Goal: Task Accomplishment & Management: Use online tool/utility

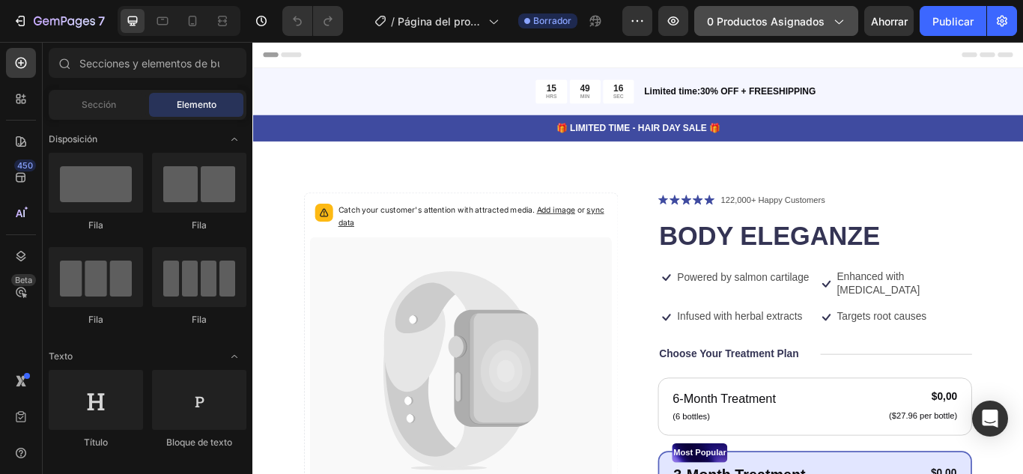
click at [793, 16] on font "0 productos asignados" at bounding box center [766, 21] width 118 height 13
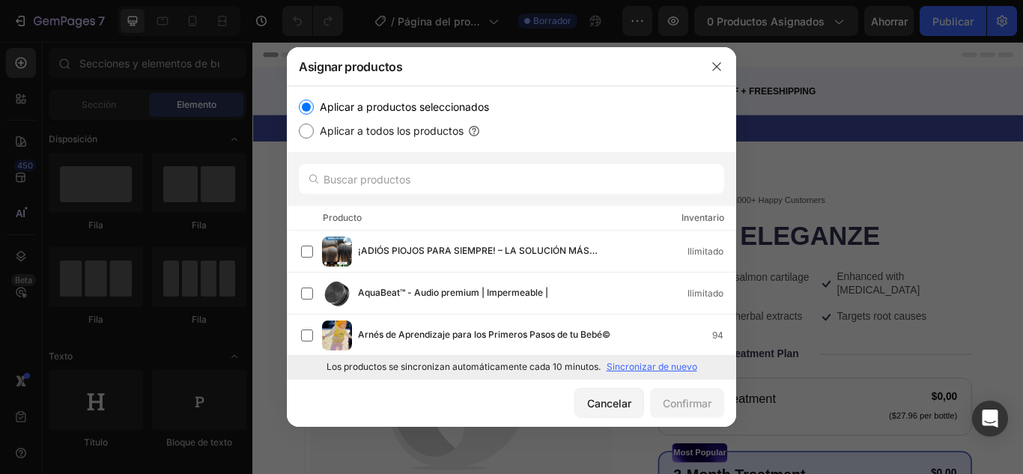
click at [656, 362] on font "Sincronizar de nuevo" at bounding box center [652, 366] width 91 height 11
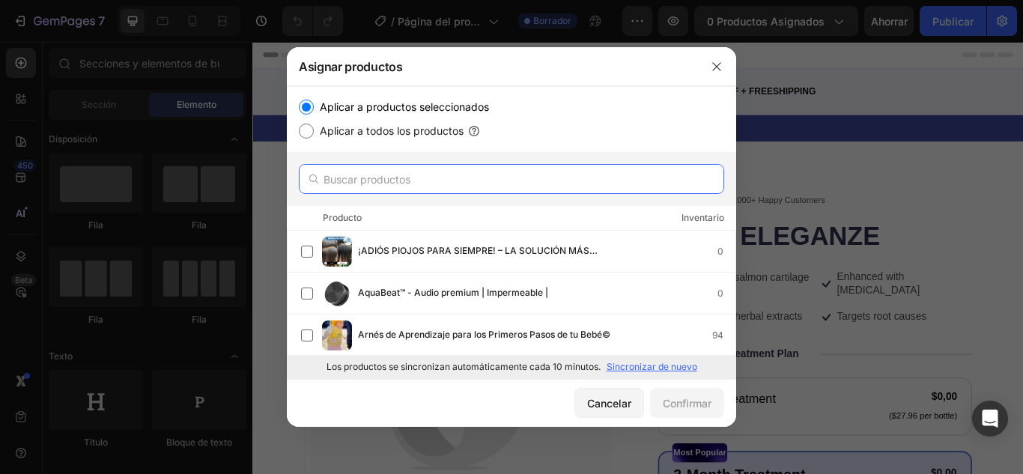
click at [369, 184] on input "text" at bounding box center [512, 179] width 426 height 30
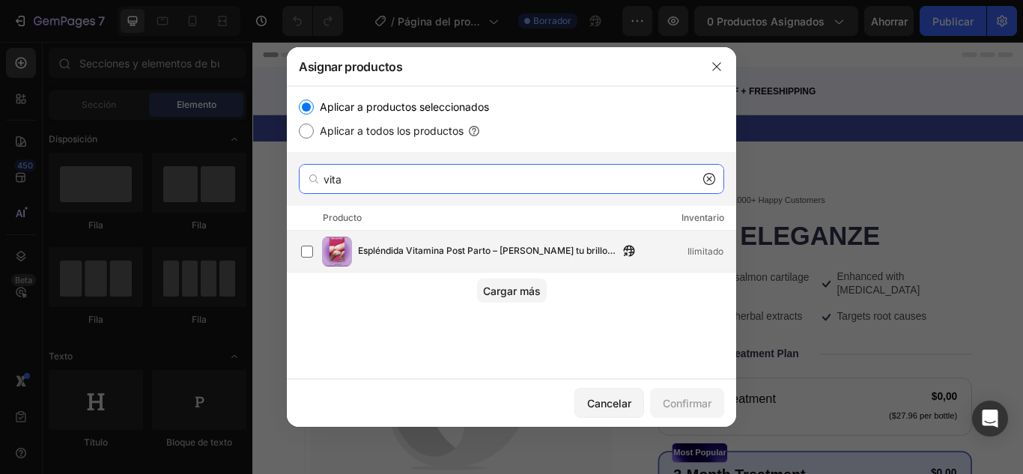
type input "vita"
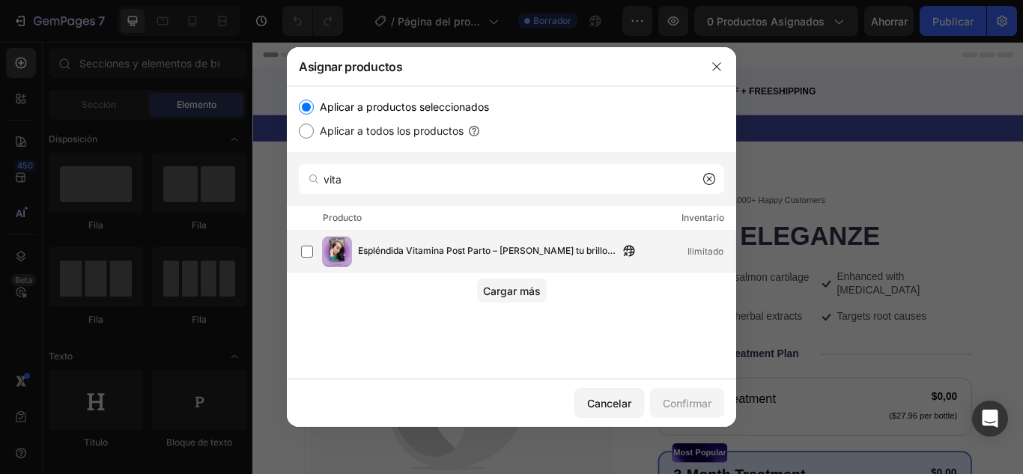
click at [452, 250] on font "Espléndida Vitamina Post Parto – Renace tu brillo después de ser mamá" at bounding box center [487, 258] width 258 height 26
click at [710, 408] on font "Confirmar" at bounding box center [687, 403] width 49 height 13
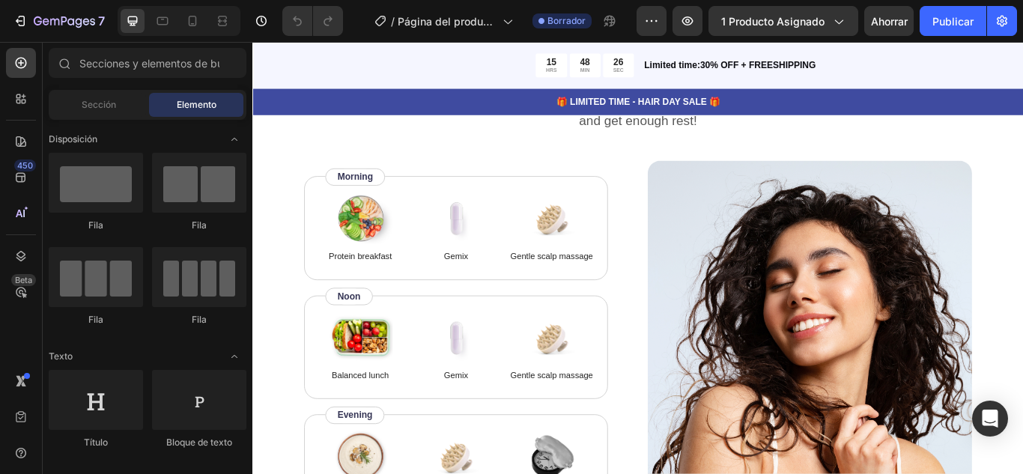
scroll to position [2697, 0]
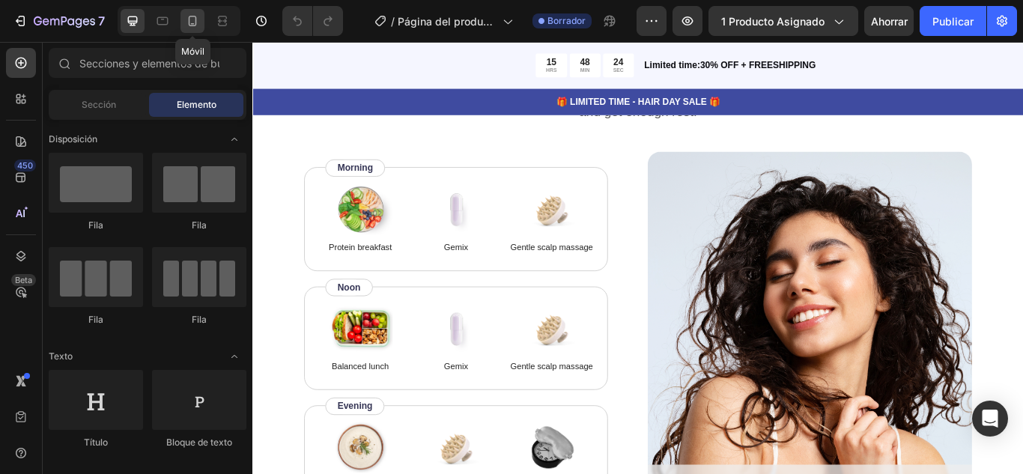
click at [187, 14] on icon at bounding box center [192, 20] width 15 height 15
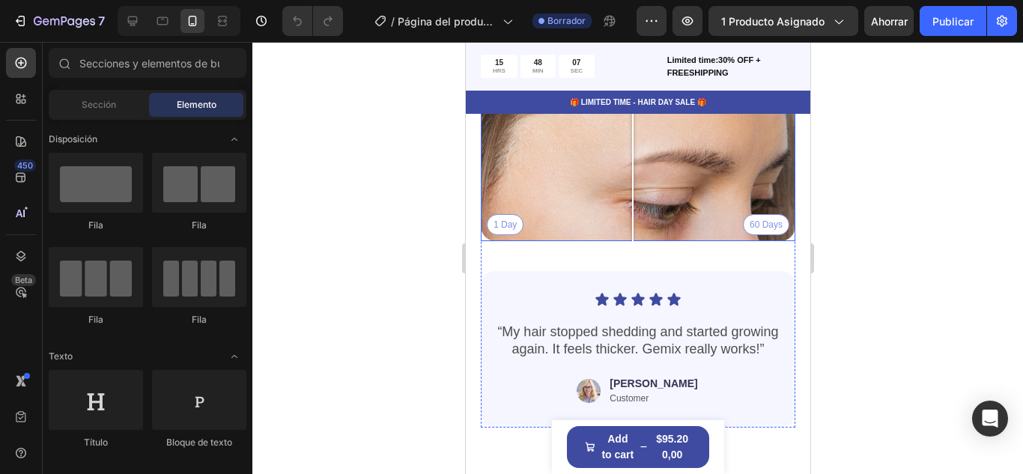
scroll to position [2773, 0]
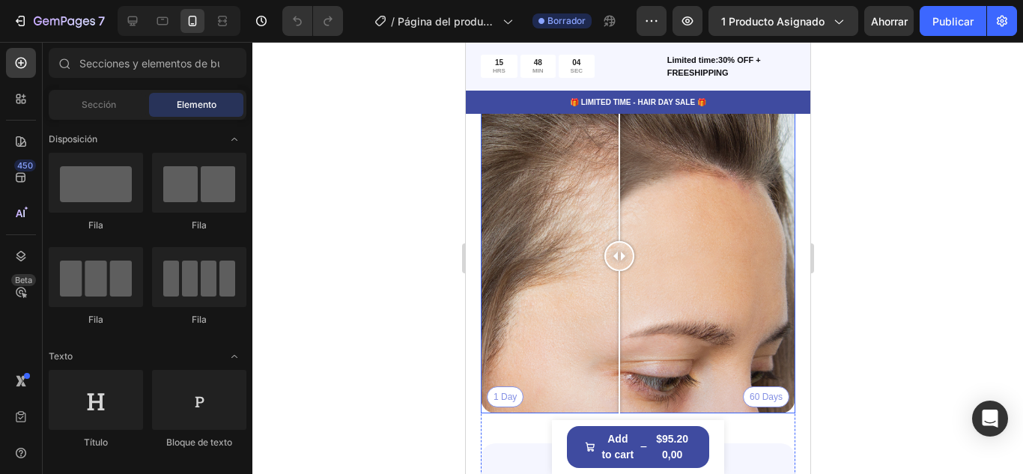
drag, startPoint x: 629, startPoint y: 243, endPoint x: 619, endPoint y: 291, distance: 48.9
click at [619, 291] on div at bounding box center [619, 256] width 30 height 315
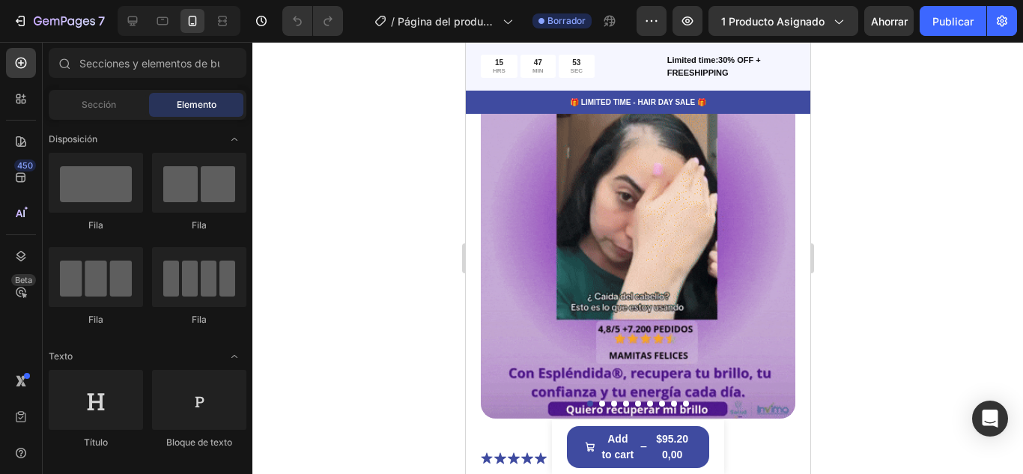
scroll to position [150, 0]
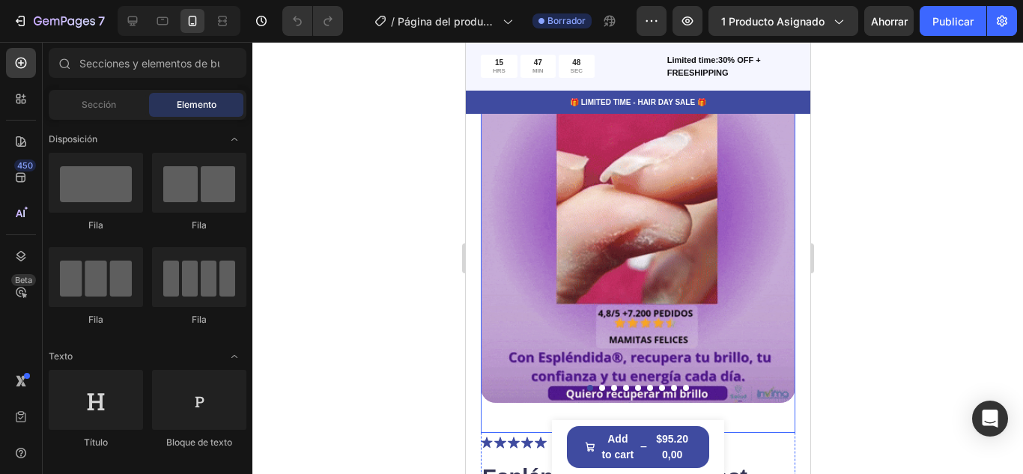
click at [599, 385] on button "Dot" at bounding box center [602, 388] width 6 height 6
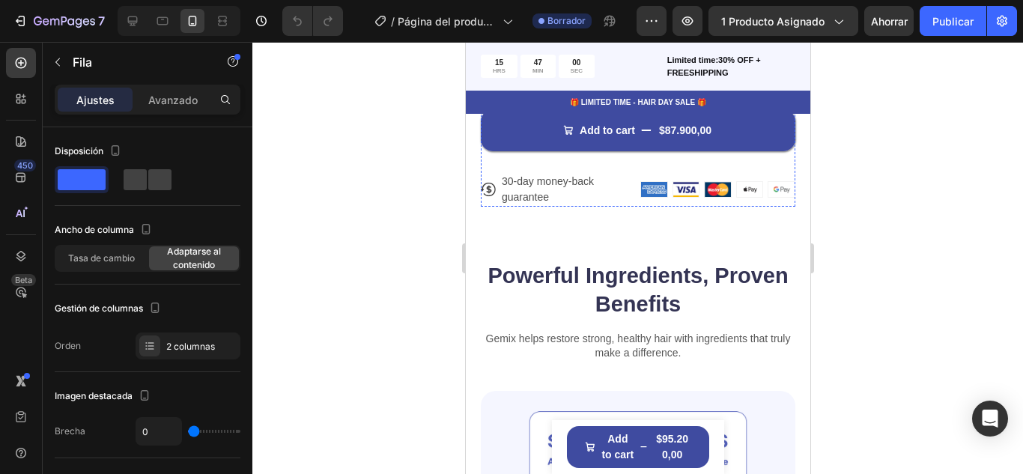
scroll to position [1048, 0]
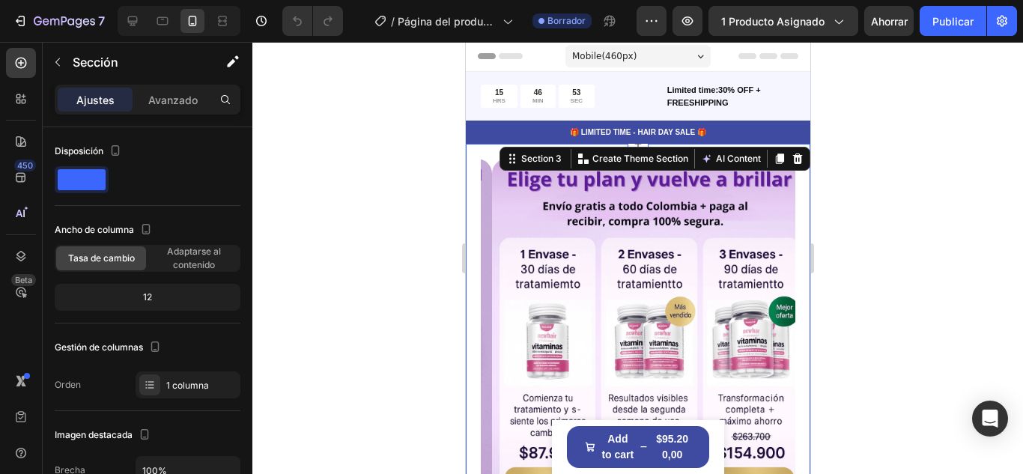
scroll to position [0, 0]
click at [775, 161] on icon at bounding box center [779, 159] width 8 height 10
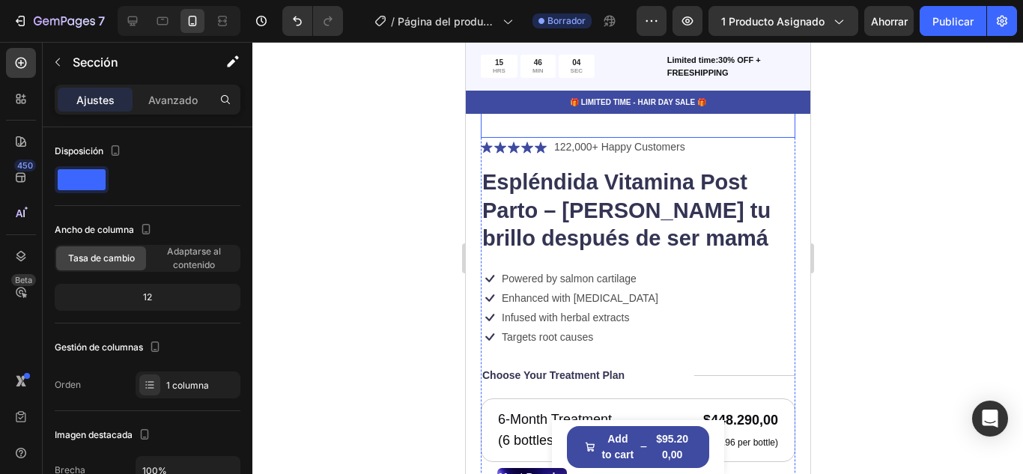
scroll to position [599, 0]
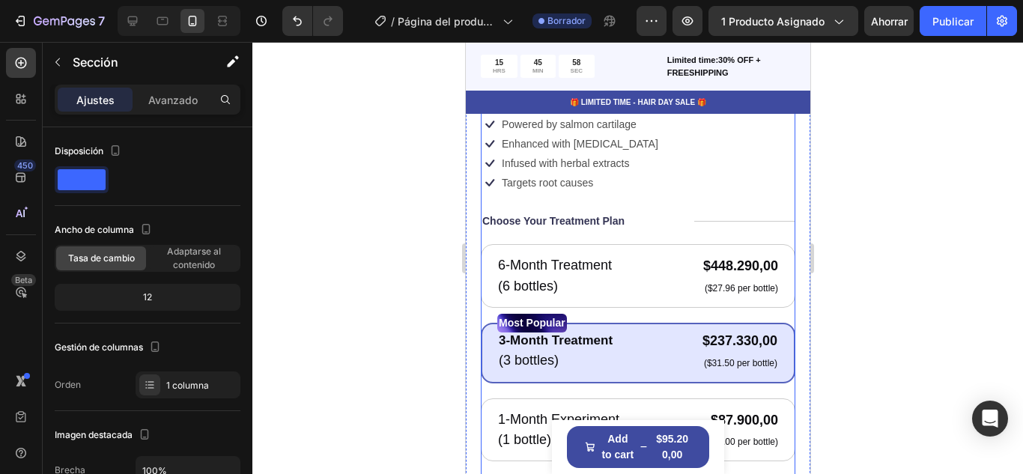
click at [598, 226] on div "Icon Icon Icon Icon Icon Icon List 122,000+ Happy Customers Text Block Row Espl…" at bounding box center [637, 357] width 315 height 747
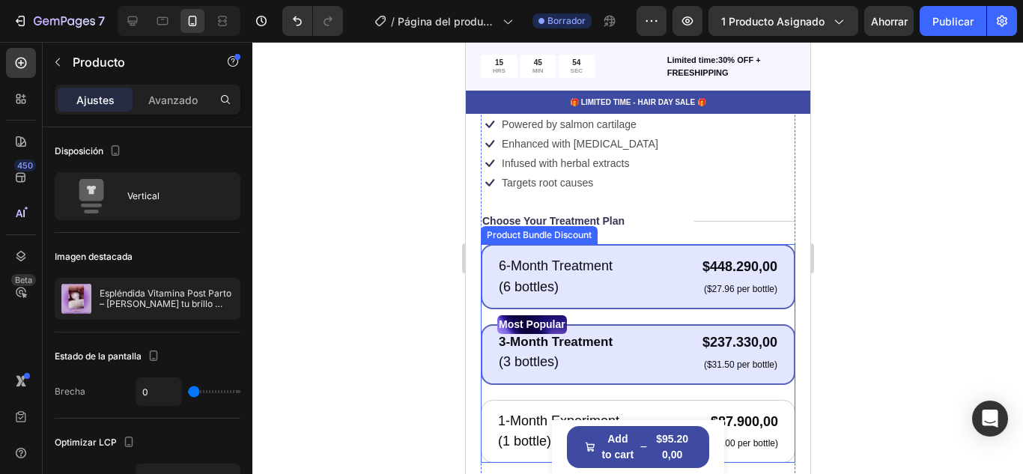
click at [486, 264] on div "6-Month Treatment Text Block (6 bottles) Text Block $448.290,00 Product Price P…" at bounding box center [637, 276] width 315 height 65
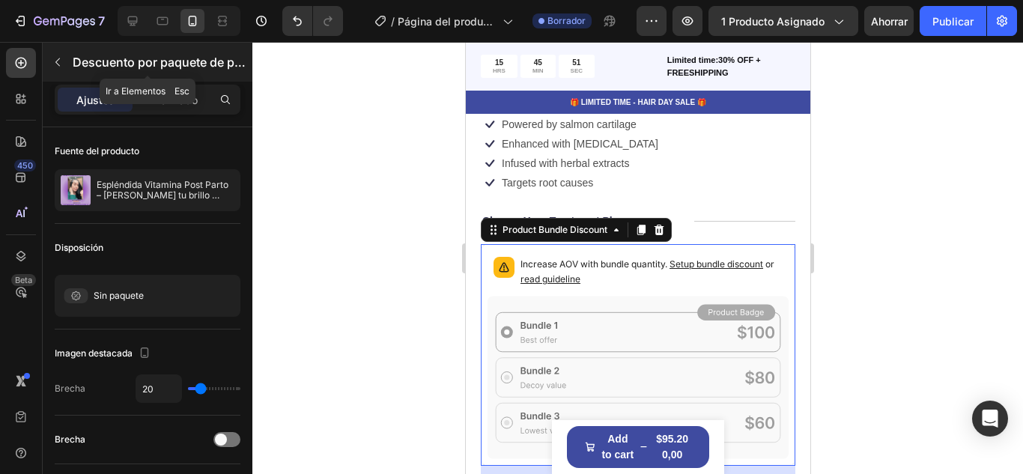
click at [61, 59] on icon "button" at bounding box center [58, 62] width 12 height 12
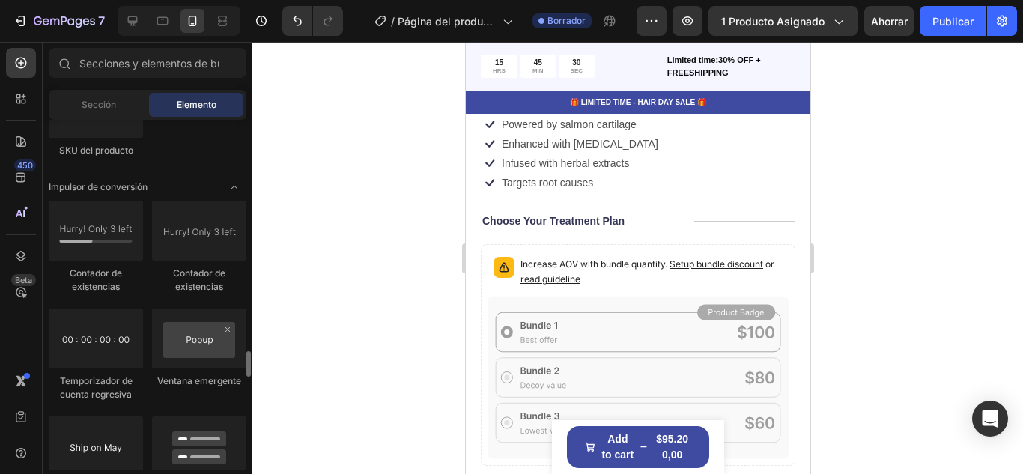
scroll to position [4417, 0]
click at [91, 102] on font "Sección" at bounding box center [99, 104] width 34 height 11
click at [928, 288] on div at bounding box center [637, 258] width 771 height 432
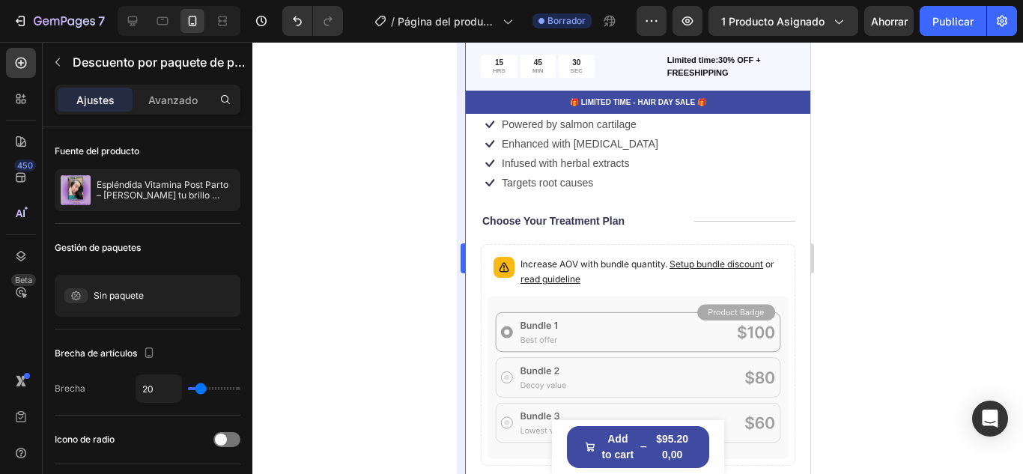
scroll to position [599, 0]
click at [769, 259] on p "Increase AOV with bundle quantity. Setup bundle discount or read guideline" at bounding box center [651, 272] width 262 height 30
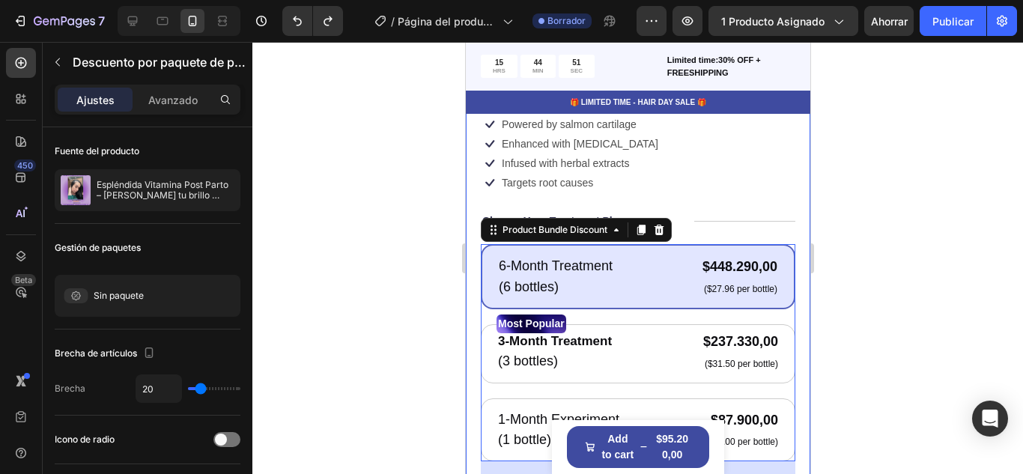
click at [784, 243] on div "Product Images Icon Icon Icon Icon Icon Icon List 122,000+ Happy Customers Text…" at bounding box center [637, 164] width 345 height 1239
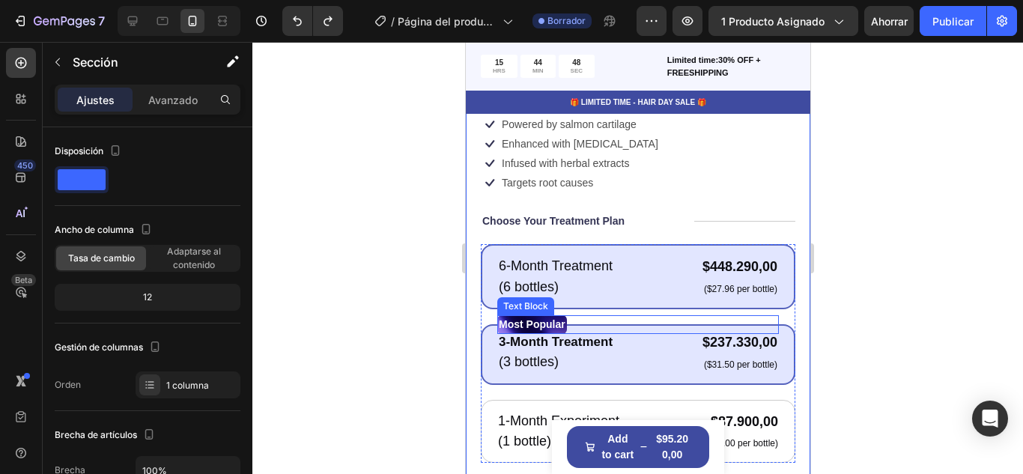
click at [726, 315] on div "Most Popular" at bounding box center [638, 324] width 282 height 19
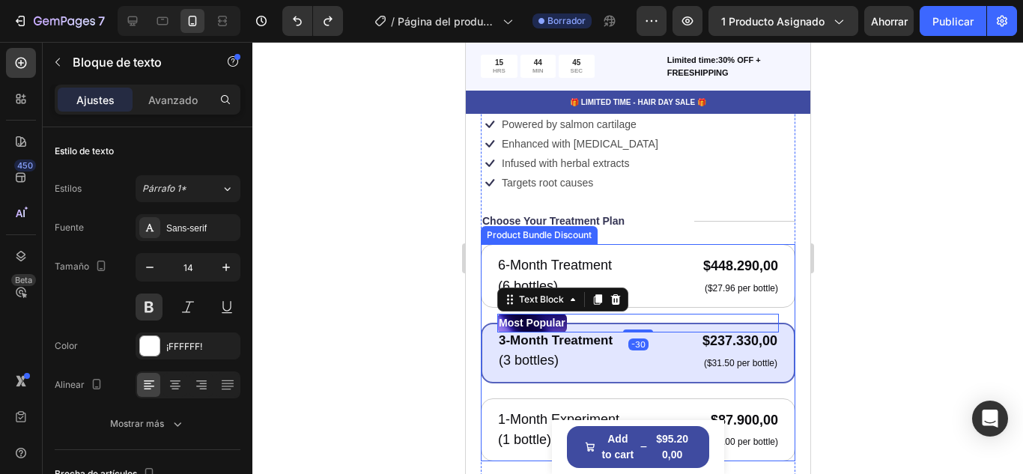
click at [777, 297] on div "6-Month Treatment Text Block (6 bottles) Text Block $448.290,00 Product Price P…" at bounding box center [637, 352] width 315 height 217
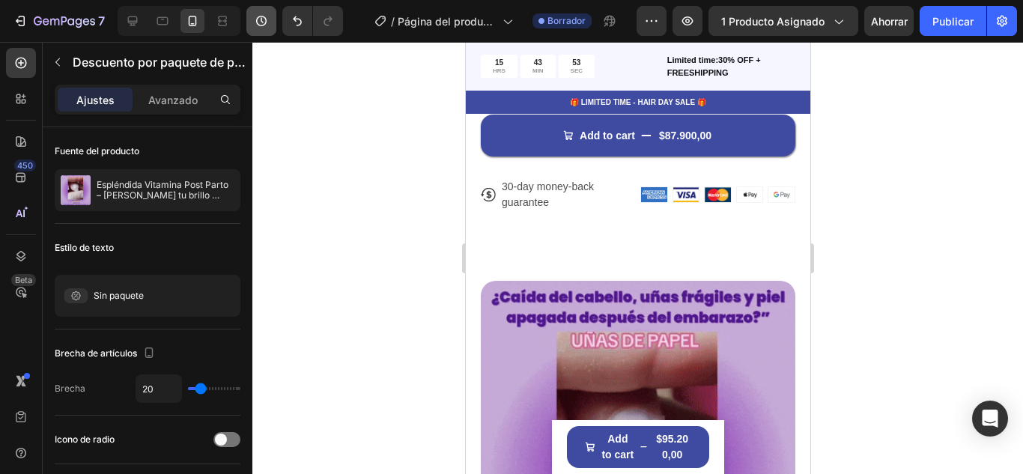
scroll to position [1049, 0]
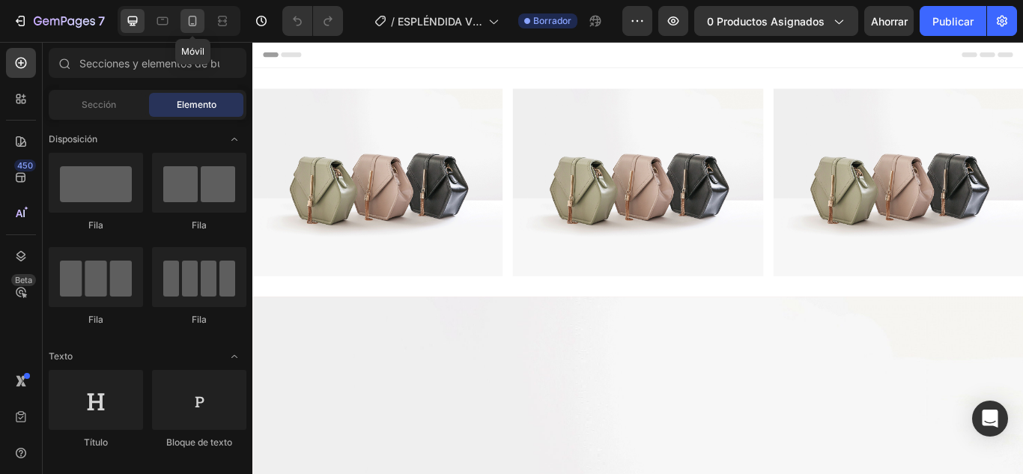
click at [200, 15] on icon at bounding box center [192, 20] width 15 height 15
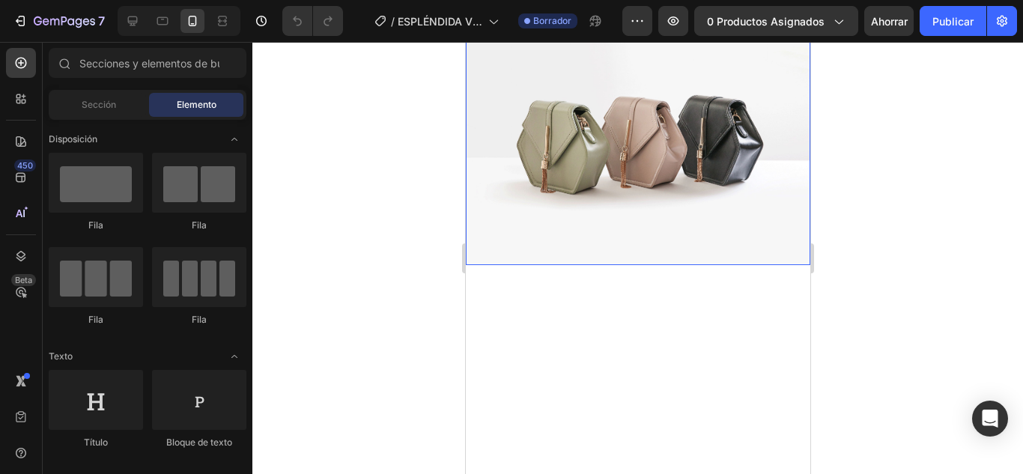
scroll to position [150, 0]
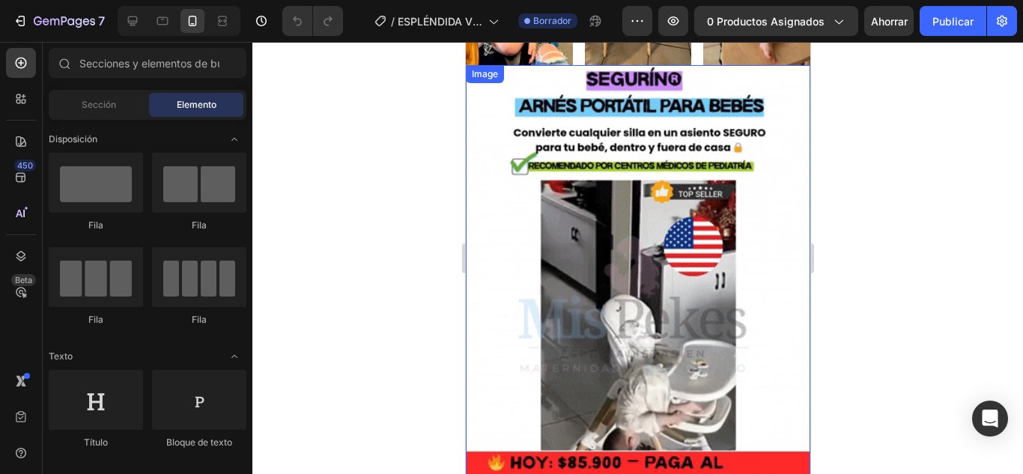
click at [596, 173] on img at bounding box center [637, 280] width 345 height 431
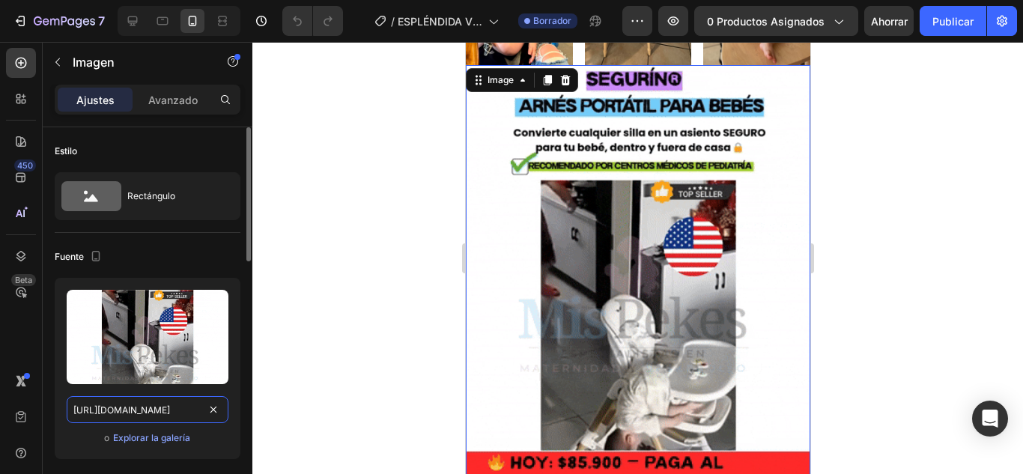
click at [141, 409] on input "https://media2.giphy.com/media/v1.Y2lkPTc5MGI3NjExeHh1ZHIyNzliaTJ5Yjhyc3RubzFld…" at bounding box center [148, 409] width 162 height 27
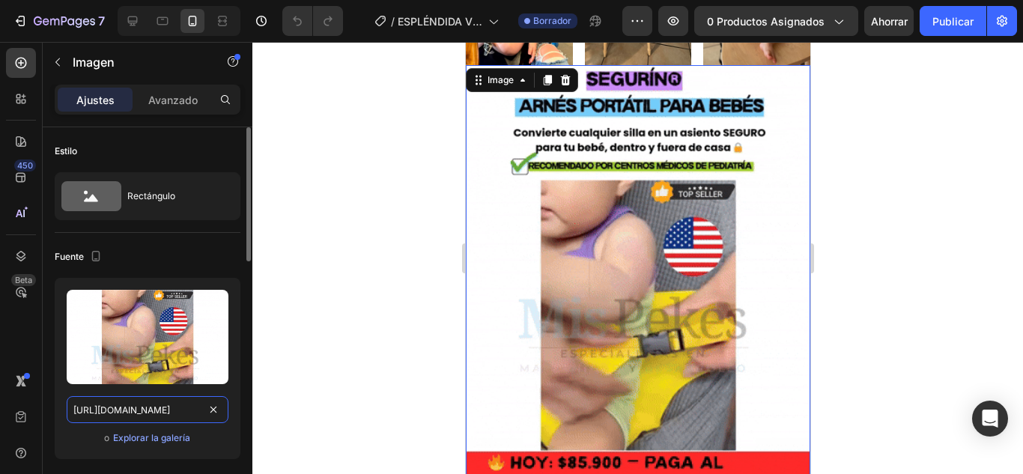
paste input "cdn.shopify.com/s/files/1/0778/7603/5618/files/giphy_640c6978-0dc2-427e-ae9c-2b…"
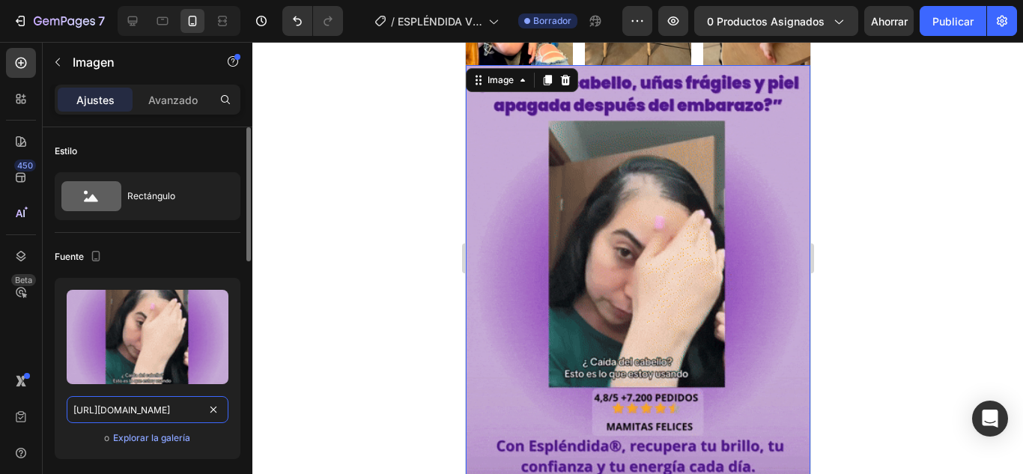
scroll to position [0, 405]
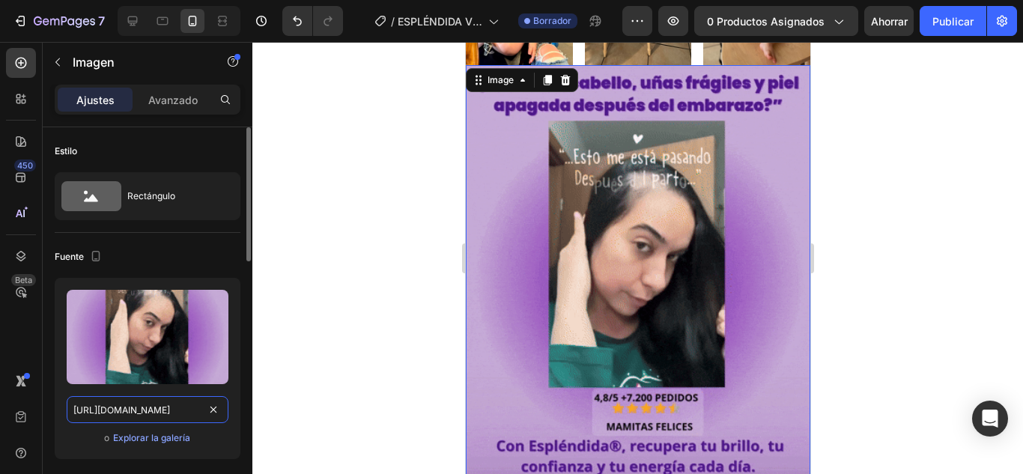
type input "https://cdn.shopify.com/s/files/1/0778/7603/5618/files/giphy_640c6978-0dc2-427e…"
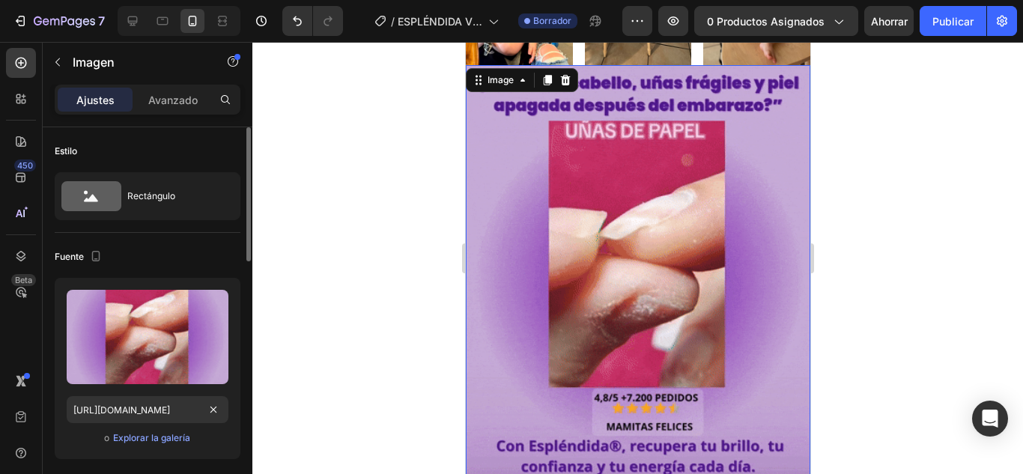
scroll to position [0, 0]
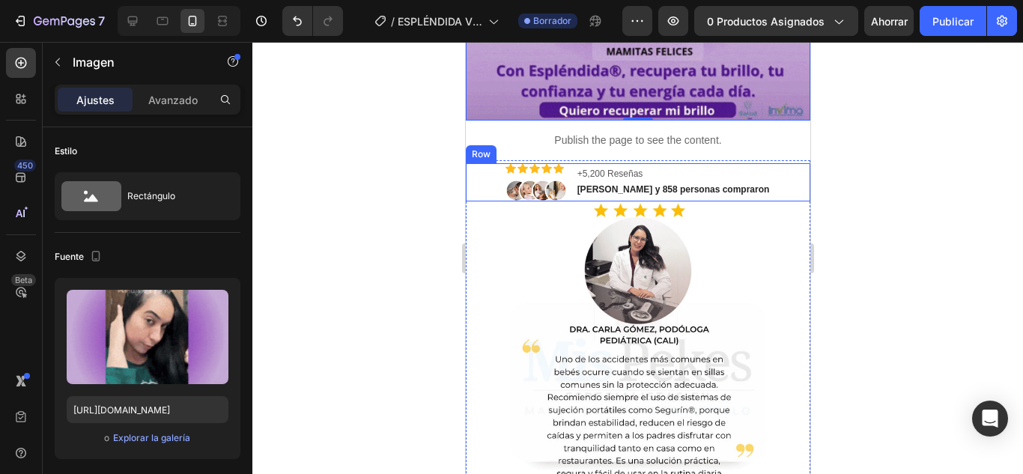
scroll to position [524, 0]
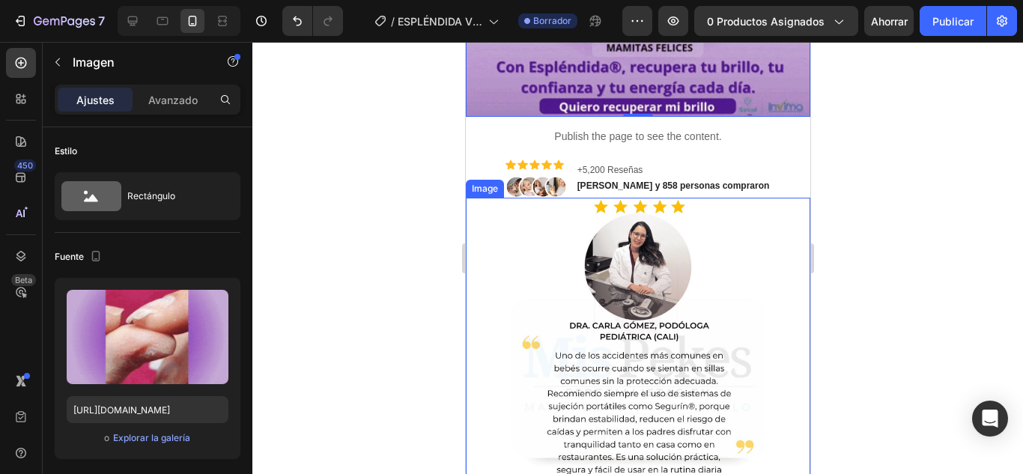
click at [747, 198] on img at bounding box center [637, 413] width 345 height 431
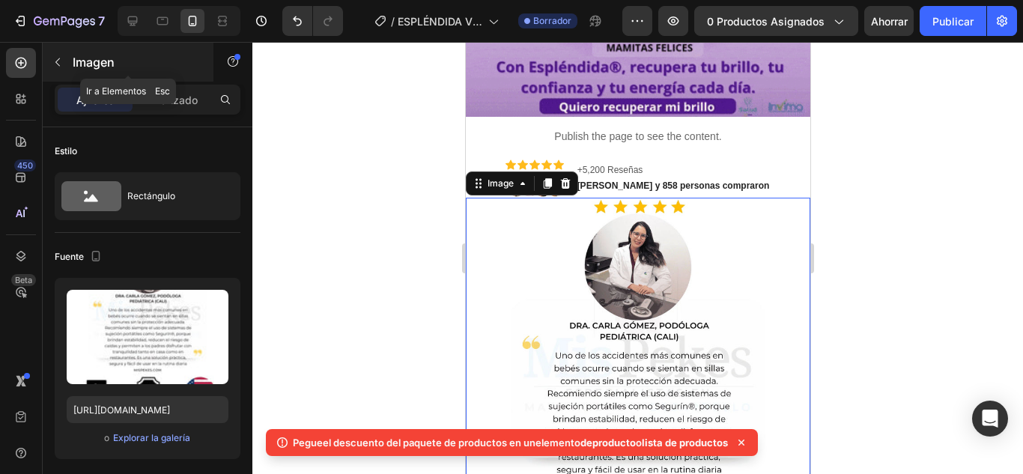
click at [58, 64] on icon "button" at bounding box center [57, 62] width 4 height 8
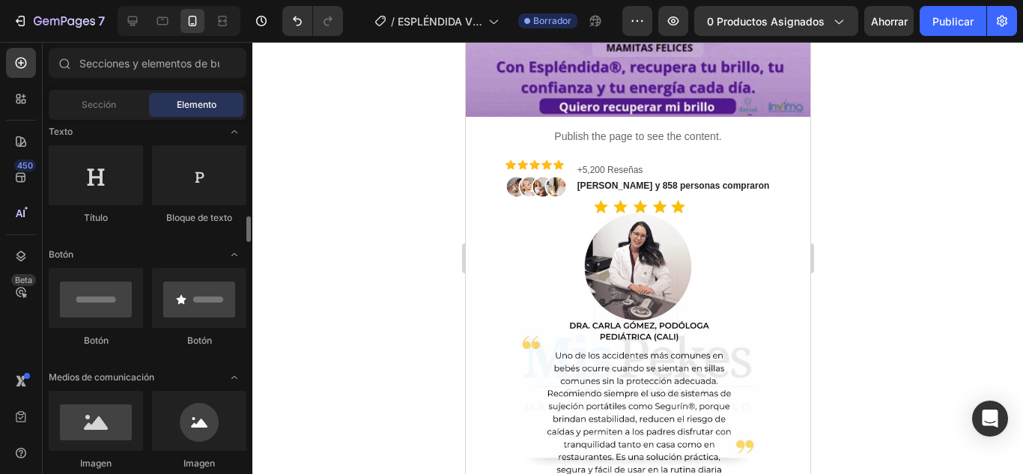
scroll to position [300, 0]
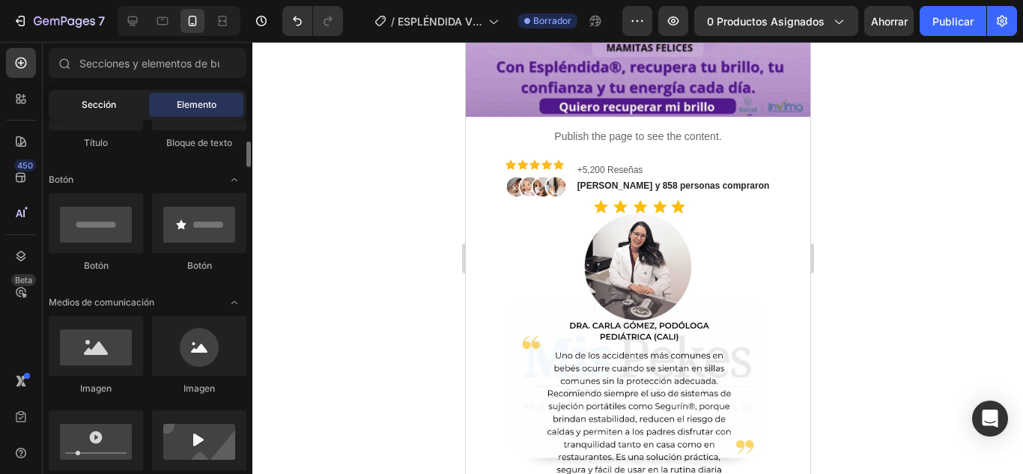
click at [106, 94] on div "Sección" at bounding box center [99, 105] width 94 height 24
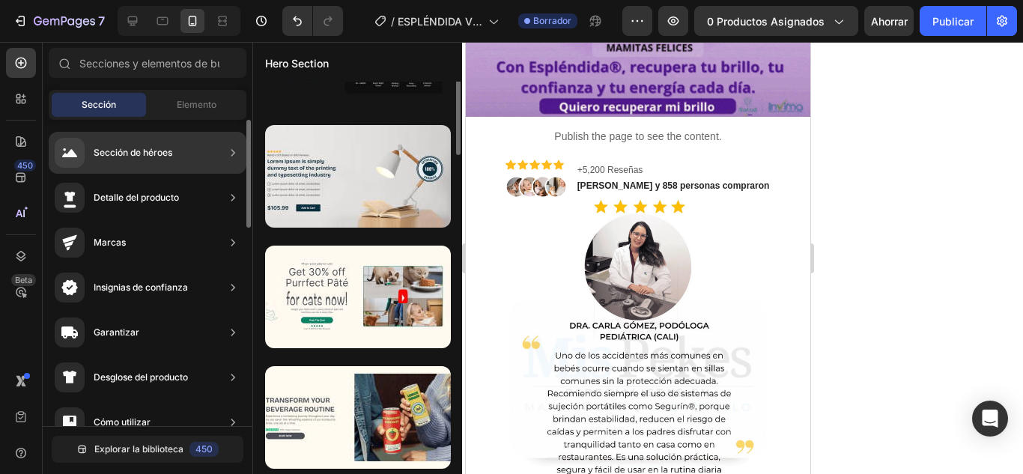
scroll to position [202, 0]
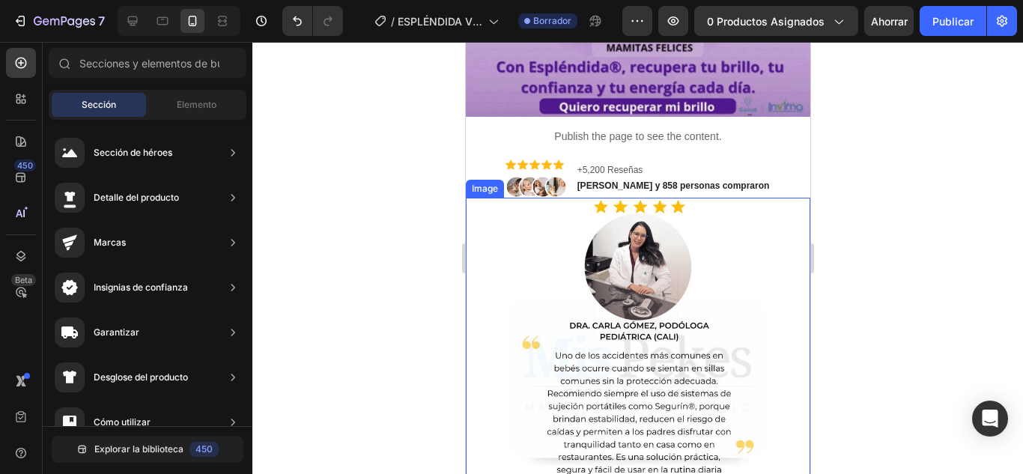
click at [674, 244] on img at bounding box center [637, 413] width 345 height 431
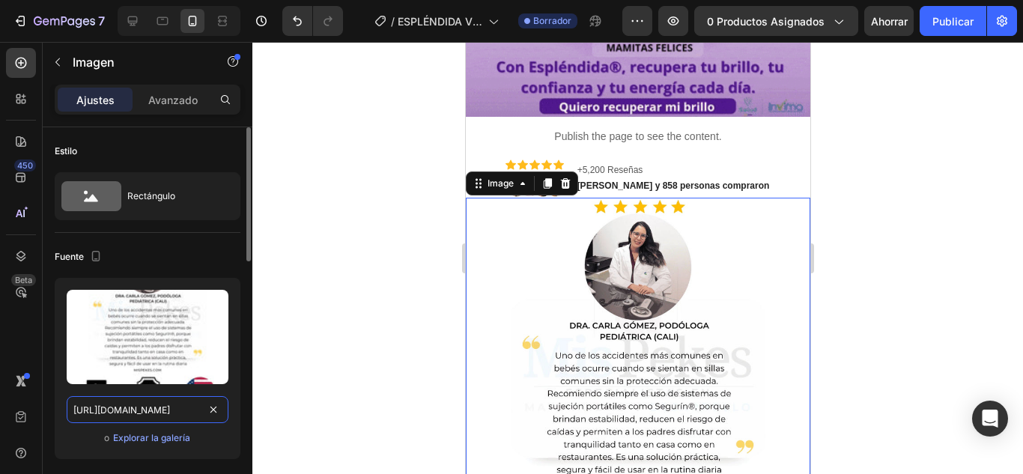
click at [158, 410] on input "https://cdn.shopify.com/s/files/1/0778/7603/5618/files/Gorro_nino_y_nina_2.webp…" at bounding box center [148, 409] width 162 height 27
paste input "9_3.webp?v=1756338496"
type input "https://cdn.shopify.com/s/files/1/0778/7603/5618/files/9_3.webp?v=1756338496"
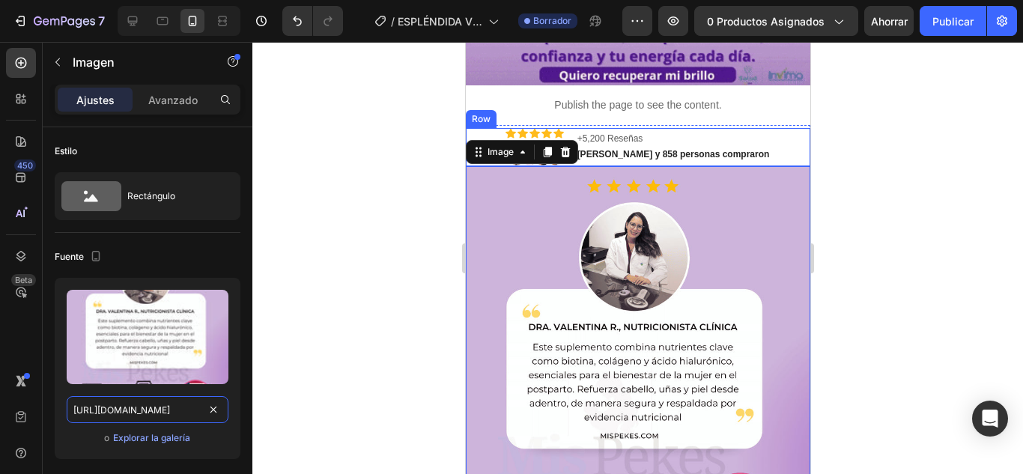
scroll to position [524, 0]
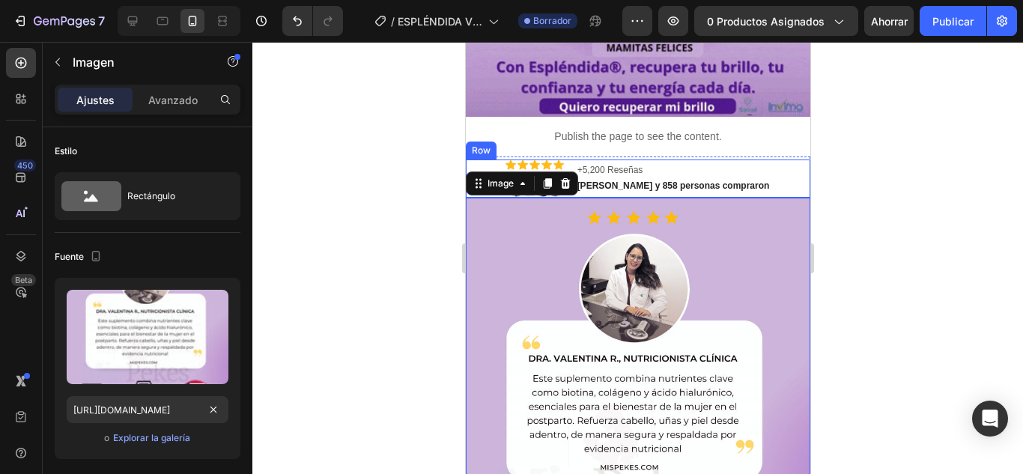
click at [790, 160] on div "Icon Icon Icon Icon Icon Icon List Image +5,200 Reseñas Text Block Maria y 858 …" at bounding box center [637, 179] width 345 height 39
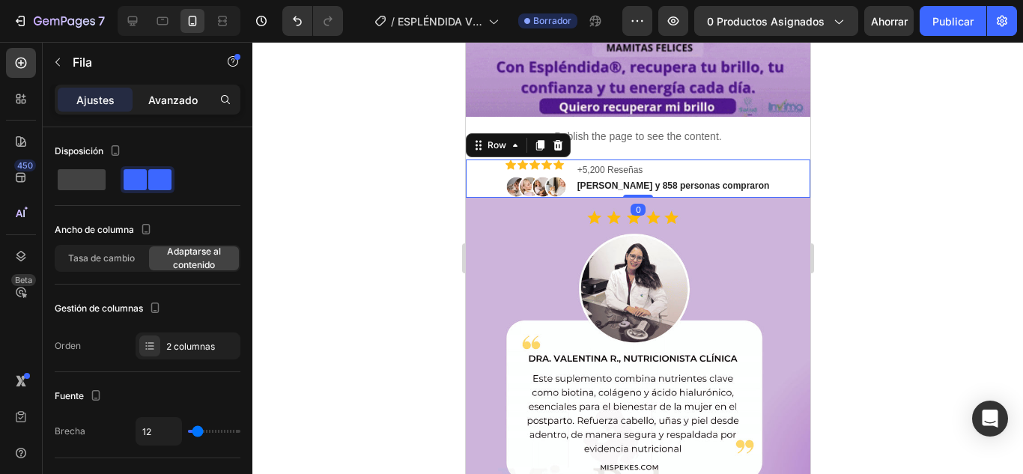
click at [195, 100] on font "Avanzado" at bounding box center [172, 100] width 49 height 13
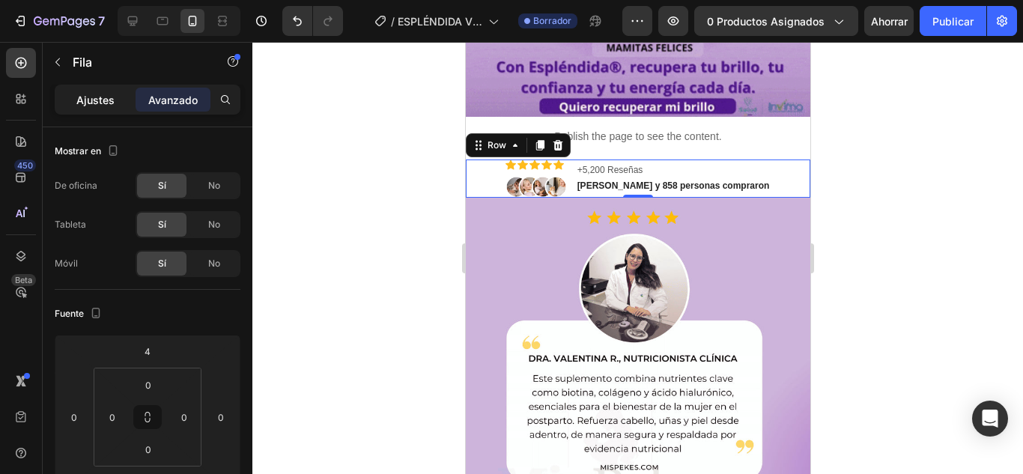
click at [94, 92] on p "Ajustes" at bounding box center [95, 100] width 38 height 16
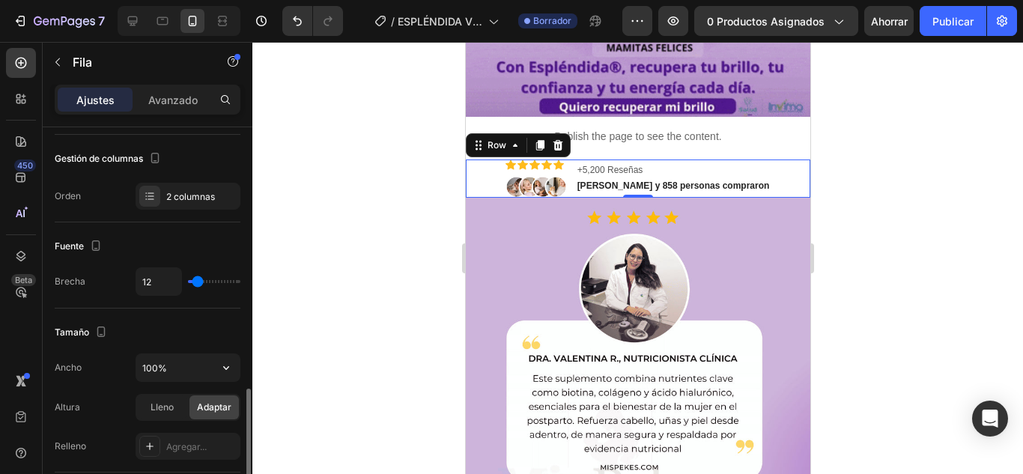
scroll to position [300, 0]
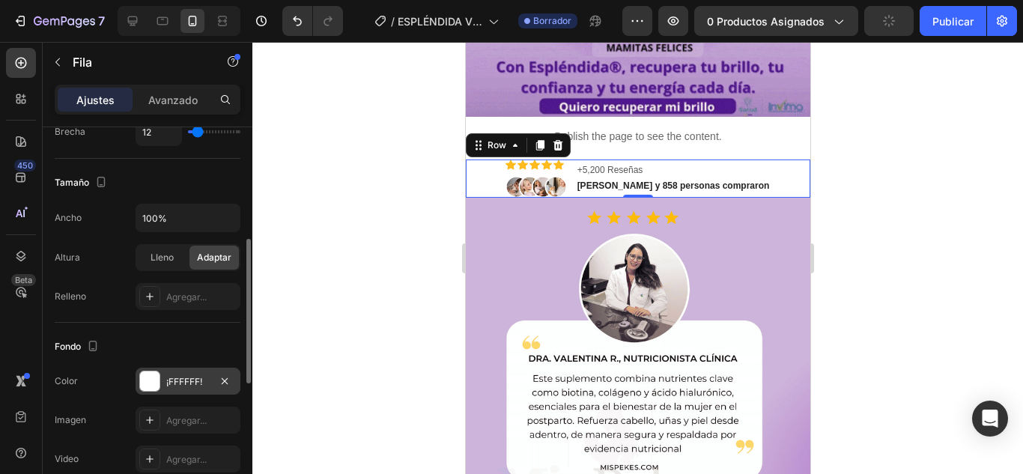
click at [172, 379] on font "¡FFFFFF!" at bounding box center [184, 381] width 36 height 11
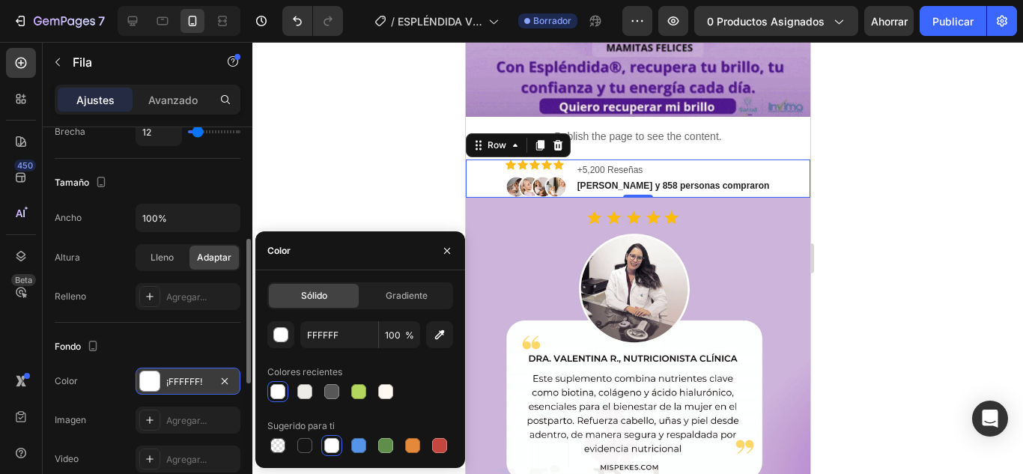
click at [186, 368] on div "¡FFFFFF!" at bounding box center [188, 381] width 105 height 27
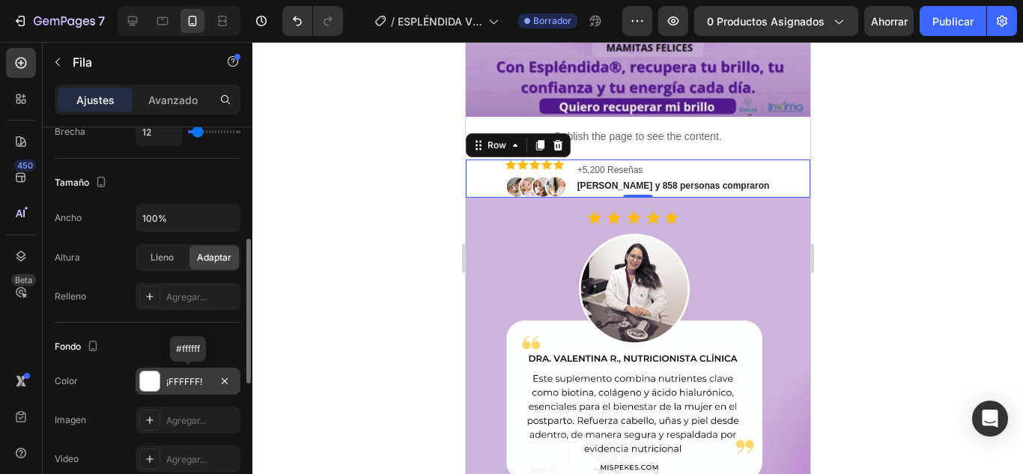
click at [214, 381] on div "¡FFFFFF!" at bounding box center [188, 381] width 105 height 27
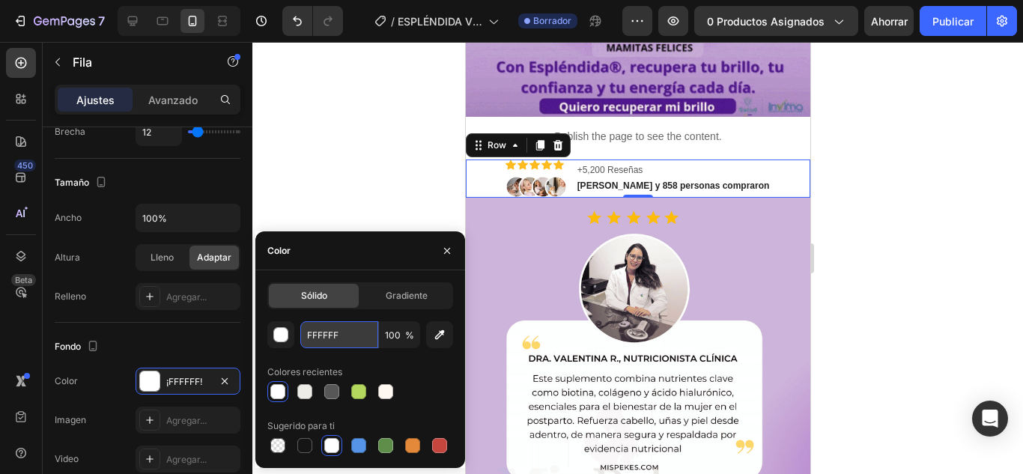
click at [363, 336] on input "FFFFFF" at bounding box center [339, 334] width 78 height 27
paste input "#cdb4db"
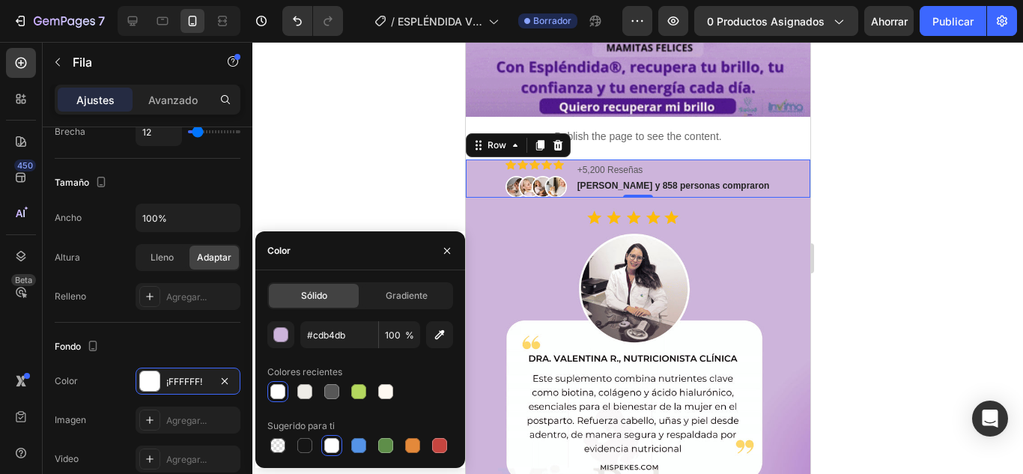
click at [436, 318] on div "Sólido Gradiente #cdb4db 100 % Colores recientes Sugerido para ti" at bounding box center [360, 369] width 186 height 174
type input "CDB4DB"
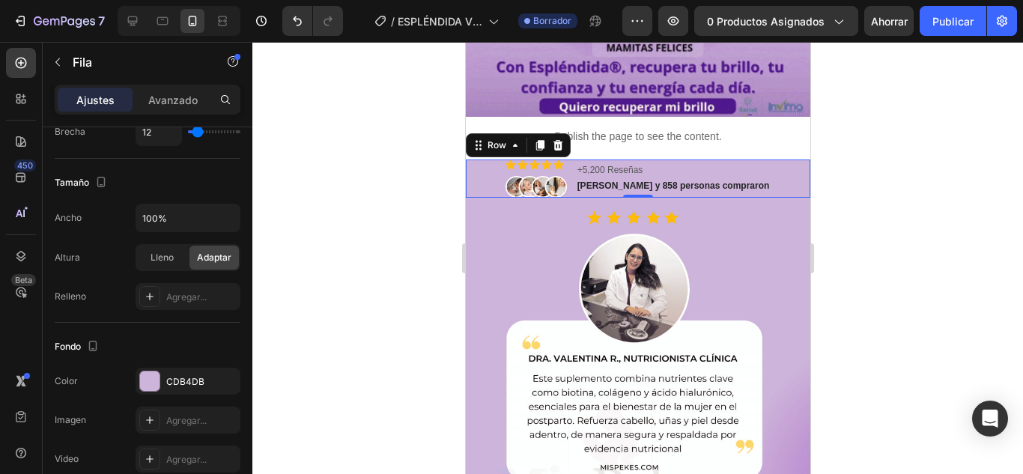
click at [895, 187] on div at bounding box center [637, 258] width 771 height 432
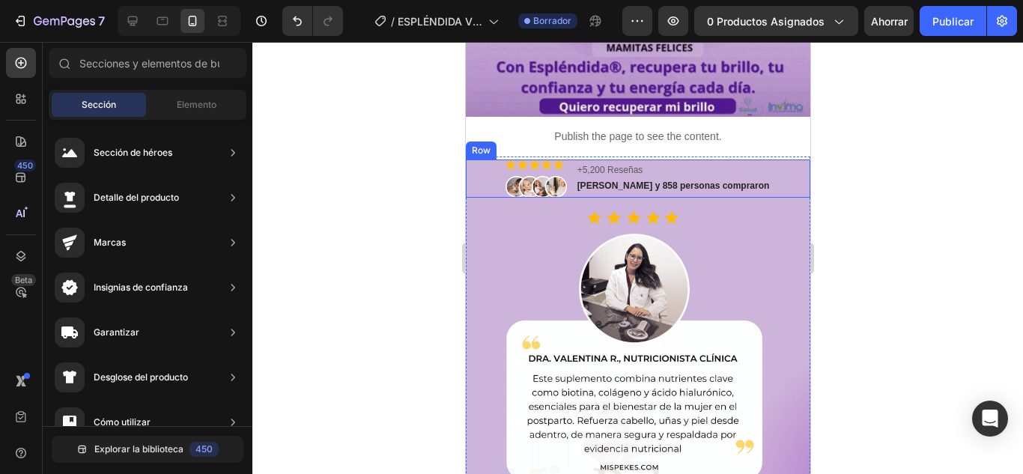
click at [754, 160] on div "Icon Icon Icon Icon Icon Icon List Image +5,200 Reseñas Text Block Maria y 858 …" at bounding box center [637, 179] width 345 height 39
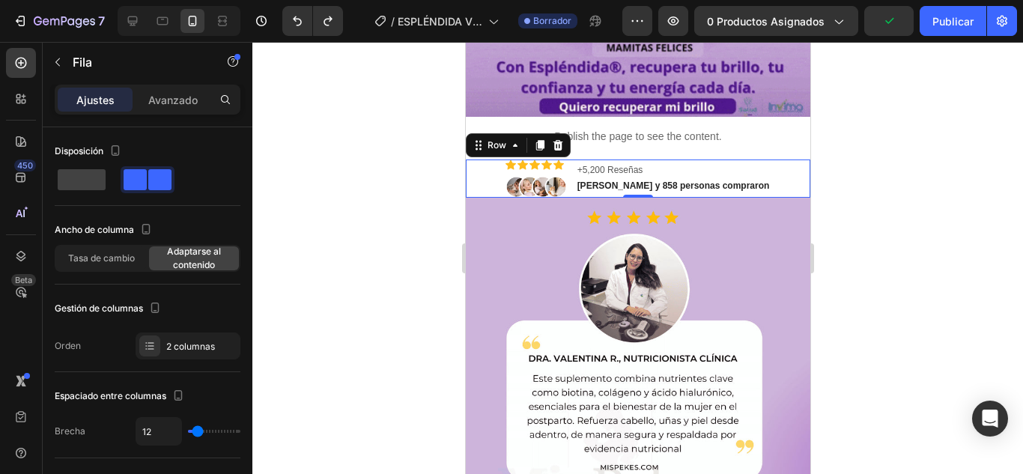
click at [444, 211] on div at bounding box center [637, 258] width 771 height 432
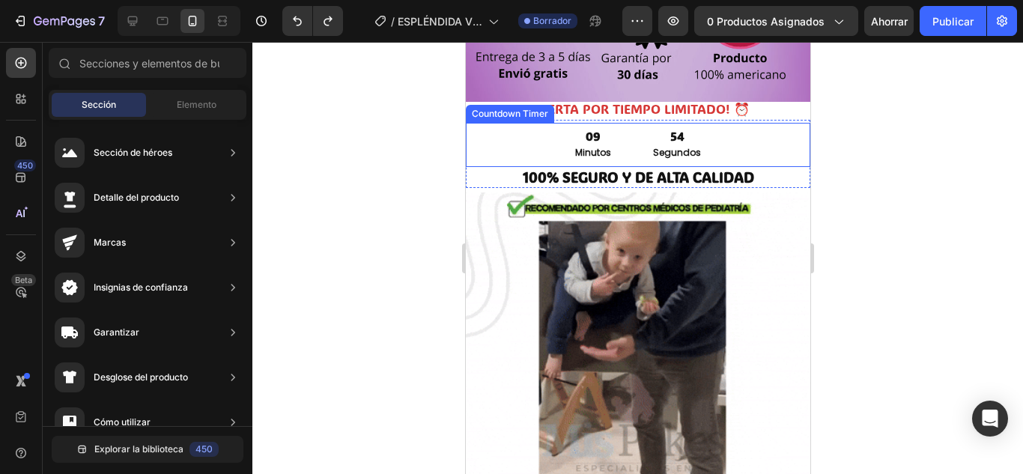
scroll to position [899, 0]
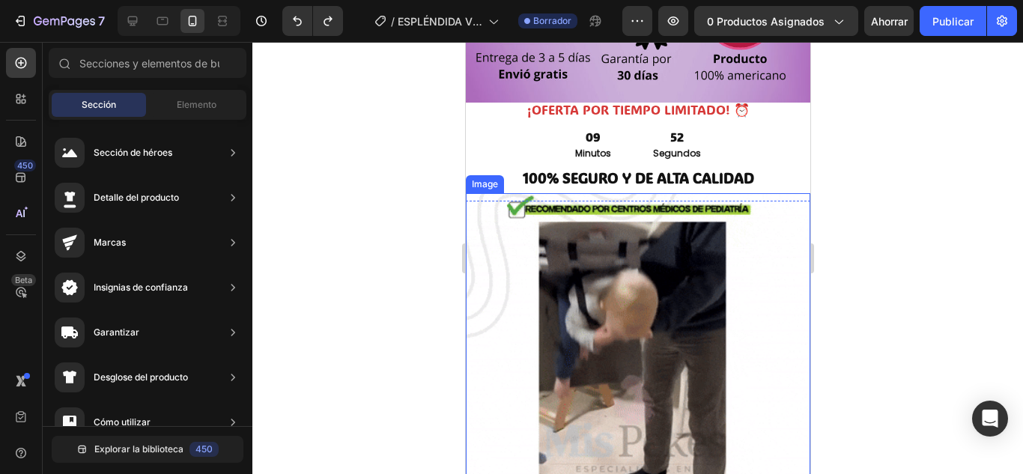
click at [785, 266] on img at bounding box center [637, 408] width 345 height 431
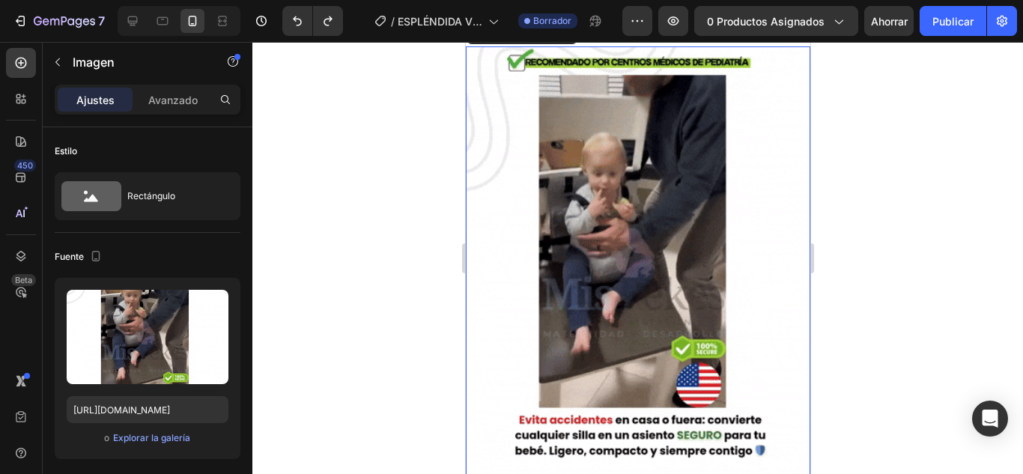
scroll to position [1049, 0]
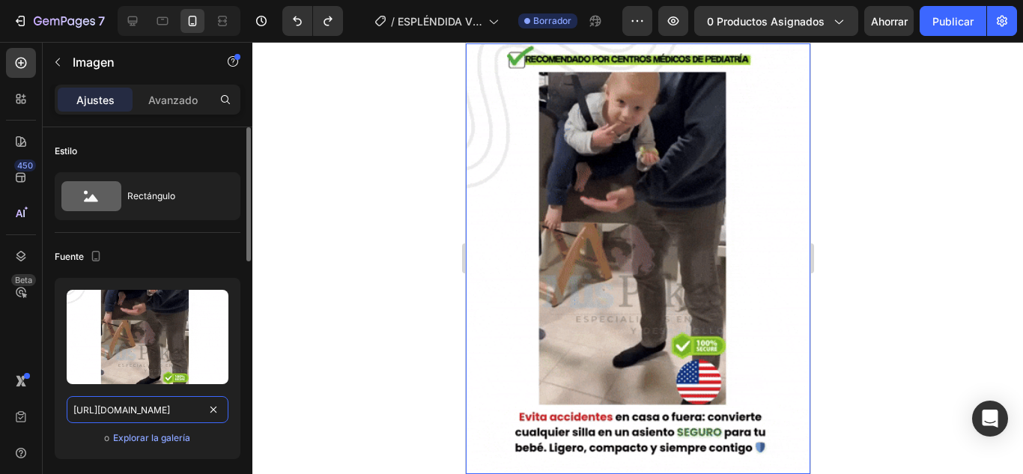
click at [128, 404] on input "https://media4.giphy.com/media/v1.Y2lkPTc5MGI3NjExaW9zcnZkMGtsZnA0OTlqOTg0OHFhe…" at bounding box center [148, 409] width 162 height 27
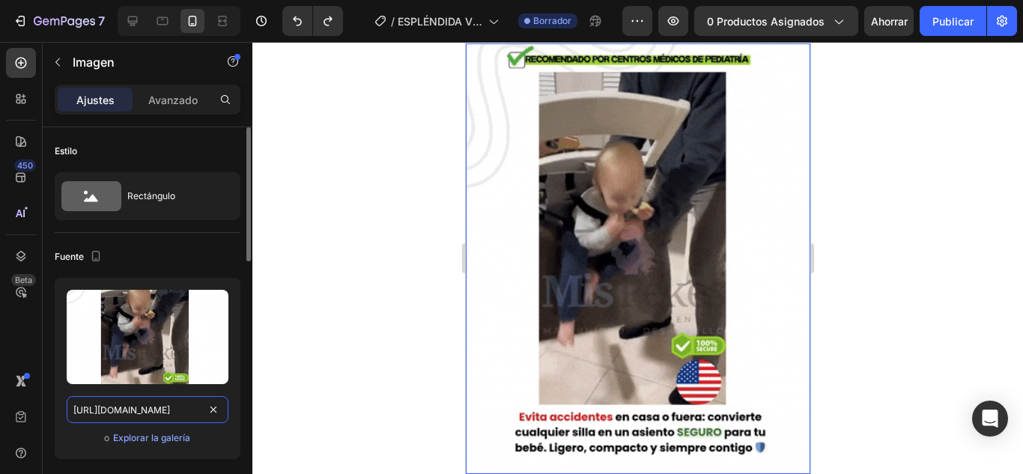
paste input "cdn.shopify.com/s/files/1/0778/7603/5618/files/4_3_886ba55b-a165-4b0c-9c17-438a…"
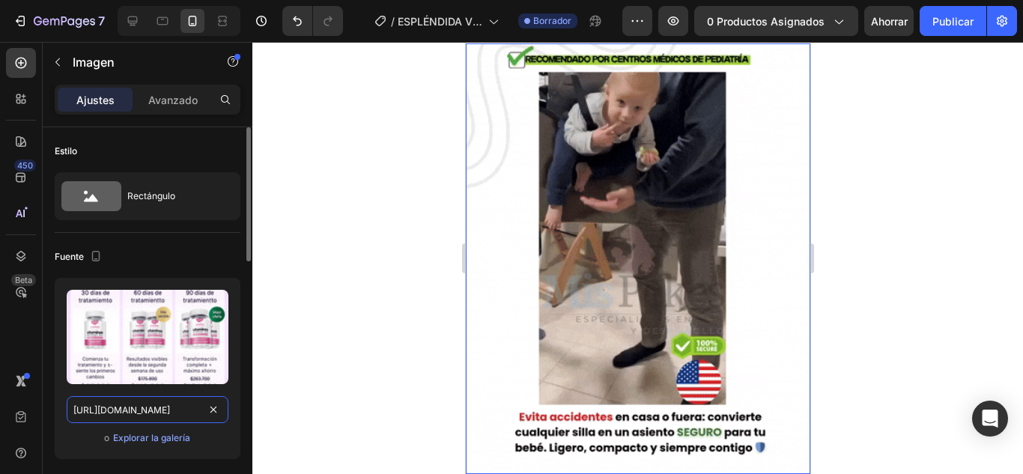
scroll to position [0, 405]
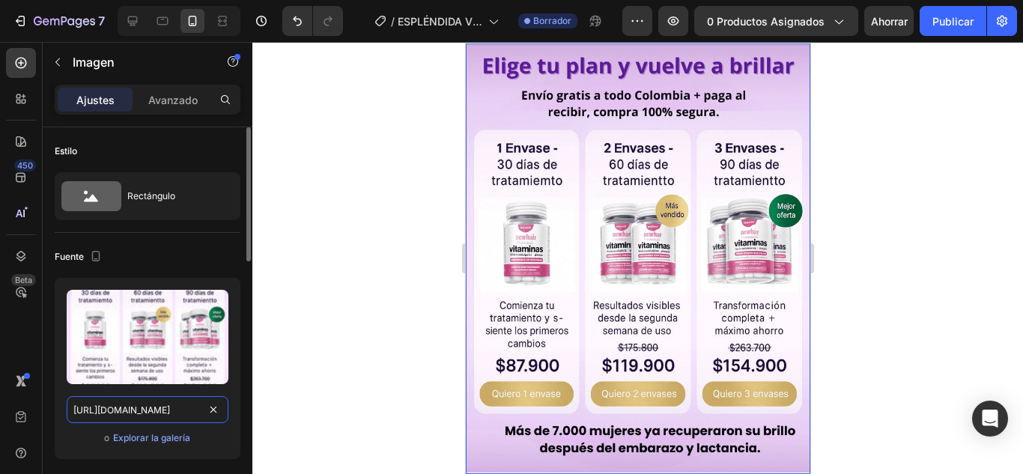
type input "https://cdn.shopify.com/s/files/1/0778/7603/5618/files/4_3_886ba55b-a165-4b0c-9…"
click at [212, 249] on div "Fuente" at bounding box center [148, 257] width 186 height 24
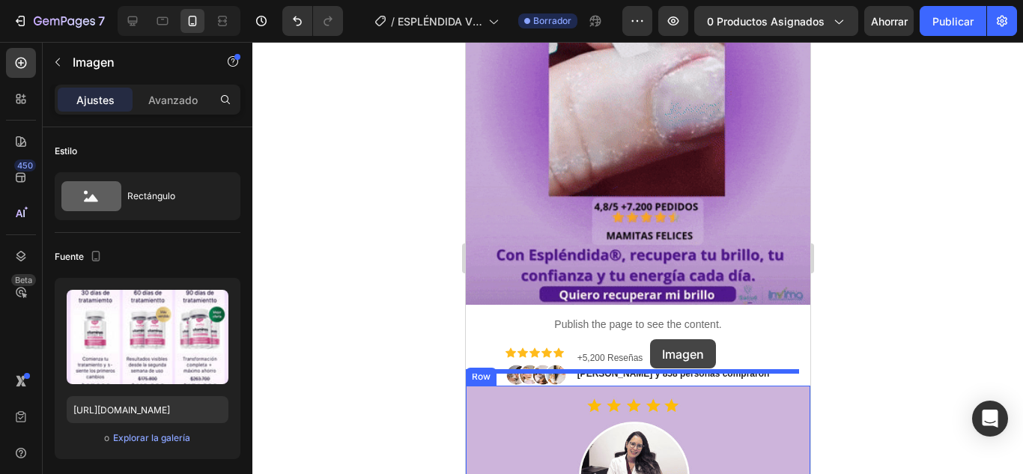
scroll to position [417, 0]
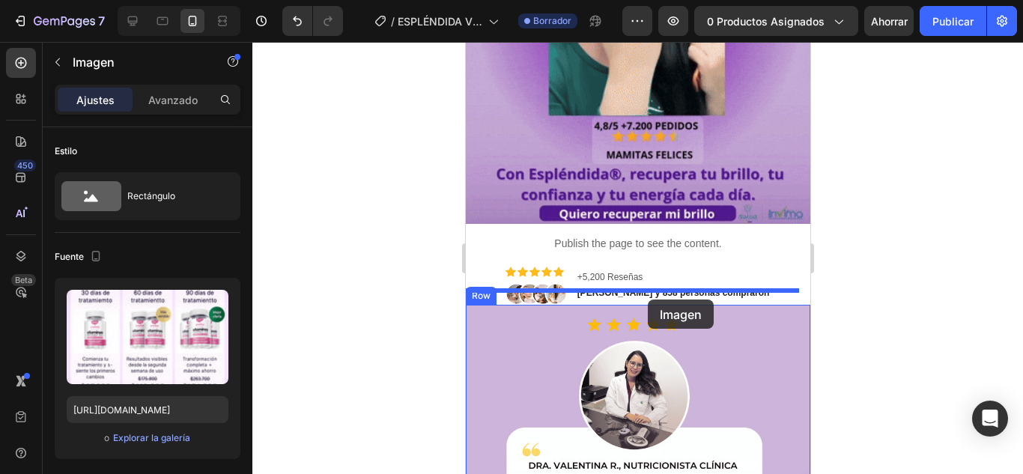
drag, startPoint x: 777, startPoint y: 246, endPoint x: 647, endPoint y: 300, distance: 140.1
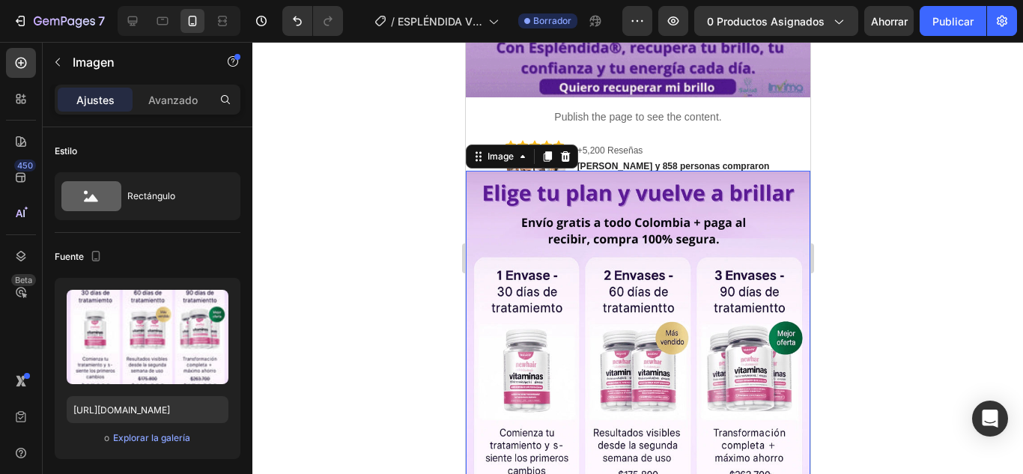
scroll to position [567, 0]
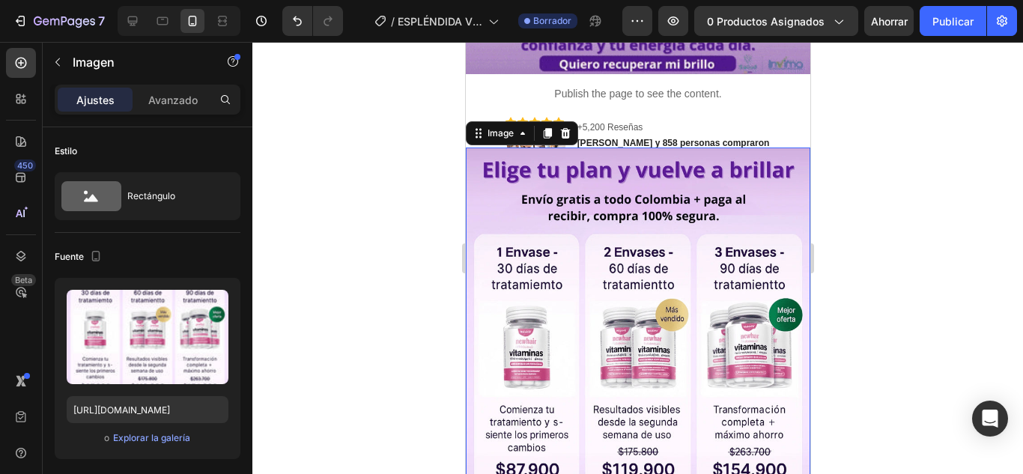
click at [924, 234] on div at bounding box center [637, 258] width 771 height 432
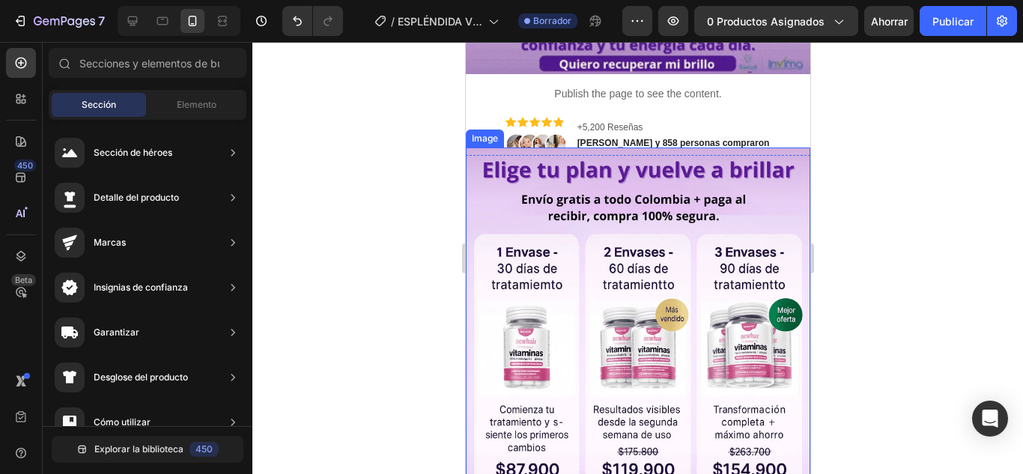
click at [747, 175] on img at bounding box center [637, 363] width 345 height 431
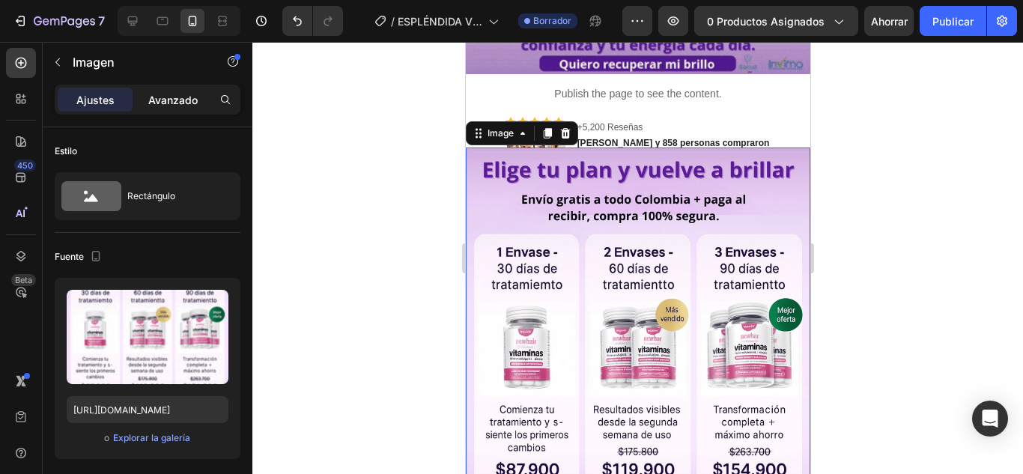
click at [172, 99] on font "Avanzado" at bounding box center [172, 100] width 49 height 13
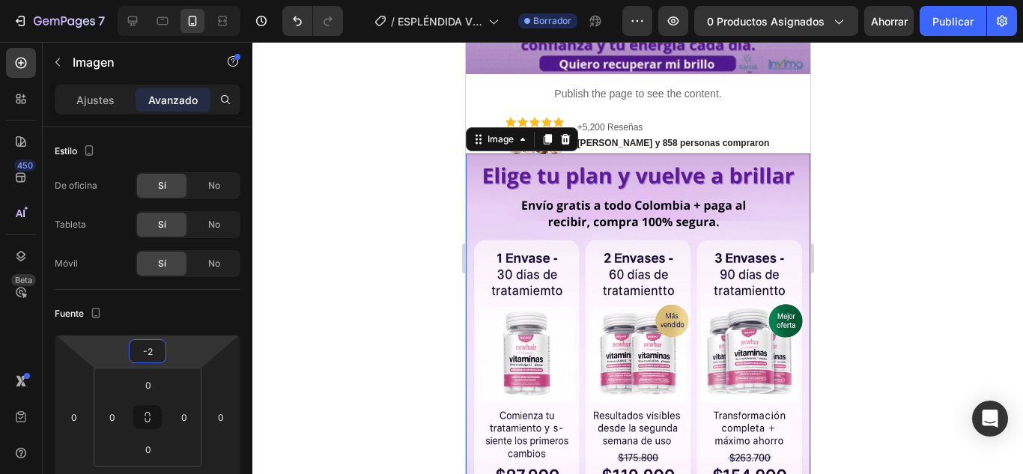
type input "0"
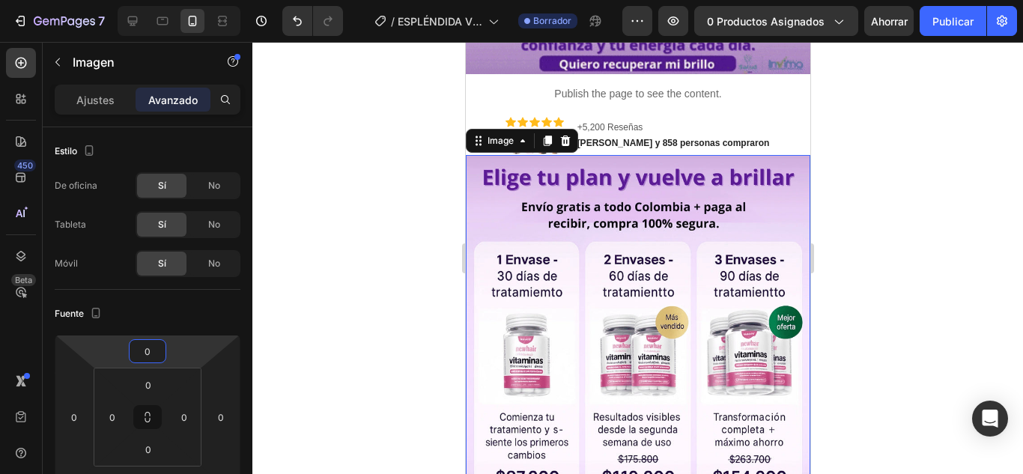
click at [178, 0] on html "7 Version history / ESPLÉNDIDA VITAMINAS Borrador Avance 0 productos asignados …" at bounding box center [511, 0] width 1023 height 0
click at [412, 267] on div at bounding box center [637, 258] width 771 height 432
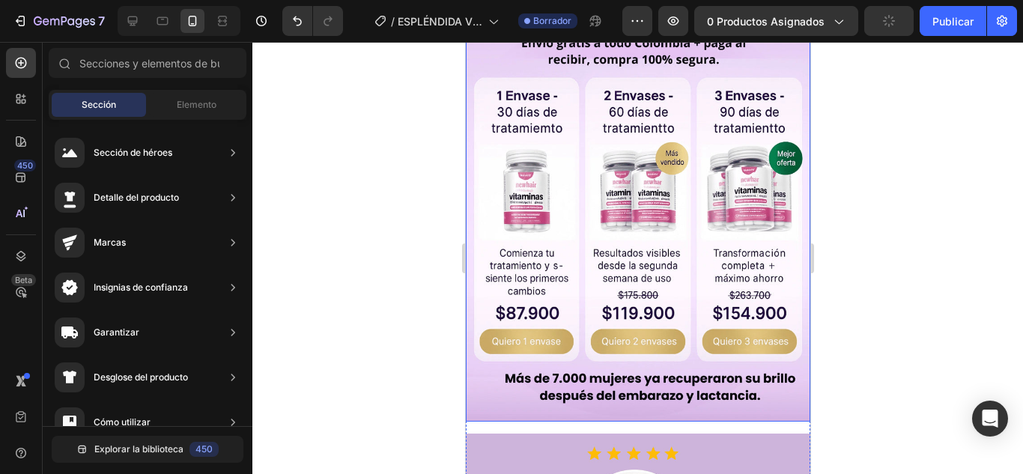
scroll to position [792, 0]
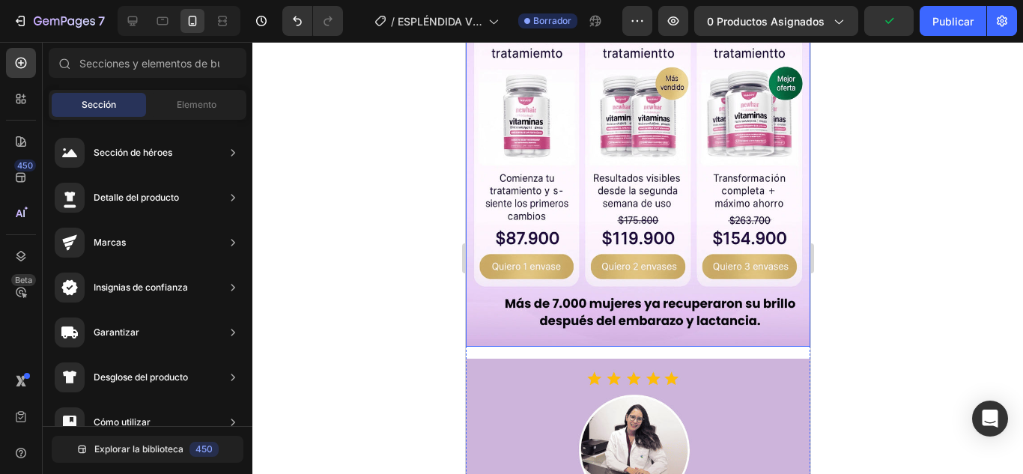
click at [638, 301] on img at bounding box center [637, 131] width 345 height 431
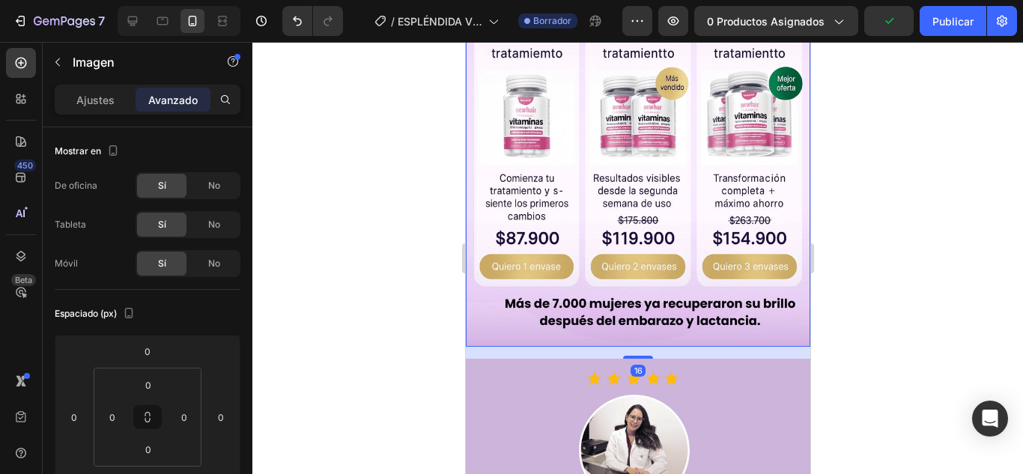
scroll to position [867, 0]
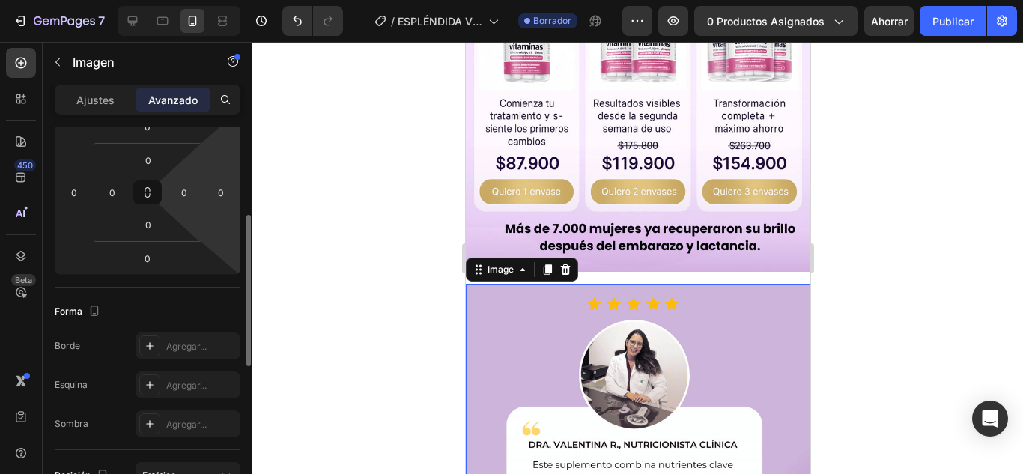
scroll to position [150, 0]
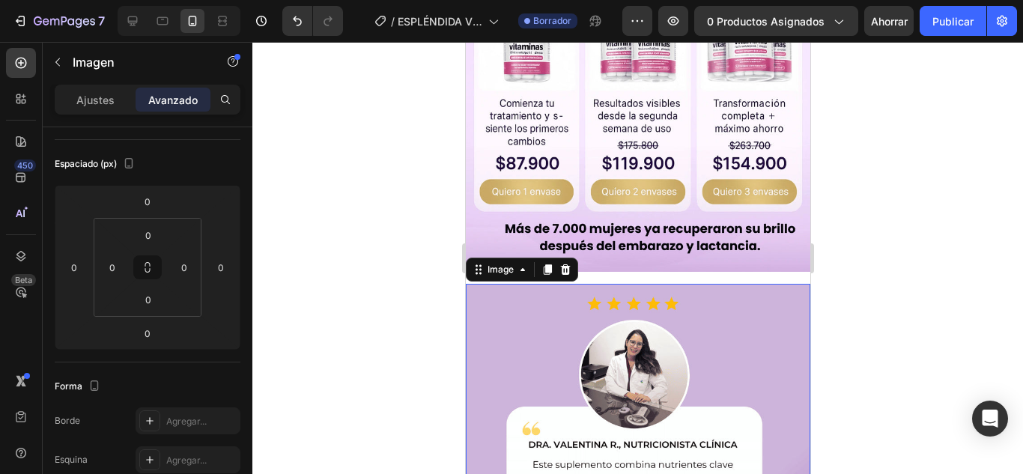
click at [931, 303] on div at bounding box center [637, 258] width 771 height 432
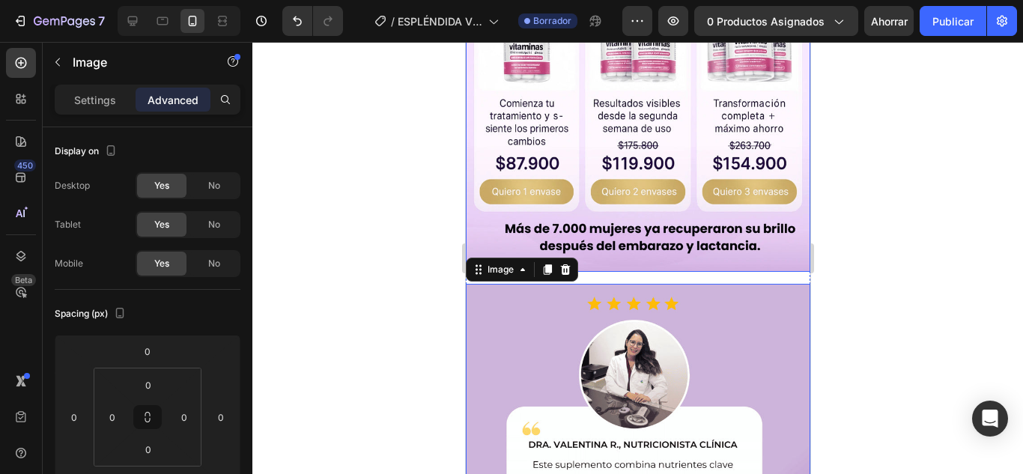
click at [638, 267] on div "Image Image 0" at bounding box center [637, 278] width 345 height 874
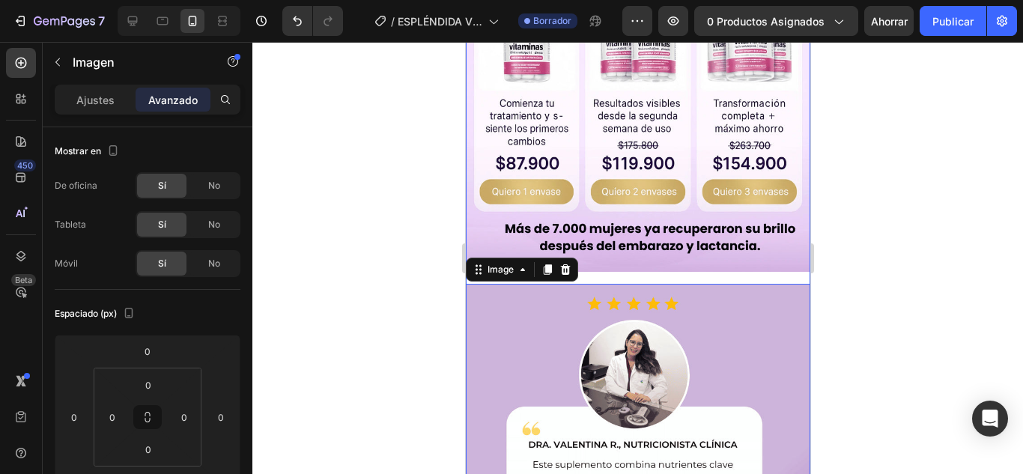
click at [751, 260] on div "Image Image 0" at bounding box center [637, 278] width 345 height 874
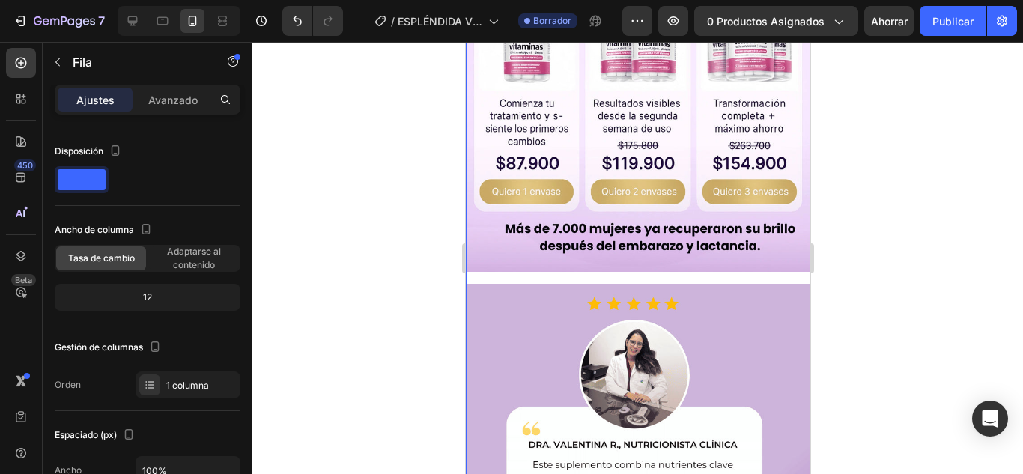
click at [758, 265] on div "Image Image" at bounding box center [637, 278] width 345 height 874
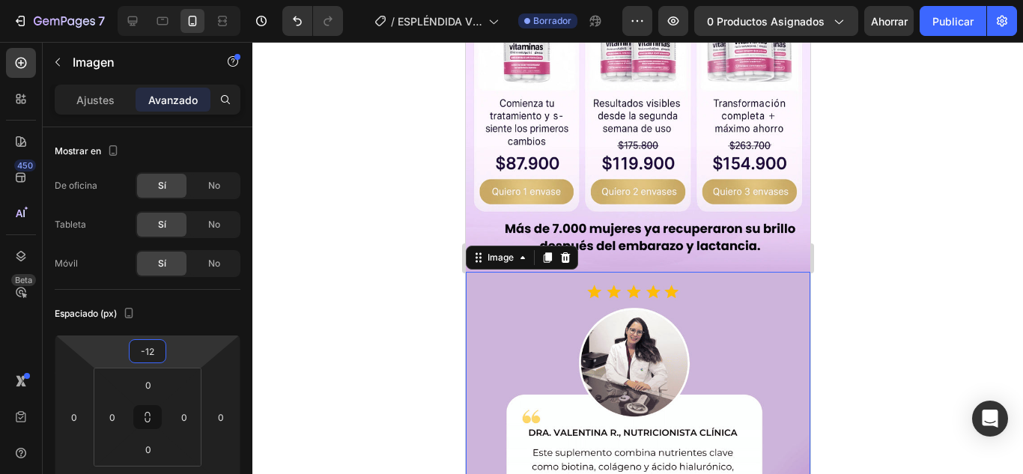
type input "-16"
drag, startPoint x: 190, startPoint y: 360, endPoint x: 175, endPoint y: 261, distance: 100.0
click at [202, 0] on html "7 Version history / ESPLÉNDIDA VITAMINAS Borrador Avance 0 productos asignados …" at bounding box center [511, 0] width 1023 height 0
click at [998, 202] on div at bounding box center [637, 258] width 771 height 432
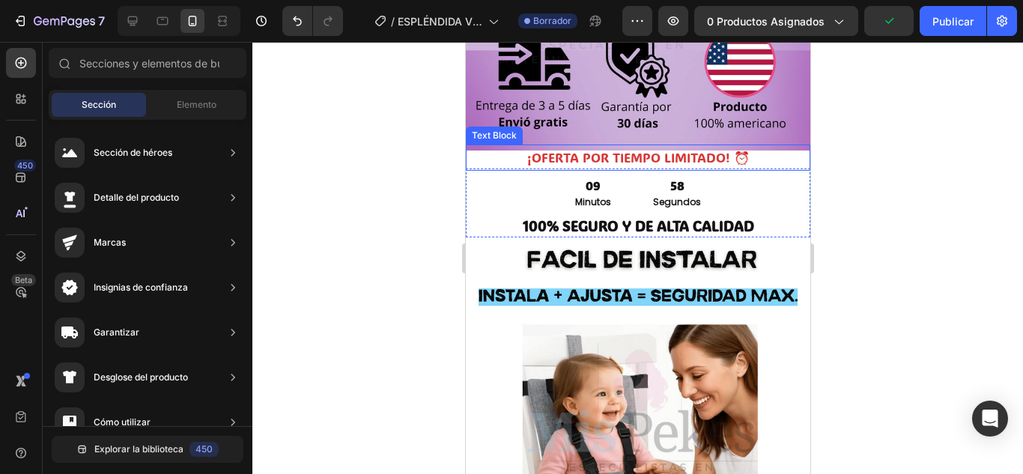
scroll to position [1498, 0]
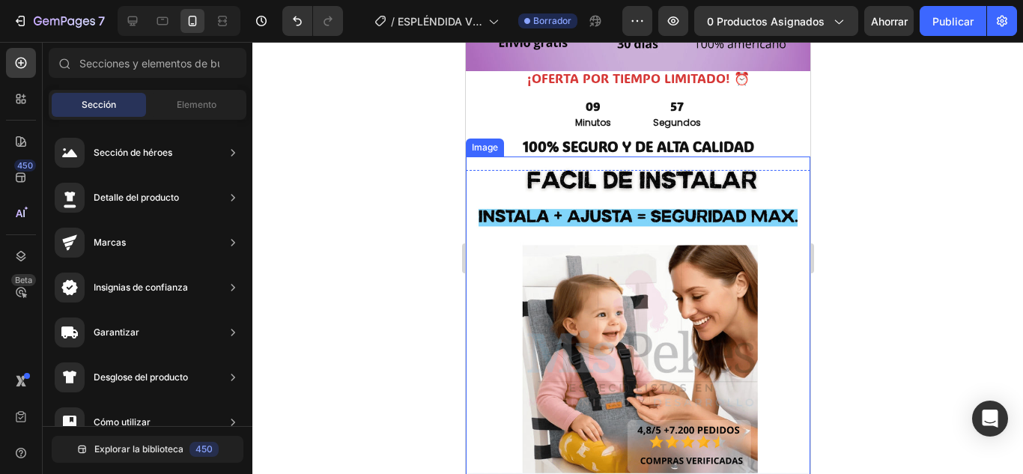
click at [714, 253] on img at bounding box center [637, 372] width 345 height 431
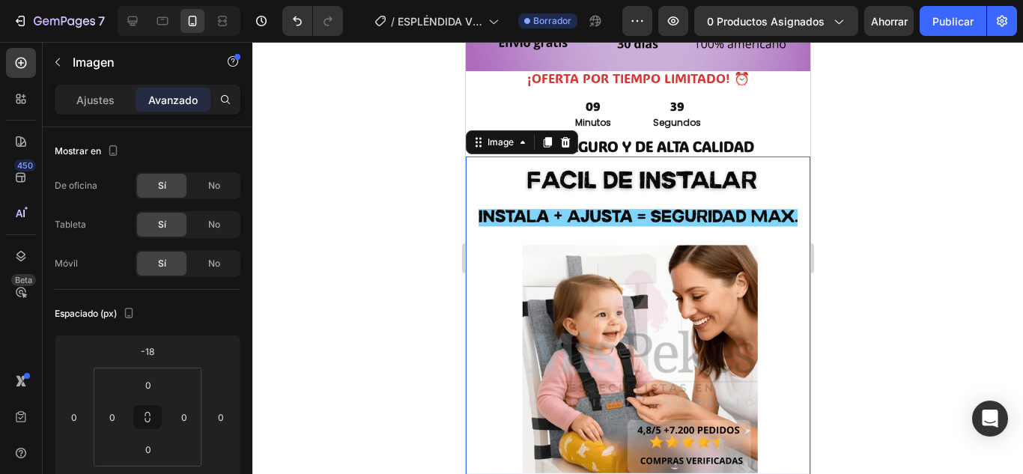
click at [621, 249] on img at bounding box center [637, 372] width 345 height 431
click at [109, 101] on font "Ajustes" at bounding box center [95, 100] width 38 height 13
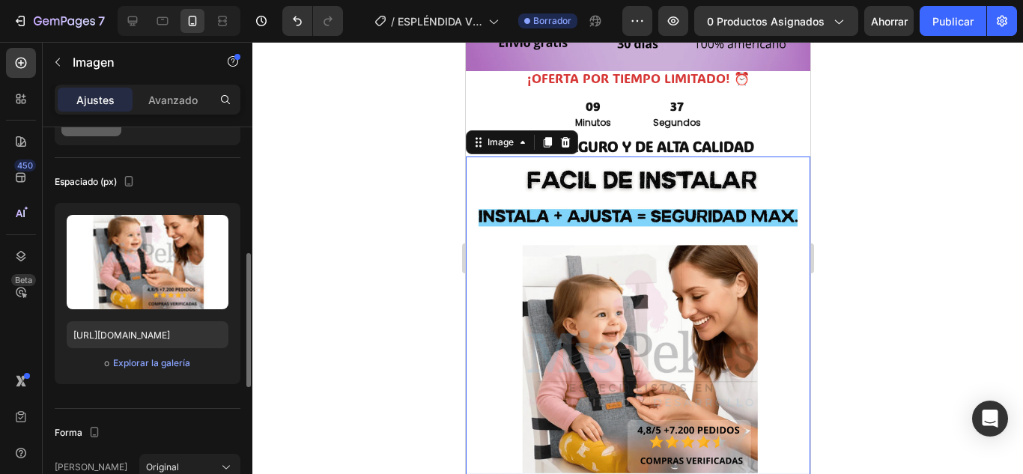
scroll to position [150, 0]
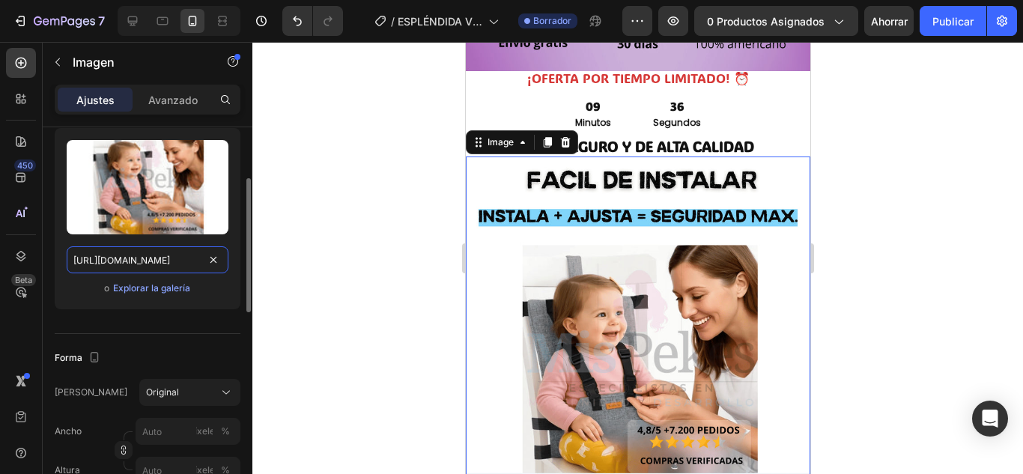
click at [161, 264] on input "https://cdn.shopify.com/s/files/1/0778/7603/5618/files/Gorro-nino-y-nina-_4_-_1…" at bounding box center [148, 259] width 162 height 27
paste input "2_2_c75a267d-5fe2-4f33-94a8-a3999673930d.webp?v=1756338496"
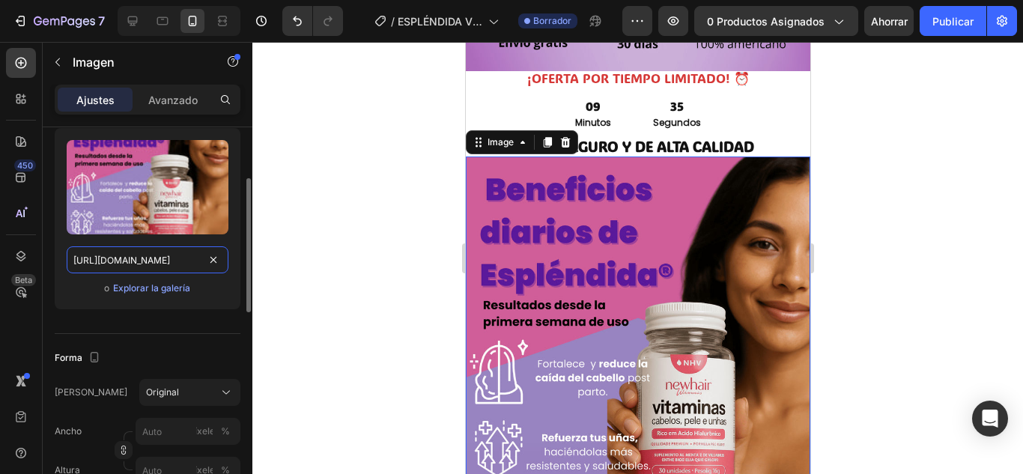
scroll to position [0, 408]
type input "https://cdn.shopify.com/s/files/1/0778/7603/5618/files/2_2_c75a267d-5fe2-4f33-9…"
click at [235, 217] on div "Subir imagen https://cdn.shopify.com/s/files/1/0778/7603/5618/files/2_2_c75a267…" at bounding box center [148, 218] width 186 height 181
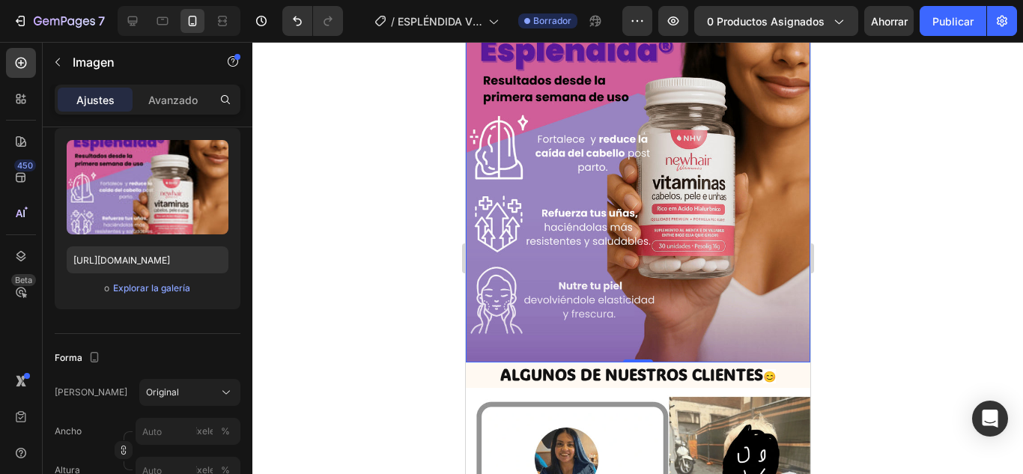
scroll to position [1873, 0]
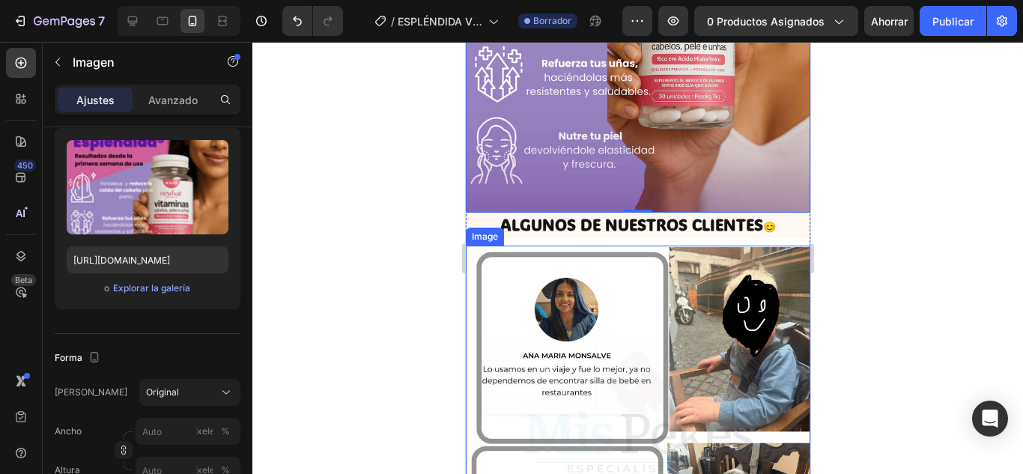
click at [585, 284] on img at bounding box center [637, 461] width 345 height 431
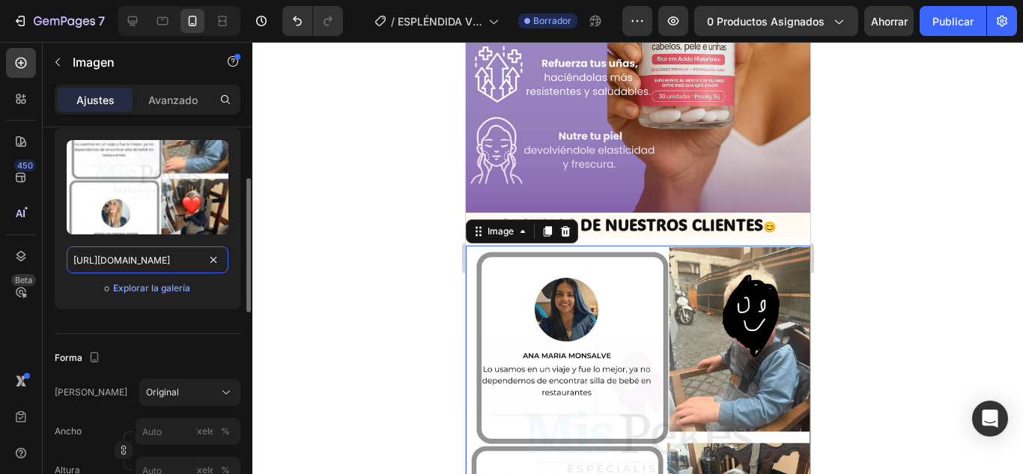
click at [139, 260] on input "https://cdn.shopify.com/s/files/1/0778/7603/5618/files/5_3_0561ae11-85e2-4ed3-b…" at bounding box center [148, 259] width 162 height 27
paste input "3_3_af10ac09-9a15-4b78-b44b-f9c63e5cb931.webp?v=175633849"
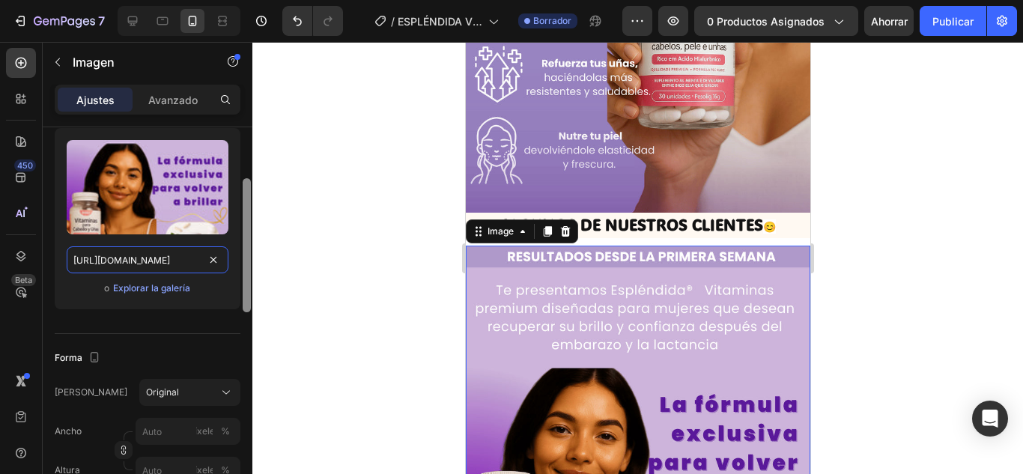
scroll to position [0, 402]
type input "https://cdn.shopify.com/s/files/1/0778/7603/5618/files/3_3_af10ac09-9a15-4b78-b…"
click at [318, 296] on div at bounding box center [637, 258] width 771 height 432
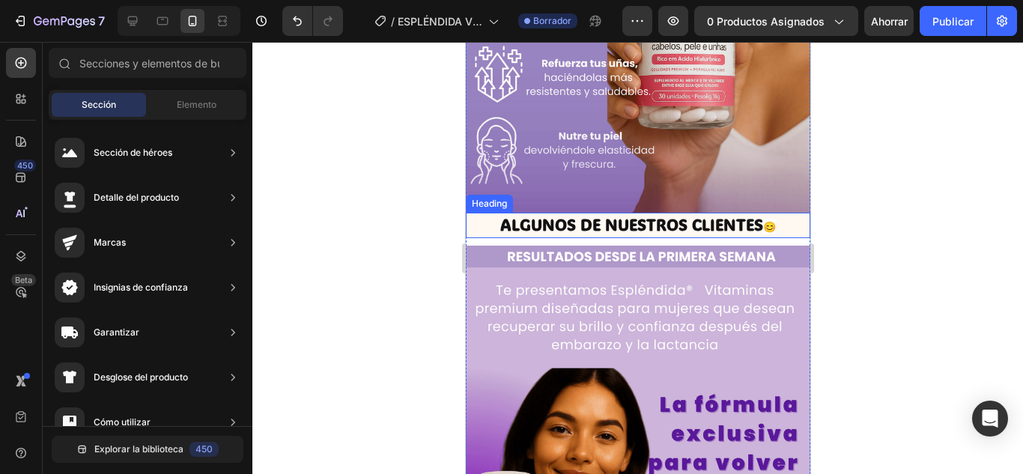
click at [775, 213] on h2 "ALGUNOS DE NUESTROS CLIENTES 😊" at bounding box center [637, 225] width 345 height 25
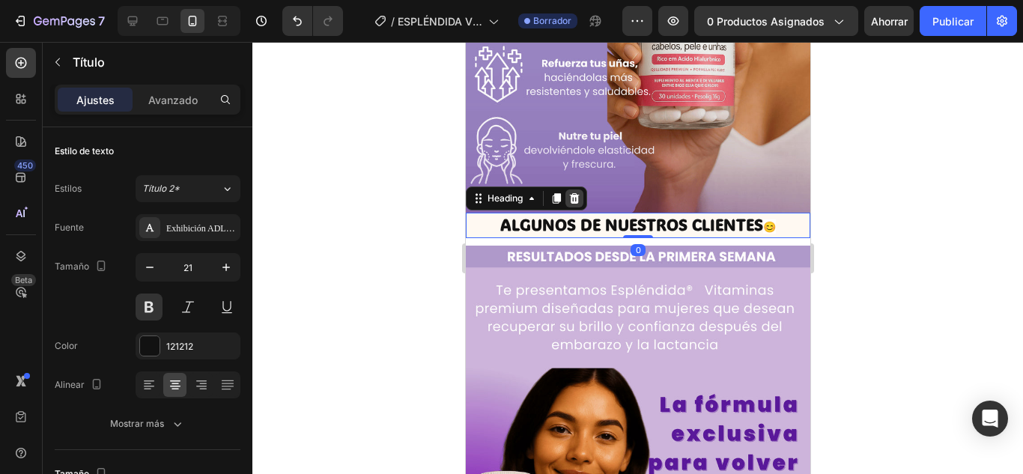
click at [576, 193] on icon at bounding box center [574, 198] width 10 height 10
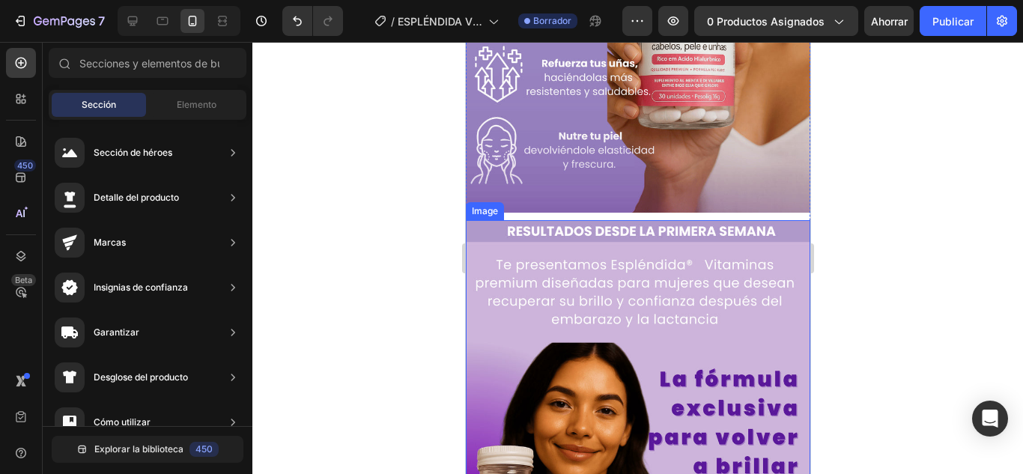
click at [661, 220] on img at bounding box center [637, 435] width 345 height 431
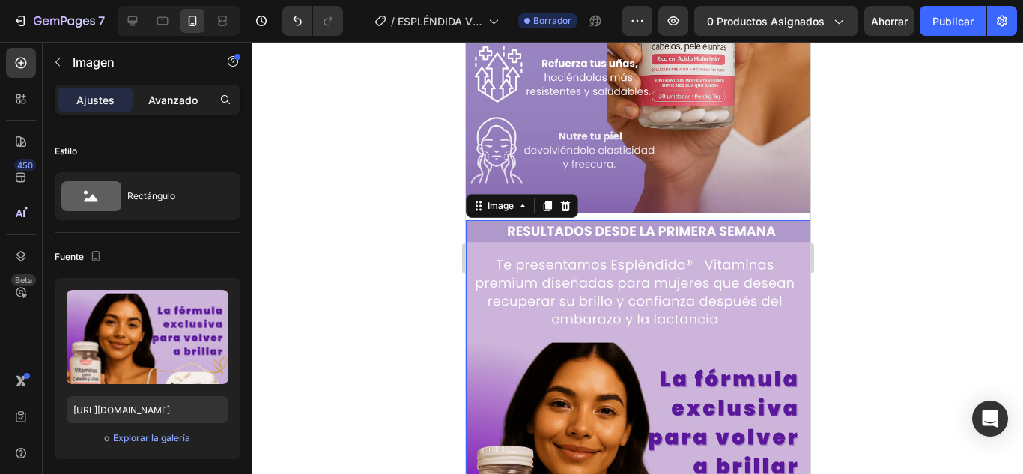
click at [190, 90] on div "Avanzado" at bounding box center [173, 100] width 75 height 24
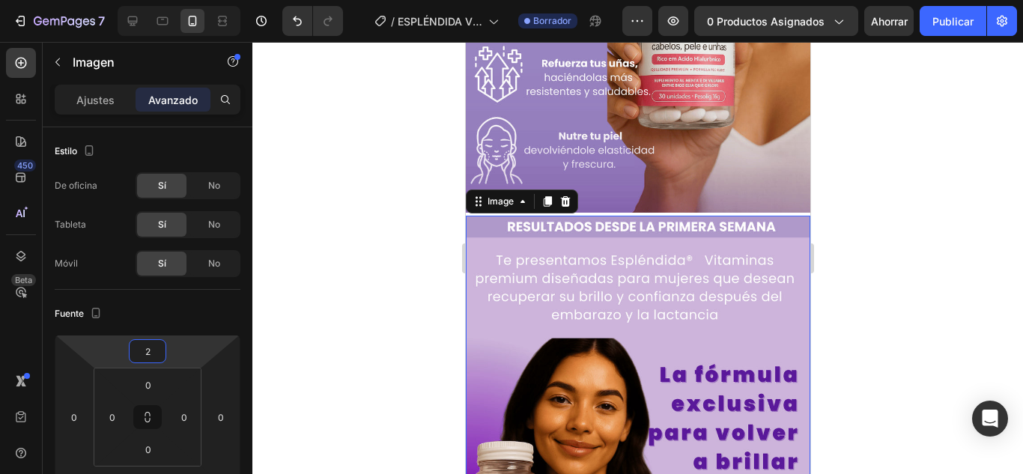
type input "-2"
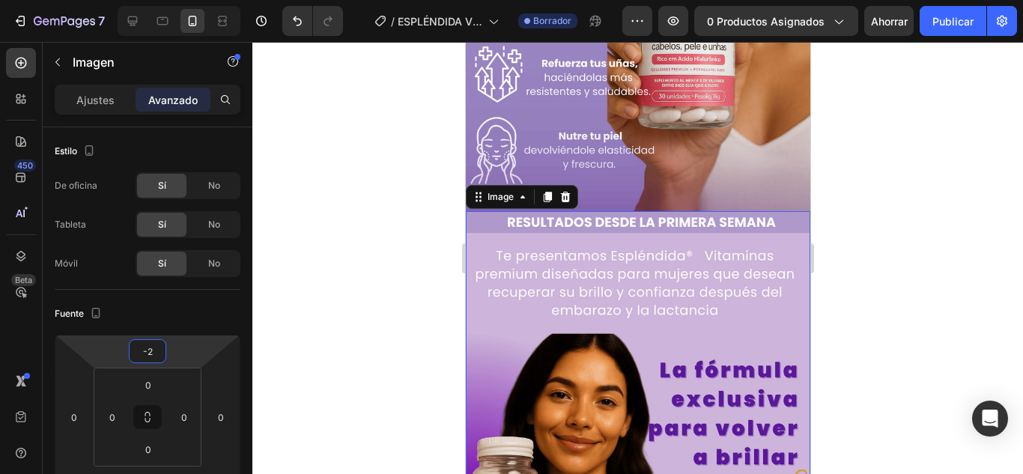
drag, startPoint x: 175, startPoint y: 351, endPoint x: 188, endPoint y: 356, distance: 13.5
click at [188, 0] on html "7 Version history / ESPLÉNDIDA VITAMINAS Borrador Avance 0 productos asignados …" at bounding box center [511, 0] width 1023 height 0
click at [303, 318] on div at bounding box center [637, 258] width 771 height 432
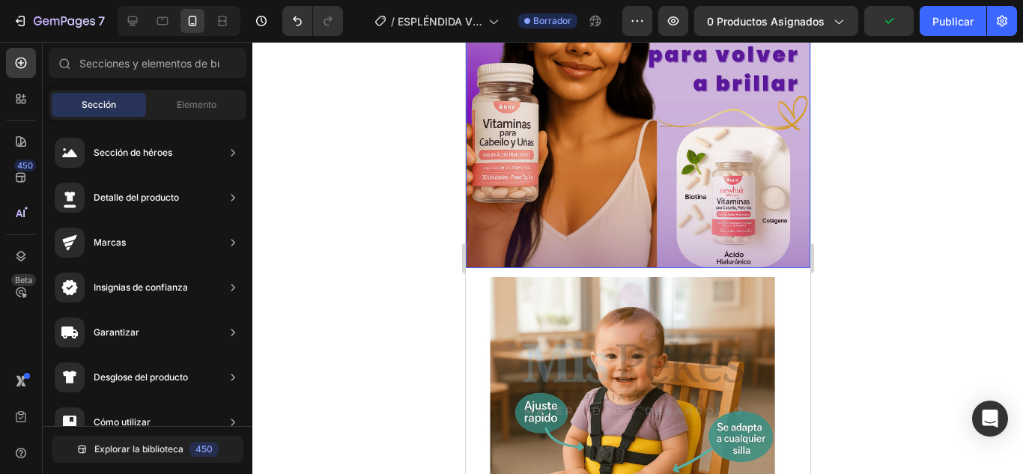
scroll to position [2248, 0]
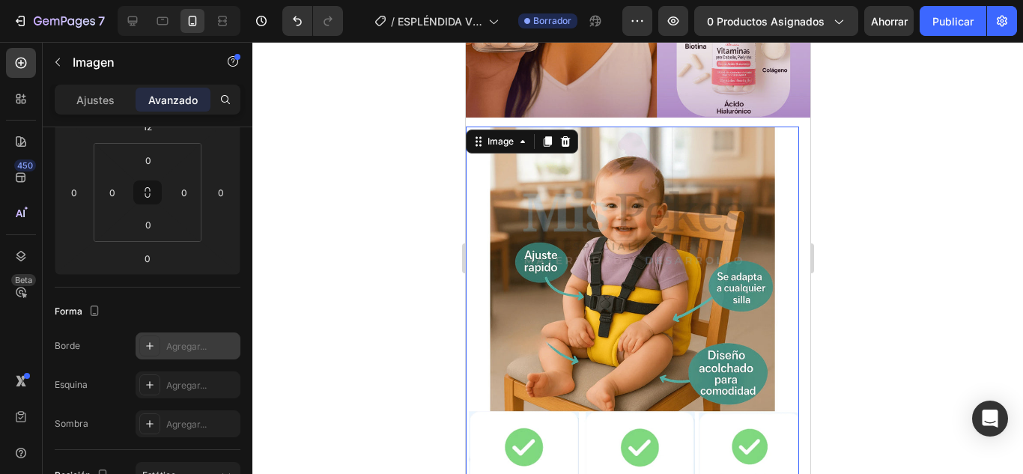
scroll to position [0, 0]
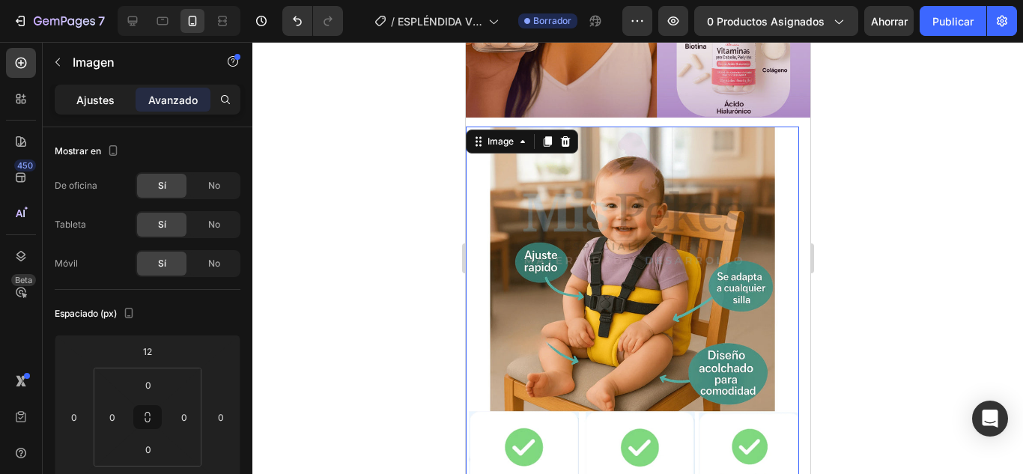
click at [113, 109] on div "Ajustes" at bounding box center [95, 100] width 75 height 24
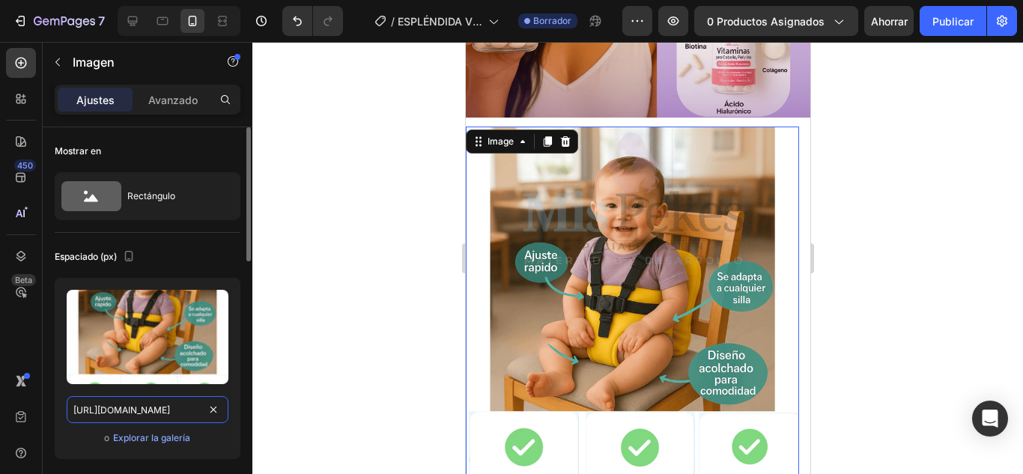
click at [166, 411] on input "https://cdn.shopify.com/s/files/1/0778/7603/5618/files/4_3.webp?v=1756088087" at bounding box center [148, 409] width 162 height 27
paste input "8_7.webp?v=1756338496"
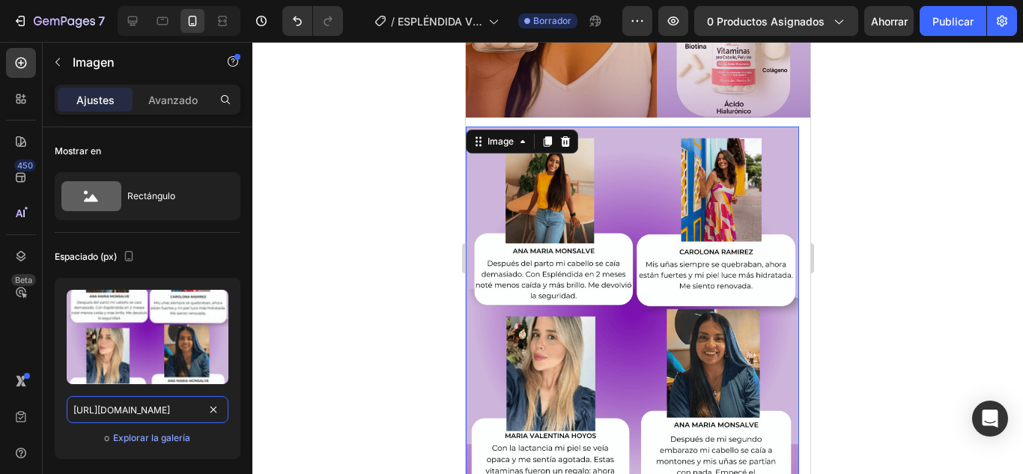
type input "https://cdn.shopify.com/s/files/1/0778/7603/5618/files/8_7.webp?v=1756338496"
click at [939, 130] on div at bounding box center [637, 258] width 771 height 432
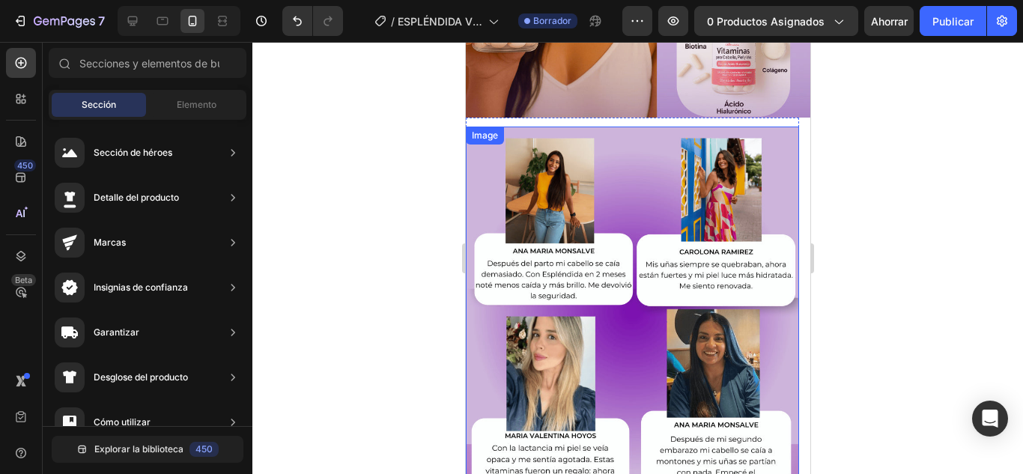
click at [778, 180] on img at bounding box center [631, 335] width 333 height 417
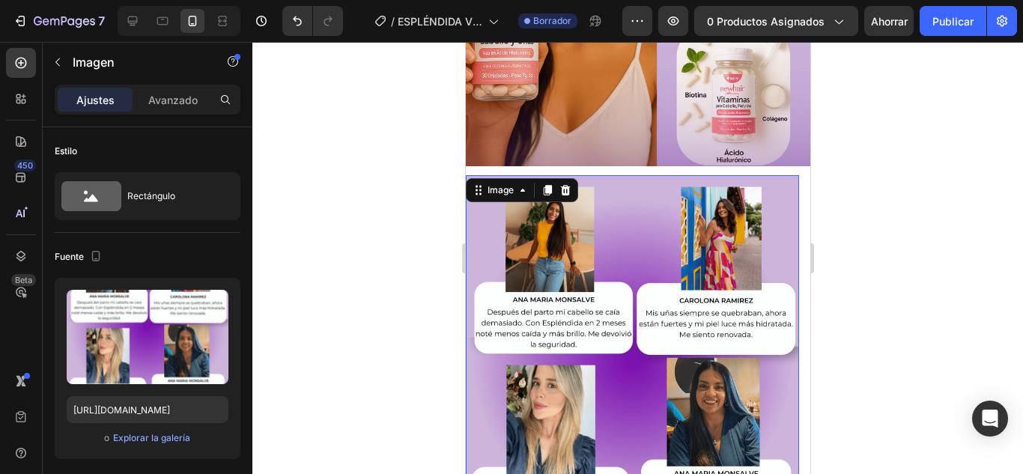
scroll to position [2323, 0]
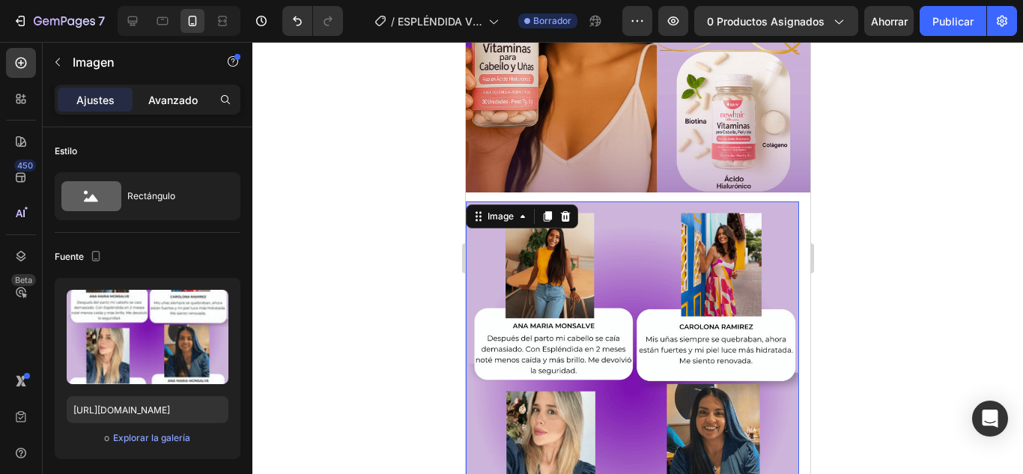
click at [160, 103] on font "Avanzado" at bounding box center [172, 100] width 49 height 13
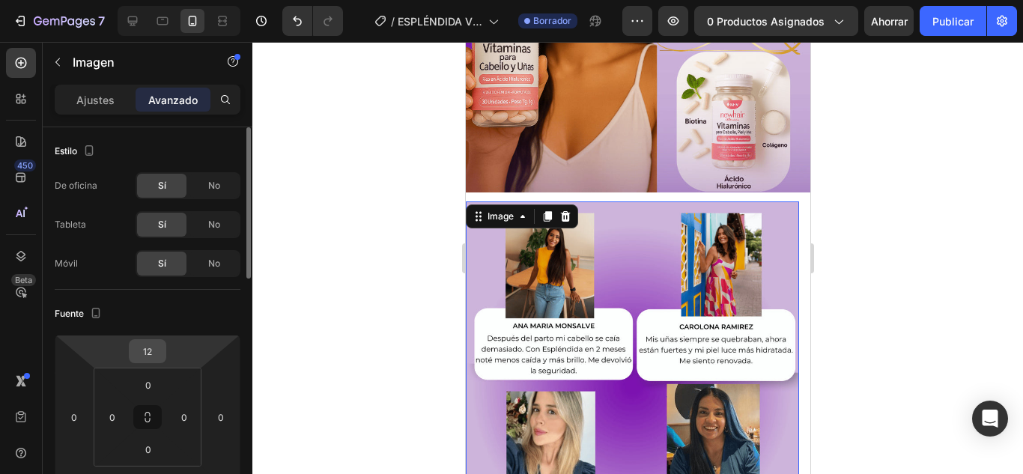
click at [149, 356] on input "12" at bounding box center [148, 351] width 30 height 22
type input "0"
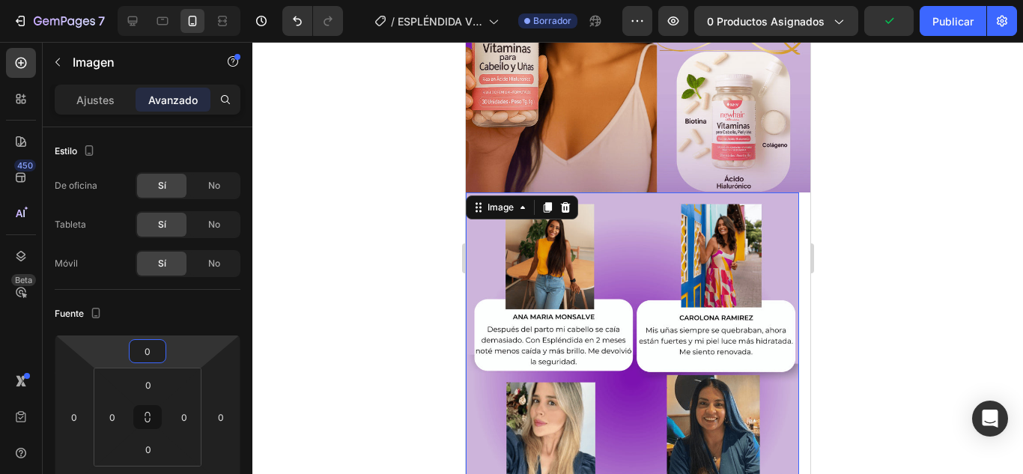
click at [414, 154] on div at bounding box center [637, 258] width 771 height 432
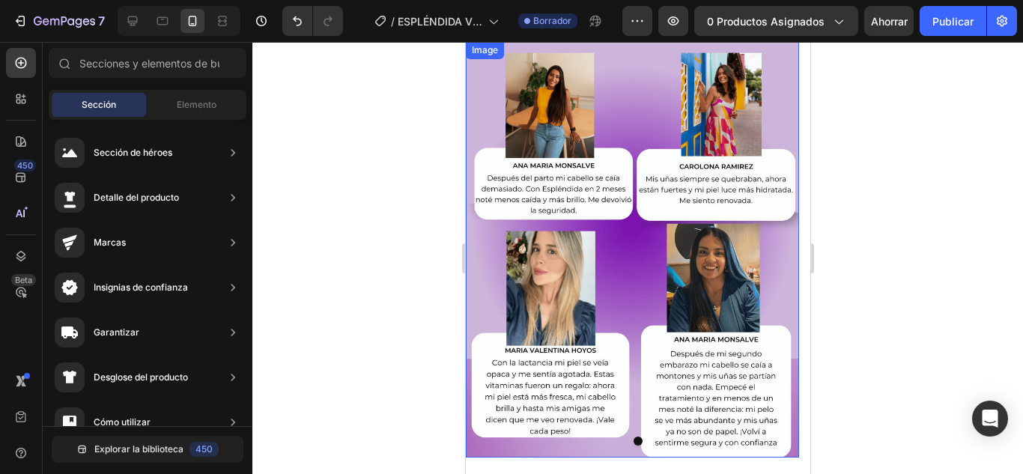
scroll to position [2472, 0]
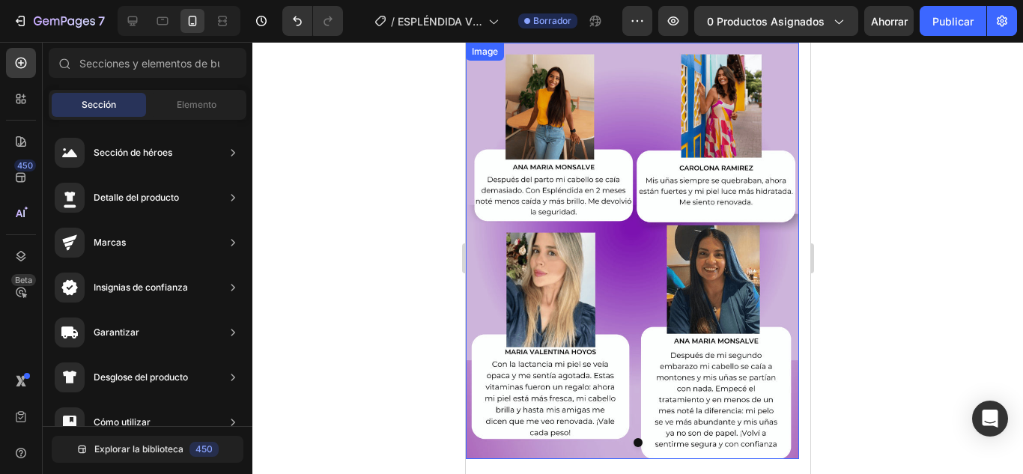
click at [746, 180] on img at bounding box center [631, 251] width 333 height 417
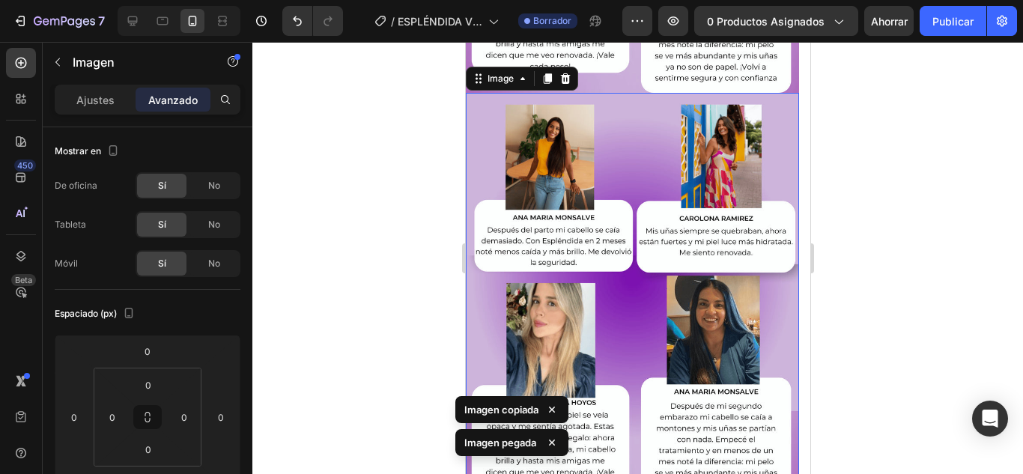
scroll to position [3006, 0]
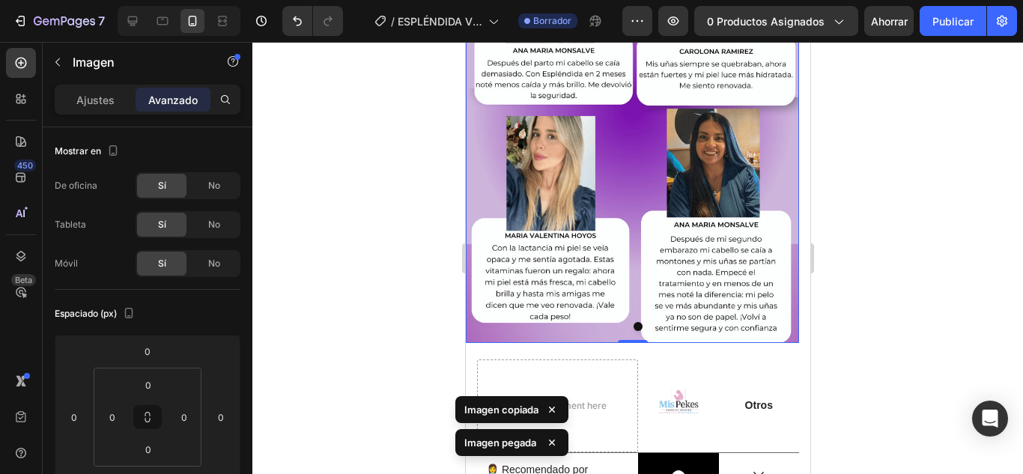
click at [742, 191] on img at bounding box center [631, 134] width 333 height 417
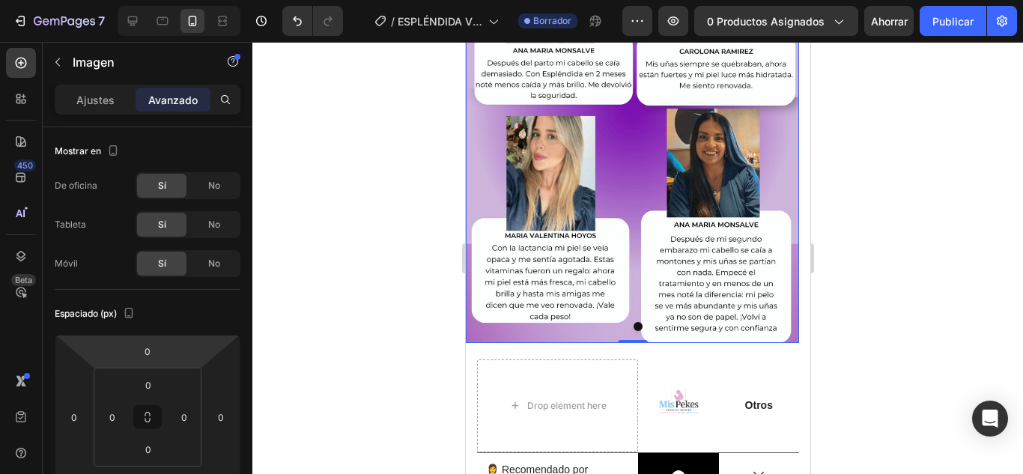
click at [619, 185] on img at bounding box center [631, 134] width 333 height 417
click at [88, 90] on div "Ajustes" at bounding box center [95, 100] width 75 height 24
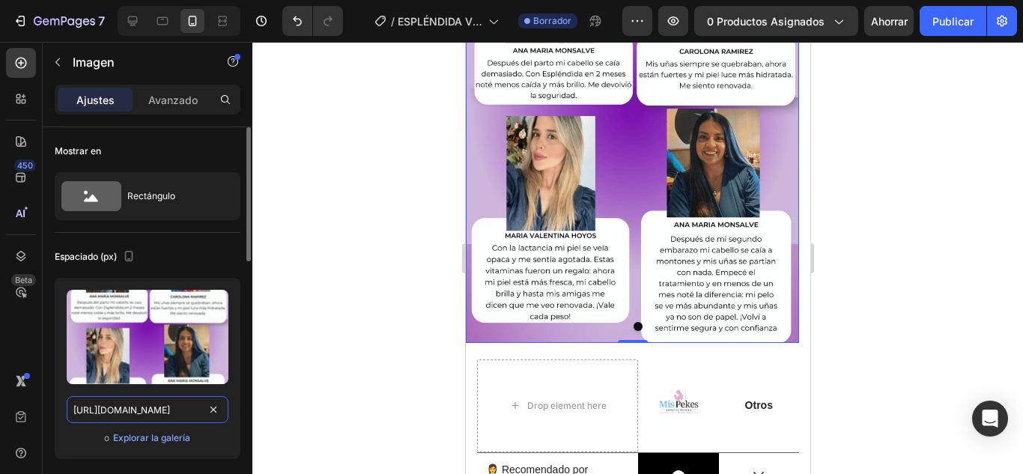
click at [149, 412] on input "https://cdn.shopify.com/s/files/1/0778/7603/5618/files/8_7.webp?v=1756338496" at bounding box center [148, 409] width 162 height 27
paste input "5_4"
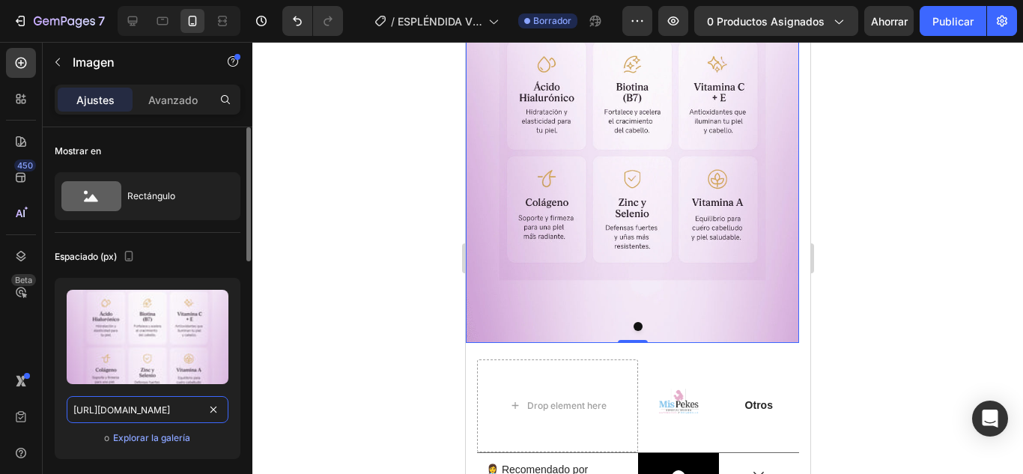
scroll to position [0, 218]
type input "https://cdn.shopify.com/s/files/1/0778/7603/5618/files/5_4.webp?v=1756338496"
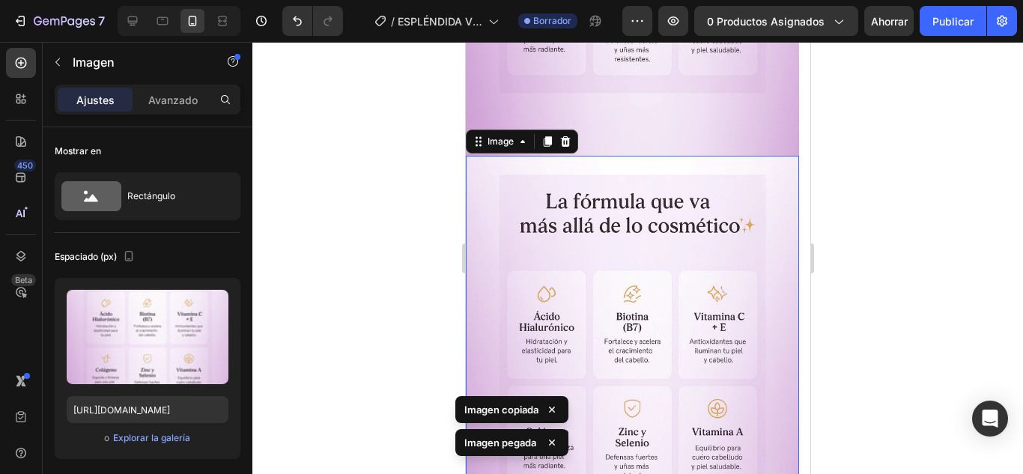
scroll to position [3198, 0]
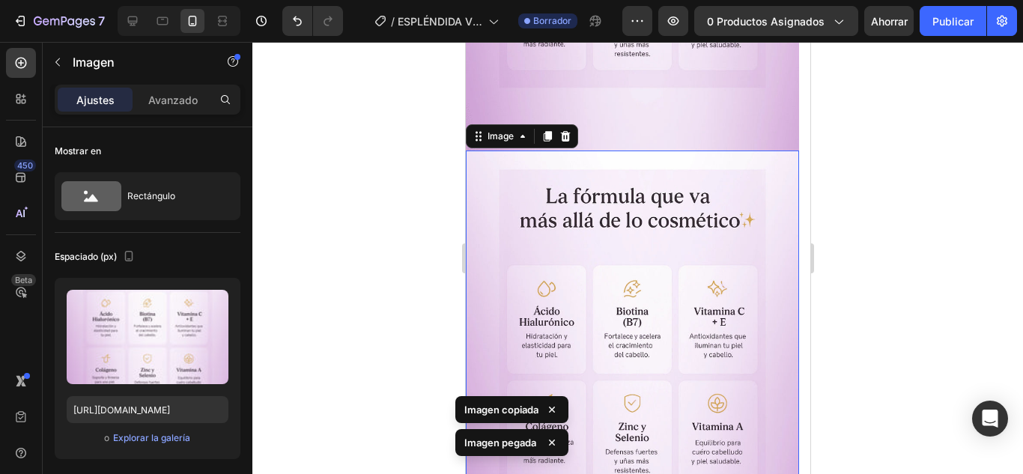
click at [699, 264] on img at bounding box center [631, 359] width 333 height 417
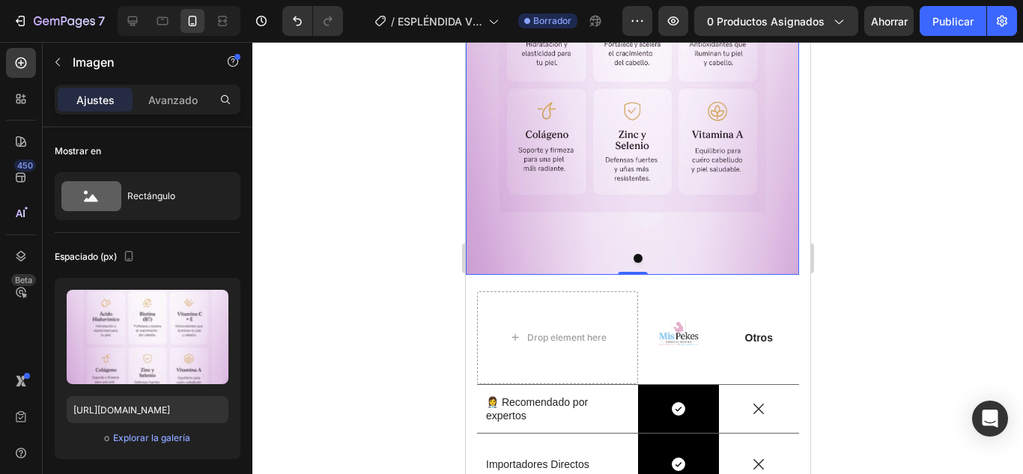
scroll to position [3498, 0]
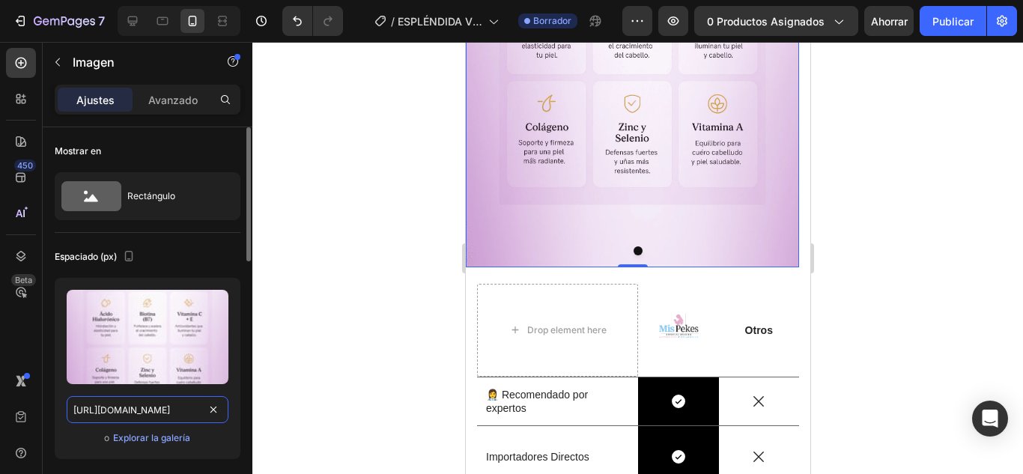
click at [177, 408] on input "https://cdn.shopify.com/s/files/1/0778/7603/5618/files/5_4.webp?v=1756338496" at bounding box center [148, 409] width 162 height 27
paste input "7_6"
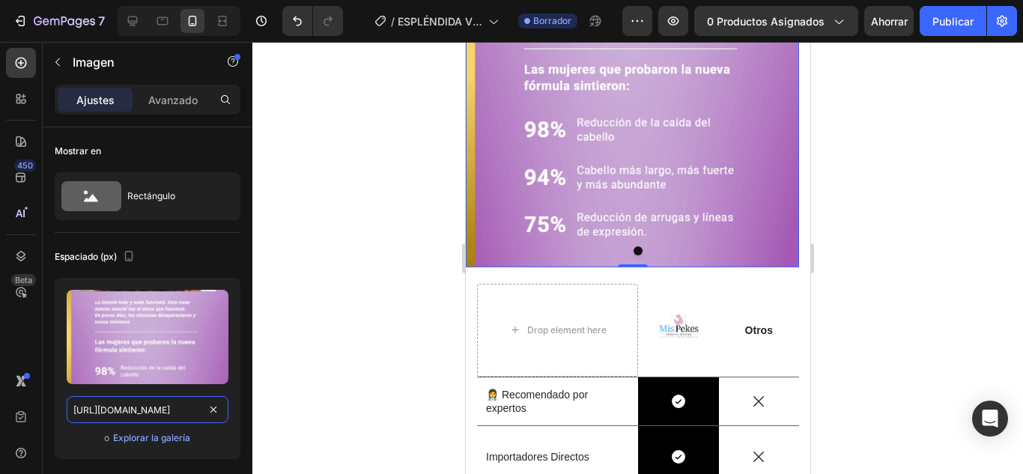
type input "https://cdn.shopify.com/s/files/1/0778/7603/5618/files/7_6.webp?v=1756338496"
click at [340, 297] on div at bounding box center [637, 258] width 771 height 432
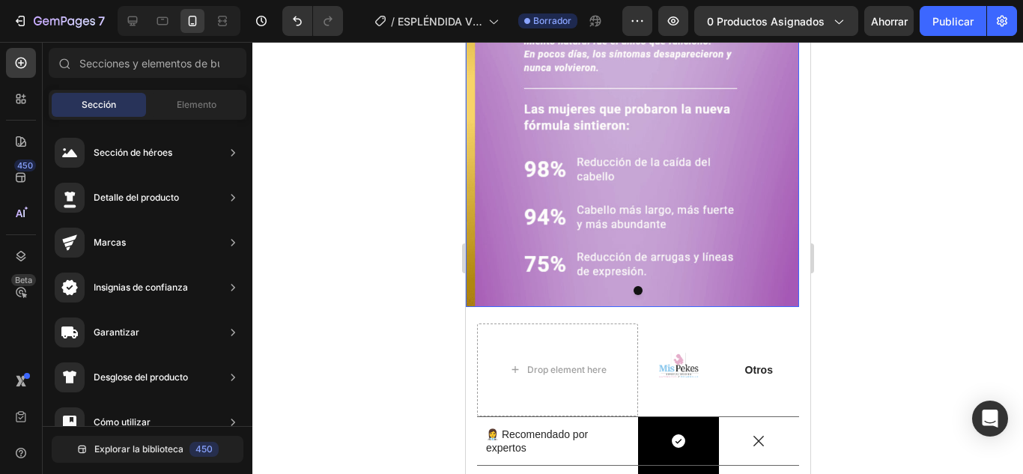
scroll to position [3423, 0]
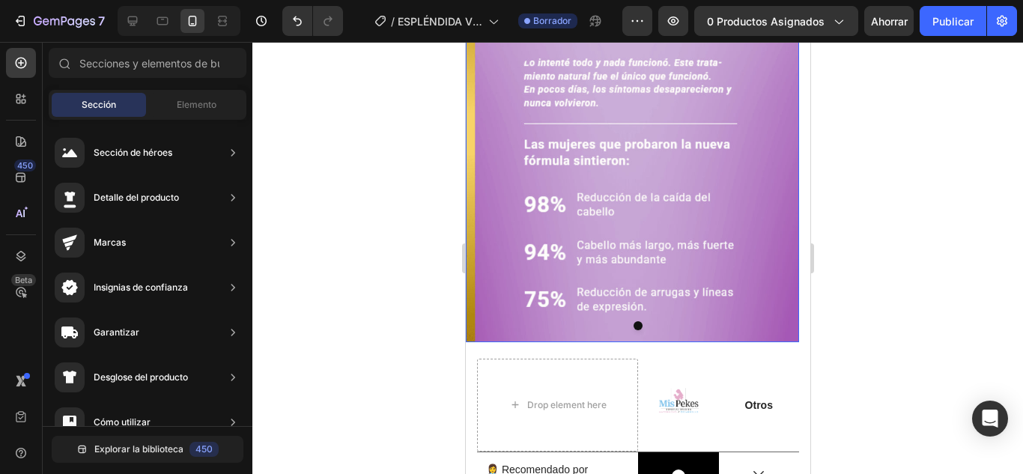
click at [734, 196] on img at bounding box center [631, 134] width 333 height 417
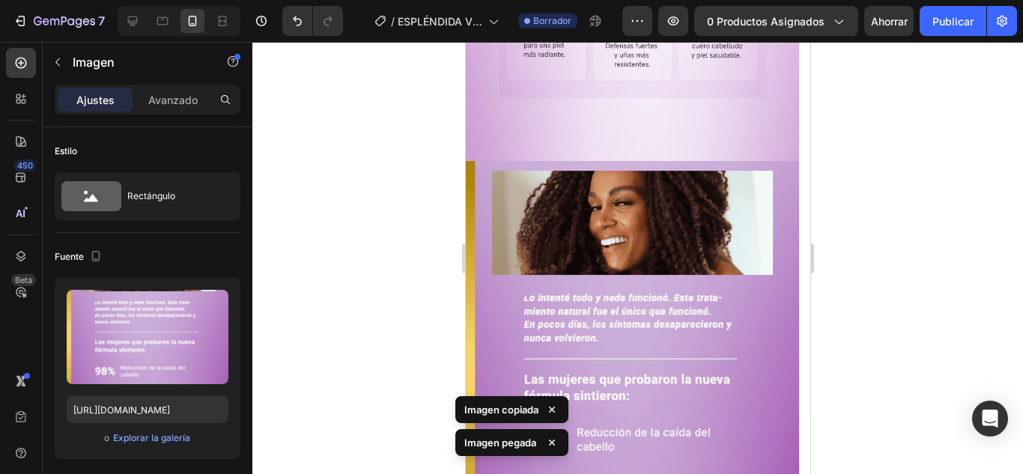
scroll to position [3315, 0]
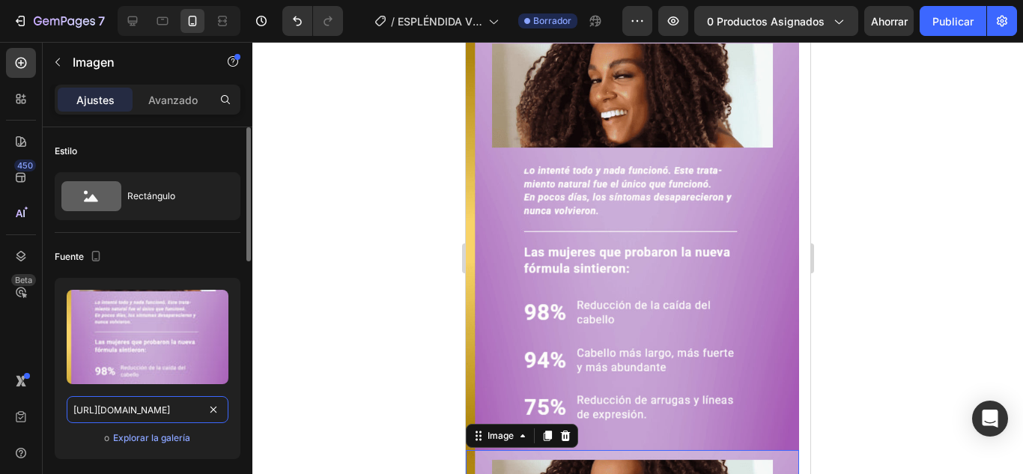
click at [169, 421] on input "https://cdn.shopify.com/s/files/1/0778/7603/5618/files/7_6.webp?v=1756338496" at bounding box center [148, 409] width 162 height 27
paste input "media4.giphy.com/media/v1.Y2lkPTc5MGI3NjExNTg3aHVmY29pMHA3OTFtdmFtOTc0b2x6aHVta…"
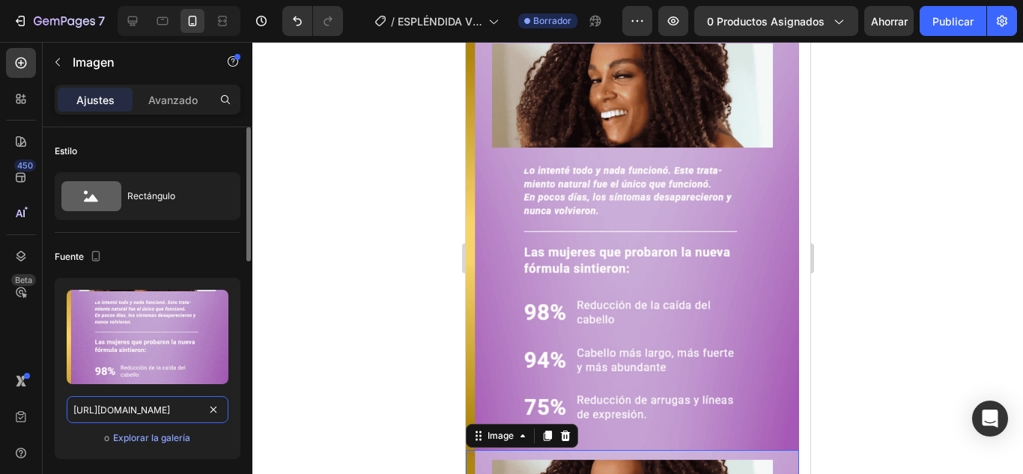
scroll to position [0, 766]
type input "https://media4.giphy.com/media/v1.Y2lkPTc5MGI3NjExNTg3aHVmY29pMHA3OTFtdmFtOTc0b…"
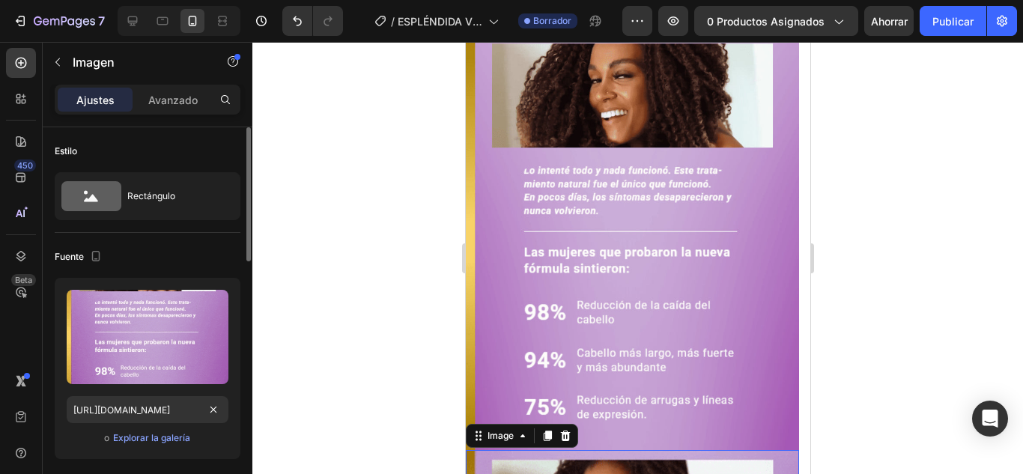
click at [214, 263] on div "Fuente" at bounding box center [148, 257] width 186 height 24
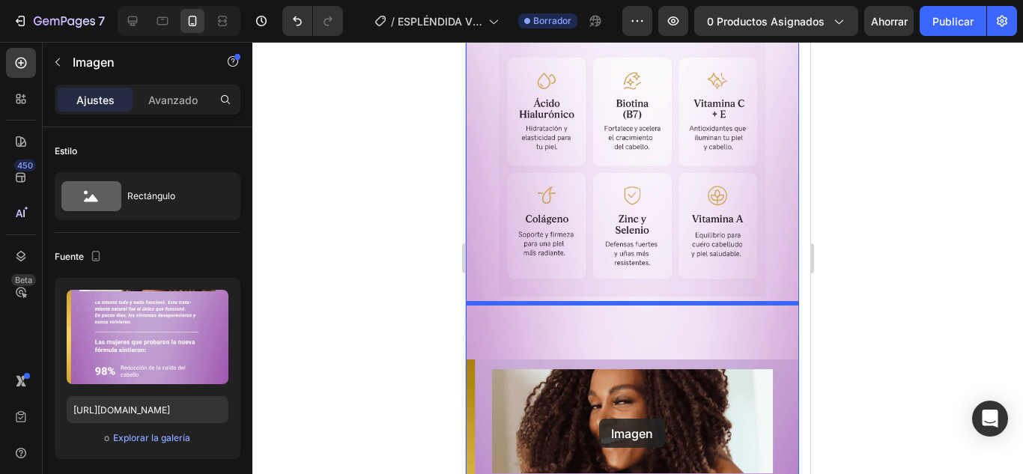
drag, startPoint x: 724, startPoint y: 417, endPoint x: 599, endPoint y: 419, distance: 125.9
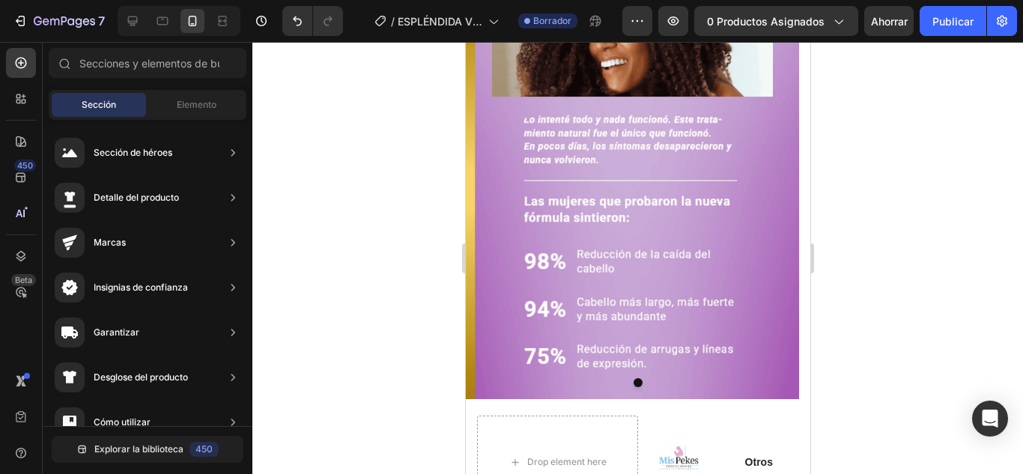
scroll to position [3744, 0]
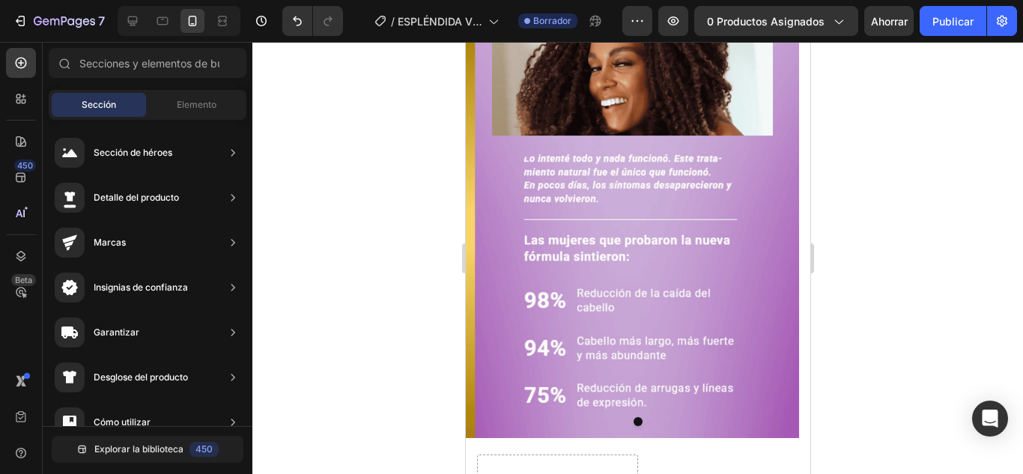
drag, startPoint x: 804, startPoint y: 298, endPoint x: 1277, endPoint y: 390, distance: 482.4
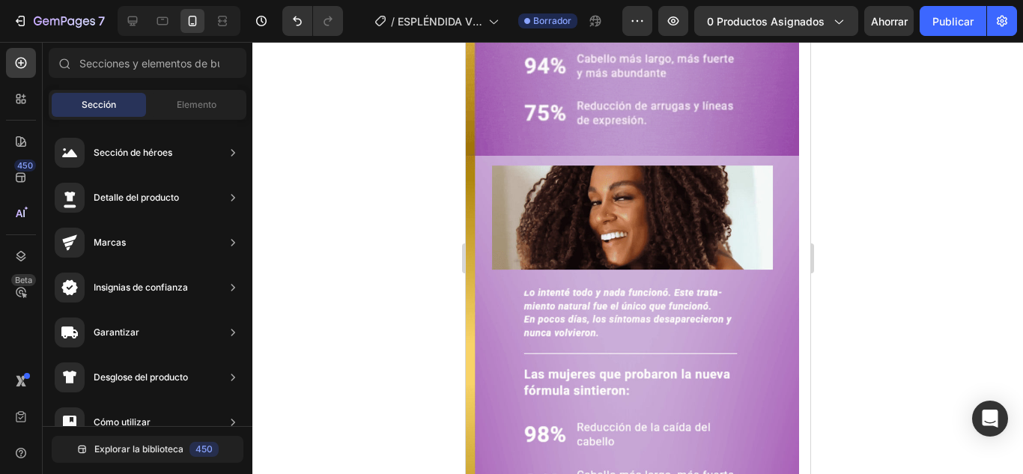
scroll to position [3669, 0]
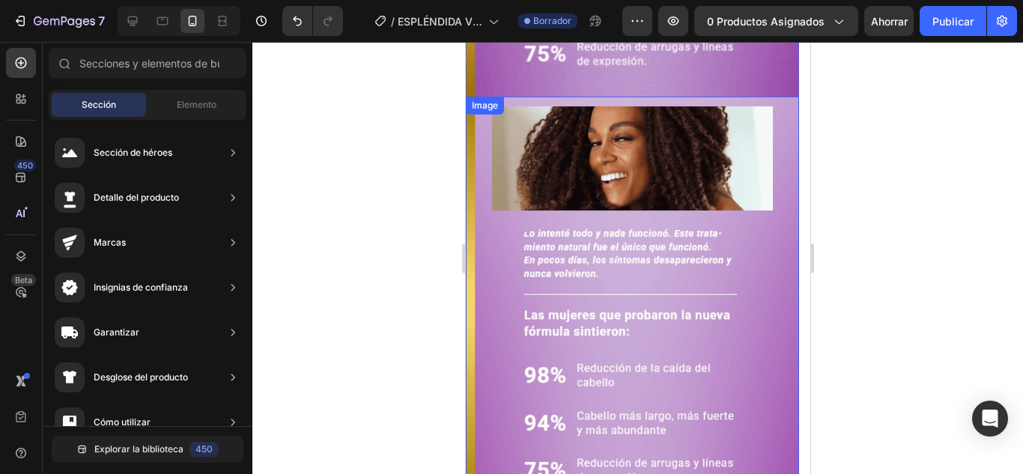
click at [665, 248] on img at bounding box center [631, 305] width 333 height 417
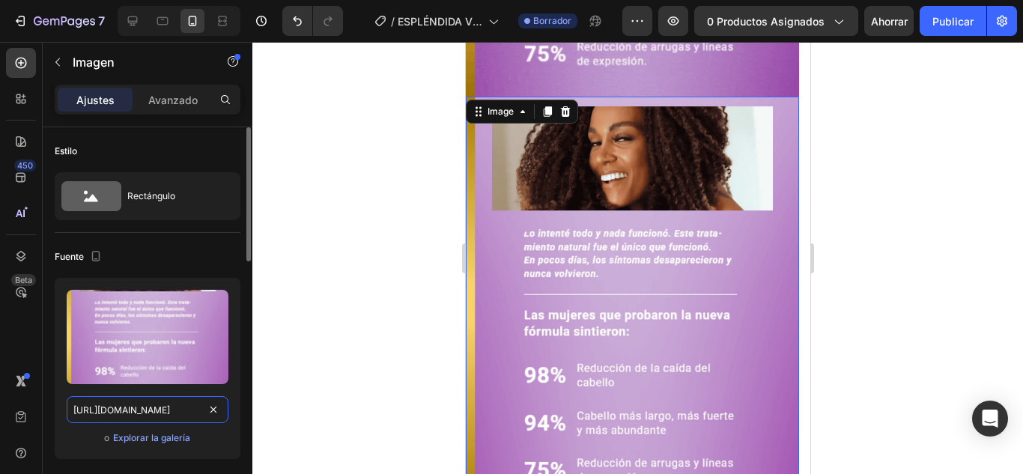
click at [145, 403] on input "https://cdn.shopify.com/s/files/1/0778/7603/5618/files/7_6.webp?v=1756338496" at bounding box center [148, 409] width 162 height 27
paste input "6_5"
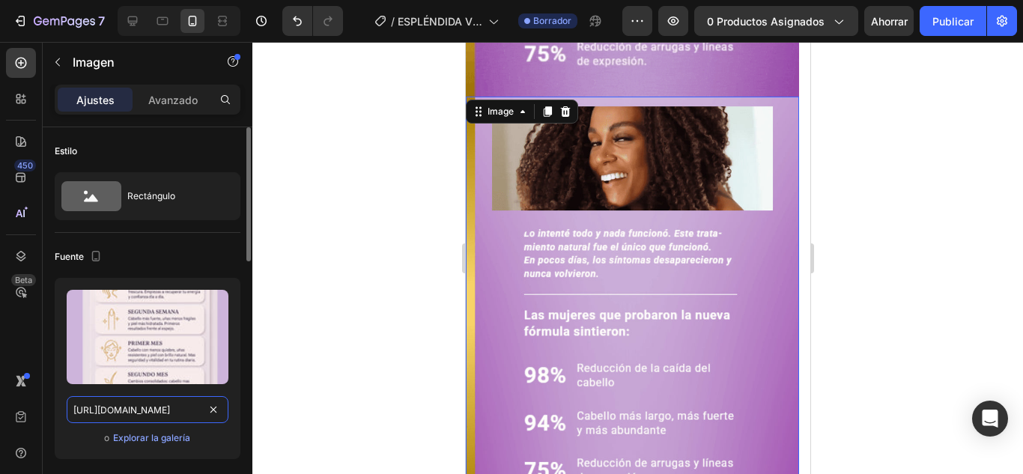
scroll to position [0, 218]
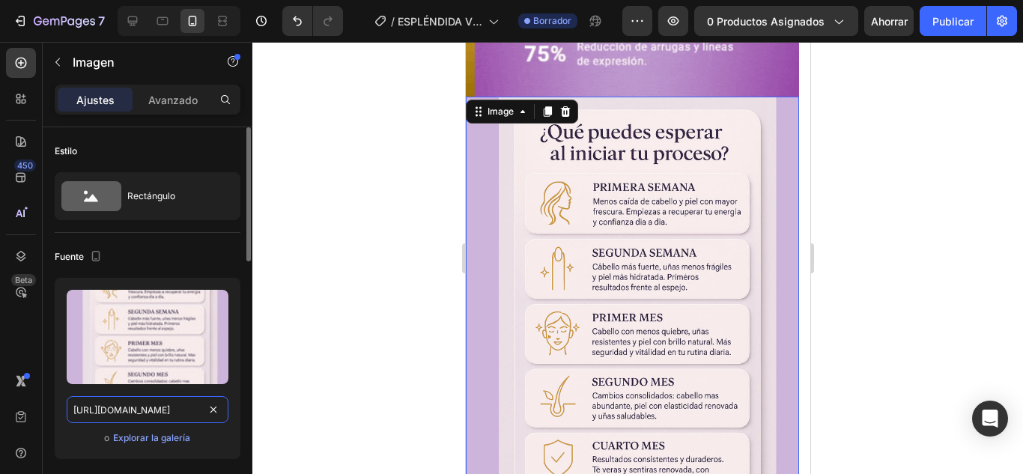
type input "https://cdn.shopify.com/s/files/1/0778/7603/5618/files/6_5.webp?v=1756338496"
click at [207, 249] on div "Fuente" at bounding box center [148, 257] width 186 height 24
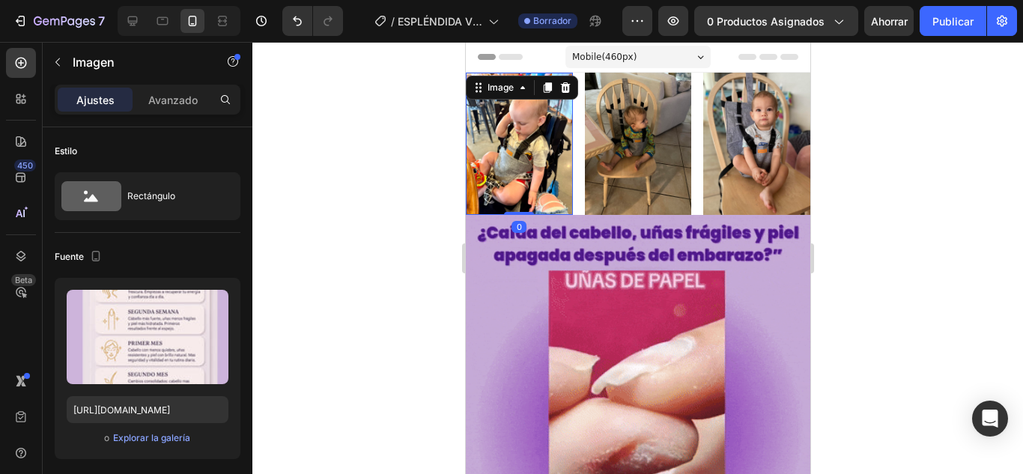
click at [520, 146] on img at bounding box center [518, 144] width 107 height 142
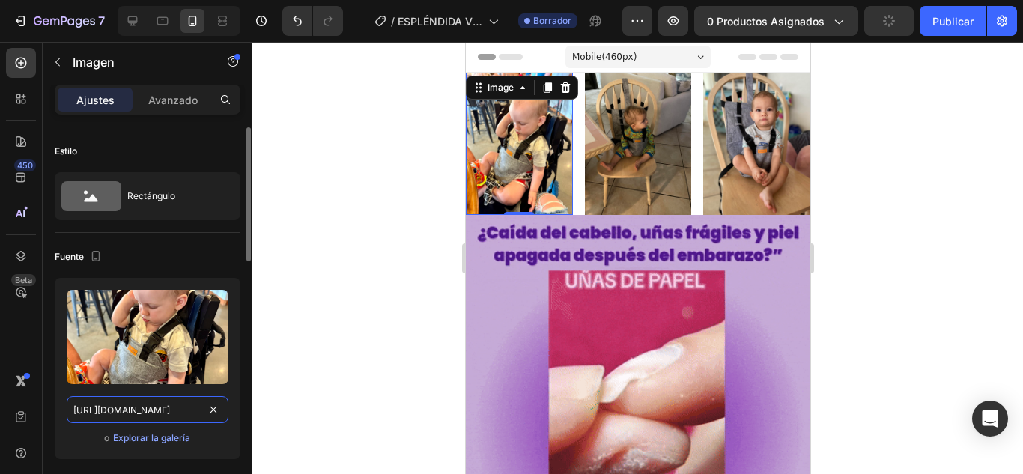
click at [187, 401] on input "https://m.media-amazon.com/images/I/715+f7Z7LPL.jpg" at bounding box center [148, 409] width 162 height 27
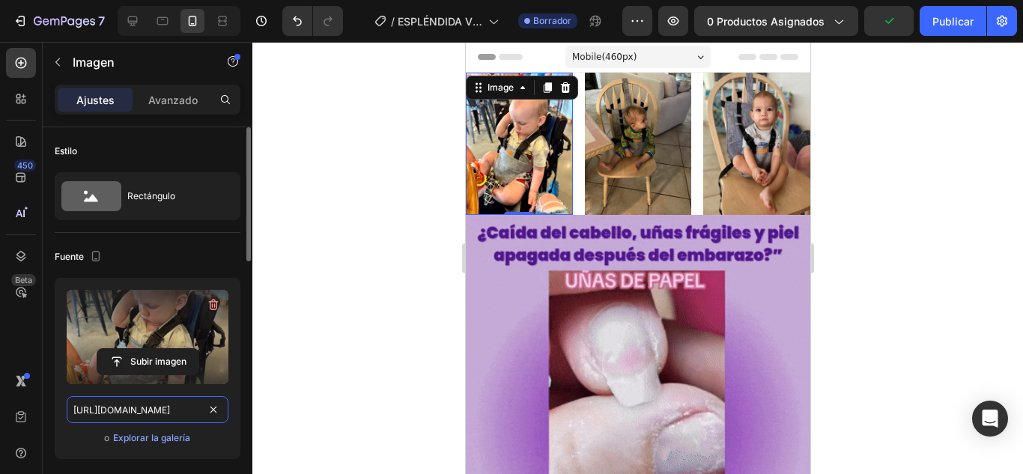
paste input "cdn.shopify.com/s/files/1/0778/7603/5618/files/6_5.webp?v=1756338496"
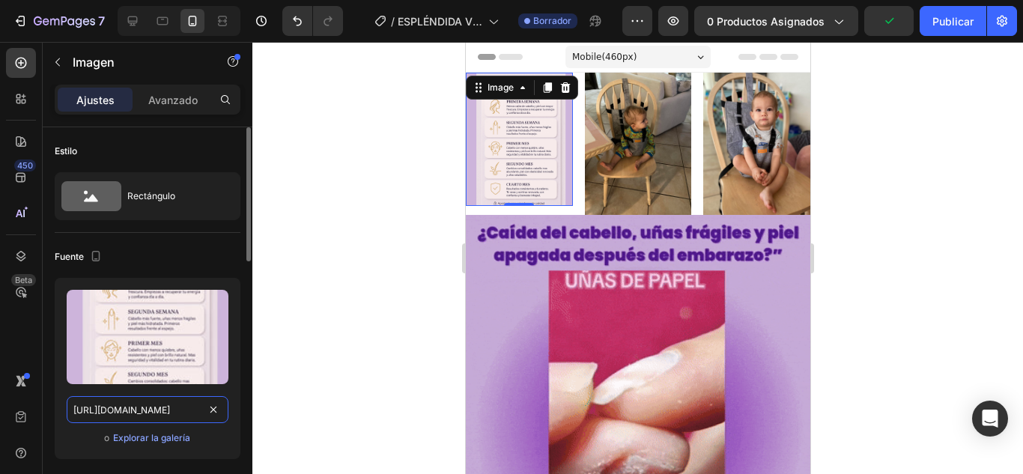
scroll to position [0, 218]
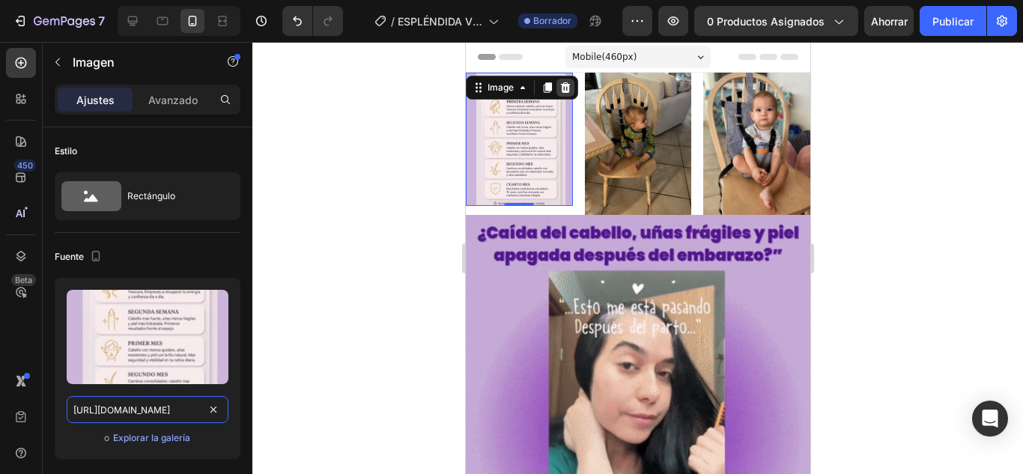
type input "https://cdn.shopify.com/s/files/1/0778/7603/5618/files/6_5.webp?v=1756338496"
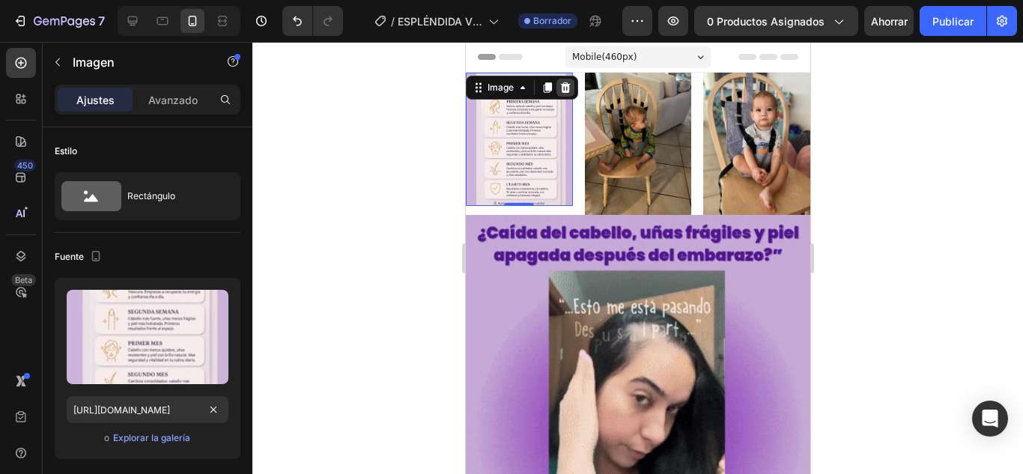
click at [566, 88] on icon at bounding box center [565, 88] width 12 height 12
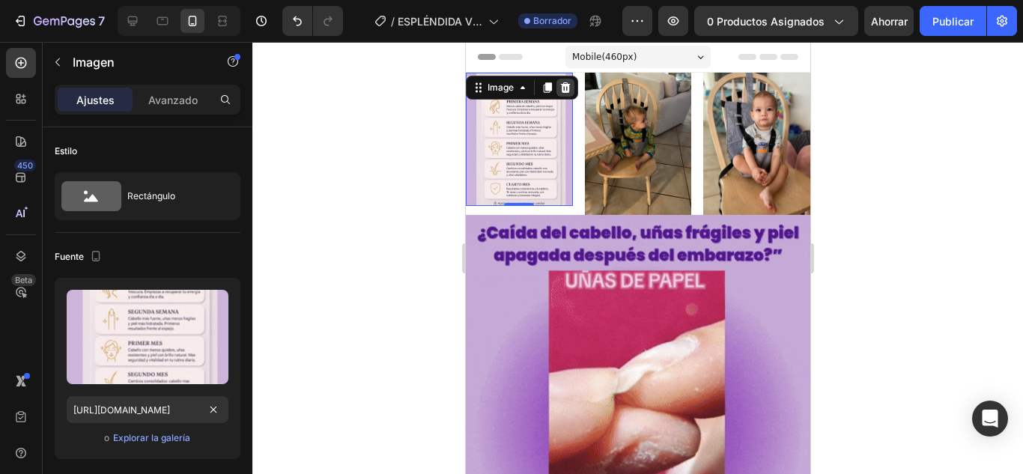
scroll to position [0, 0]
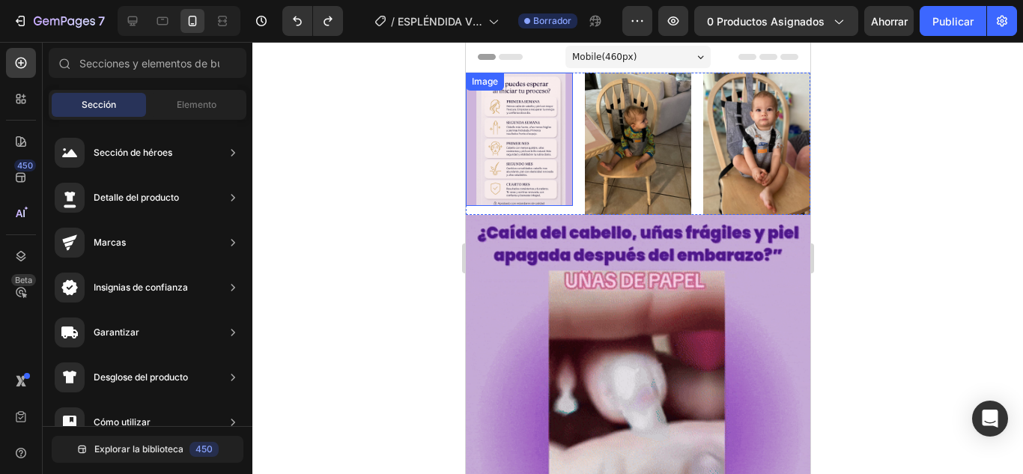
click at [488, 156] on img at bounding box center [518, 139] width 107 height 133
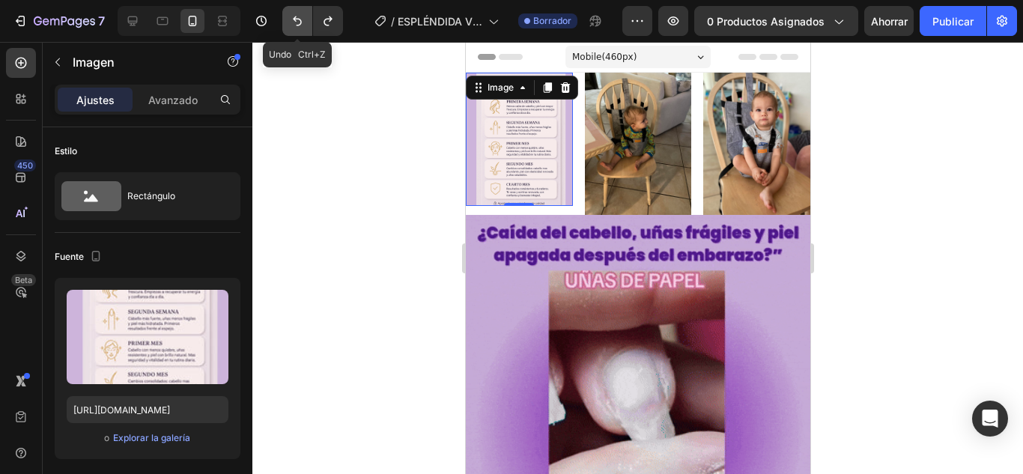
click at [293, 28] on icon "Deshacer/Rehacer" at bounding box center [297, 20] width 15 height 15
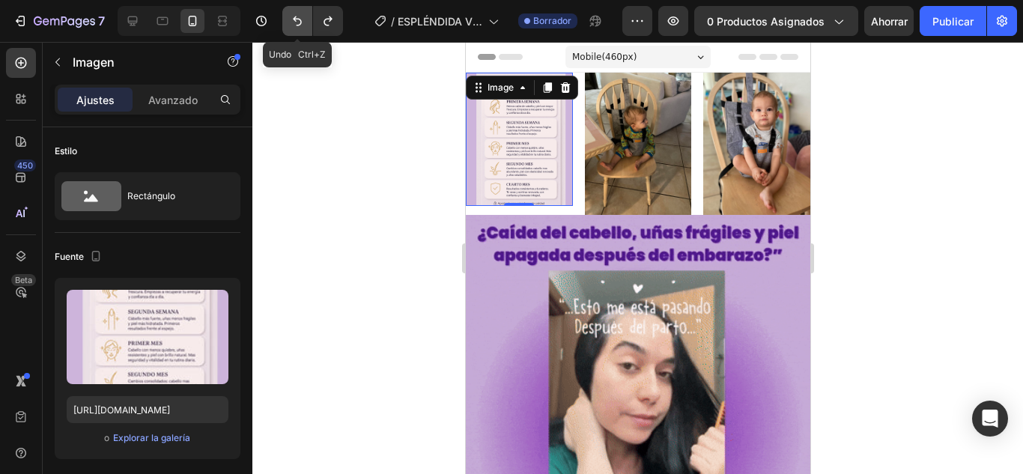
type input "https://m.media-amazon.com/images/I/715+f7Z7LPL.jpg"
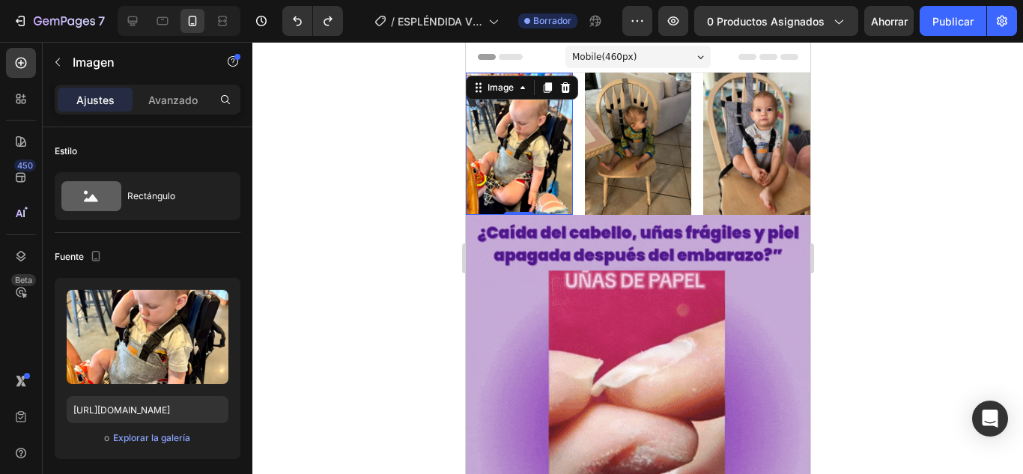
click at [360, 208] on div at bounding box center [637, 258] width 771 height 432
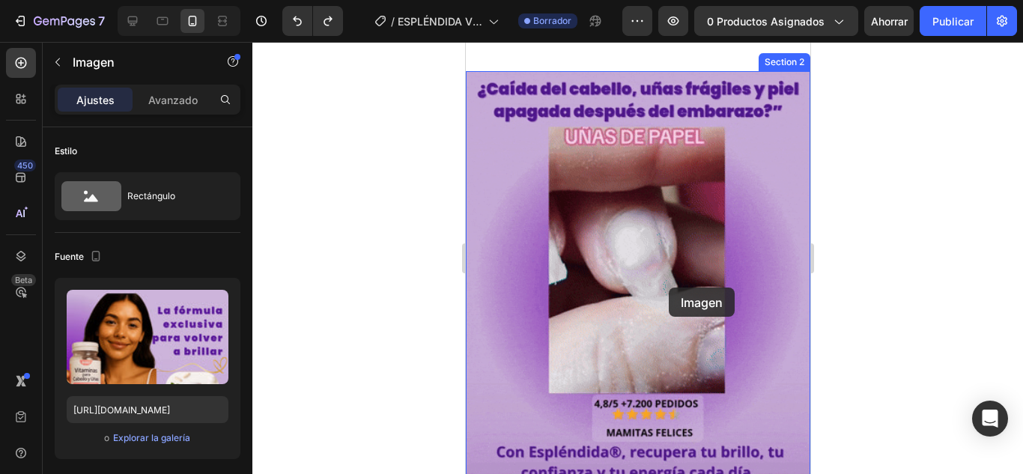
scroll to position [441, 0]
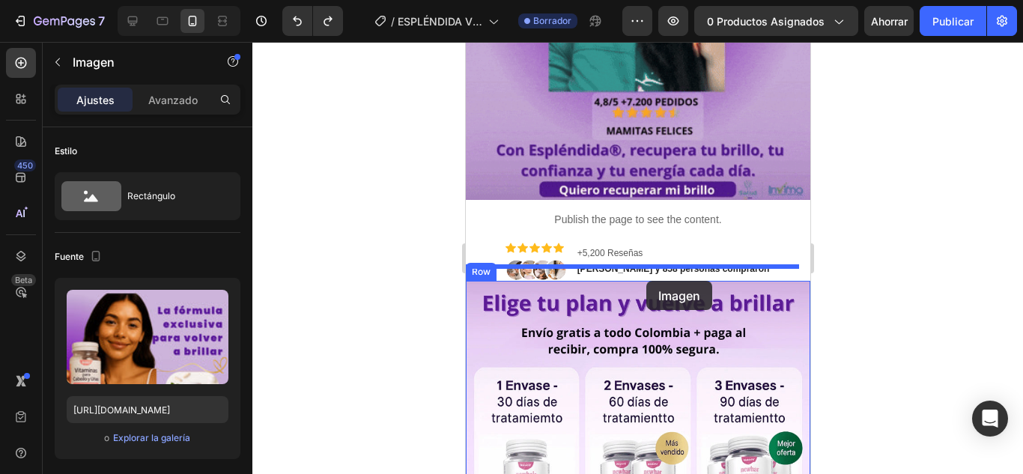
drag, startPoint x: 700, startPoint y: 208, endPoint x: 646, endPoint y: 281, distance: 91.1
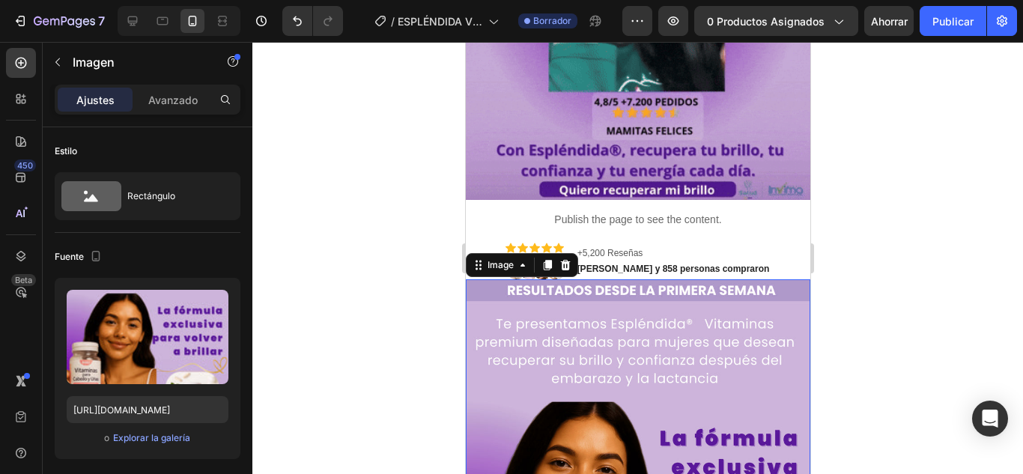
click at [866, 234] on div at bounding box center [637, 258] width 771 height 432
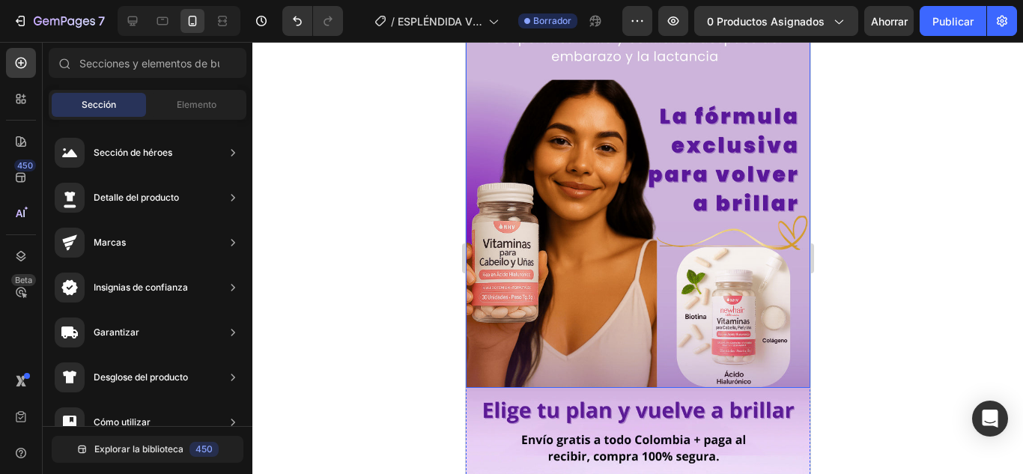
scroll to position [599, 0]
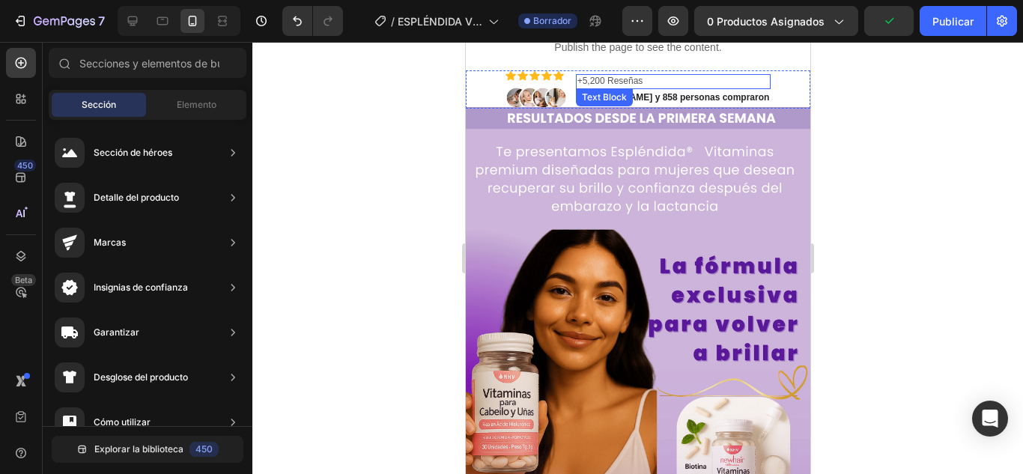
click at [626, 81] on p "+5,200 Reseñas" at bounding box center [673, 82] width 193 height 12
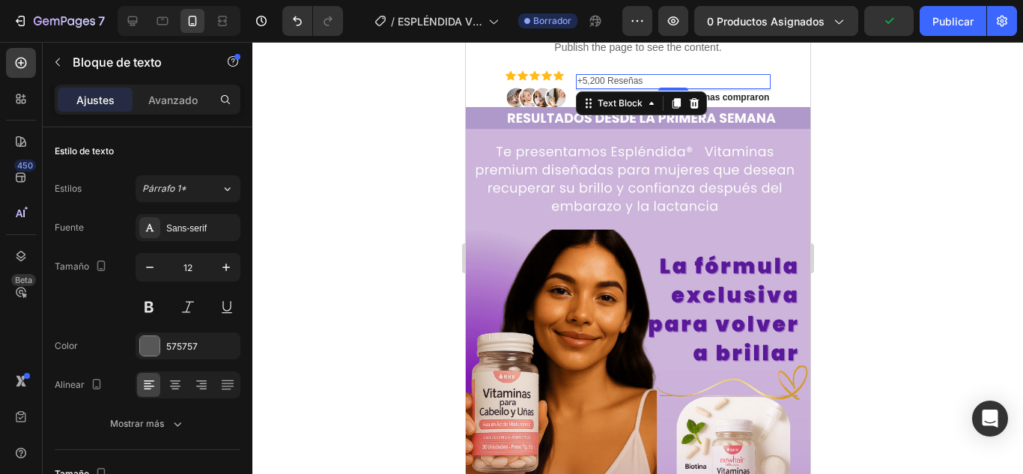
click at [612, 81] on p "+5,200 Reseñas" at bounding box center [673, 82] width 193 height 12
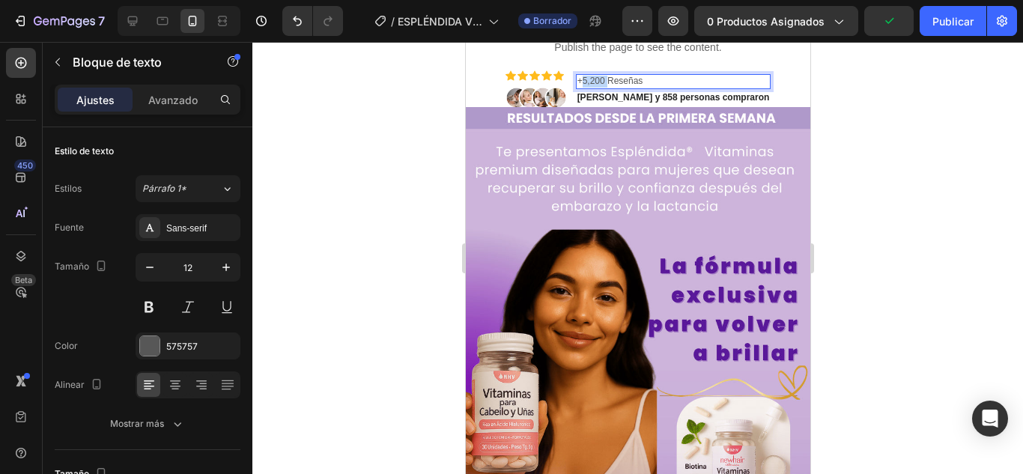
click at [612, 81] on p "+5,200 Reseñas" at bounding box center [673, 82] width 193 height 12
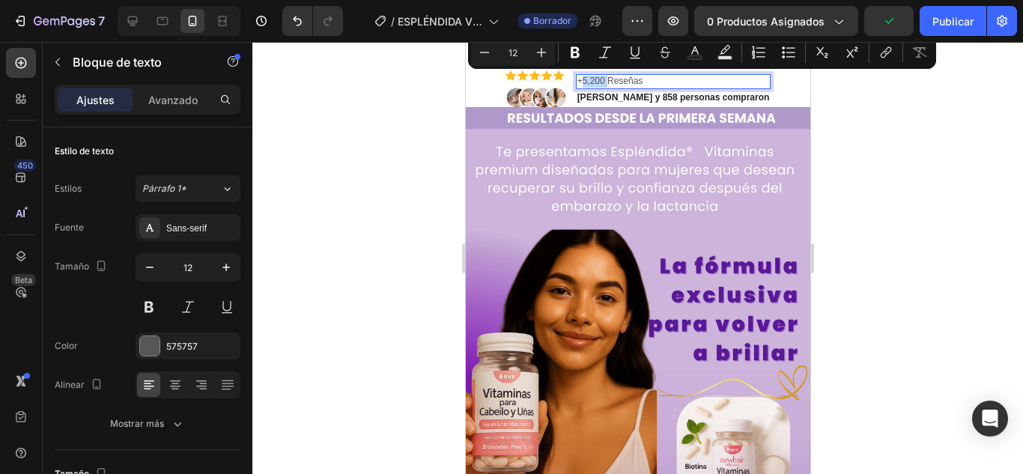
click at [602, 79] on p "+5,200 Reseñas" at bounding box center [673, 82] width 193 height 12
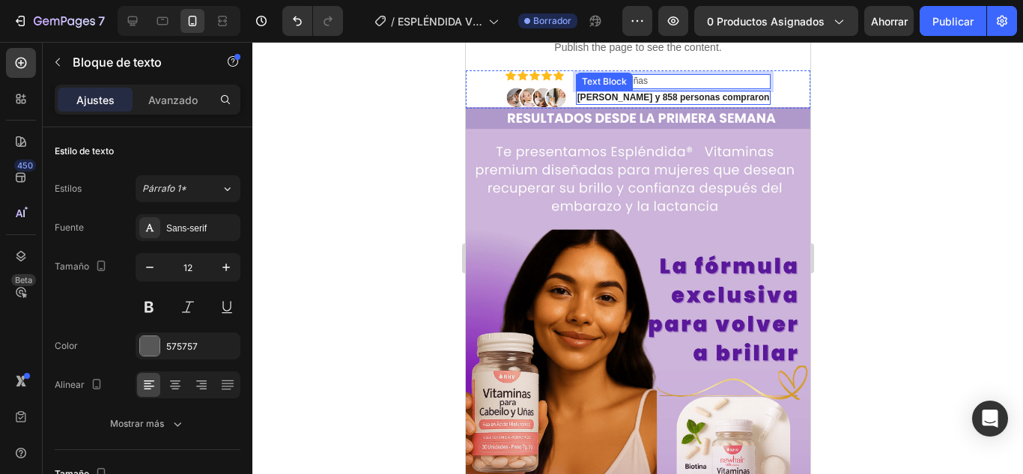
click at [628, 97] on p "Maria y 858 personas compraron" at bounding box center [673, 98] width 193 height 12
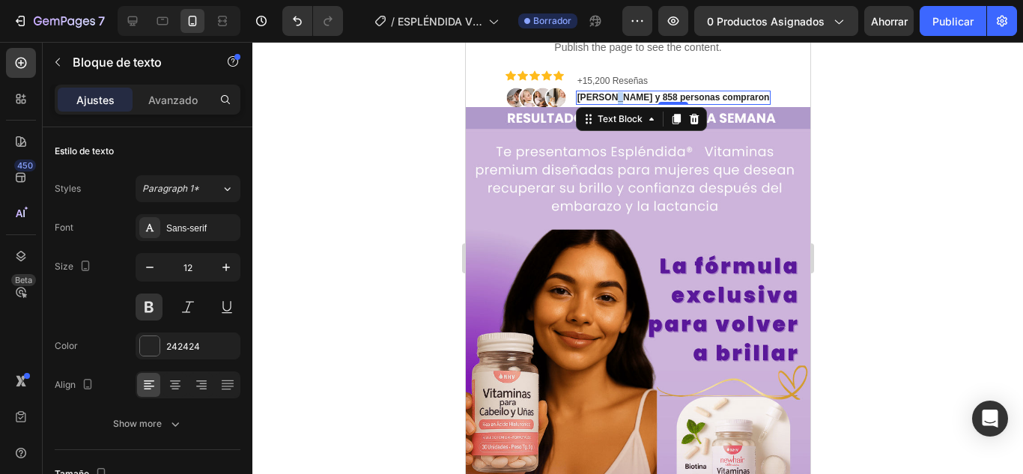
click at [628, 97] on p "Maria y 858 personas compraron" at bounding box center [673, 98] width 193 height 12
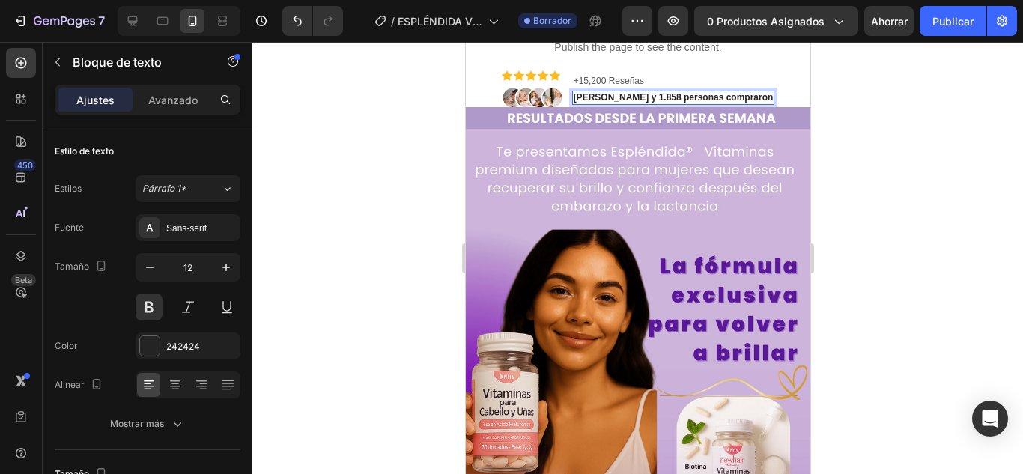
click at [935, 279] on div at bounding box center [637, 258] width 771 height 432
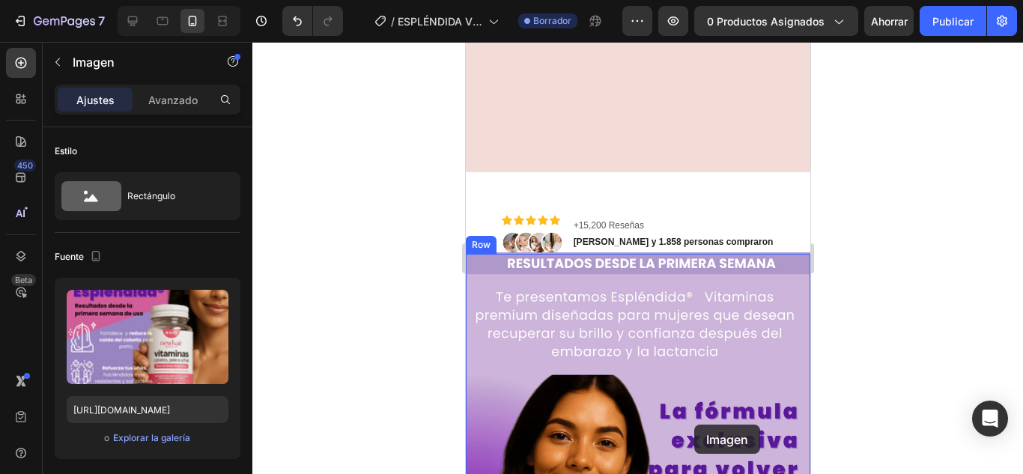
scroll to position [642, 0]
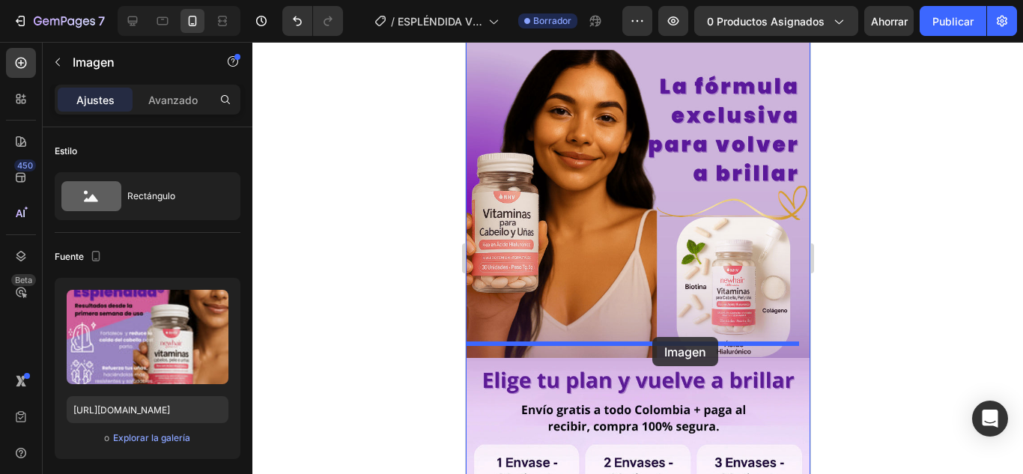
drag, startPoint x: 762, startPoint y: 184, endPoint x: 652, endPoint y: 337, distance: 189.0
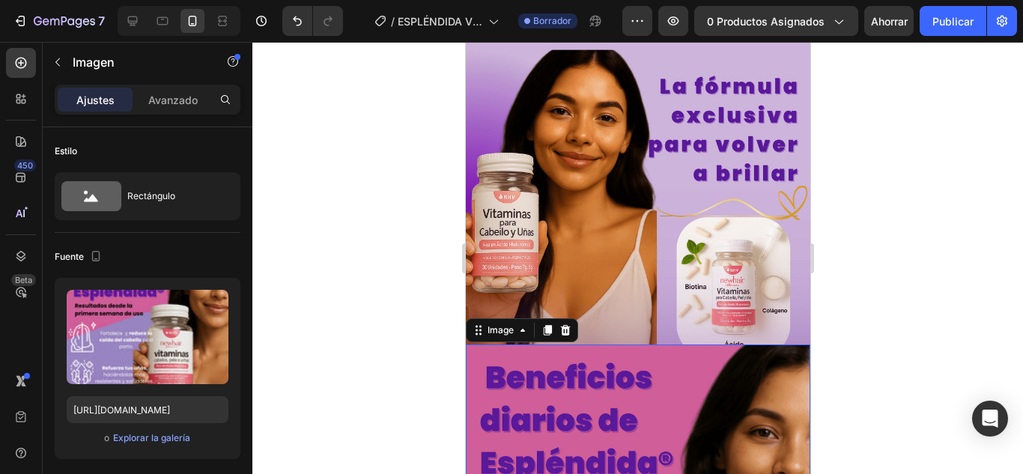
click at [883, 252] on div at bounding box center [637, 258] width 771 height 432
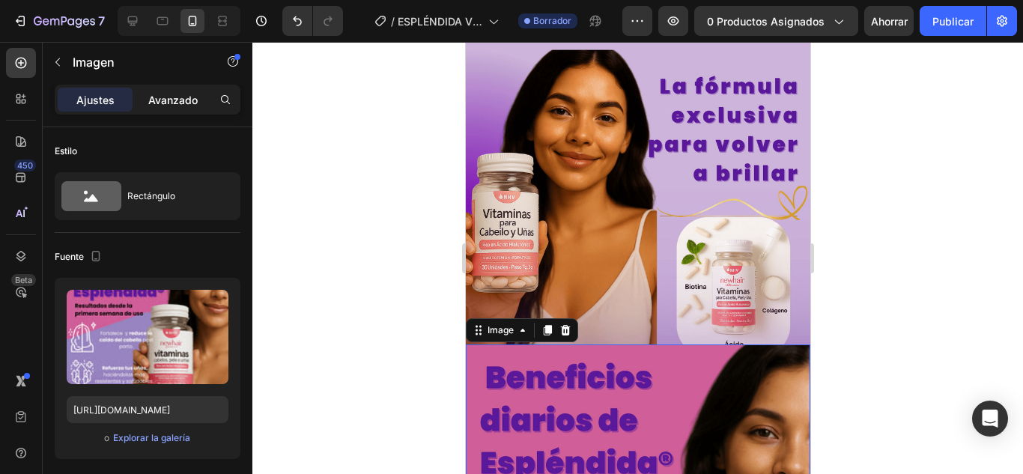
click at [178, 103] on font "Avanzado" at bounding box center [172, 100] width 49 height 13
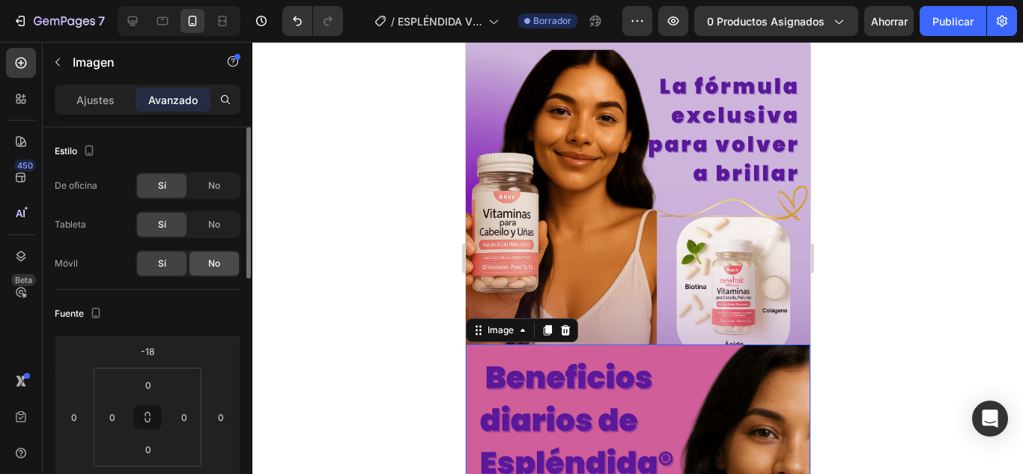
scroll to position [75, 0]
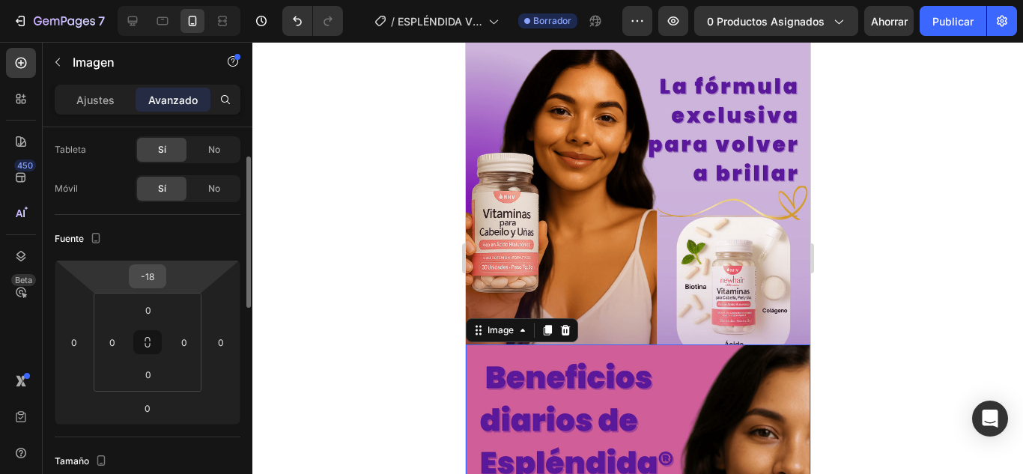
click at [154, 282] on input "-18" at bounding box center [148, 276] width 30 height 22
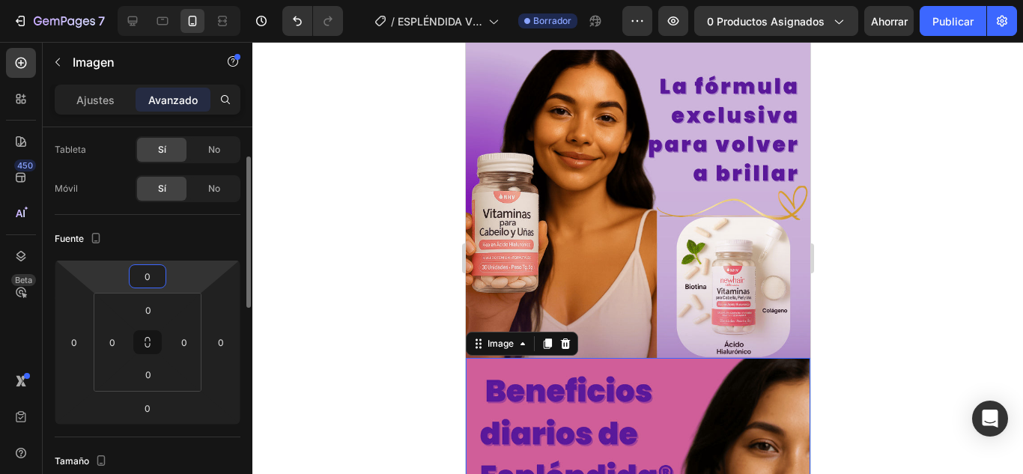
type input "0"
click at [190, 235] on div "Fuente" at bounding box center [148, 239] width 186 height 24
click at [309, 277] on div at bounding box center [637, 258] width 771 height 432
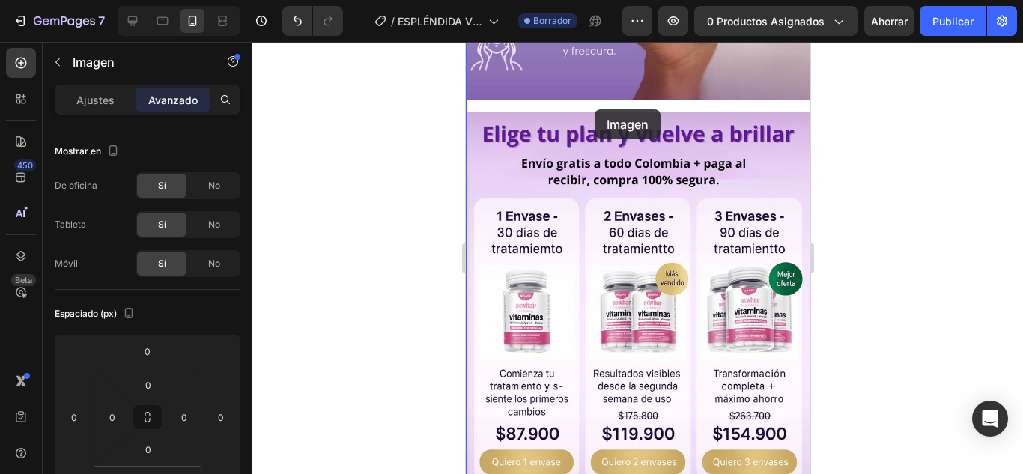
scroll to position [1200, 0]
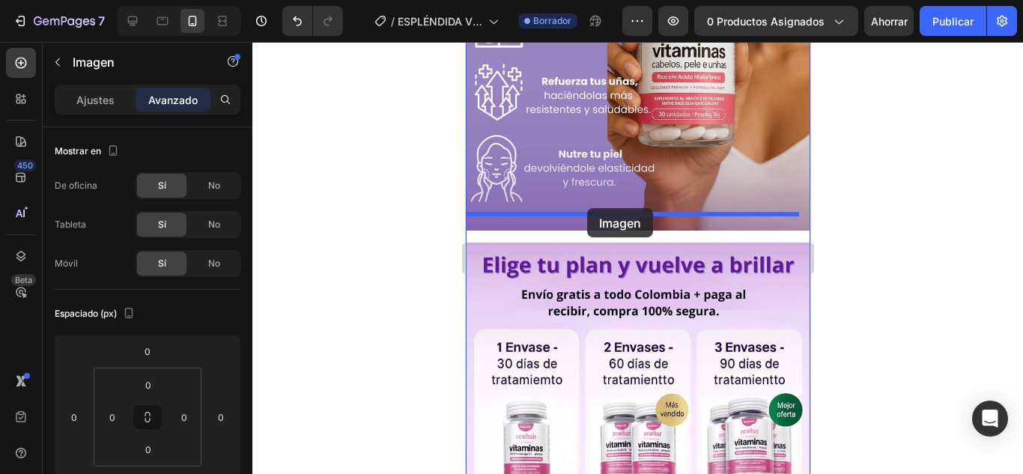
drag, startPoint x: 497, startPoint y: 333, endPoint x: 592, endPoint y: 211, distance: 153.8
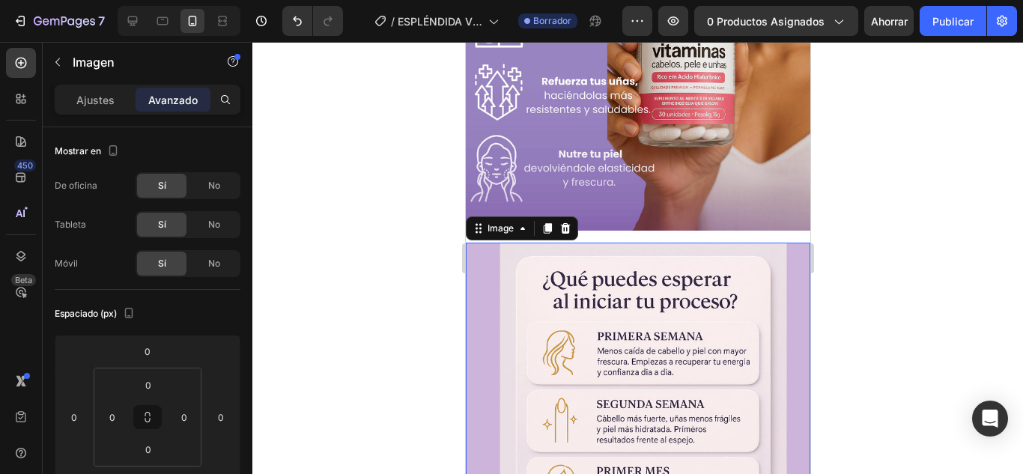
click at [647, 243] on img at bounding box center [637, 458] width 345 height 431
click at [669, 116] on img at bounding box center [637, 15] width 345 height 431
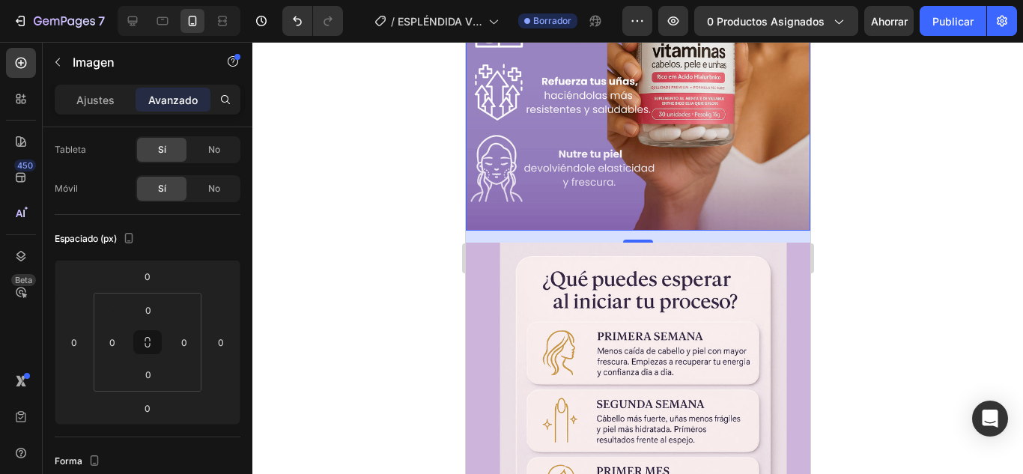
click at [637, 201] on div "Image 16" at bounding box center [637, 15] width 345 height 431
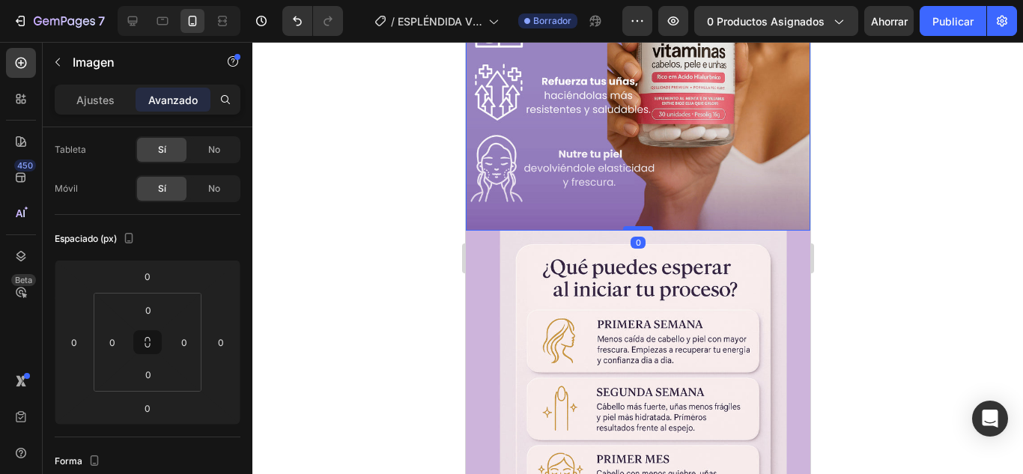
drag, startPoint x: 635, startPoint y: 214, endPoint x: 638, endPoint y: 202, distance: 12.6
click at [638, 226] on div at bounding box center [638, 228] width 30 height 4
click at [862, 163] on div at bounding box center [637, 258] width 771 height 432
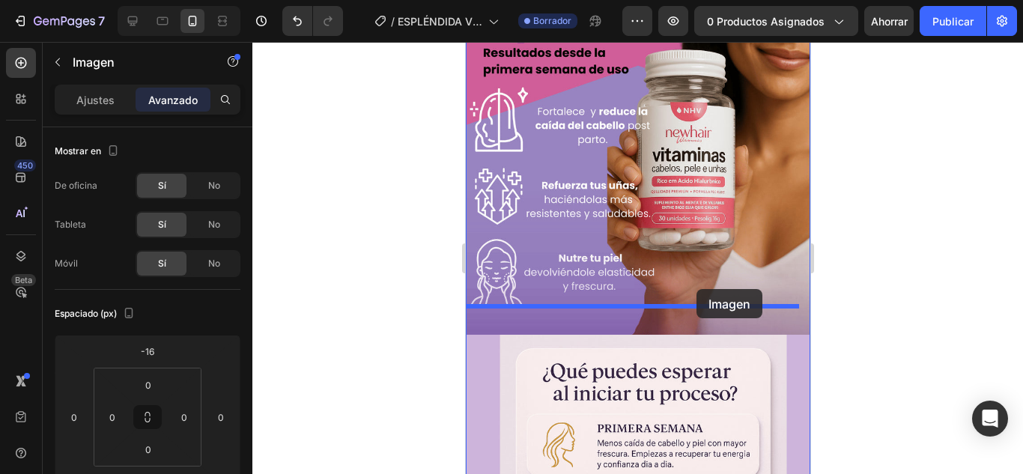
scroll to position [1235, 0]
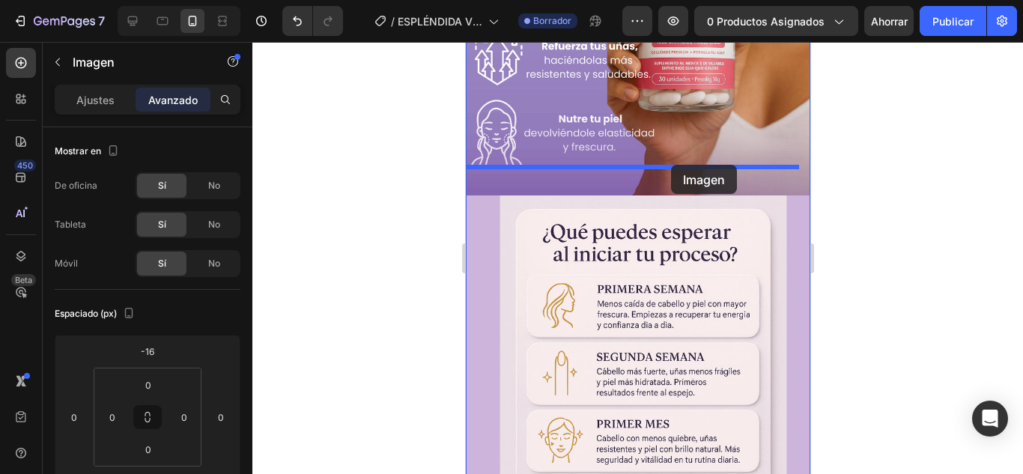
drag, startPoint x: 733, startPoint y: 251, endPoint x: 671, endPoint y: 165, distance: 106.7
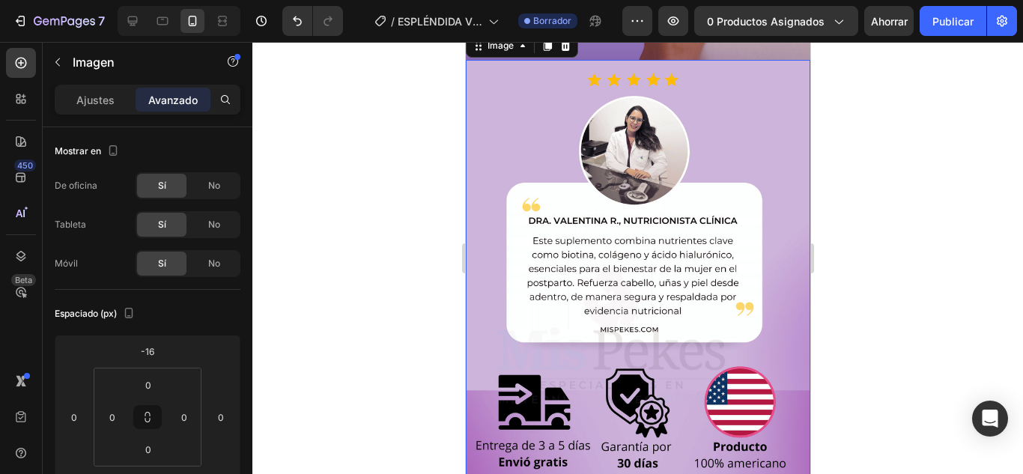
scroll to position [1385, 0]
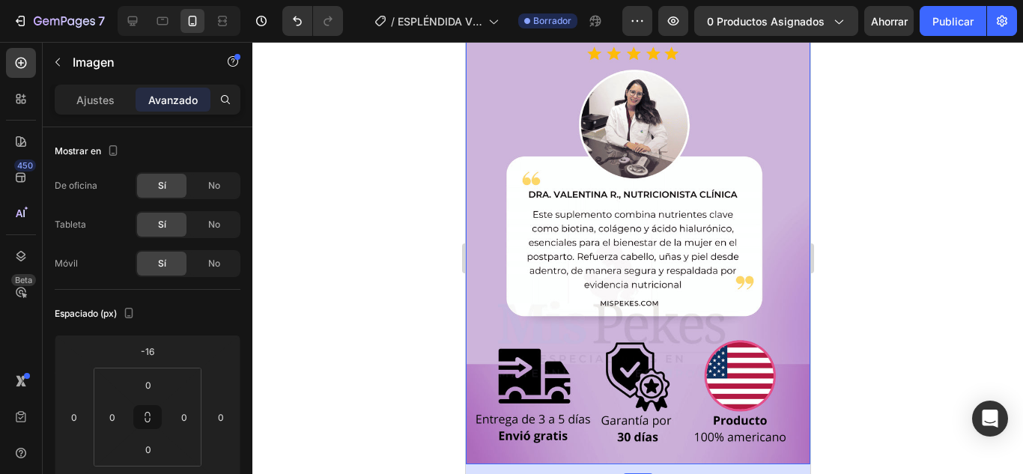
click at [753, 198] on img at bounding box center [637, 249] width 345 height 431
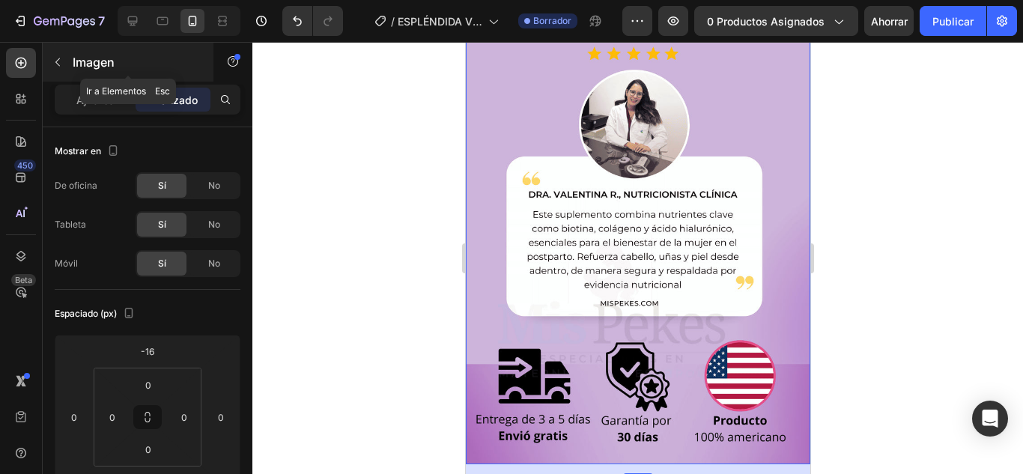
click at [55, 62] on icon "button" at bounding box center [57, 62] width 4 height 8
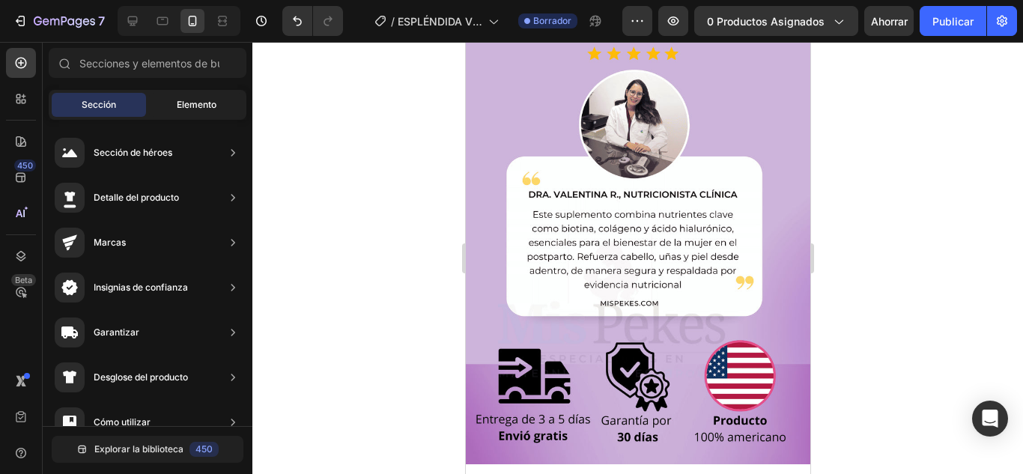
click at [193, 106] on font "Elemento" at bounding box center [197, 104] width 40 height 11
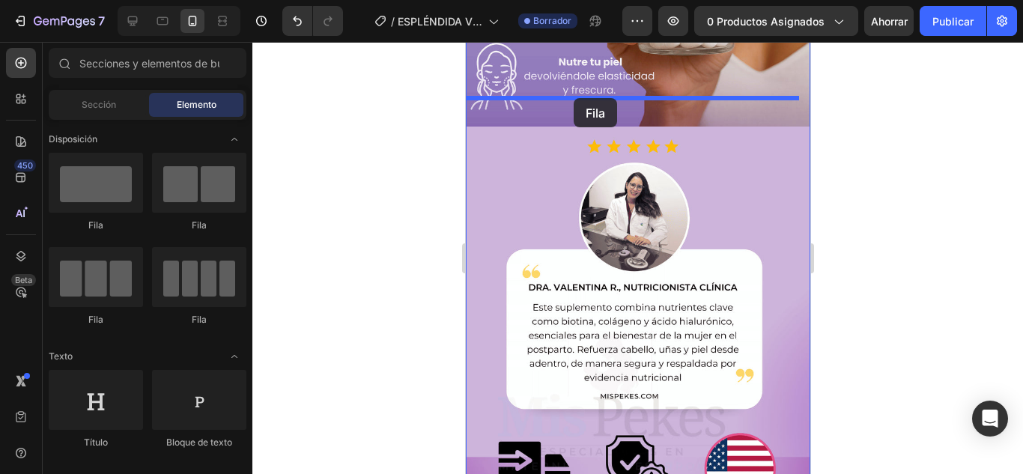
scroll to position [1263, 0]
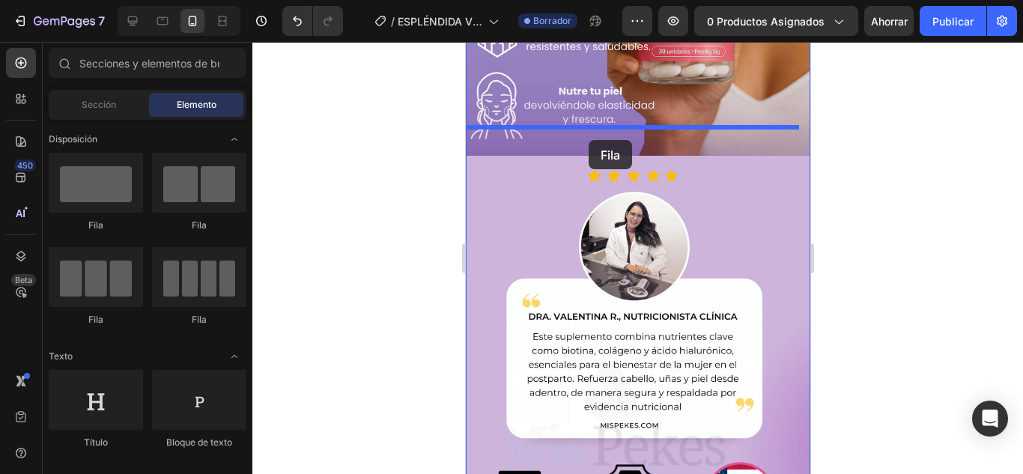
drag, startPoint x: 669, startPoint y: 241, endPoint x: 706, endPoint y: 242, distance: 36.7
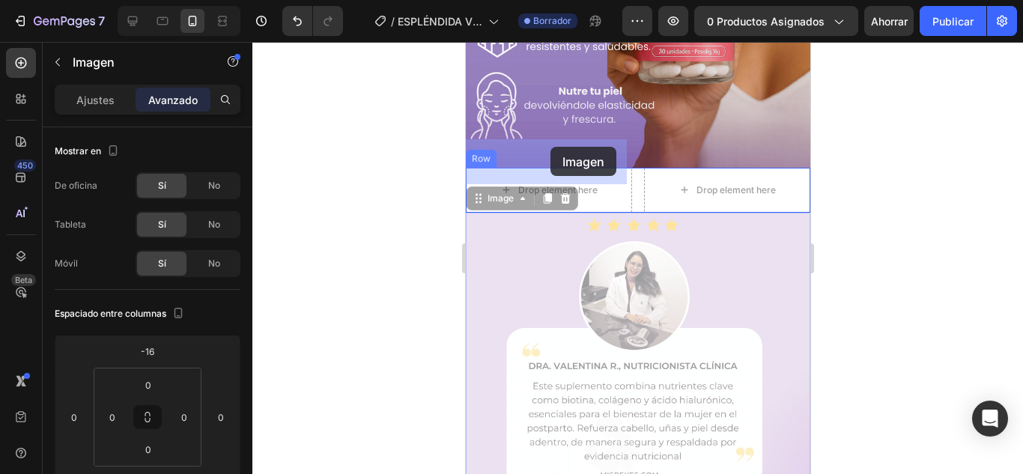
drag, startPoint x: 597, startPoint y: 200, endPoint x: 550, endPoint y: 147, distance: 71.1
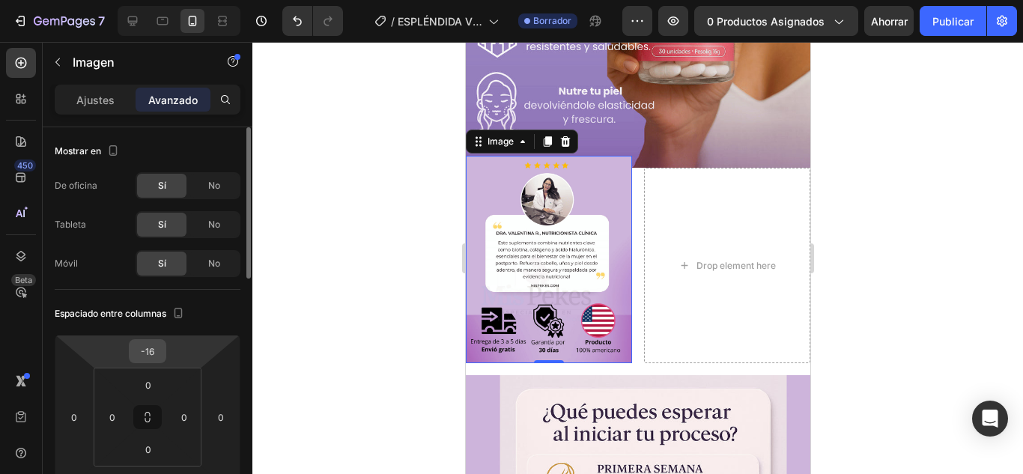
click at [158, 342] on input "-16" at bounding box center [148, 351] width 30 height 22
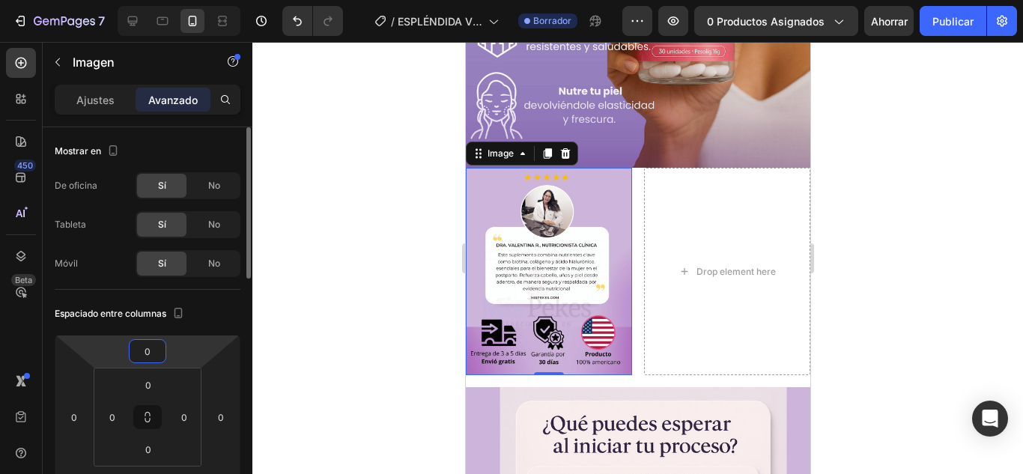
type input "0"
click at [223, 306] on div "Espaciado entre columnas" at bounding box center [148, 314] width 186 height 24
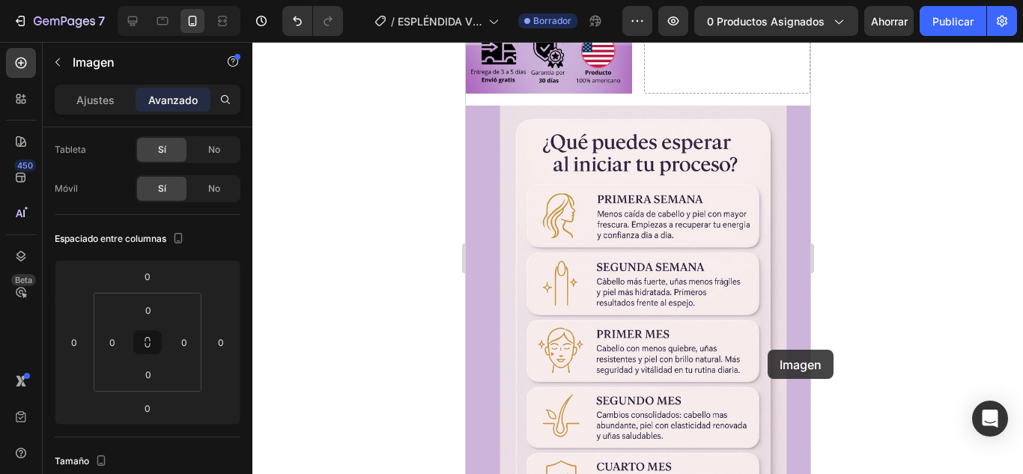
scroll to position [1125, 0]
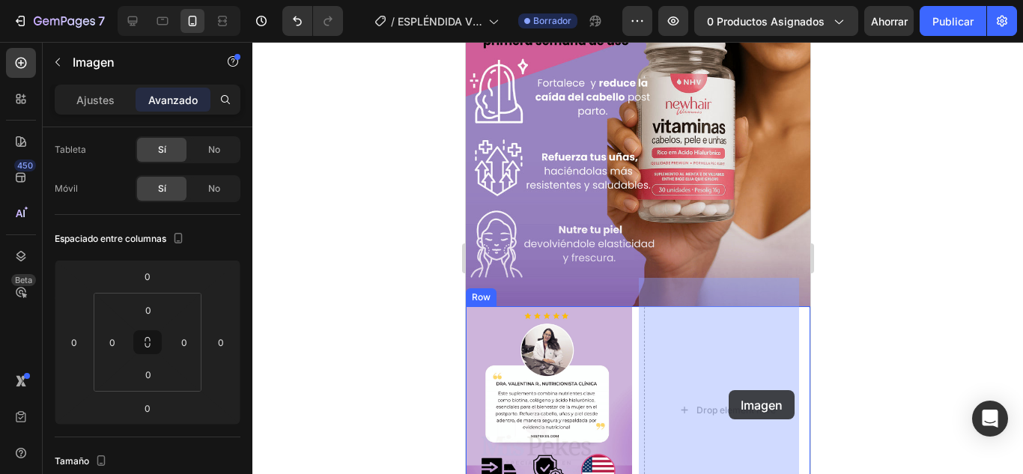
drag, startPoint x: 668, startPoint y: 152, endPoint x: 728, endPoint y: 388, distance: 243.7
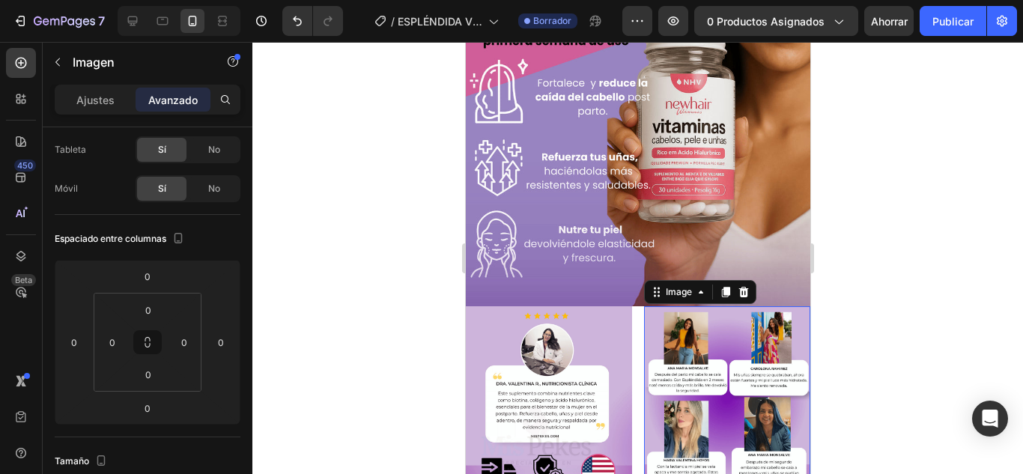
click at [879, 327] on div at bounding box center [637, 258] width 771 height 432
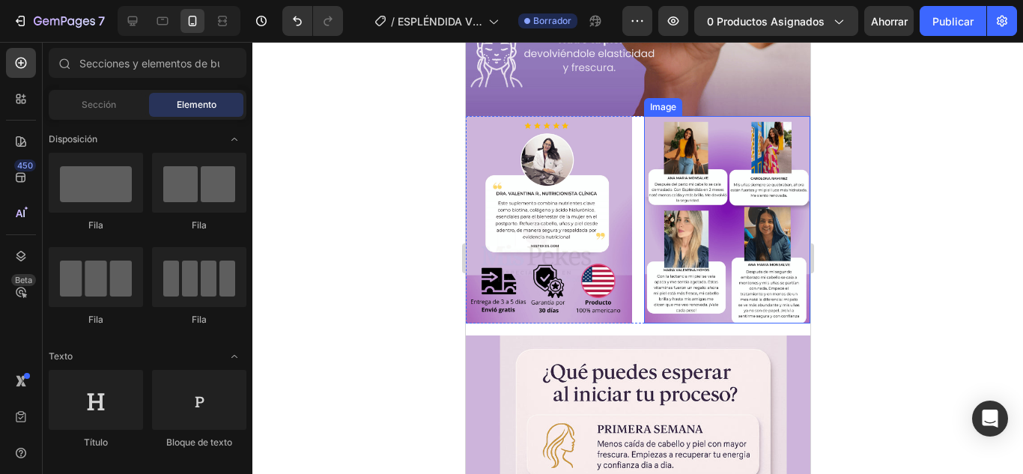
scroll to position [1349, 0]
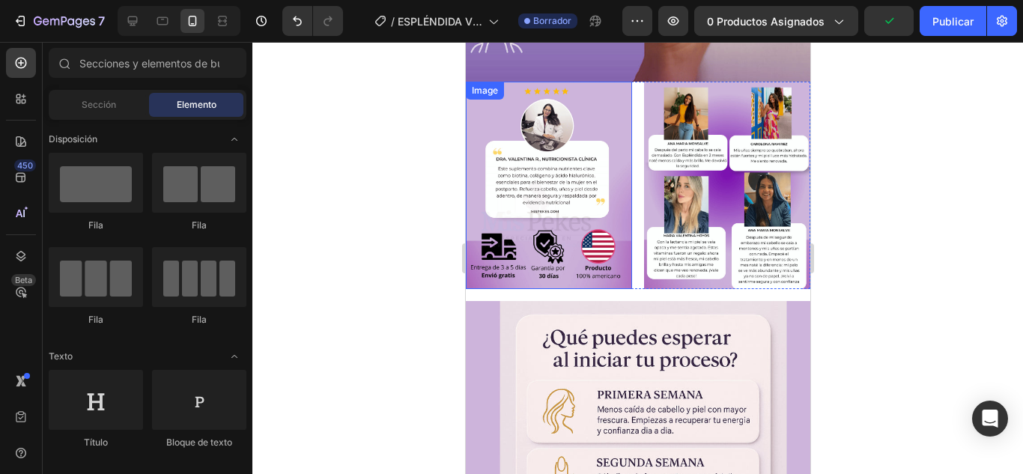
click at [570, 204] on img at bounding box center [548, 186] width 166 height 208
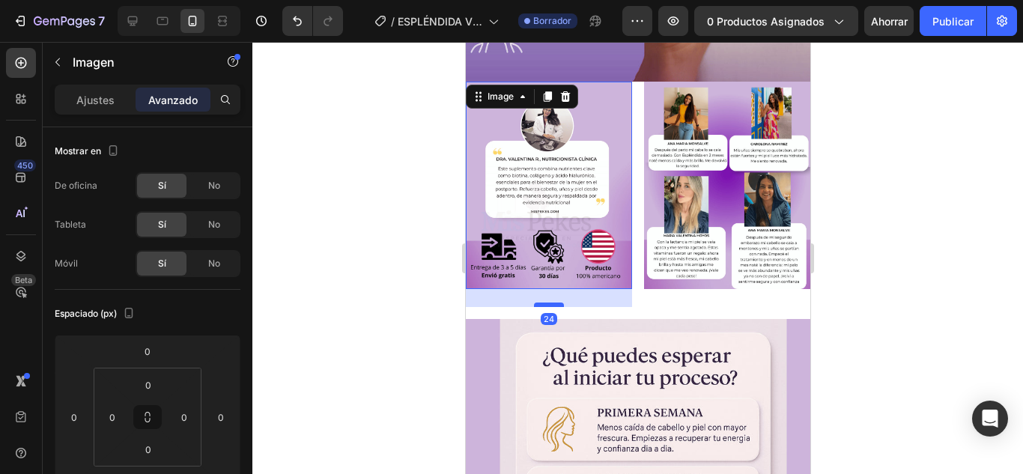
drag, startPoint x: 549, startPoint y: 252, endPoint x: 559, endPoint y: 270, distance: 20.4
click at [559, 303] on div at bounding box center [548, 305] width 30 height 4
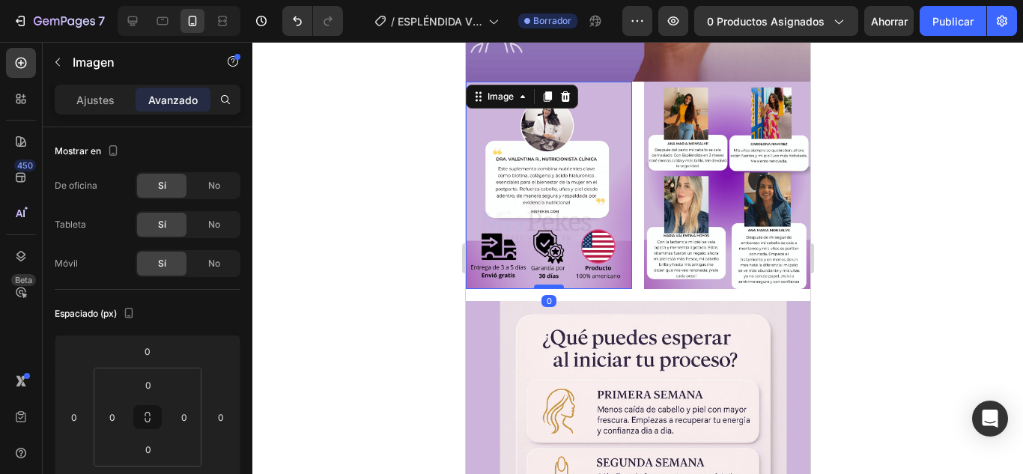
drag, startPoint x: 555, startPoint y: 270, endPoint x: 551, endPoint y: 249, distance: 20.7
click at [551, 285] on div at bounding box center [548, 287] width 30 height 4
type input "0"
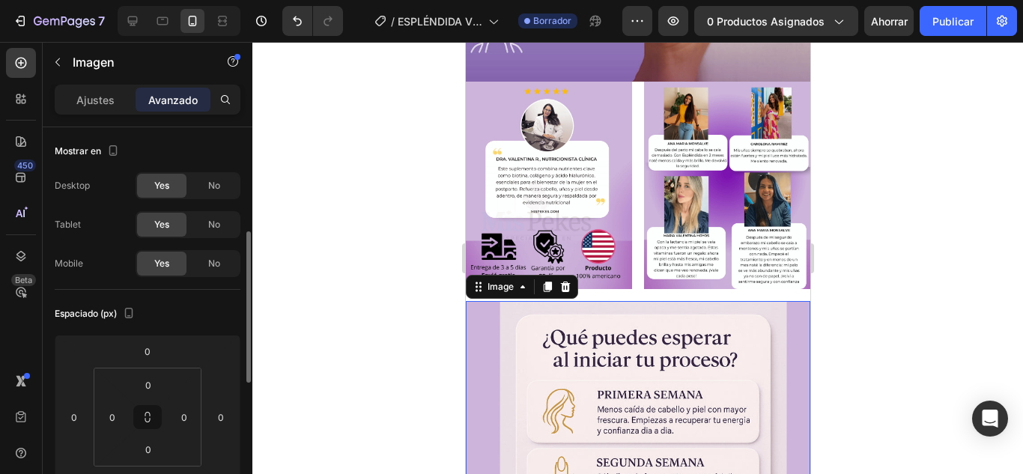
scroll to position [75, 0]
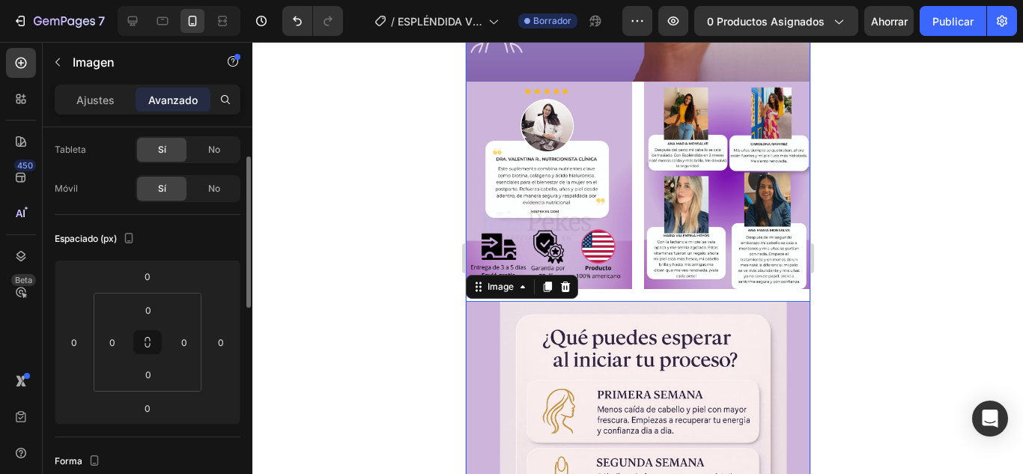
click at [647, 252] on img at bounding box center [727, 186] width 166 height 208
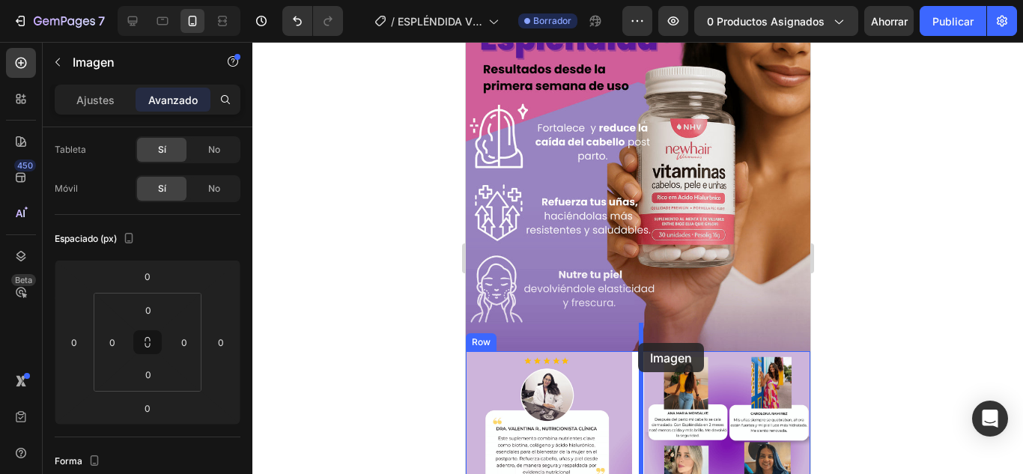
scroll to position [1053, 0]
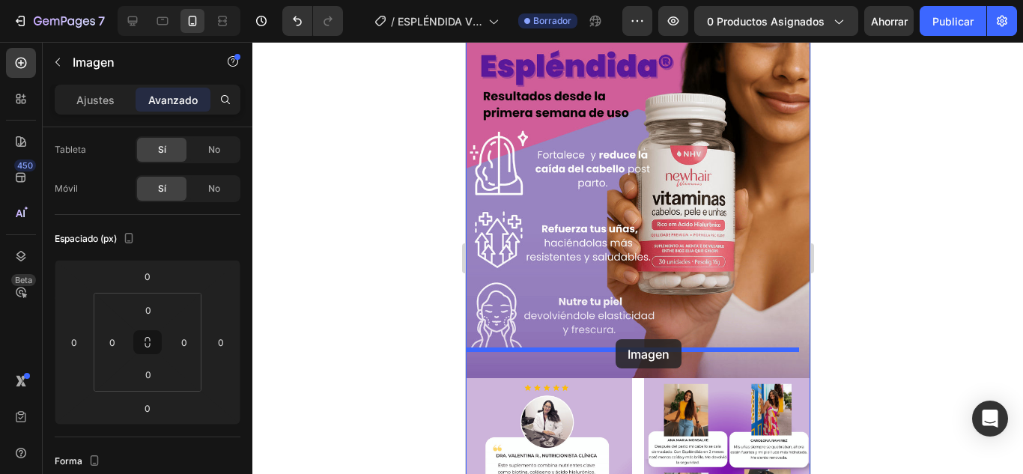
drag, startPoint x: 761, startPoint y: 279, endPoint x: 615, endPoint y: 339, distance: 158.2
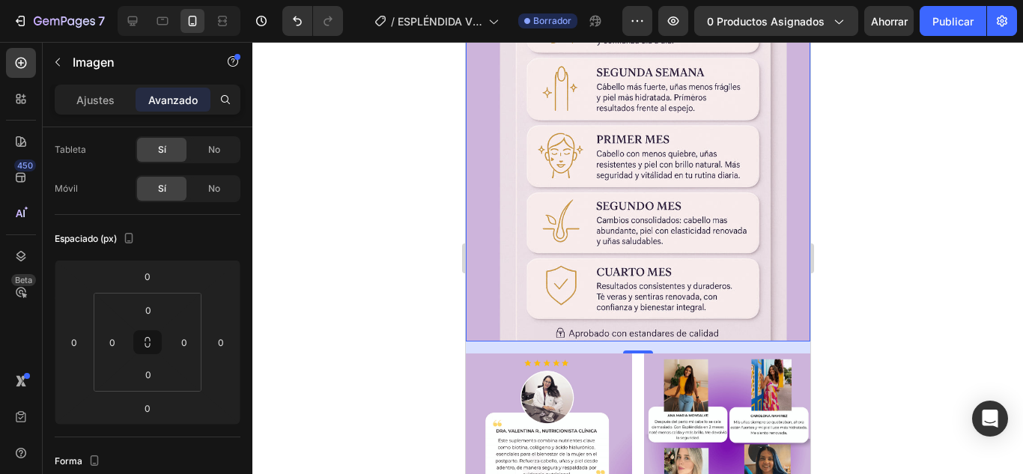
scroll to position [1727, 0]
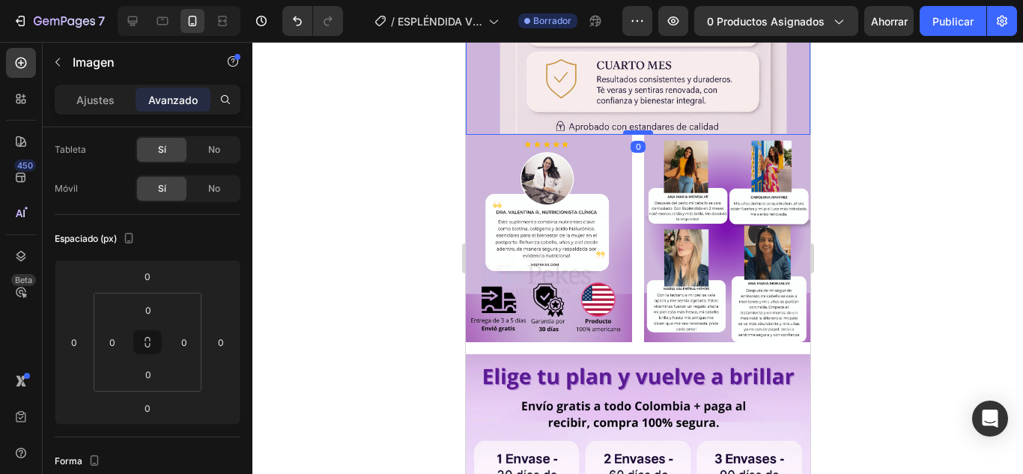
drag, startPoint x: 633, startPoint y: 102, endPoint x: 633, endPoint y: 89, distance: 12.7
click at [633, 130] on div at bounding box center [638, 132] width 30 height 4
click at [885, 146] on div at bounding box center [637, 258] width 771 height 432
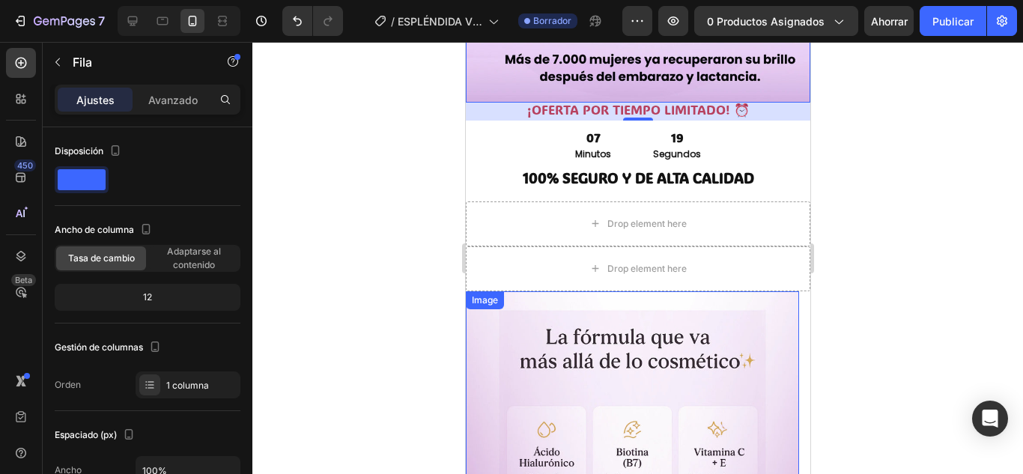
scroll to position [2401, 0]
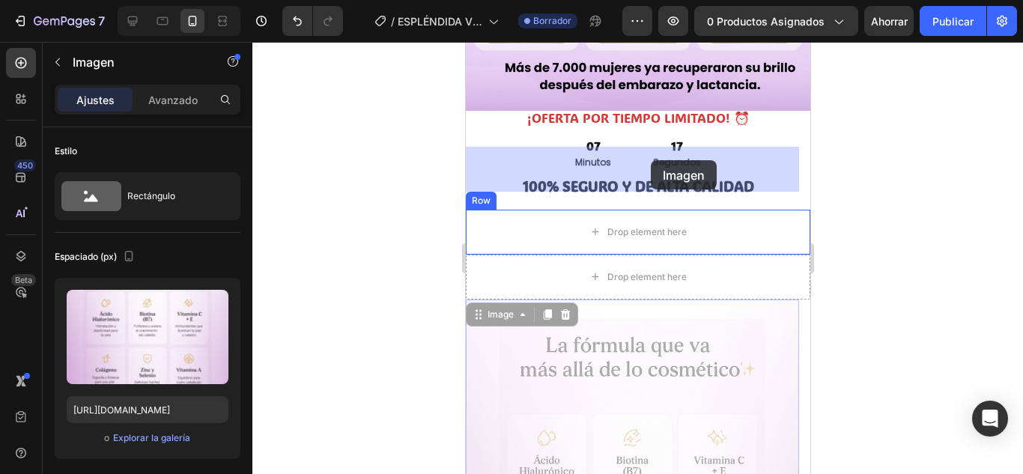
drag, startPoint x: 692, startPoint y: 278, endPoint x: 650, endPoint y: 160, distance: 124.6
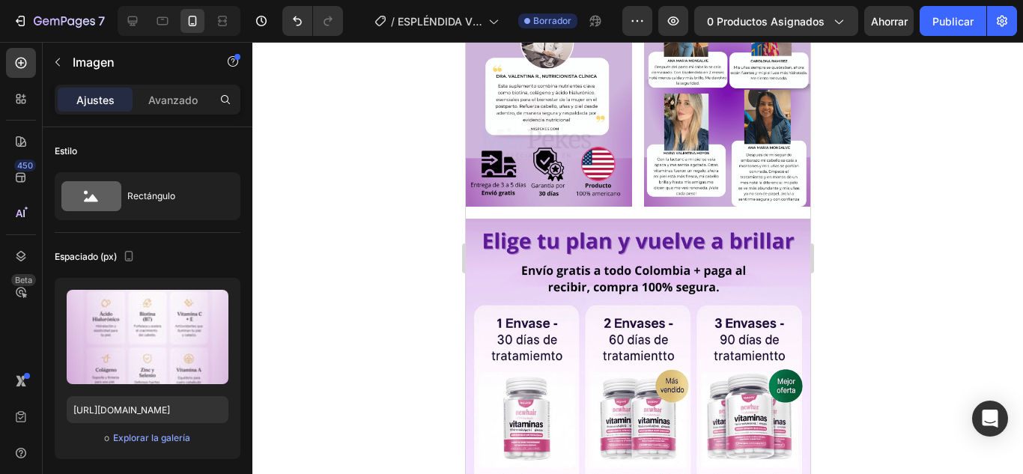
scroll to position [2098, 0]
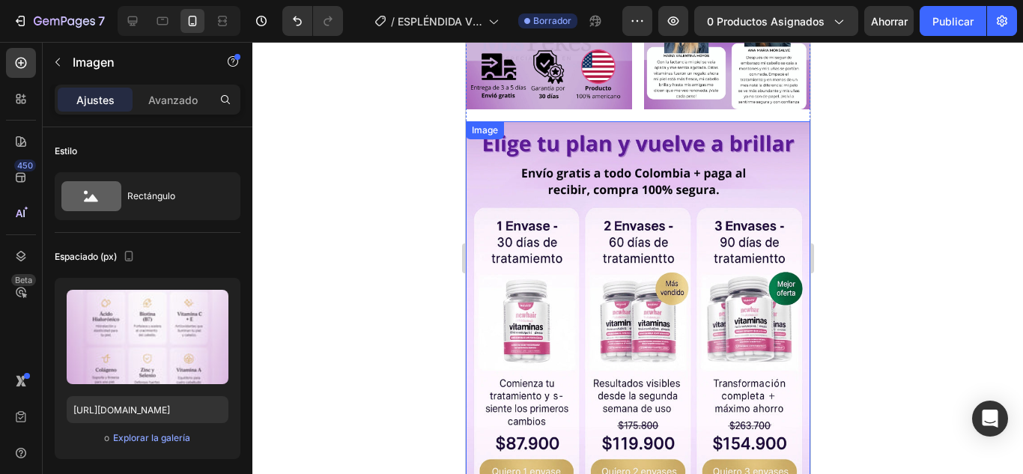
click at [712, 128] on img at bounding box center [637, 336] width 345 height 431
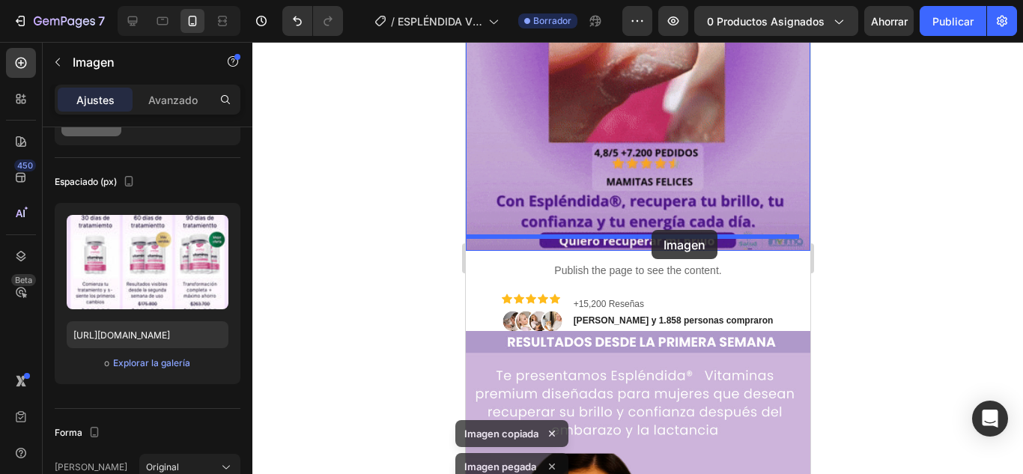
scroll to position [226, 0]
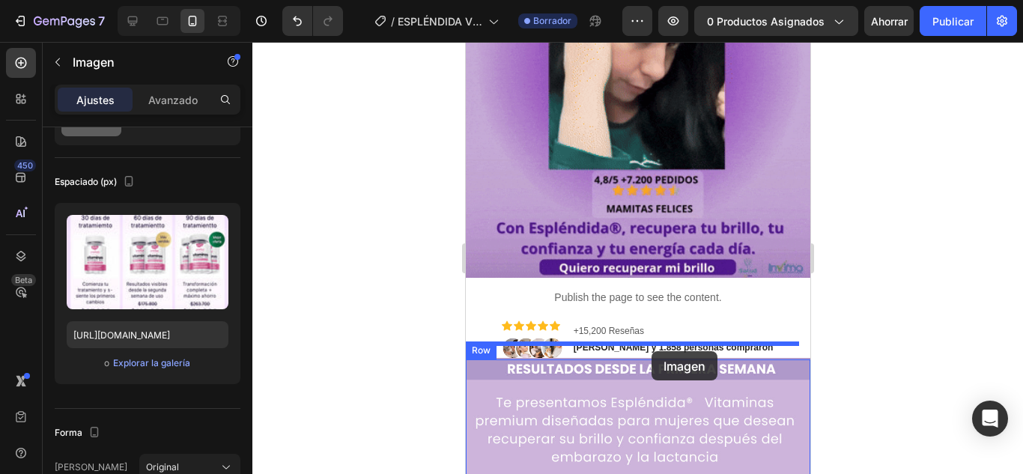
drag, startPoint x: 736, startPoint y: 192, endPoint x: 648, endPoint y: 346, distance: 177.5
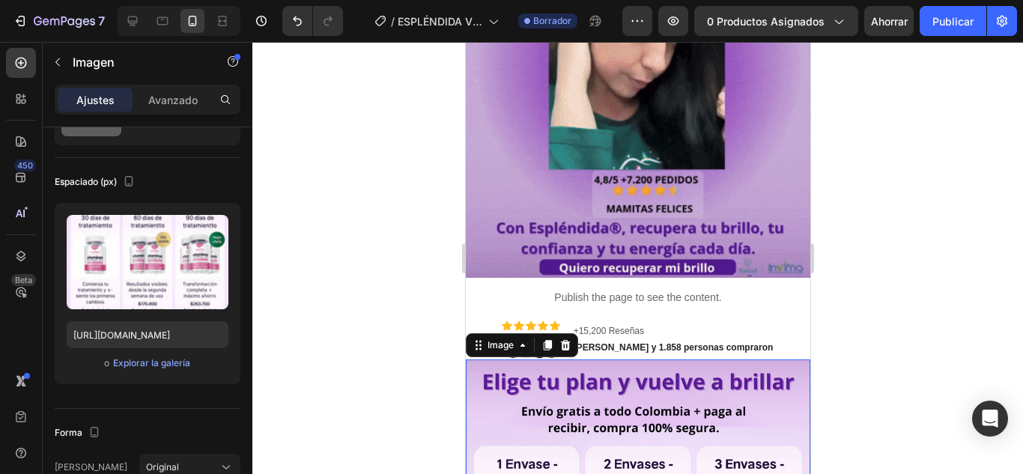
click at [881, 275] on div at bounding box center [637, 258] width 771 height 432
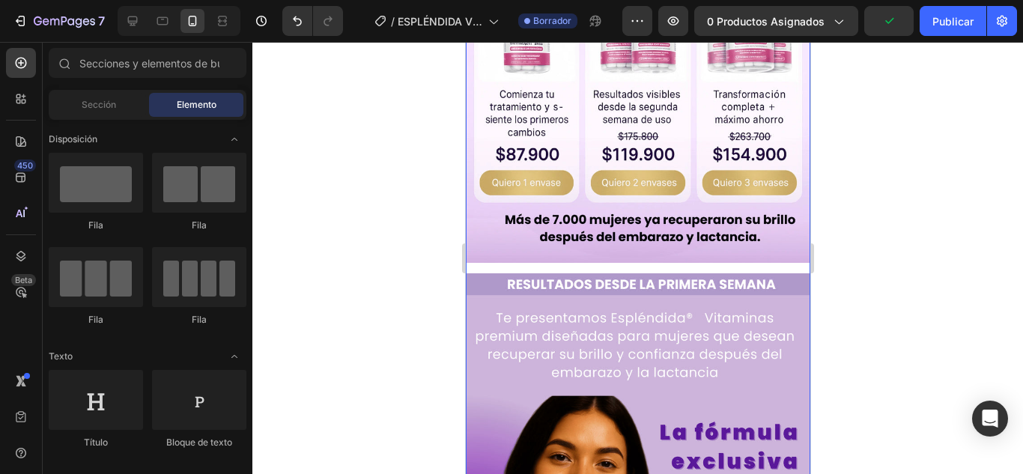
scroll to position [750, 0]
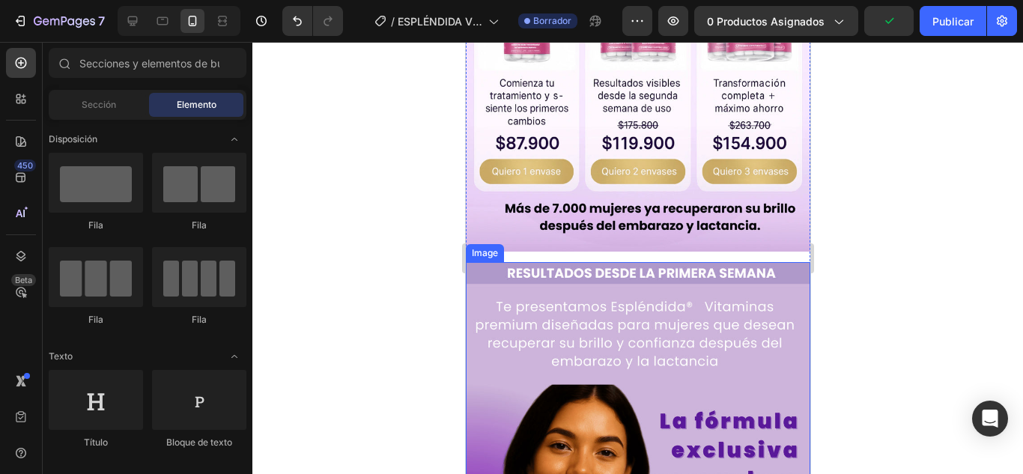
click at [707, 273] on img at bounding box center [637, 477] width 345 height 431
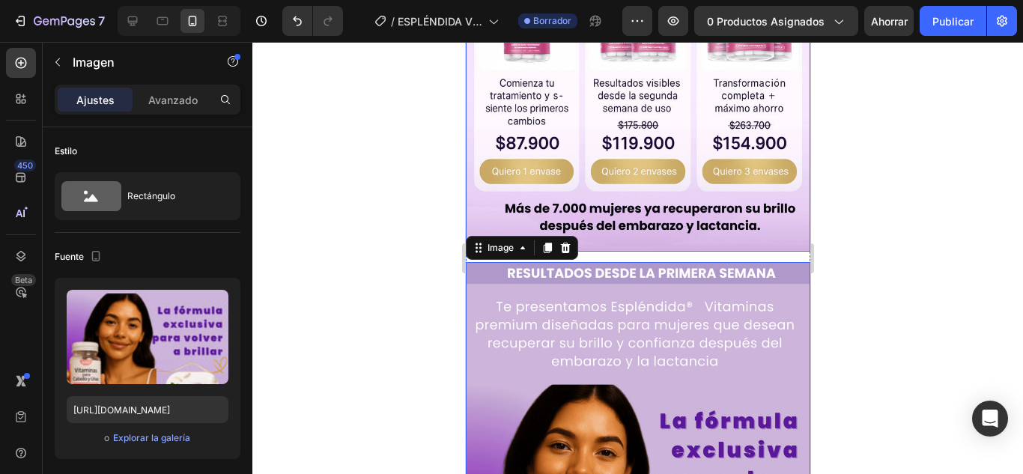
click at [644, 187] on img at bounding box center [637, 36] width 345 height 431
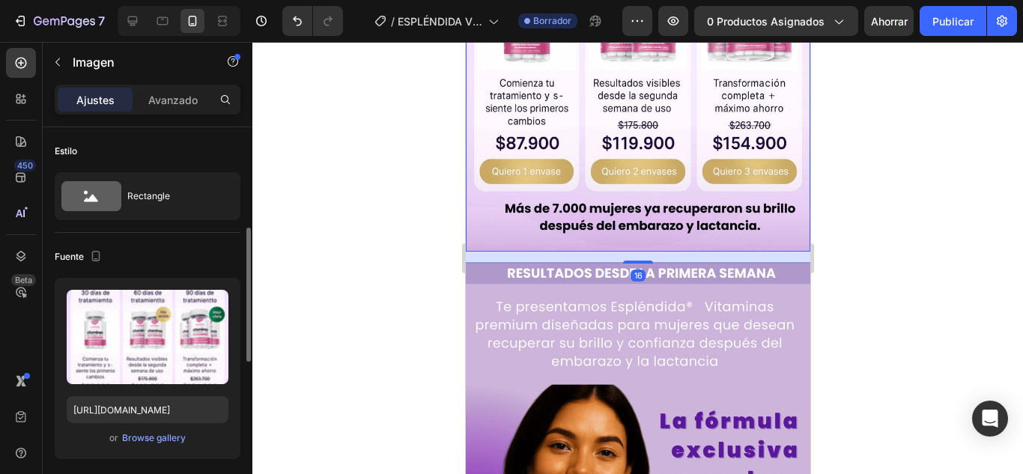
scroll to position [75, 0]
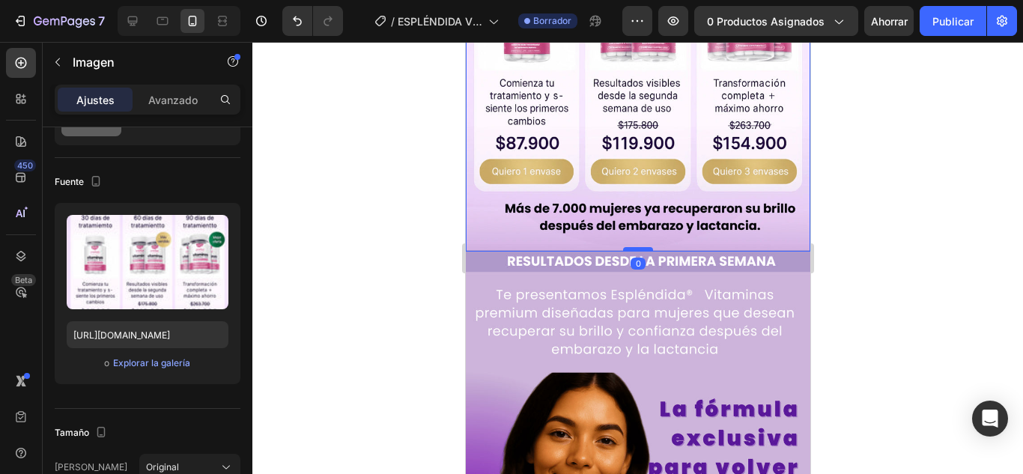
drag, startPoint x: 627, startPoint y: 249, endPoint x: 623, endPoint y: 238, distance: 11.8
click at [623, 247] on div at bounding box center [638, 249] width 30 height 4
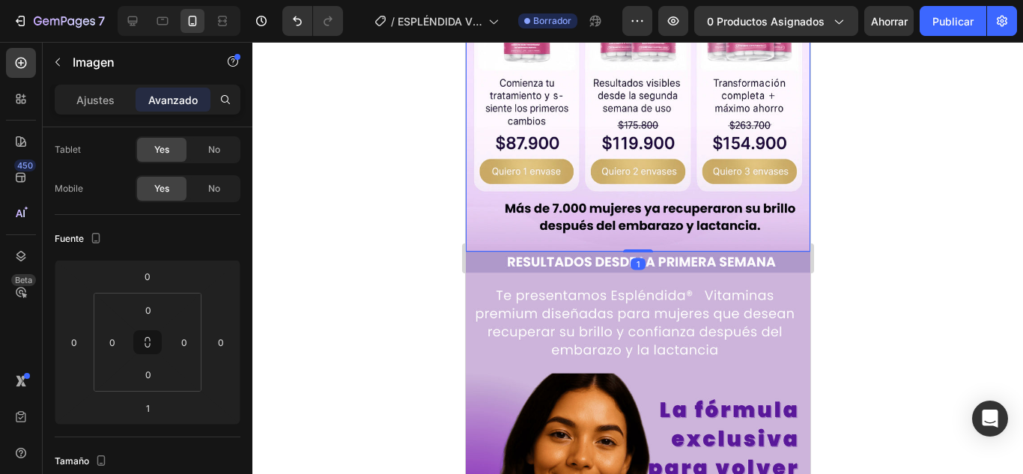
drag, startPoint x: 158, startPoint y: 196, endPoint x: 904, endPoint y: 230, distance: 747.0
click at [907, 231] on div at bounding box center [637, 258] width 771 height 432
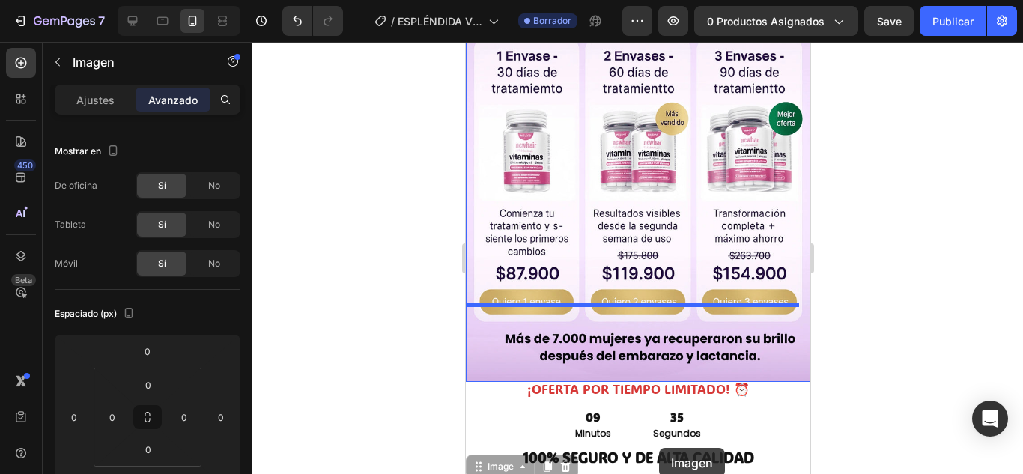
scroll to position [2661, 0]
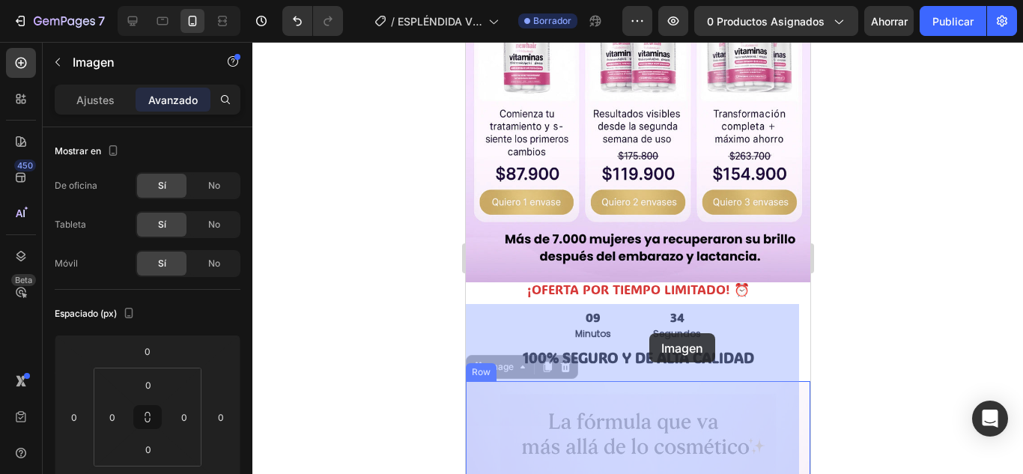
drag, startPoint x: 724, startPoint y: 130, endPoint x: 649, endPoint y: 333, distance: 216.4
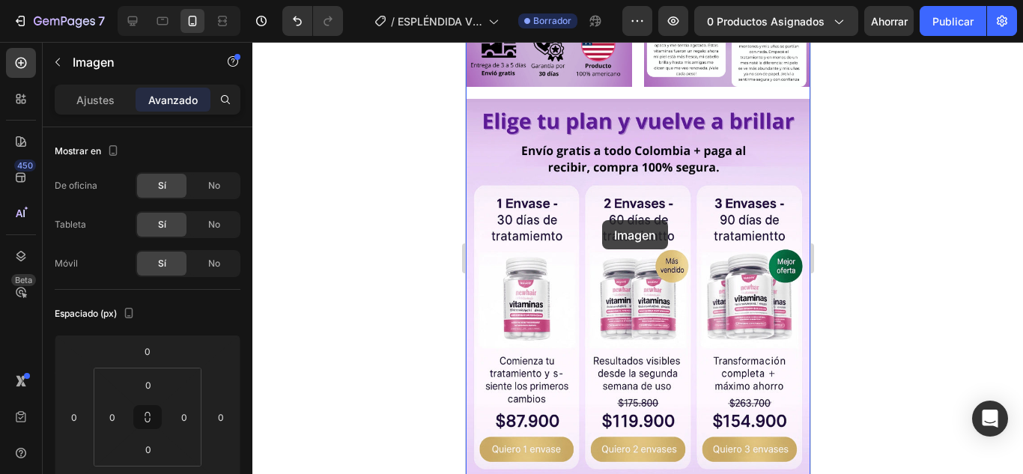
scroll to position [2246, 0]
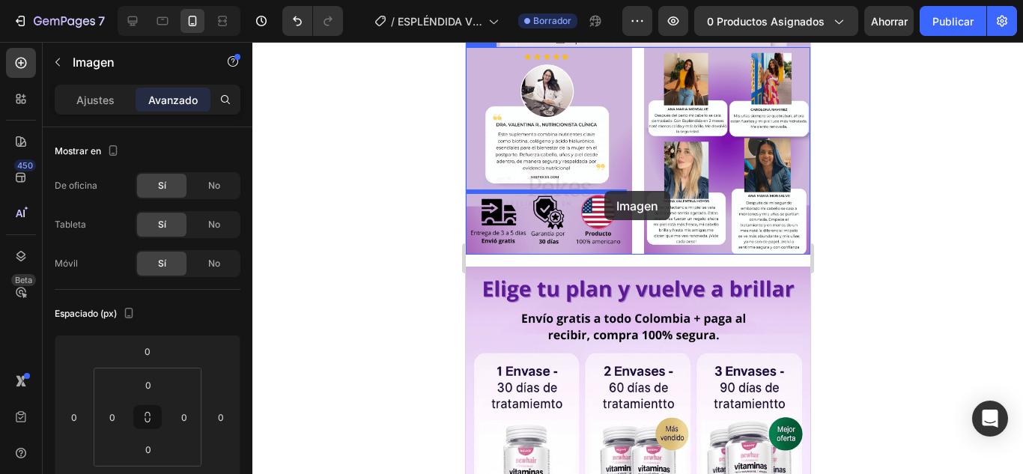
drag, startPoint x: 726, startPoint y: 267, endPoint x: 604, endPoint y: 191, distance: 143.7
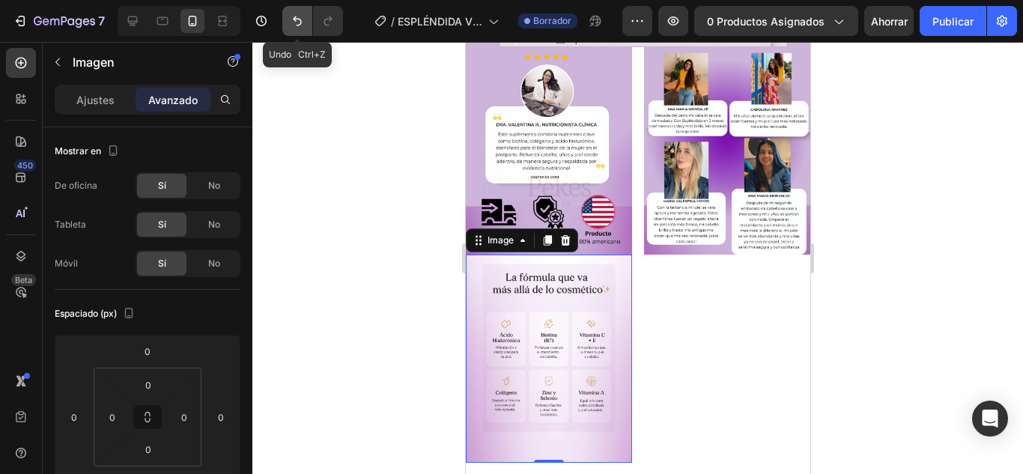
click at [288, 16] on button "Deshacer/Rehacer" at bounding box center [297, 21] width 30 height 30
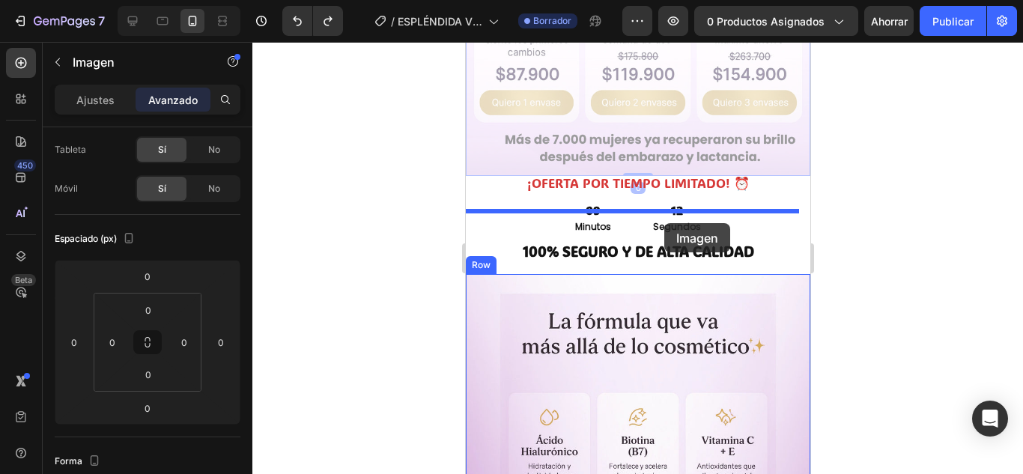
scroll to position [2745, 0]
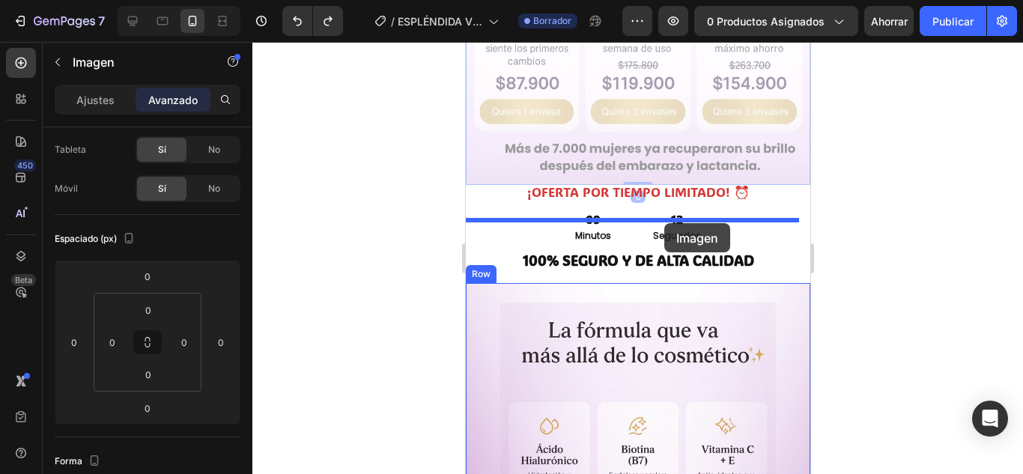
drag, startPoint x: 645, startPoint y: 218, endPoint x: 664, endPoint y: 223, distance: 19.5
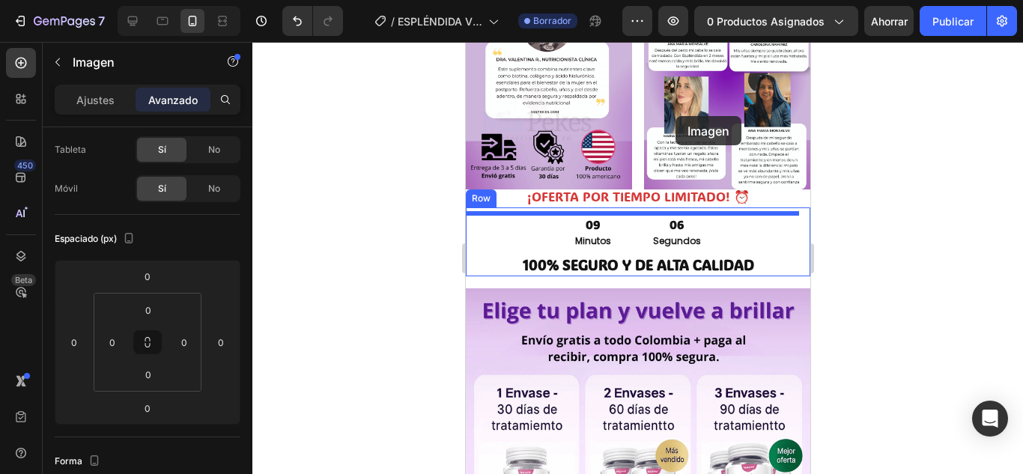
scroll to position [2244, 0]
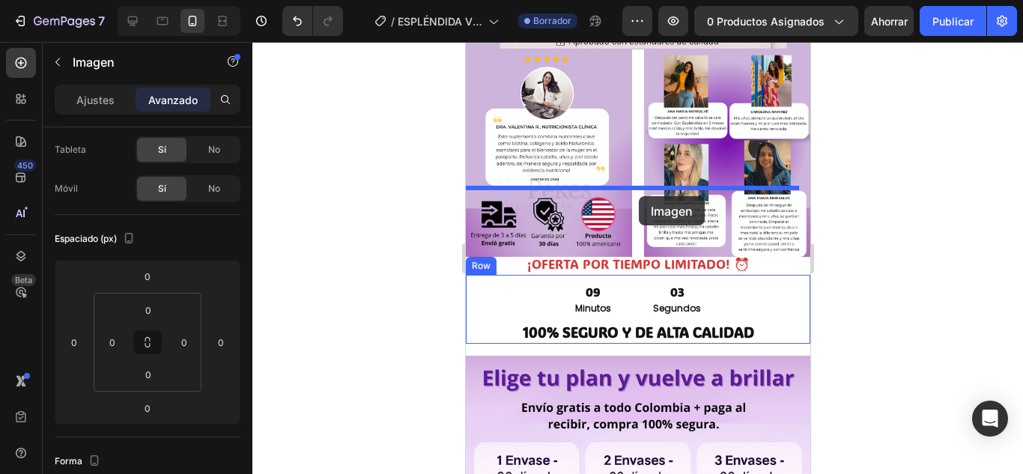
drag, startPoint x: 703, startPoint y: 244, endPoint x: 638, endPoint y: 196, distance: 80.3
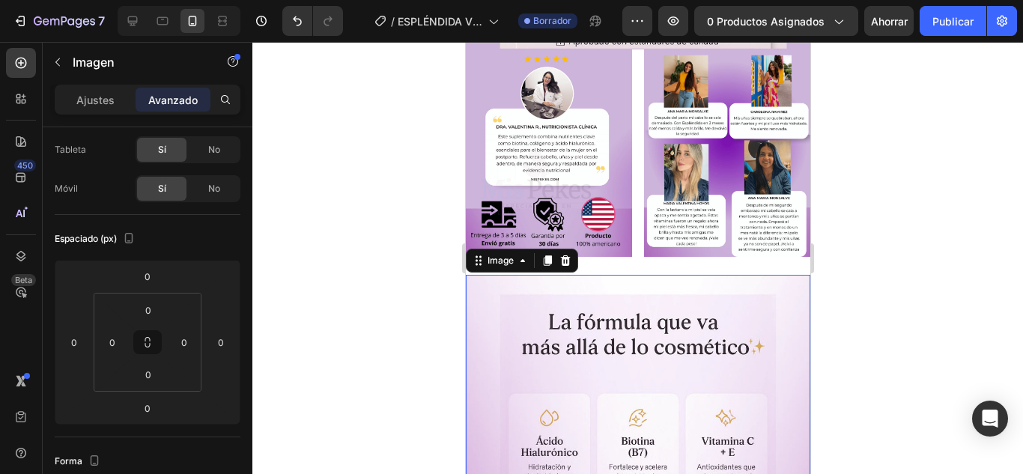
drag, startPoint x: 334, startPoint y: 151, endPoint x: 840, endPoint y: 200, distance: 508.1
click at [841, 200] on div at bounding box center [637, 258] width 771 height 432
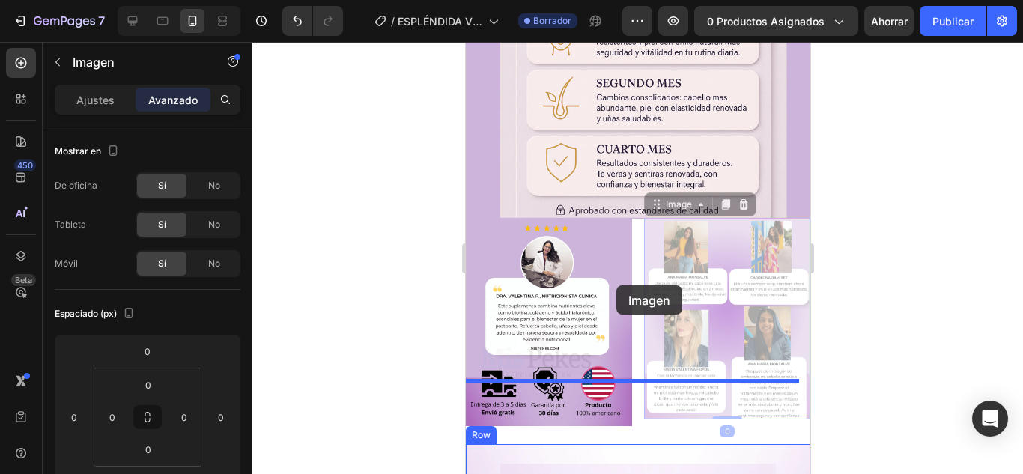
scroll to position [2102, 0]
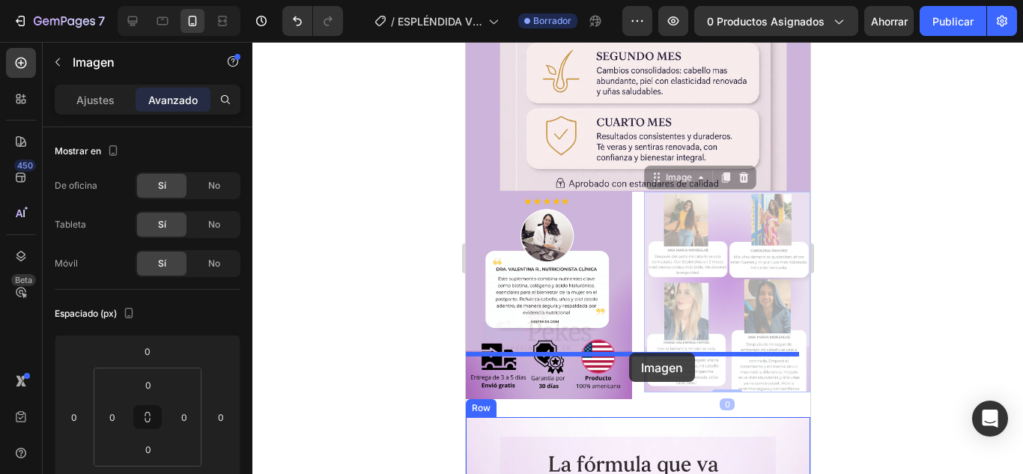
drag, startPoint x: 732, startPoint y: 288, endPoint x: 629, endPoint y: 353, distance: 121.8
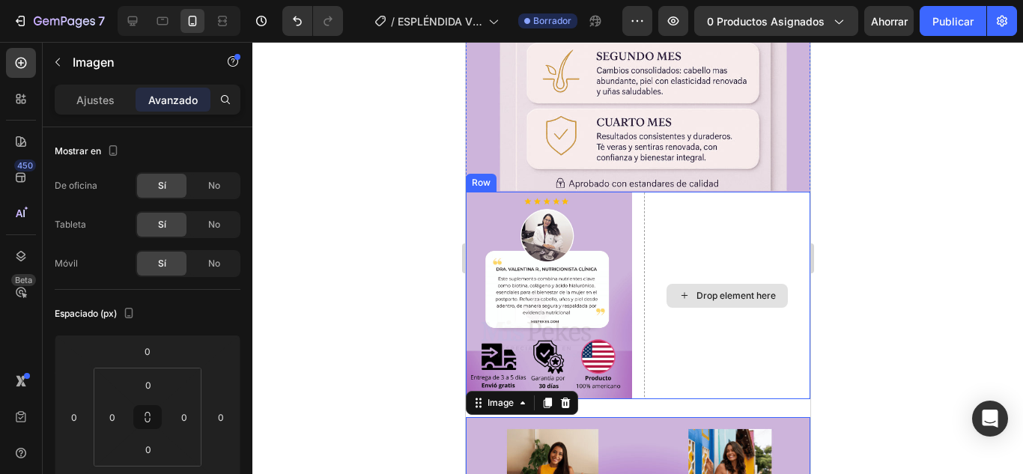
click at [733, 208] on div "Drop element here" at bounding box center [727, 296] width 166 height 208
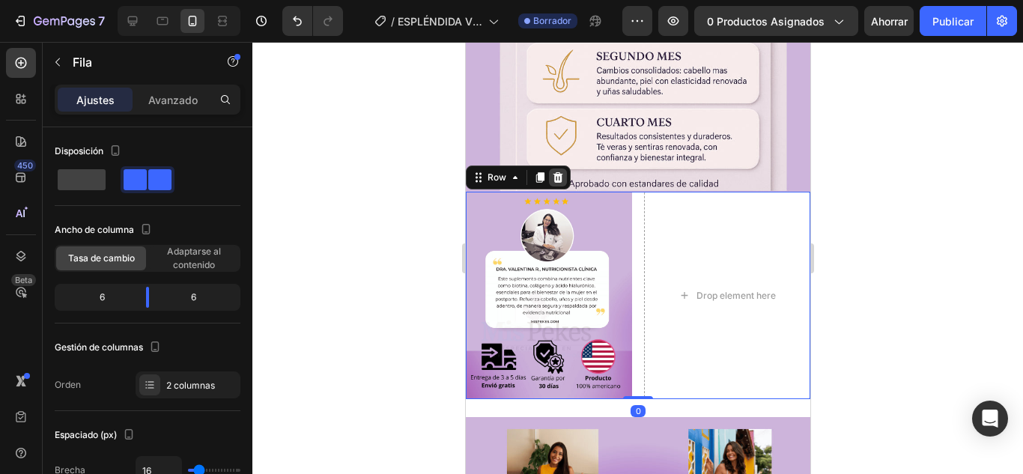
click at [559, 172] on icon at bounding box center [558, 177] width 10 height 10
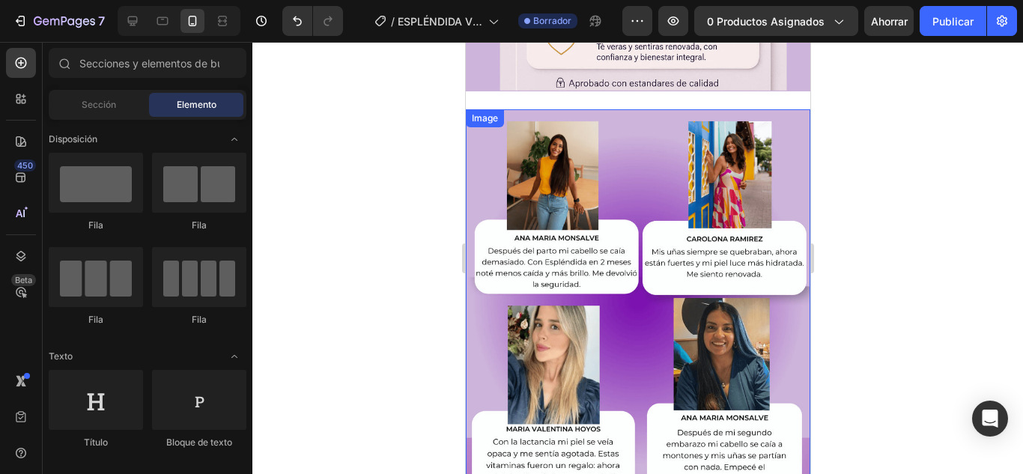
scroll to position [2122, 0]
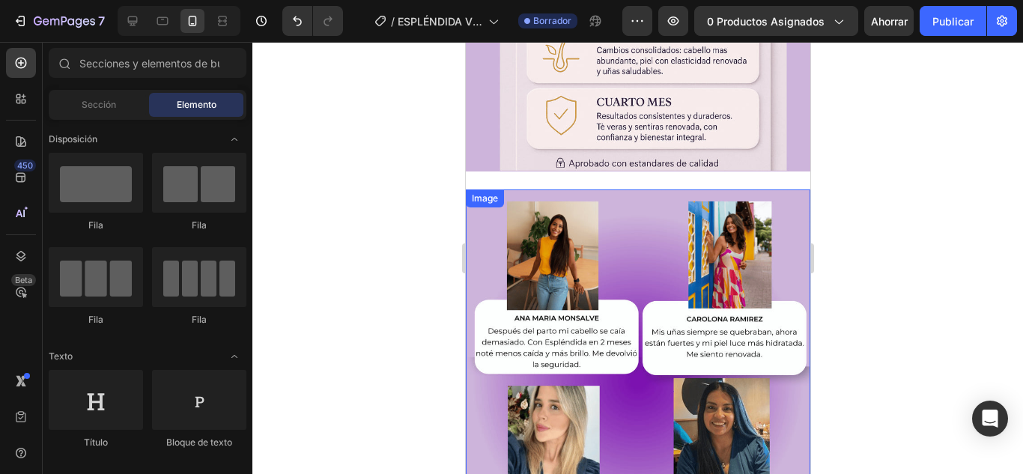
click at [656, 190] on img at bounding box center [637, 405] width 345 height 431
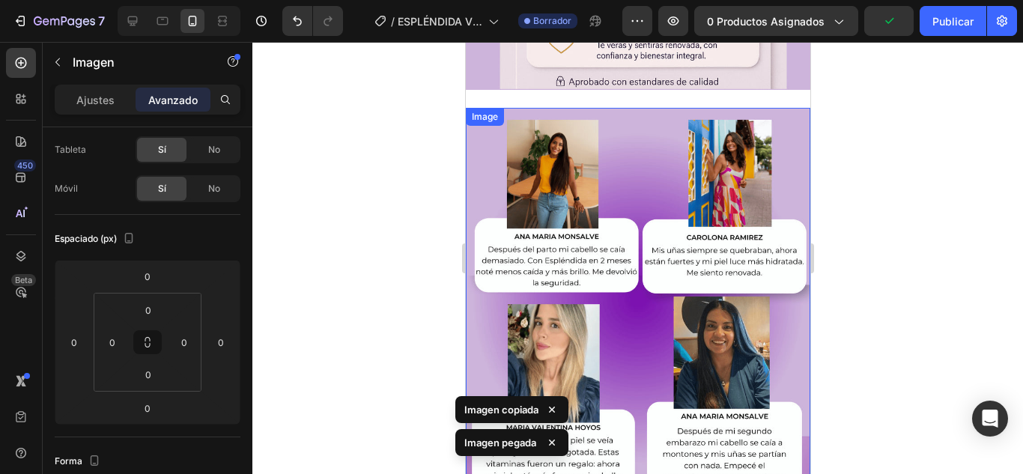
scroll to position [2203, 0]
click at [676, 154] on img at bounding box center [637, 324] width 345 height 431
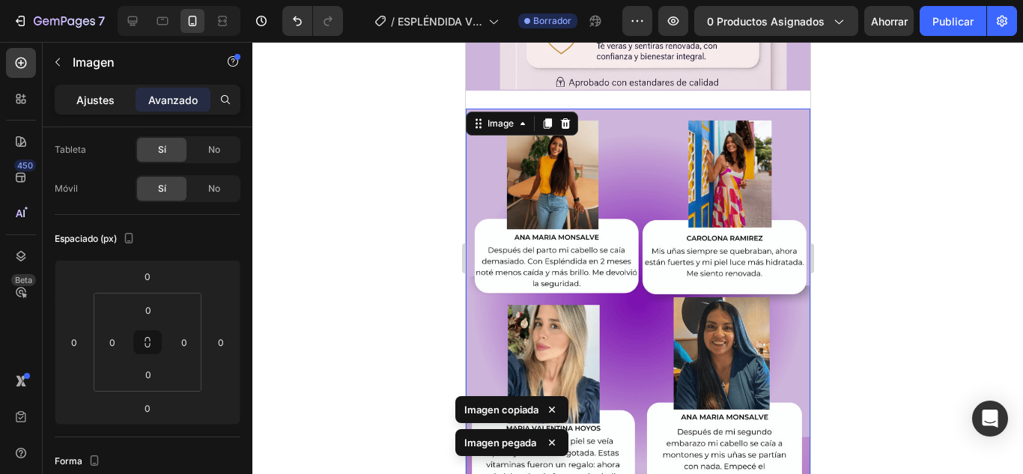
drag, startPoint x: 111, startPoint y: 106, endPoint x: 103, endPoint y: 97, distance: 11.1
click at [103, 101] on font "Ajustes" at bounding box center [95, 100] width 38 height 13
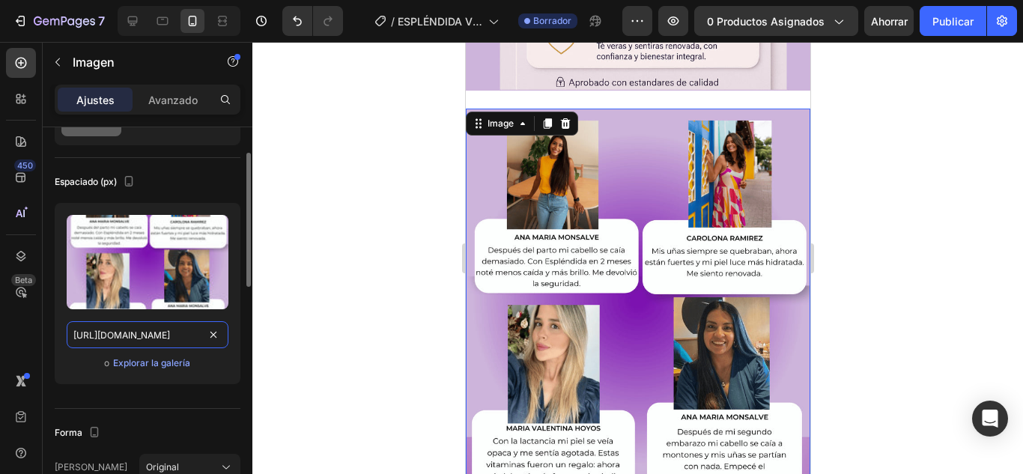
click at [148, 324] on input "https://cdn.shopify.com/s/files/1/0778/7603/5618/files/8_7.webp?v=1756338496" at bounding box center [148, 334] width 162 height 27
paste input "9_3"
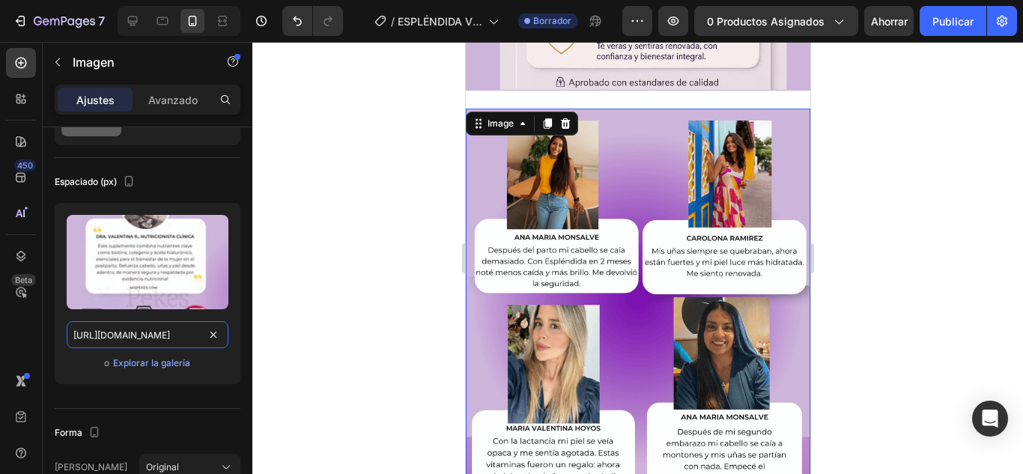
scroll to position [0, 218]
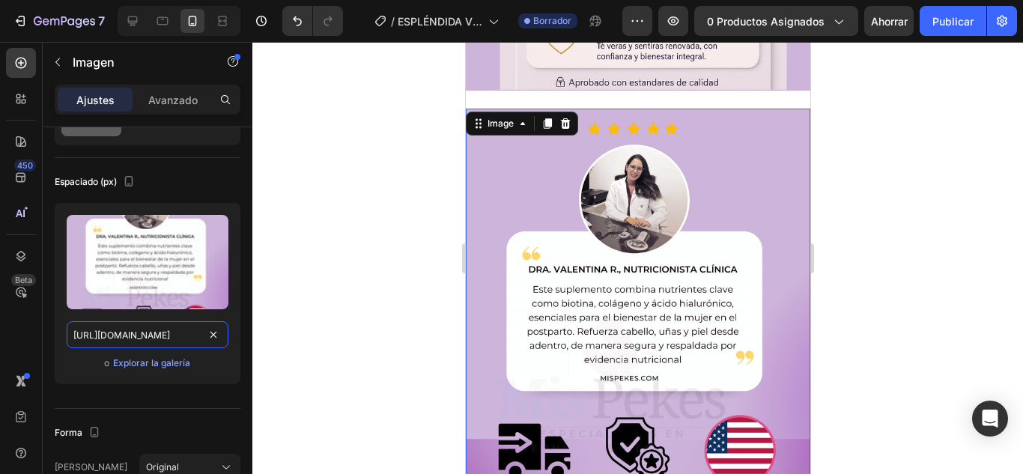
type input "https://cdn.shopify.com/s/files/1/0778/7603/5618/files/9_3.webp?v=1756338496"
click at [889, 231] on div at bounding box center [637, 258] width 771 height 432
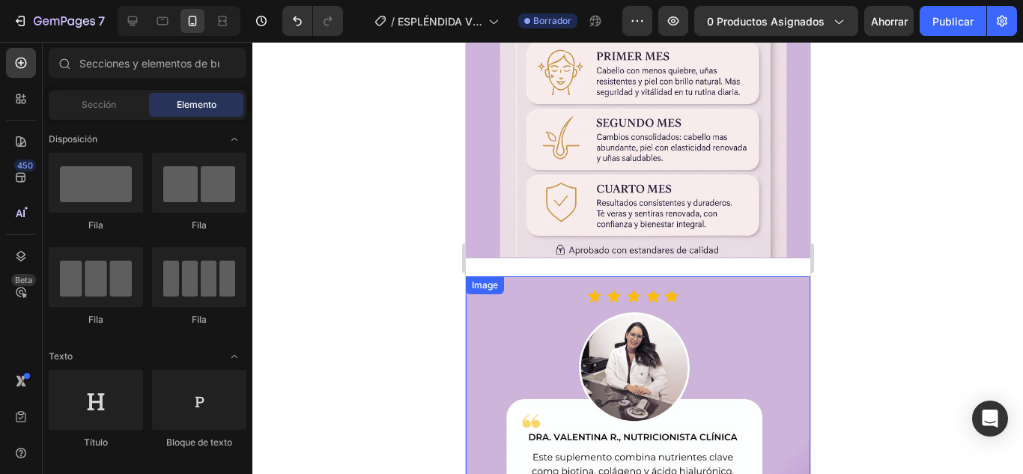
scroll to position [1903, 0]
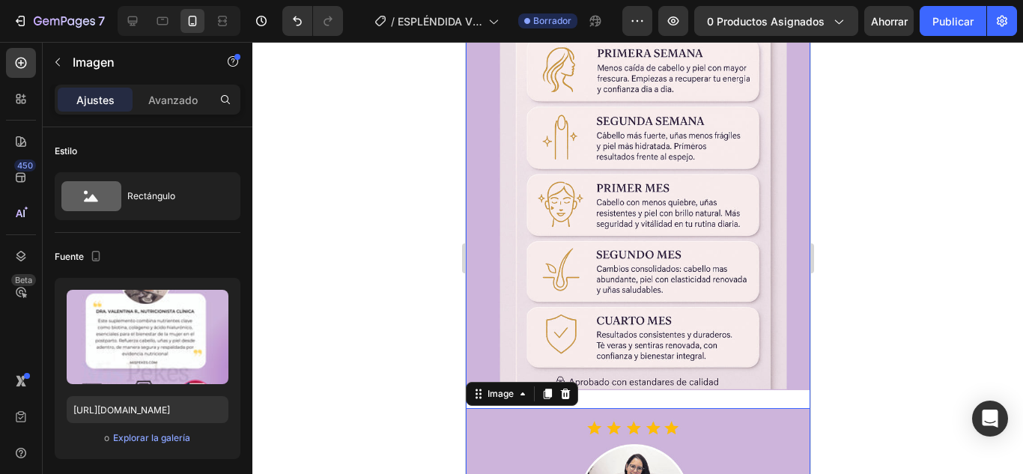
click at [635, 298] on img at bounding box center [637, 175] width 345 height 431
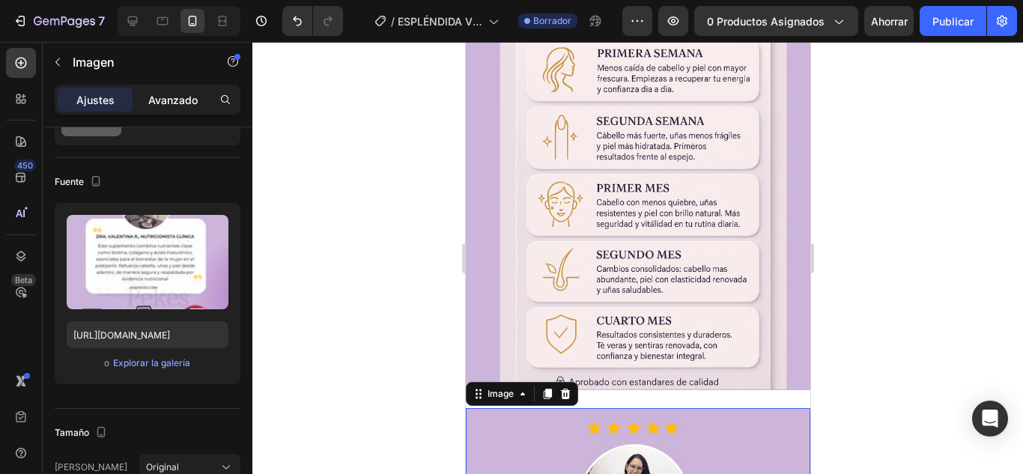
click at [184, 95] on font "Avanzado" at bounding box center [172, 100] width 49 height 13
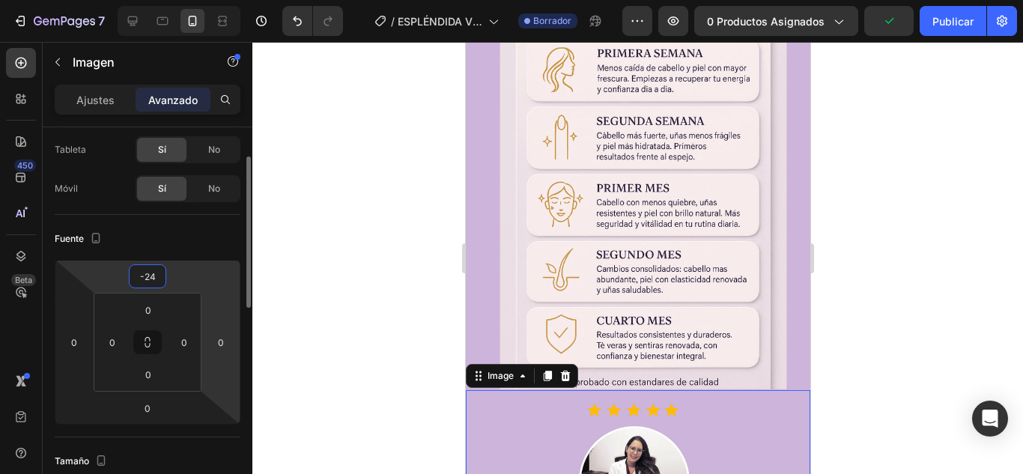
drag, startPoint x: 173, startPoint y: 284, endPoint x: 226, endPoint y: 296, distance: 53.8
click at [176, 0] on html "7 Version history / ESPLÉNDIDA VITAMINAS Borrador Avance 0 productos asignados …" at bounding box center [511, 0] width 1023 height 0
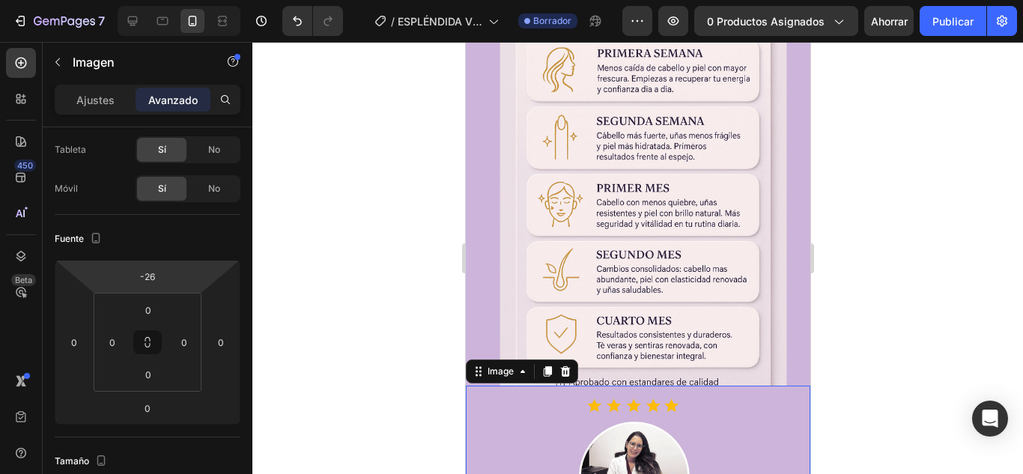
type input "-24"
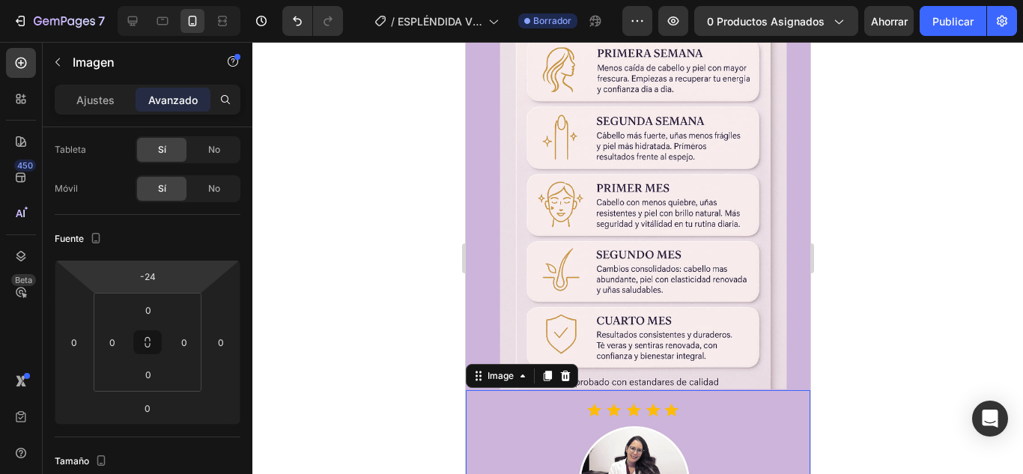
drag, startPoint x: 178, startPoint y: 276, endPoint x: 185, endPoint y: 279, distance: 8.1
click at [185, 0] on html "7 Version history / ESPLÉNDIDA VITAMINAS Borrador Avance 0 productos asignados …" at bounding box center [511, 0] width 1023 height 0
click at [321, 343] on div at bounding box center [637, 258] width 771 height 432
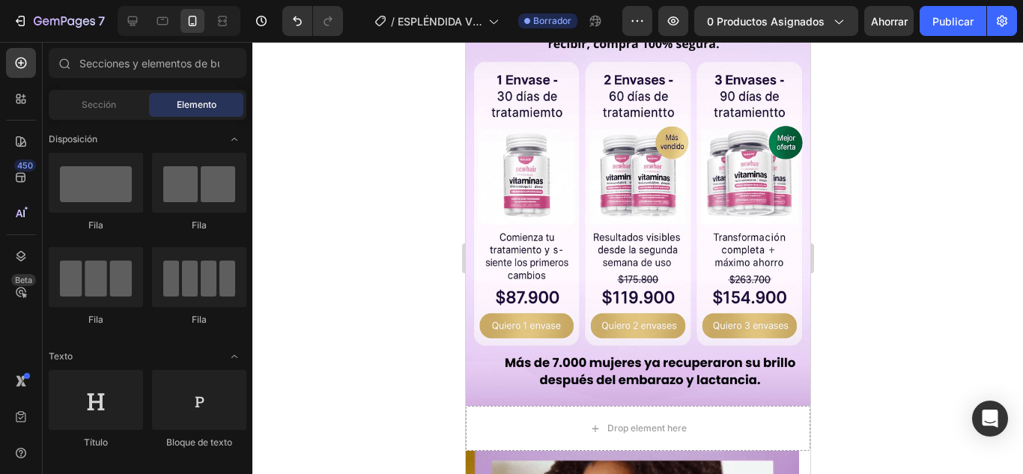
scroll to position [3776, 0]
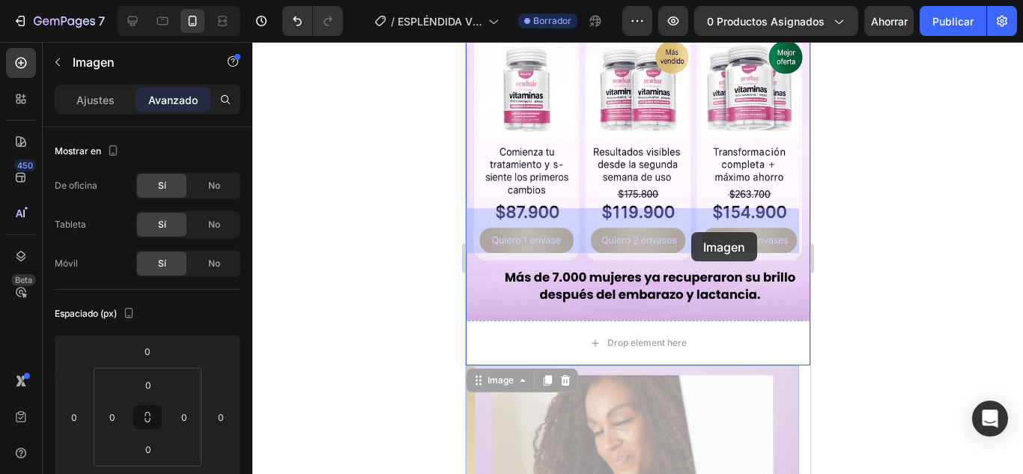
drag, startPoint x: 692, startPoint y: 297, endPoint x: 691, endPoint y: 233, distance: 64.4
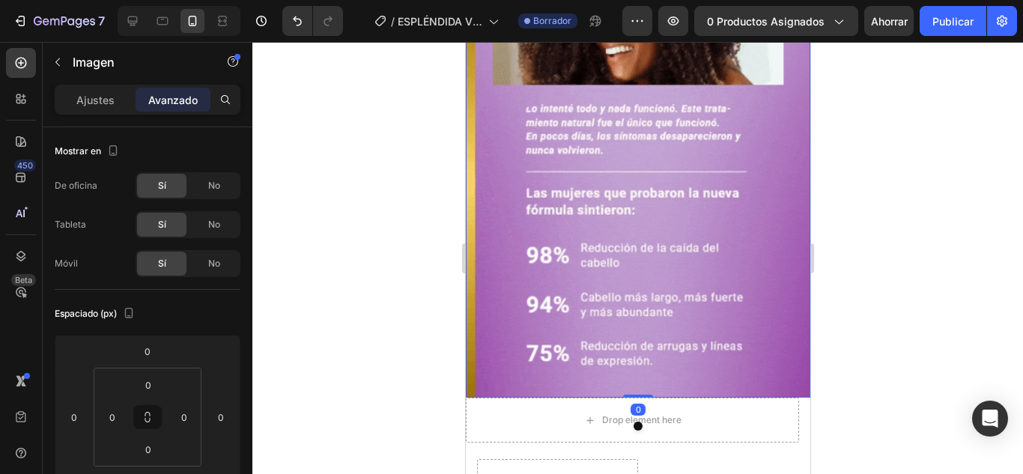
scroll to position [4151, 0]
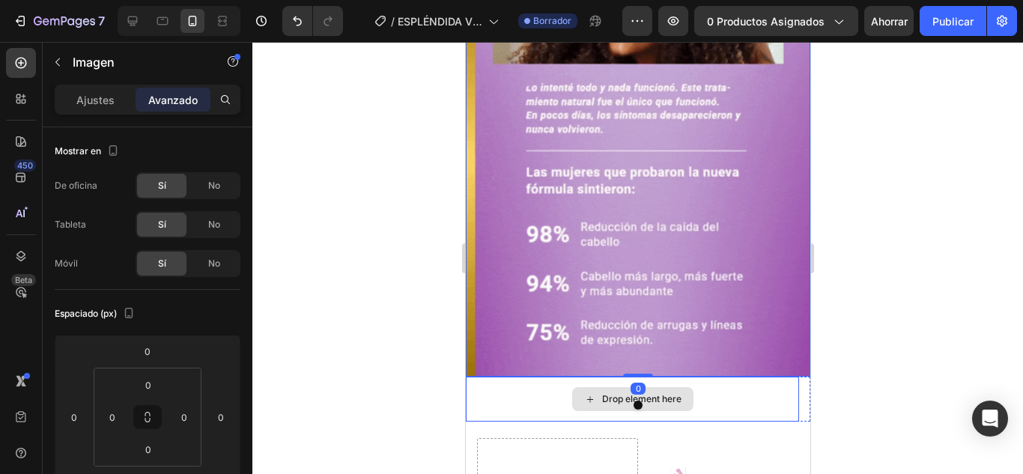
click at [740, 377] on div "Drop element here" at bounding box center [631, 399] width 333 height 45
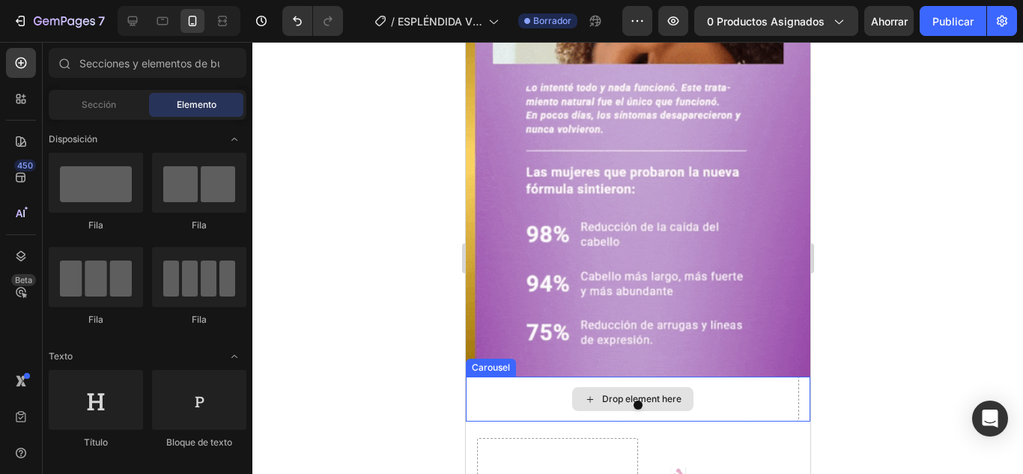
click at [750, 377] on div "Drop element here" at bounding box center [631, 399] width 333 height 45
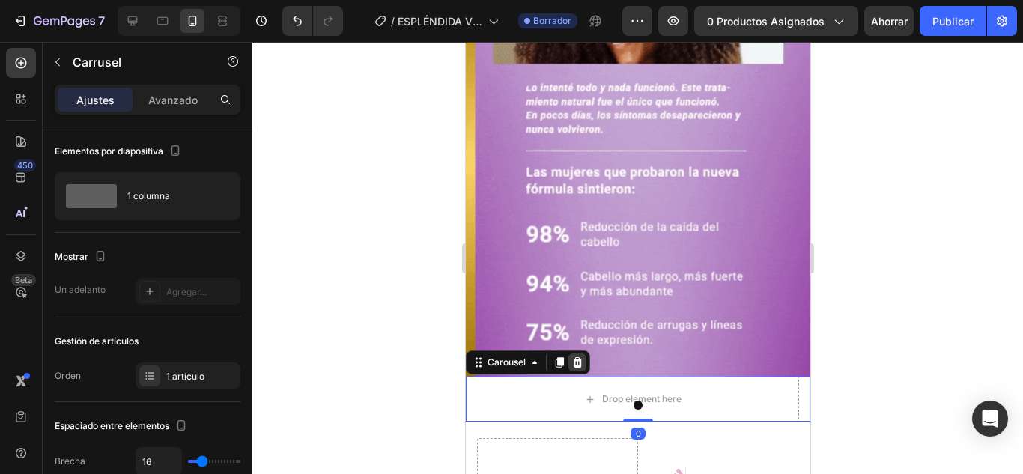
click at [581, 357] on icon at bounding box center [577, 363] width 12 height 12
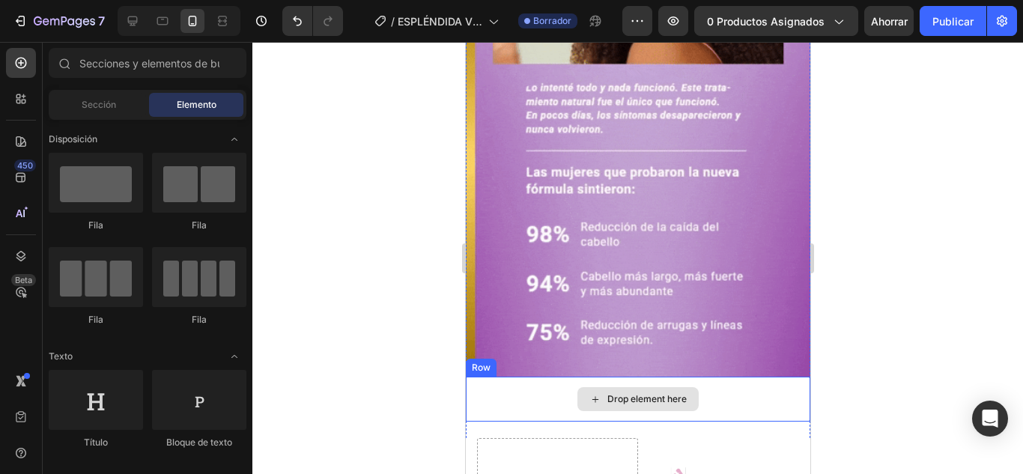
click at [745, 377] on div "Drop element here" at bounding box center [637, 399] width 345 height 45
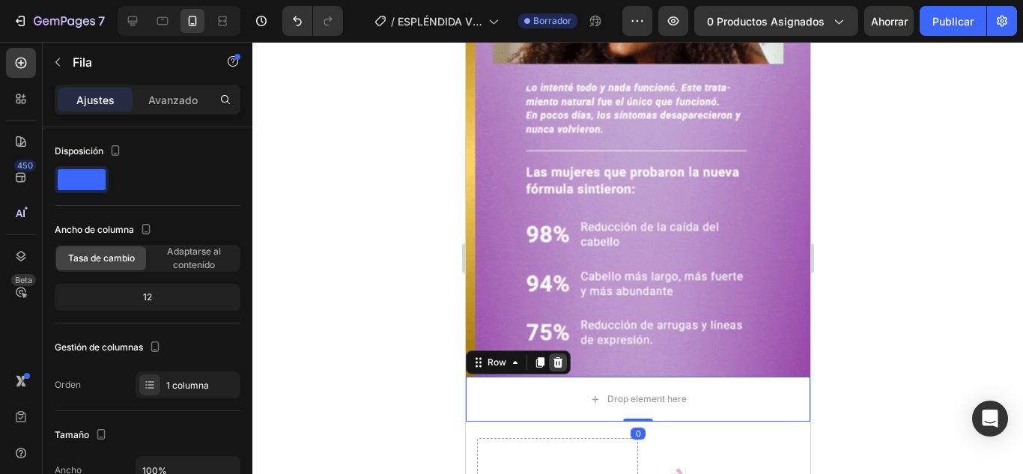
click at [560, 354] on div at bounding box center [557, 363] width 18 height 18
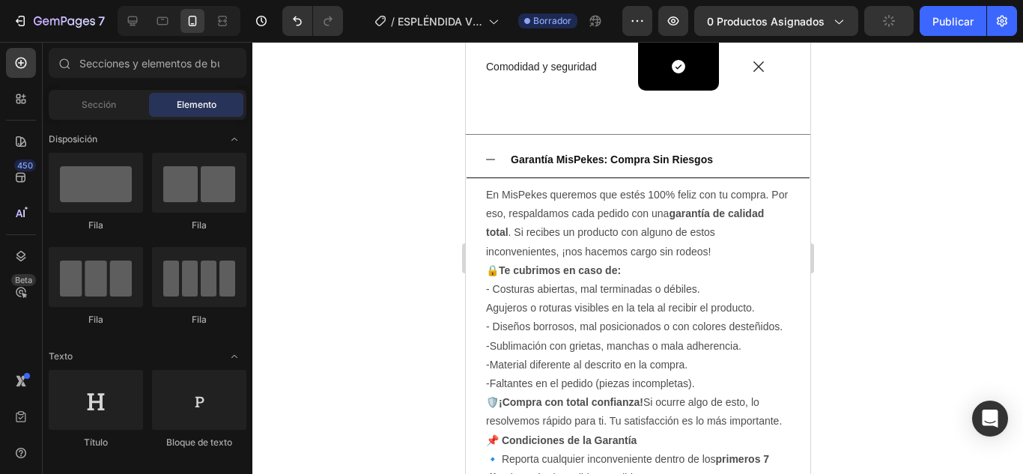
scroll to position [4900, 0]
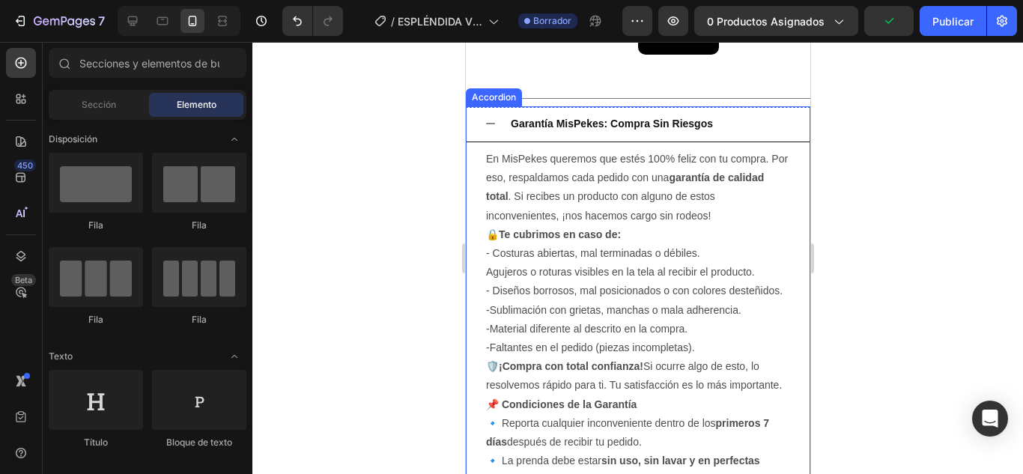
click at [487, 123] on icon at bounding box center [490, 124] width 12 height 12
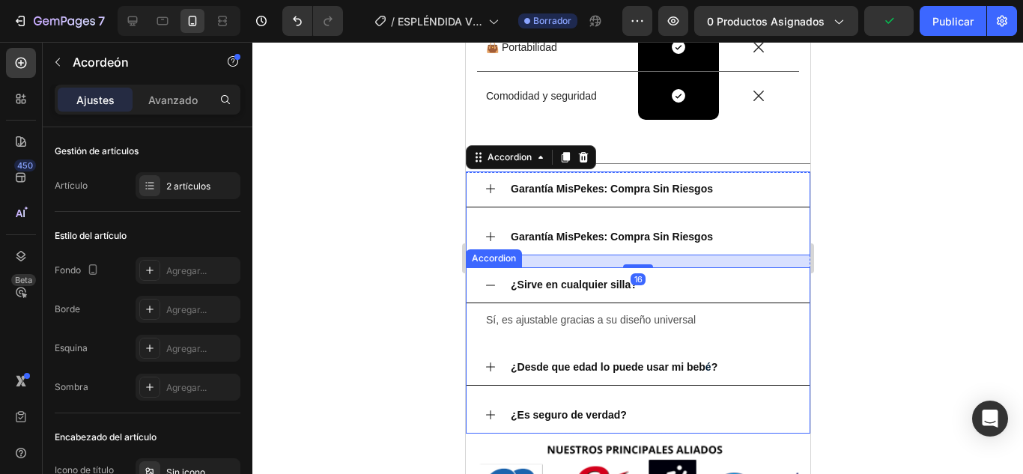
scroll to position [4750, 0]
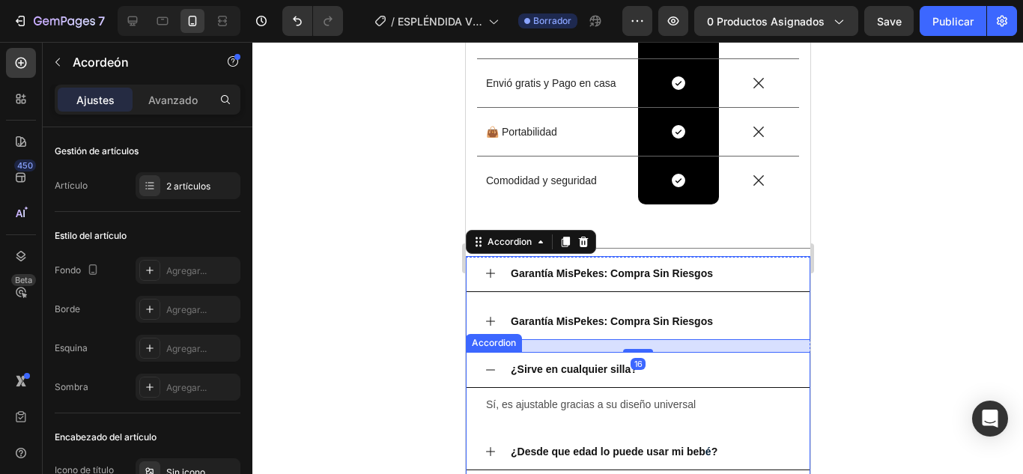
click at [485, 366] on icon at bounding box center [490, 370] width 12 height 12
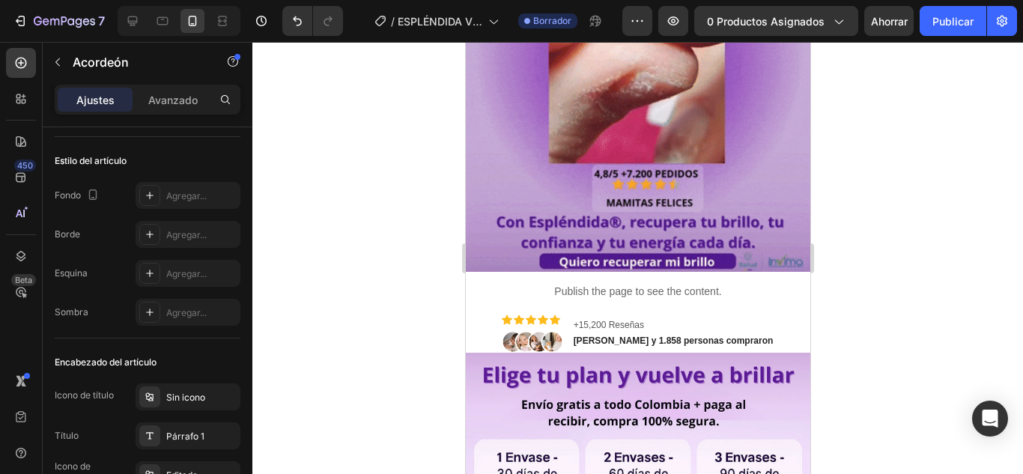
scroll to position [360, 0]
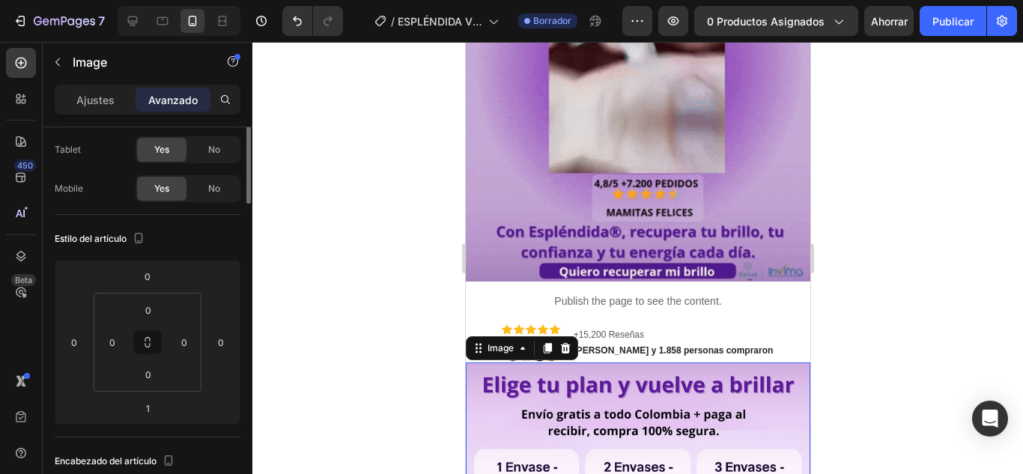
scroll to position [0, 0]
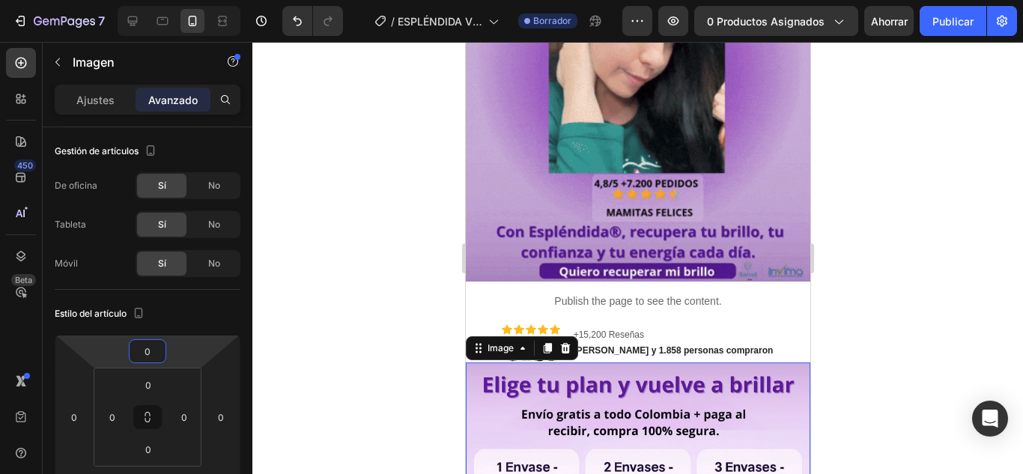
type input "2"
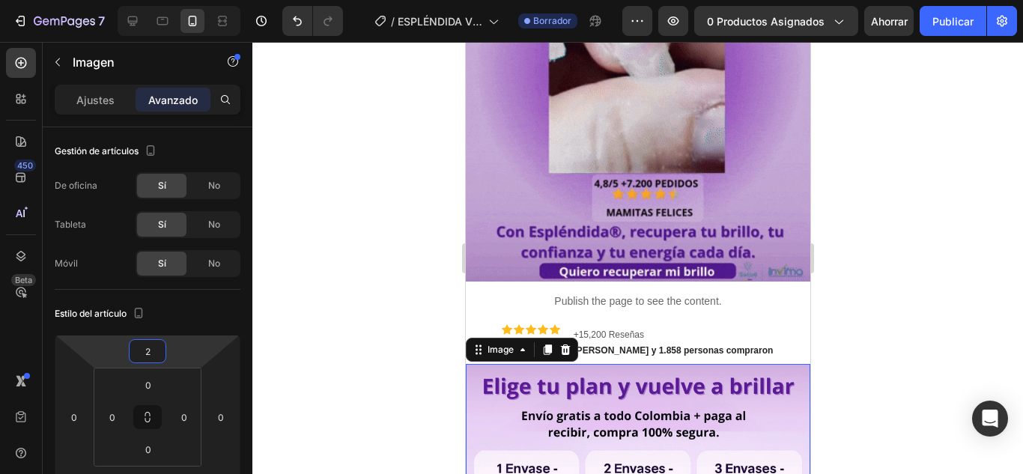
click at [176, 0] on html "7 Version history / ESPLÉNDIDA VITAMINAS Borrador Avance 0 productos asignados …" at bounding box center [511, 0] width 1023 height 0
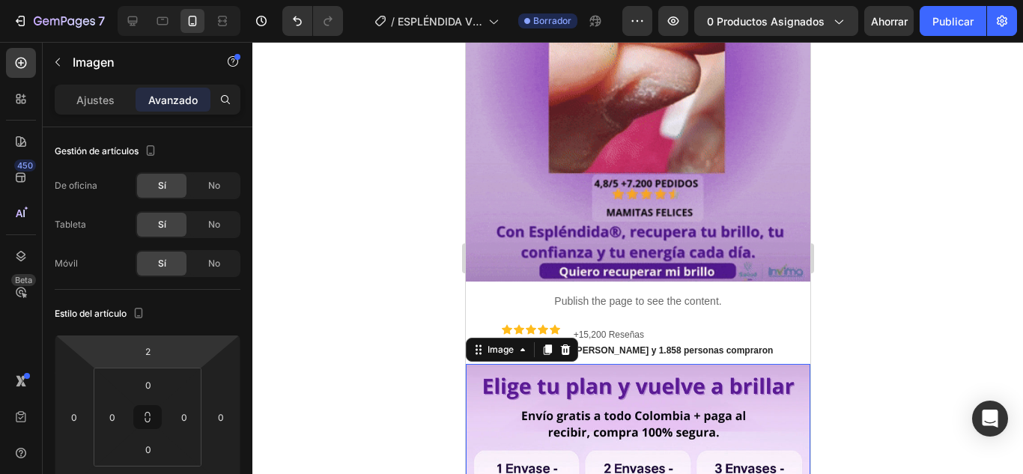
click at [907, 345] on div at bounding box center [637, 258] width 771 height 432
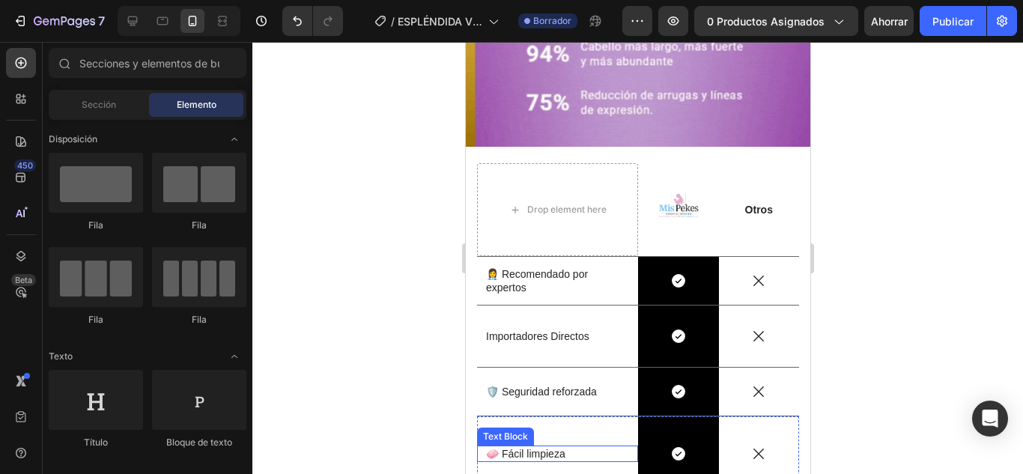
scroll to position [4441, 0]
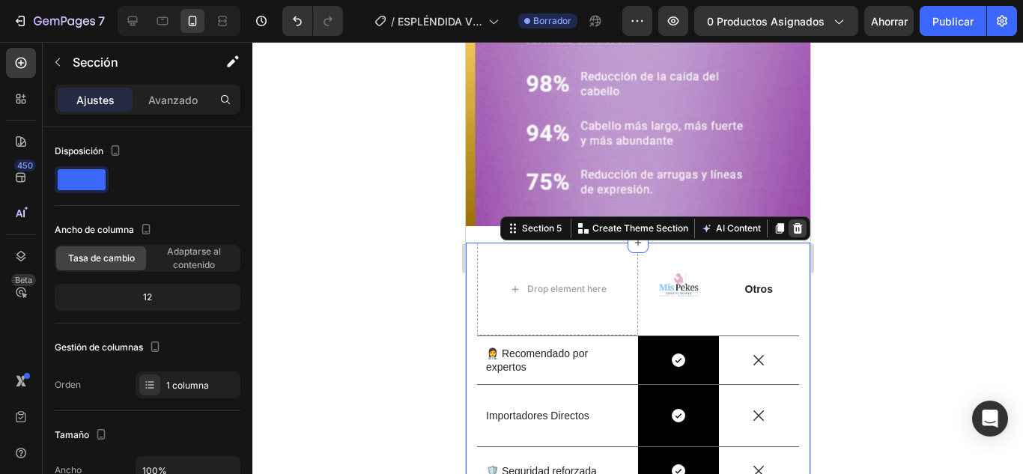
click at [791, 223] on icon at bounding box center [797, 229] width 12 height 12
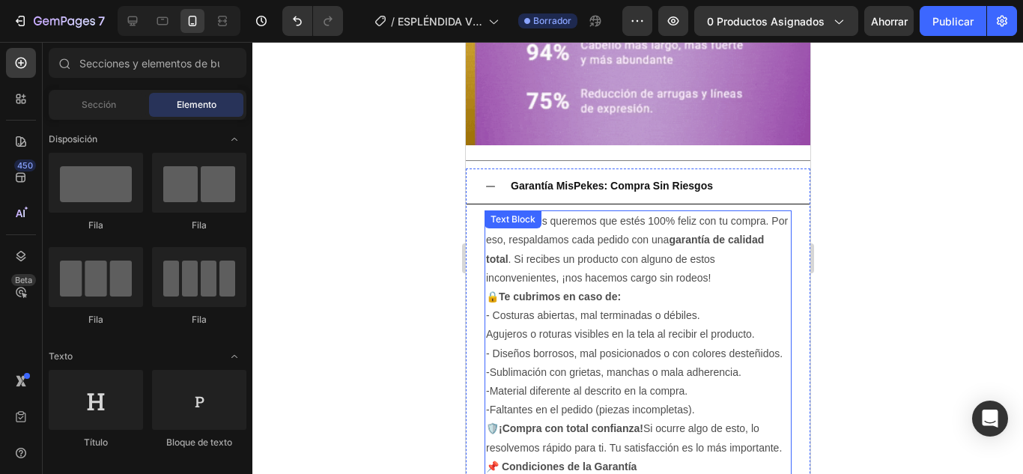
scroll to position [4420, 0]
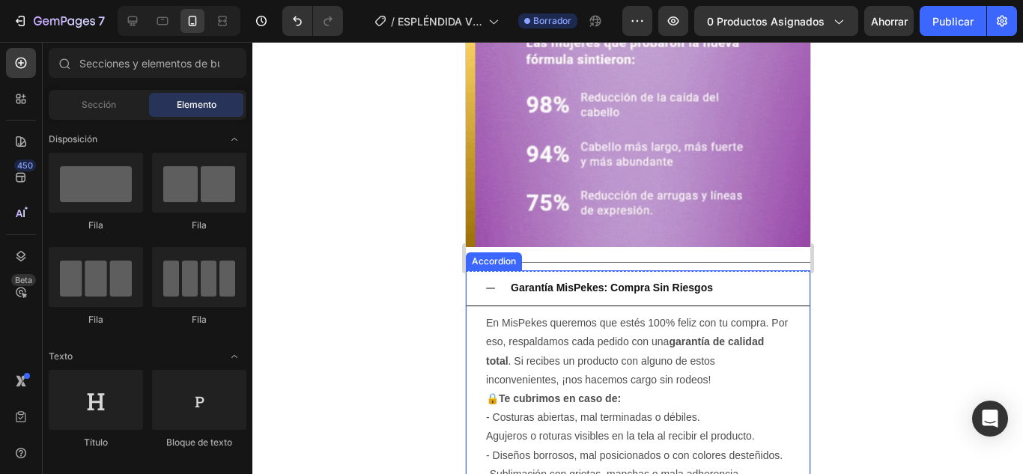
click at [488, 282] on icon at bounding box center [490, 288] width 12 height 12
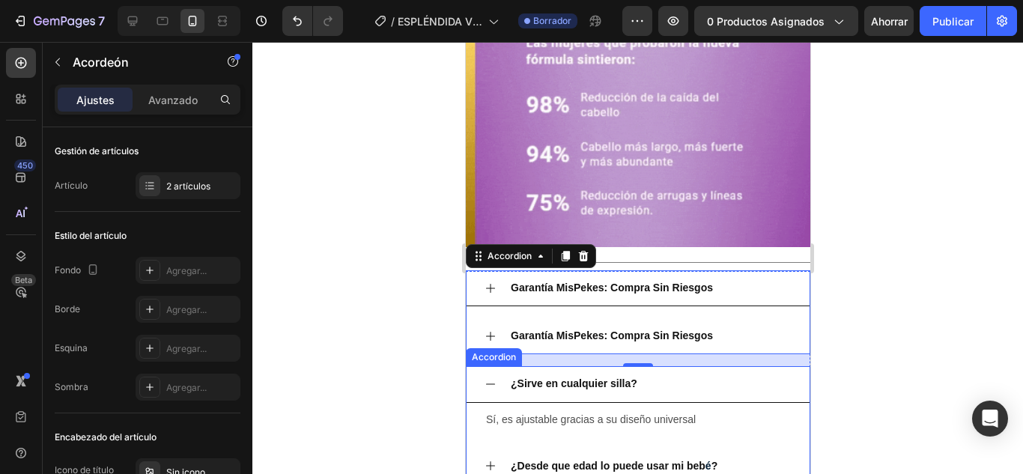
click at [490, 378] on icon at bounding box center [490, 384] width 12 height 12
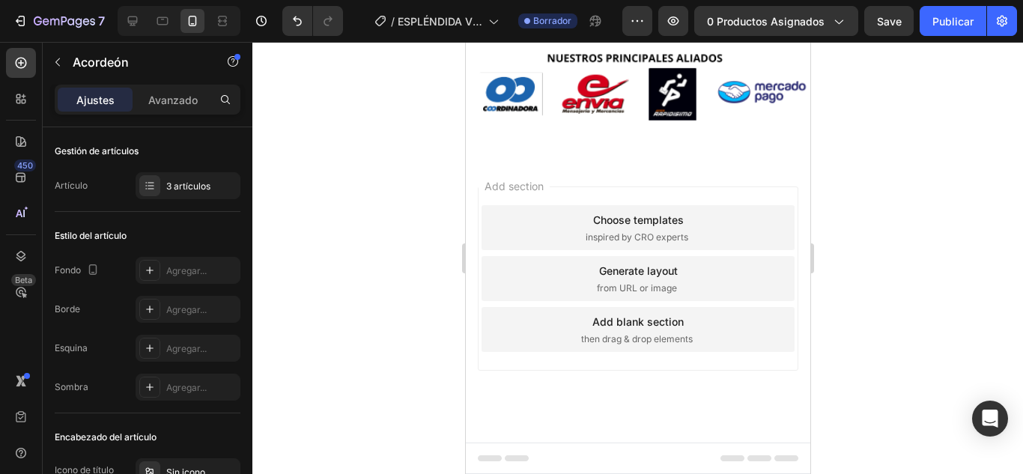
scroll to position [4420, 0]
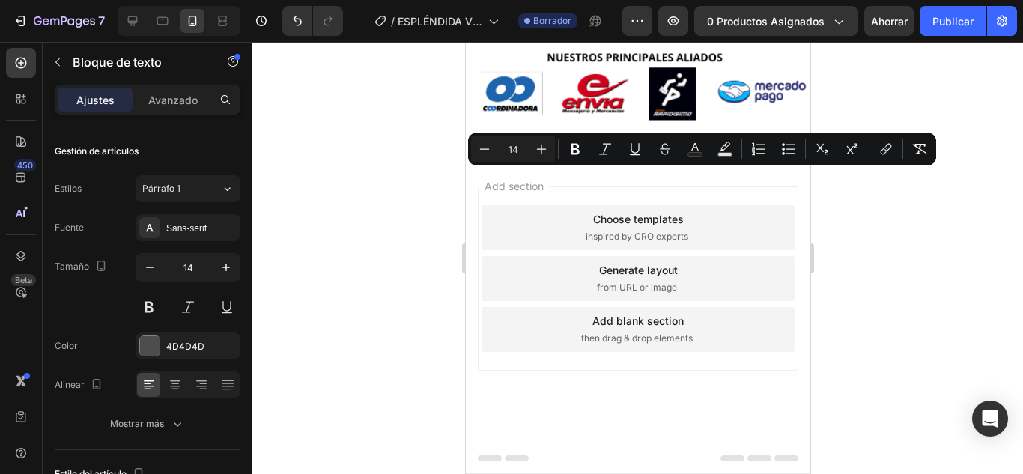
scroll to position [4495, 0]
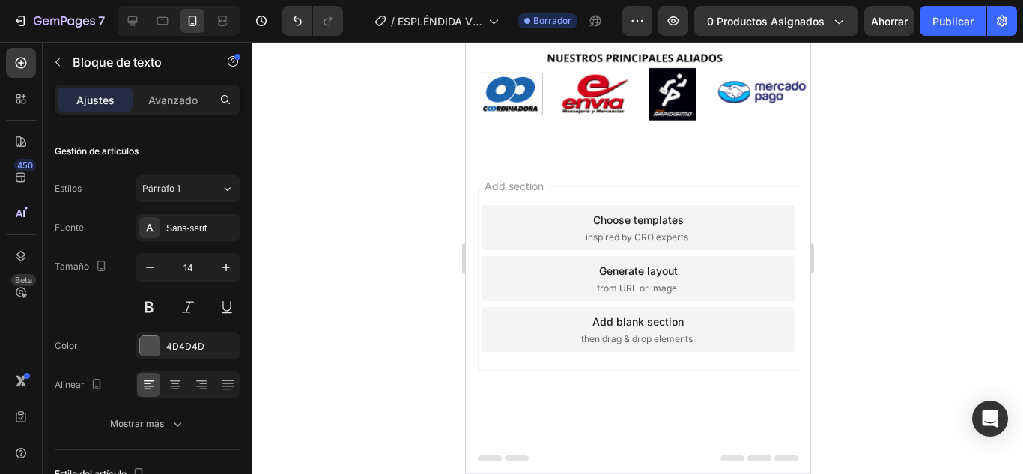
drag, startPoint x: 492, startPoint y: 149, endPoint x: 682, endPoint y: 401, distance: 315.1
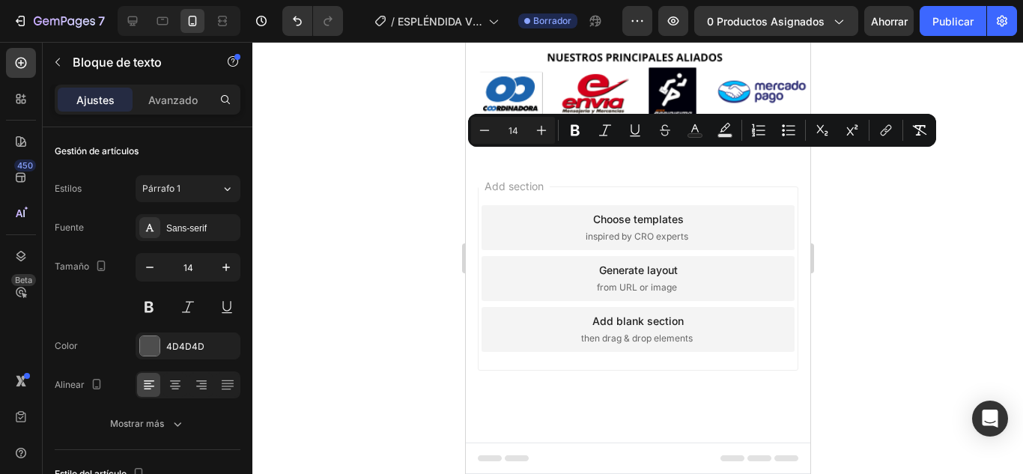
drag, startPoint x: 492, startPoint y: 137, endPoint x: 641, endPoint y: 253, distance: 189.0
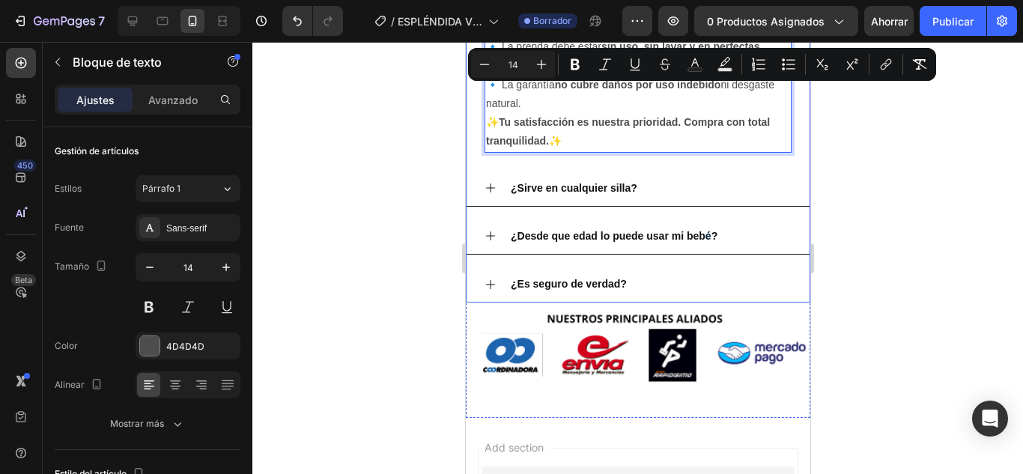
drag, startPoint x: 548, startPoint y: 362, endPoint x: 687, endPoint y: 197, distance: 215.4
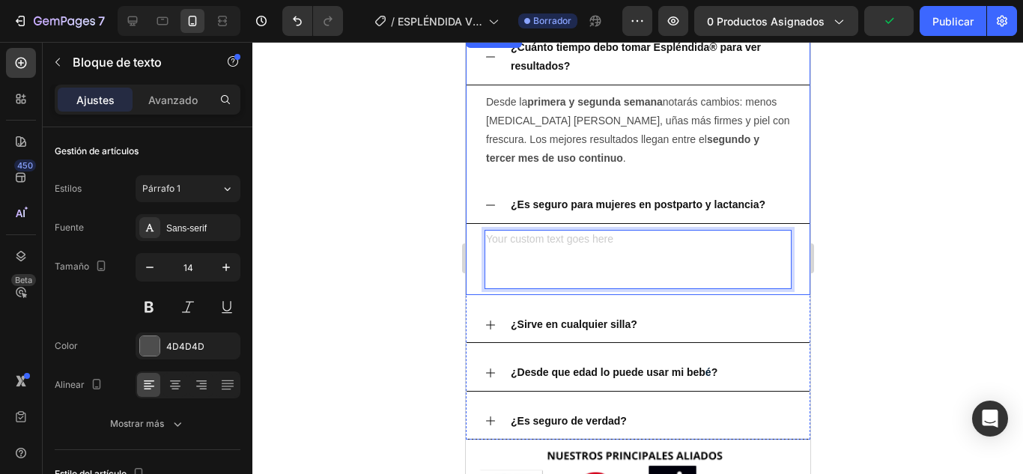
scroll to position [4528, 0]
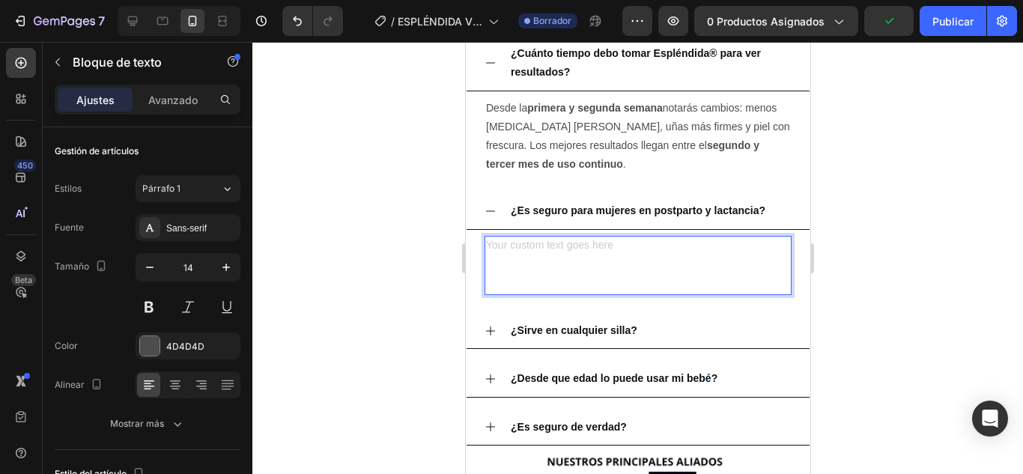
click at [521, 245] on div "Rich Text Editor. Editing area: main" at bounding box center [637, 266] width 307 height 60
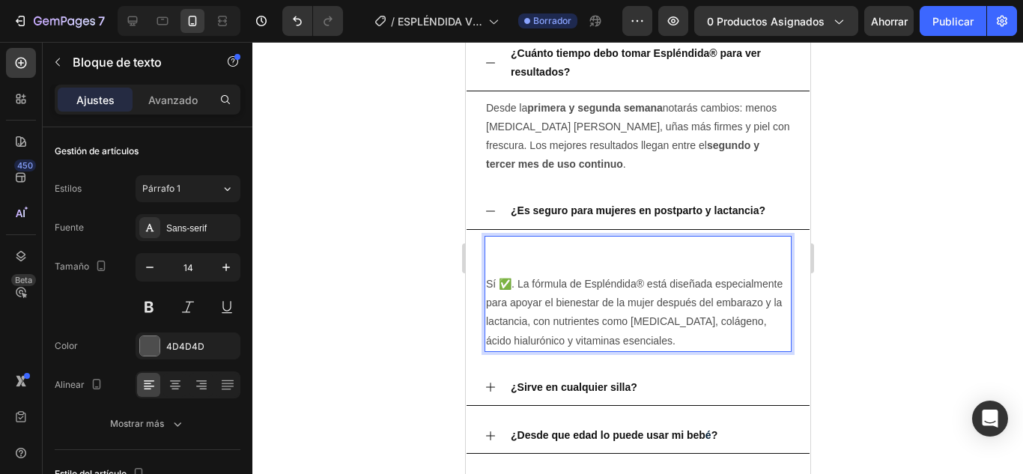
click at [550, 252] on p "Rich Text Editor. Editing area: main" at bounding box center [637, 247] width 304 height 19
click at [524, 269] on p "Rich Text Editor. Editing area: main" at bounding box center [637, 265] width 304 height 19
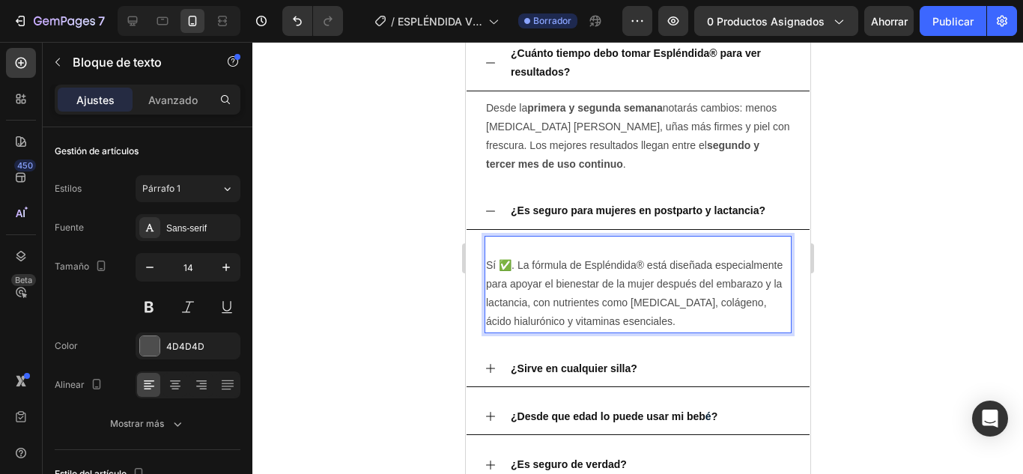
click at [485, 262] on p "Sí ✅. La fórmula de Espléndida® está diseñada especialmente para apoyar el bien…" at bounding box center [637, 294] width 304 height 76
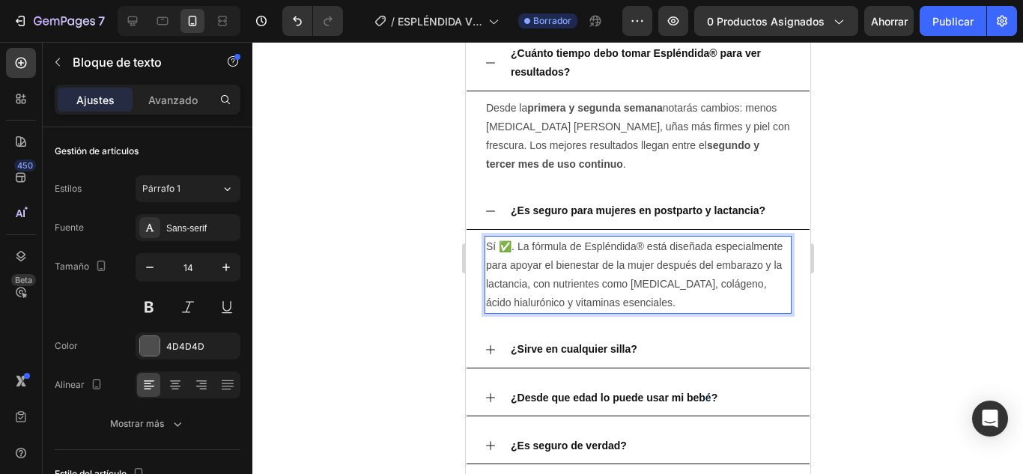
click at [413, 275] on div at bounding box center [637, 258] width 771 height 432
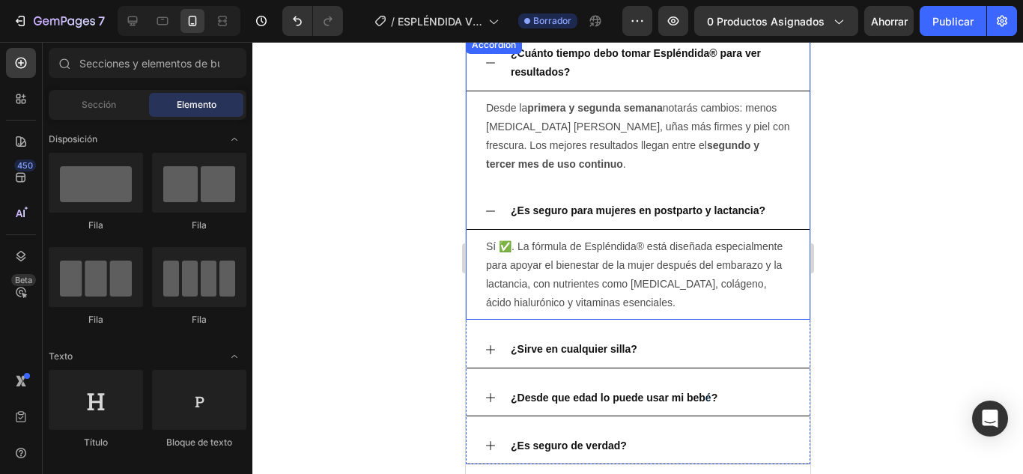
click at [491, 212] on icon at bounding box center [490, 211] width 12 height 12
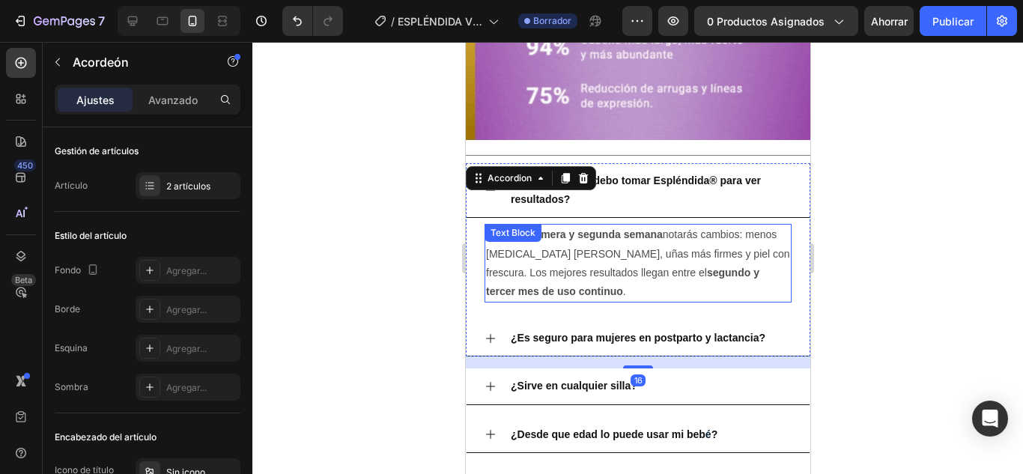
scroll to position [4378, 0]
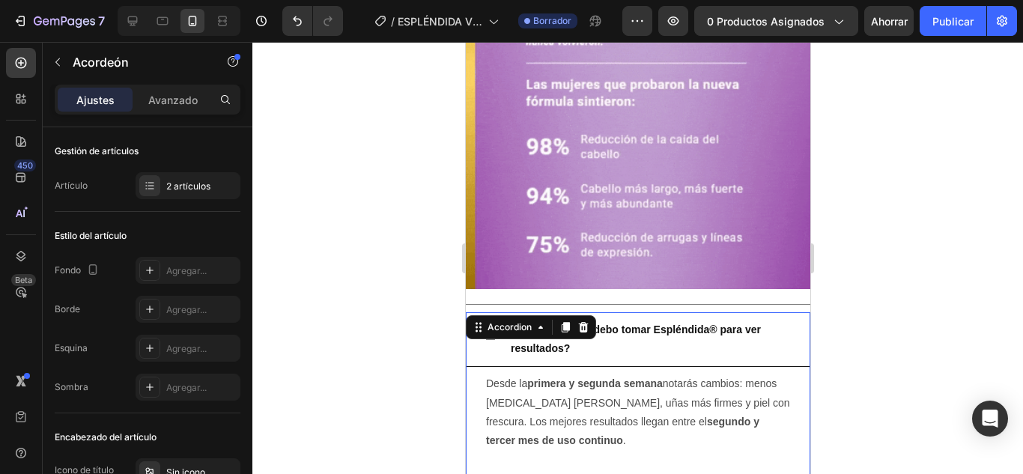
click at [493, 315] on div "Accordion" at bounding box center [530, 327] width 130 height 24
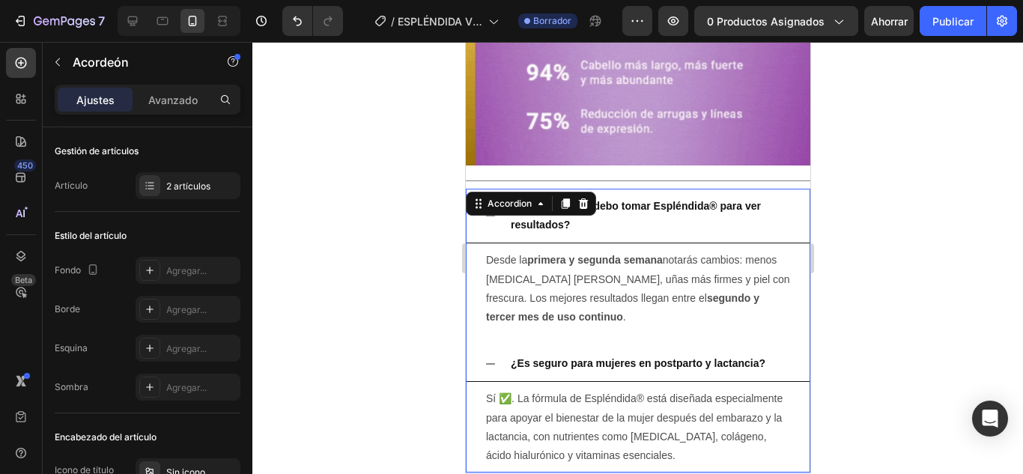
scroll to position [4528, 0]
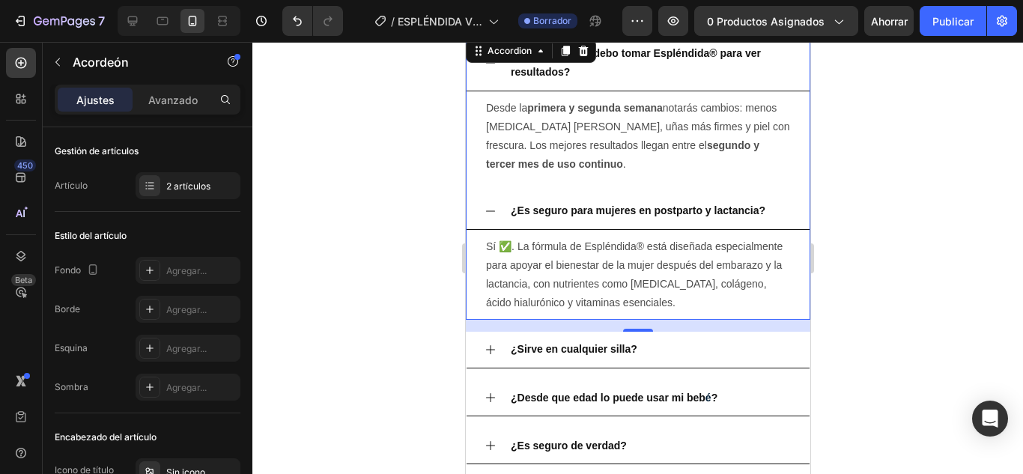
click at [488, 214] on icon at bounding box center [490, 211] width 12 height 12
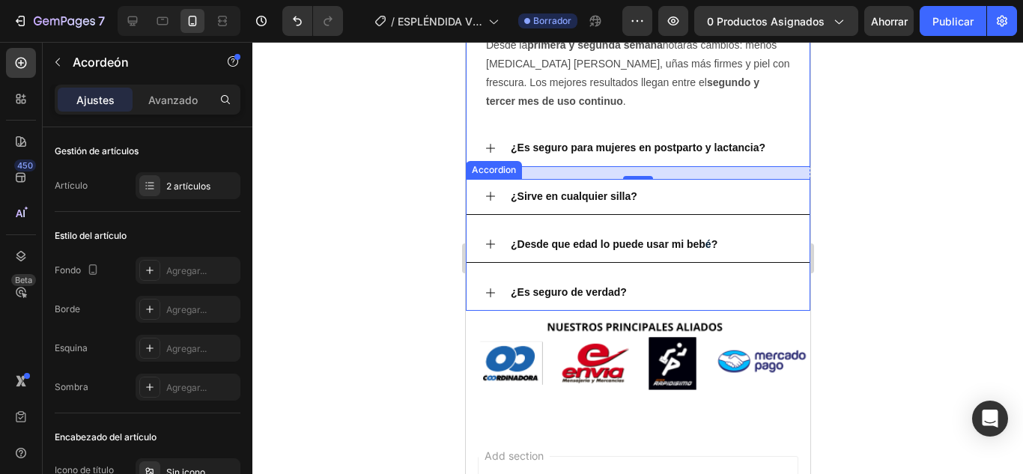
scroll to position [4677, 0]
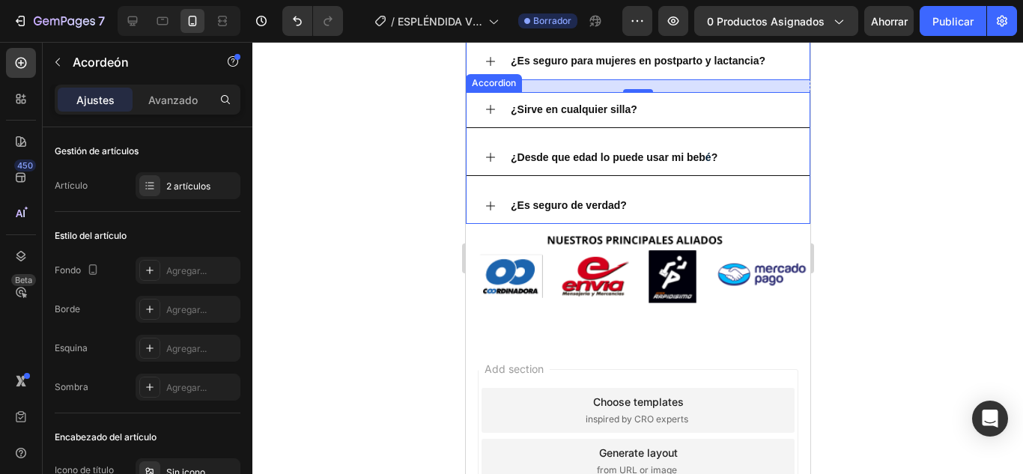
click at [563, 103] on div "¿Sirve en cualquier silla? ¿Desde que edad lo puede usar mi beb é ? ¿Es seguro …" at bounding box center [637, 158] width 345 height 133
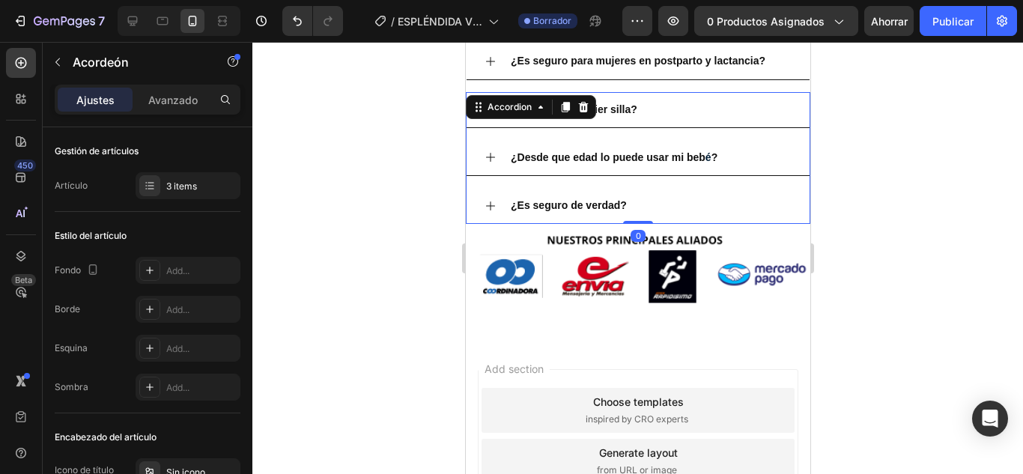
click at [563, 103] on icon at bounding box center [565, 107] width 8 height 10
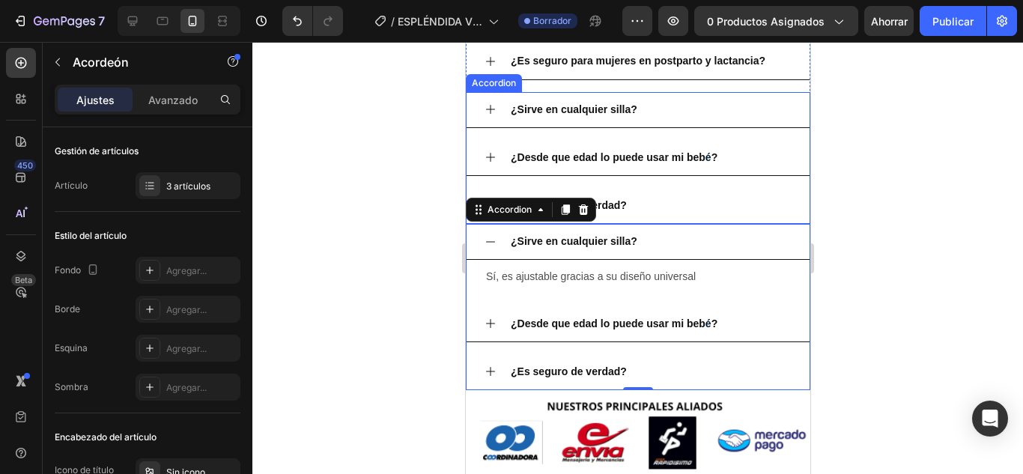
click at [584, 107] on strong "¿Sirve en cualquier silla?" at bounding box center [573, 109] width 127 height 12
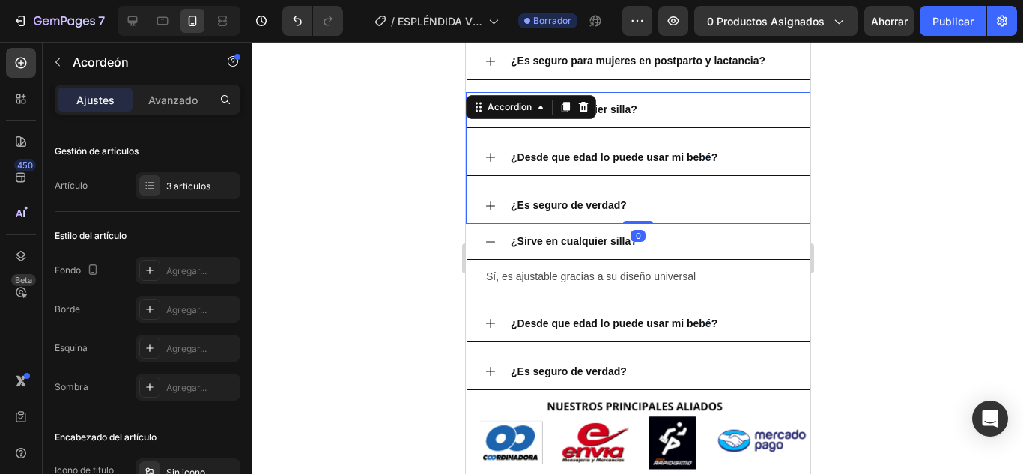
click at [632, 108] on strong "¿Sirve en cualquier silla?" at bounding box center [573, 109] width 127 height 12
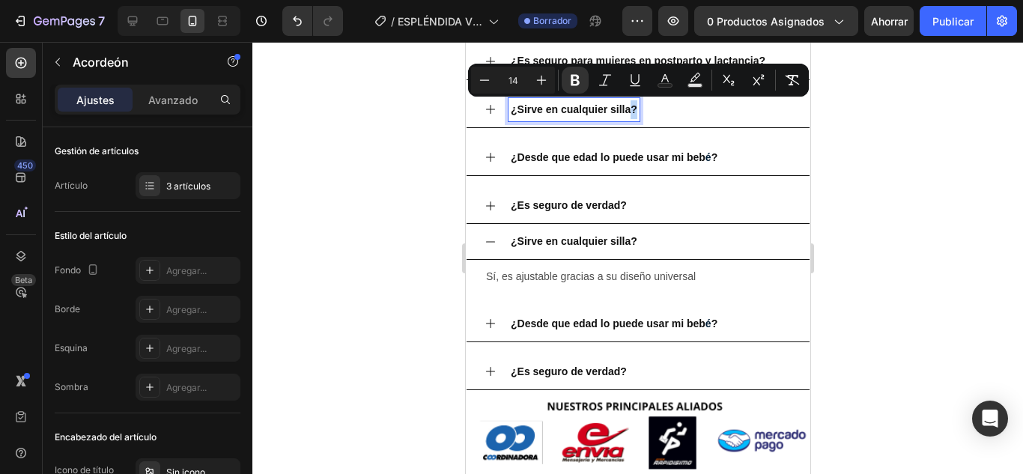
click at [632, 108] on strong "¿Sirve en cualquier silla?" at bounding box center [573, 109] width 127 height 12
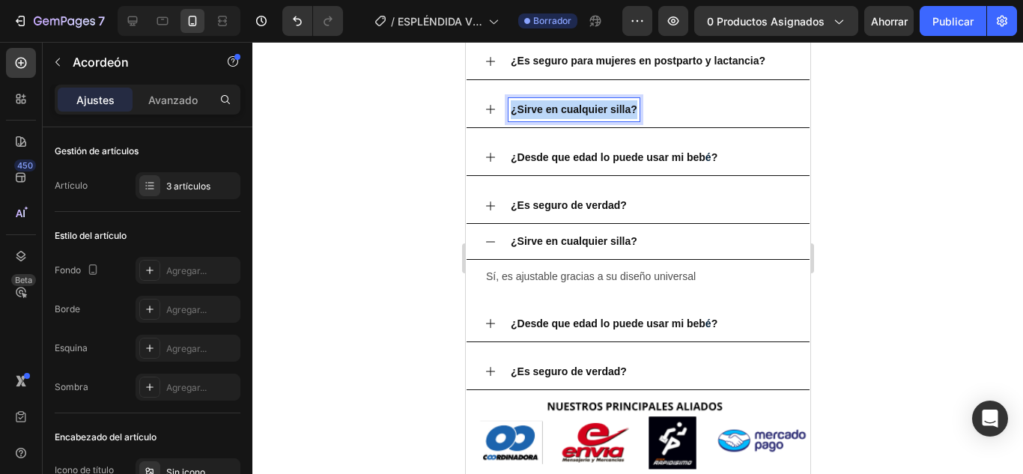
click at [492, 106] on icon at bounding box center [490, 109] width 12 height 12
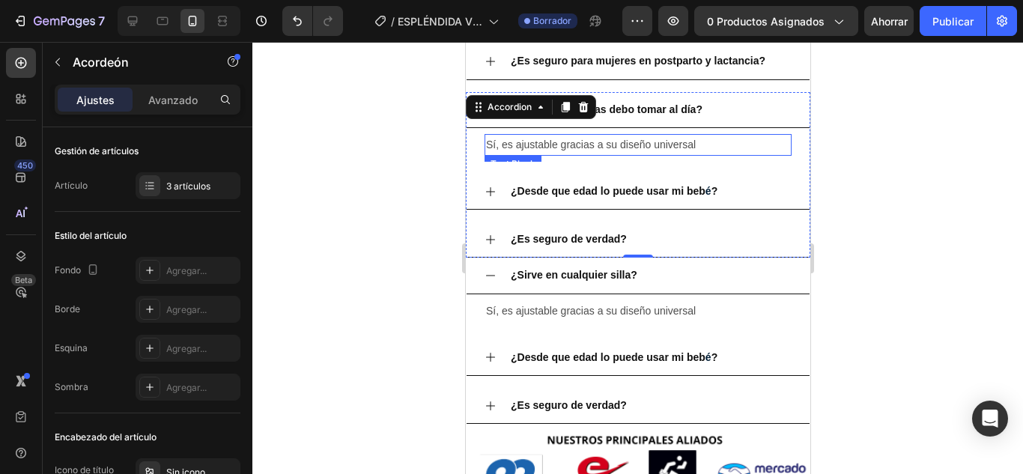
click at [597, 145] on p "Sí, es ajustable gracias a su diseño universal" at bounding box center [637, 145] width 304 height 19
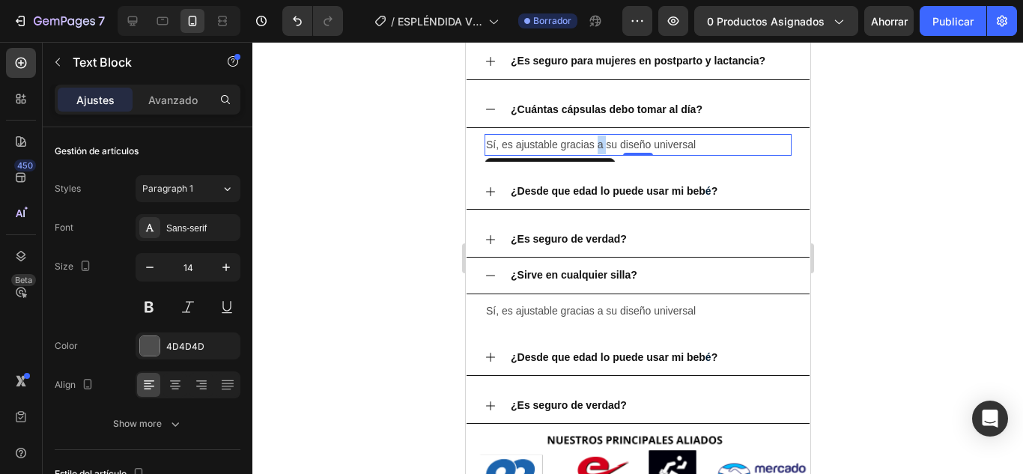
click at [597, 145] on p "Sí, es ajustable gracias a su diseño universal" at bounding box center [637, 145] width 304 height 19
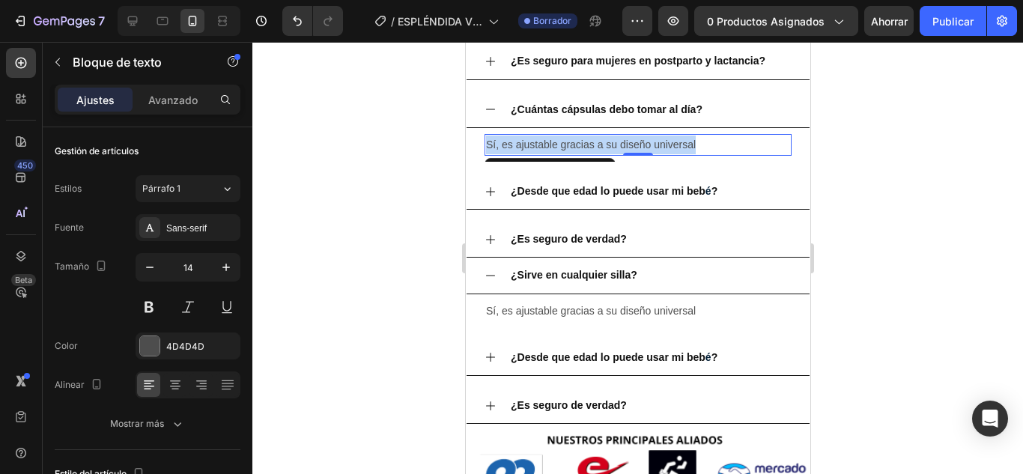
click at [597, 145] on p "Sí, es ajustable gracias a su diseño universal" at bounding box center [637, 145] width 304 height 19
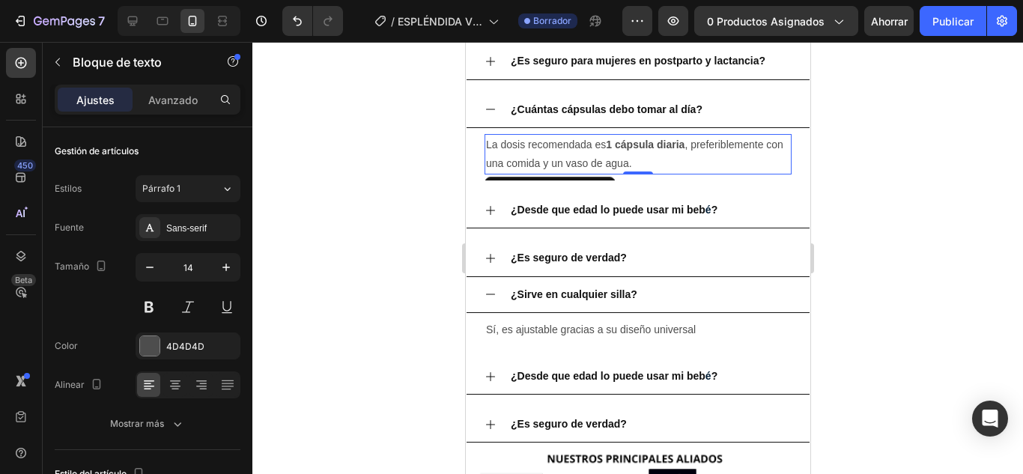
click at [387, 231] on div at bounding box center [637, 258] width 771 height 432
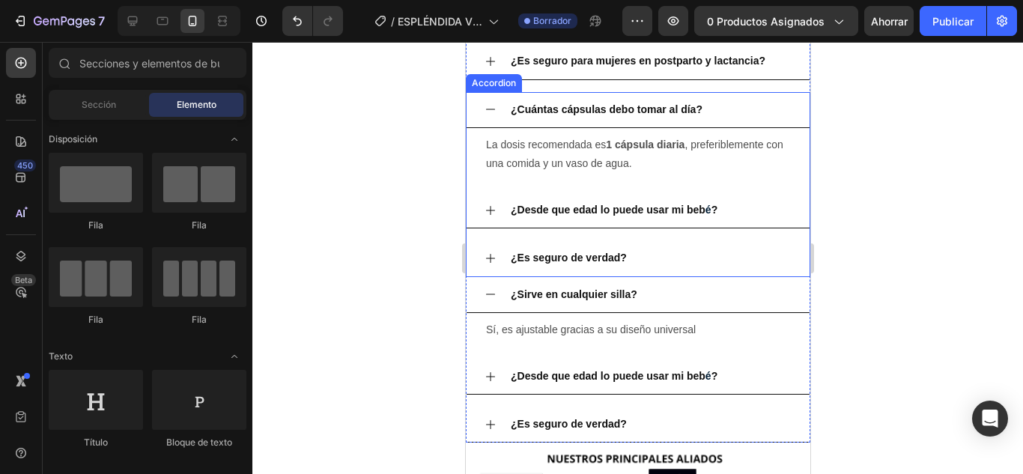
click at [629, 215] on strong "¿Desde que edad lo puede usar mi beb" at bounding box center [607, 210] width 195 height 12
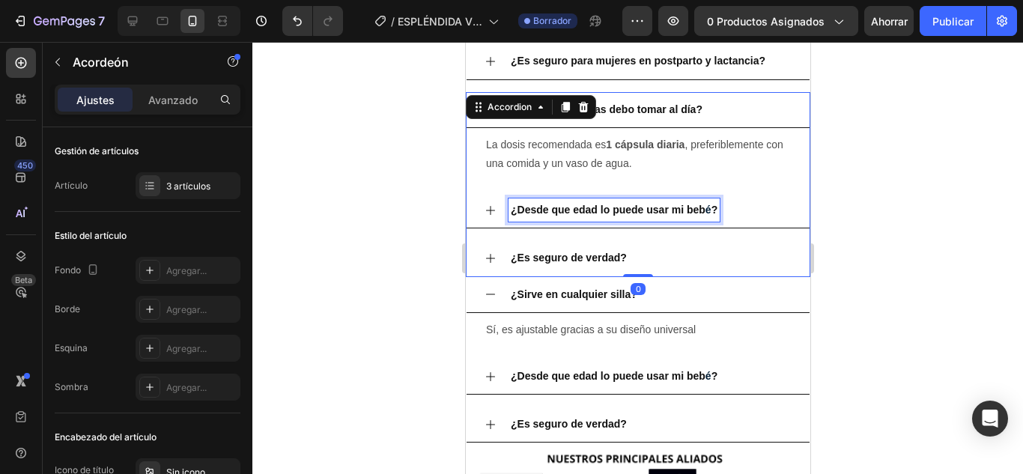
click at [629, 215] on strong "¿Desde que edad lo puede usar mi beb" at bounding box center [607, 210] width 195 height 12
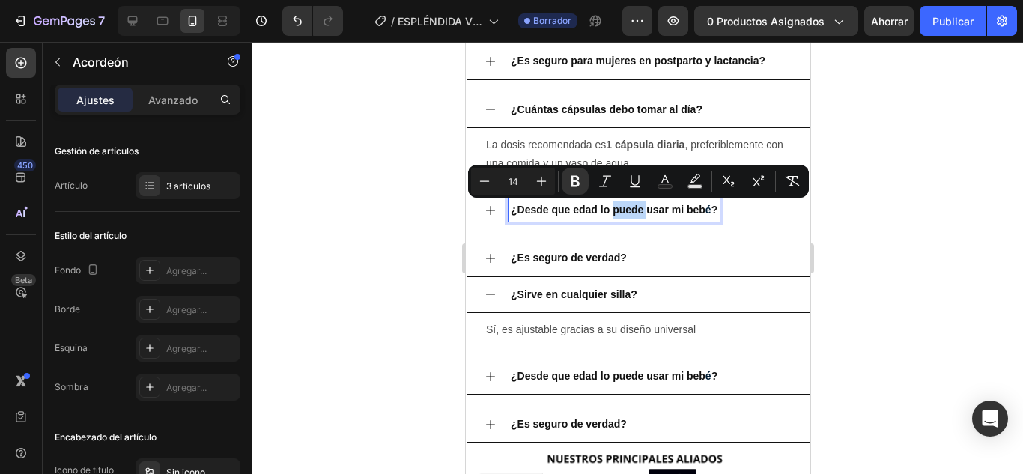
click at [629, 215] on strong "¿Desde que edad lo puede usar mi beb" at bounding box center [607, 210] width 195 height 12
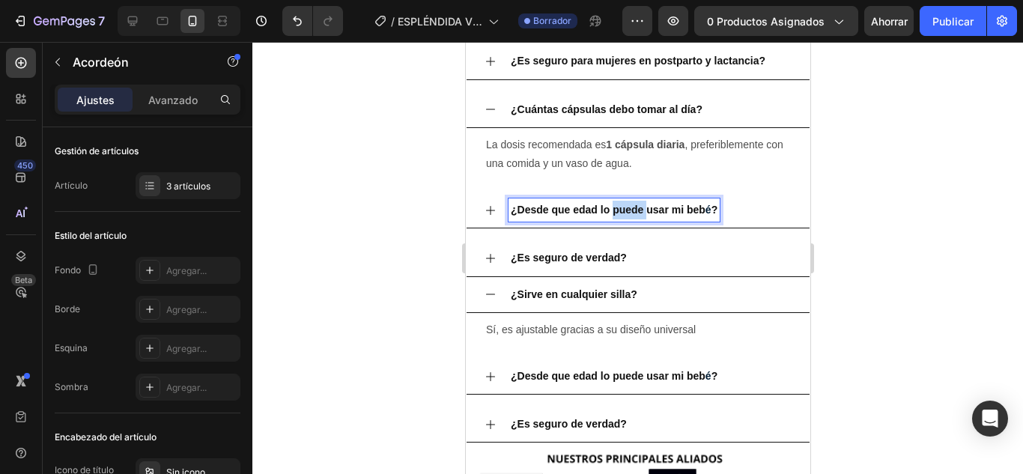
click at [629, 215] on strong "¿Desde que edad lo puede usar mi beb" at bounding box center [607, 210] width 195 height 12
click at [485, 210] on icon at bounding box center [490, 211] width 12 height 12
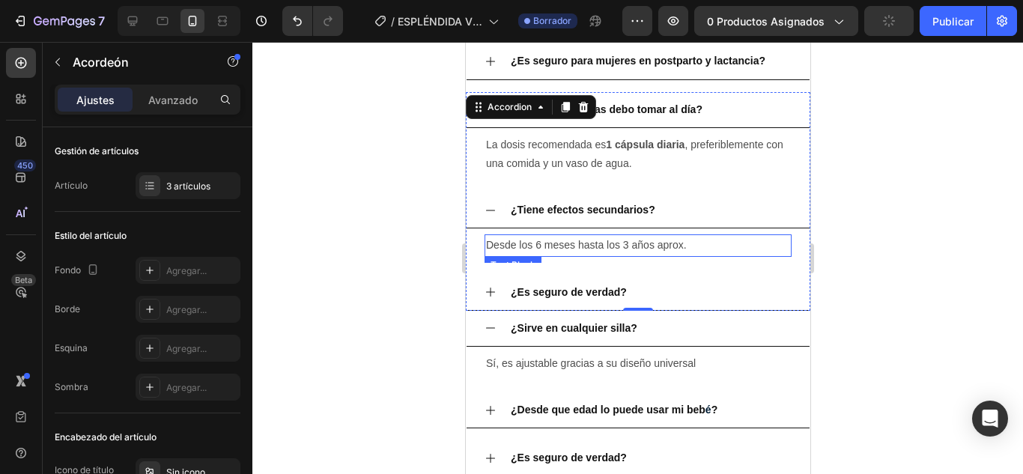
click at [590, 250] on p "Desde los 6 meses hasta los 3 años aprox." at bounding box center [637, 245] width 304 height 19
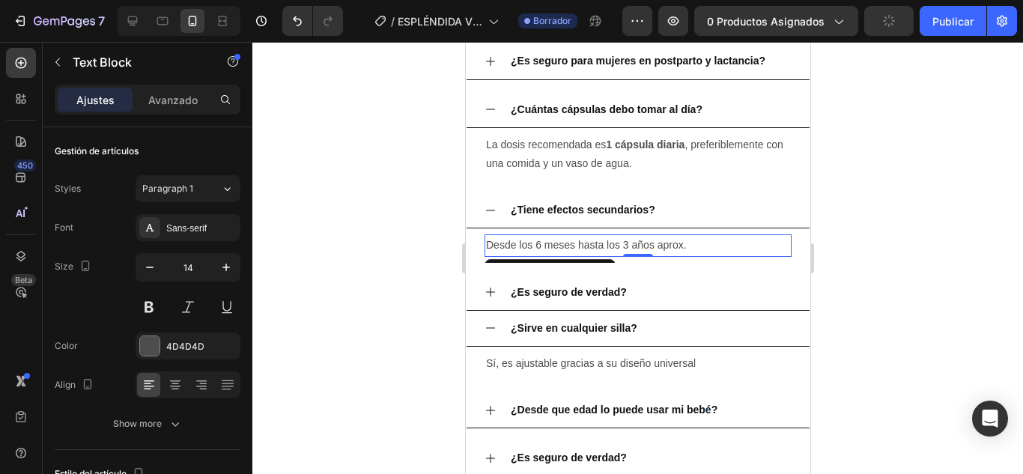
click at [590, 250] on p "Desde los 6 meses hasta los 3 años aprox." at bounding box center [637, 245] width 304 height 19
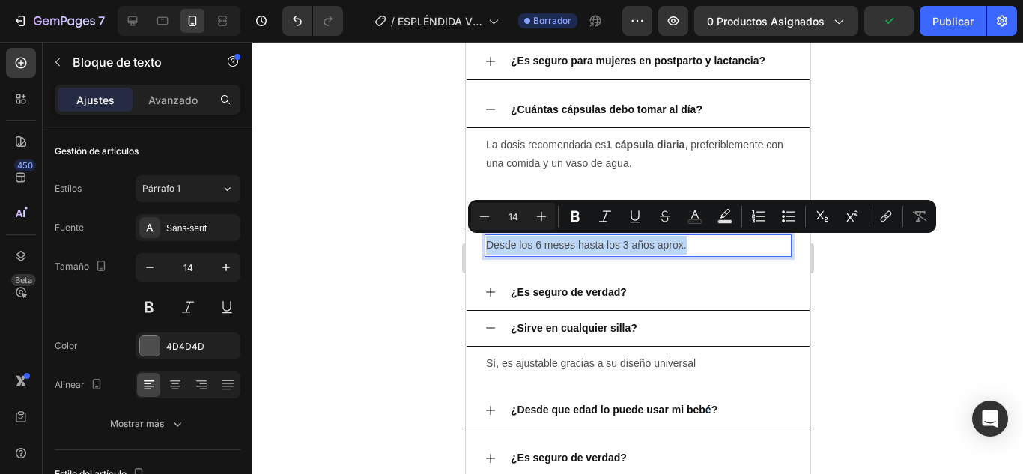
click at [590, 250] on p "Desde los 6 meses hasta los 3 años aprox." at bounding box center [637, 245] width 304 height 19
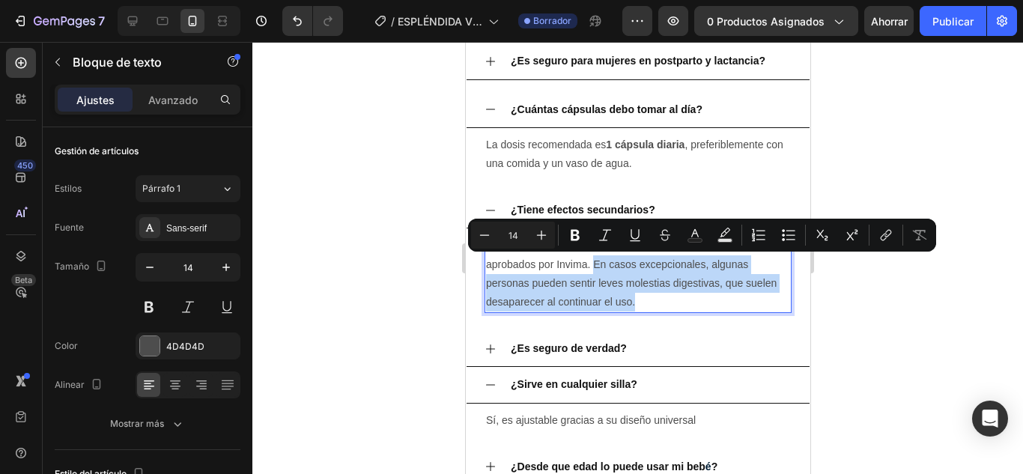
drag, startPoint x: 645, startPoint y: 297, endPoint x: 593, endPoint y: 261, distance: 63.6
click at [593, 261] on p "Espléndida® está formulada con ingredientes seguros y aprobados por Invima. En …" at bounding box center [637, 274] width 304 height 76
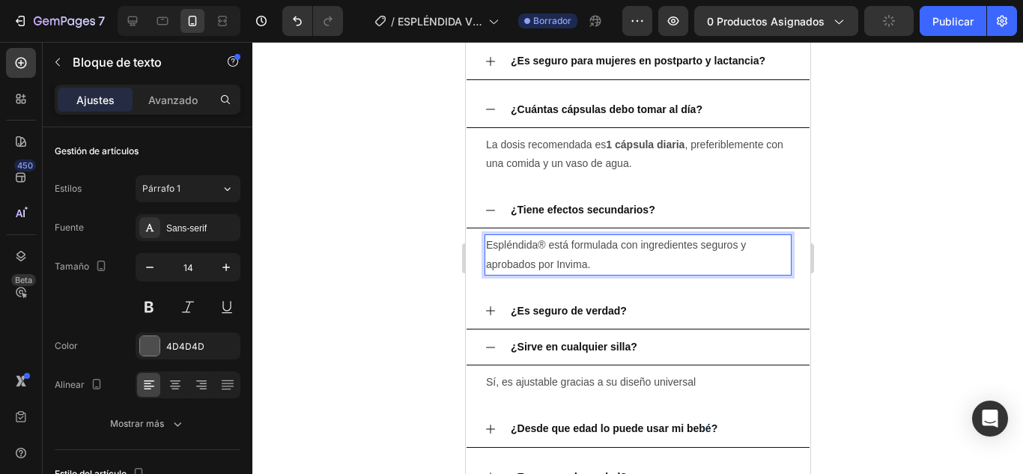
click at [844, 276] on div at bounding box center [637, 258] width 771 height 432
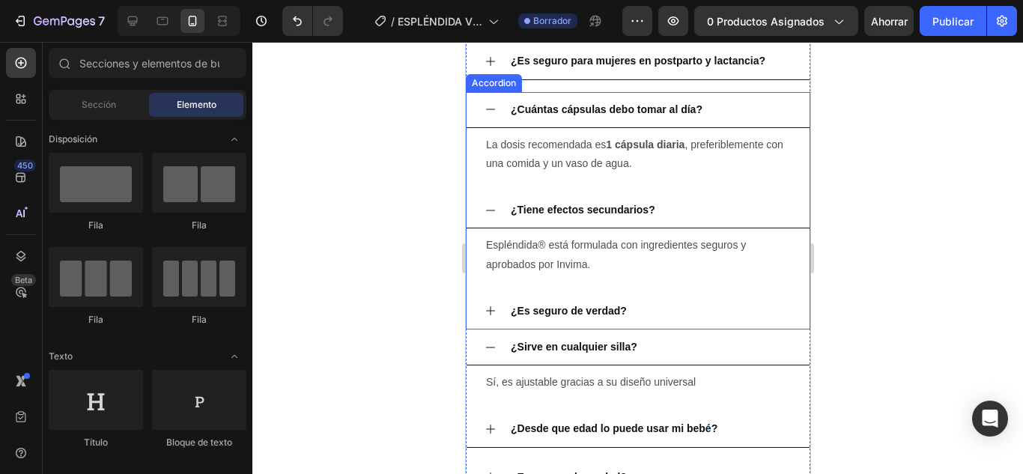
click at [569, 306] on strong "¿Es seguro de verdad?" at bounding box center [568, 311] width 116 height 12
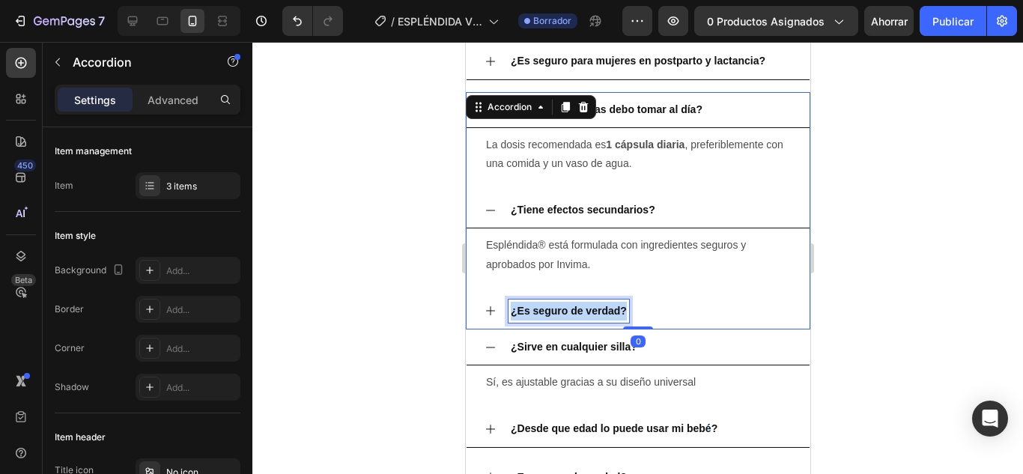
click at [569, 306] on strong "¿Es seguro de verdad?" at bounding box center [568, 311] width 116 height 12
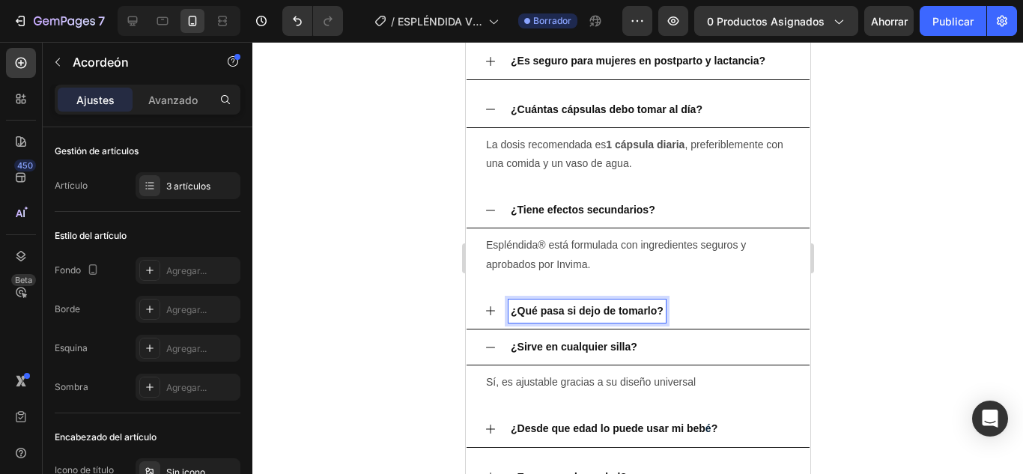
click at [492, 303] on div "¿Qué pasa si dejo de tomarlo?" at bounding box center [637, 312] width 343 height 36
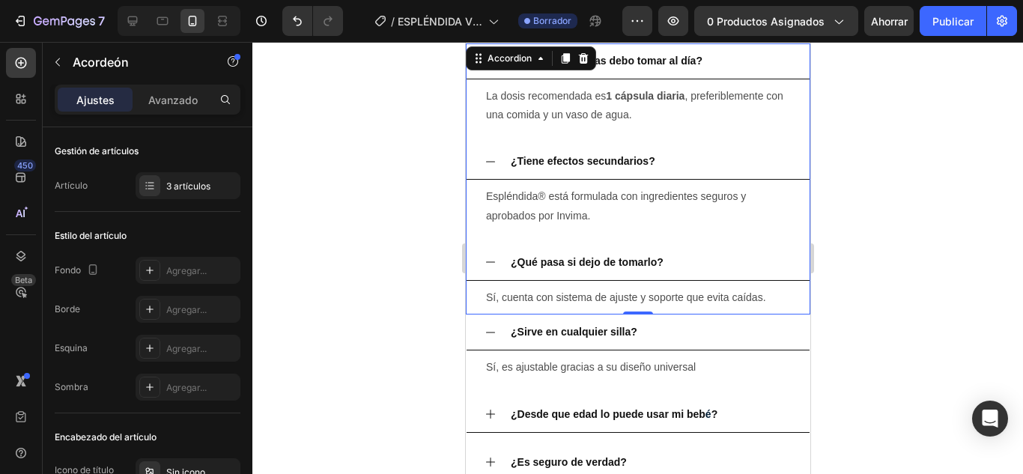
scroll to position [4752, 0]
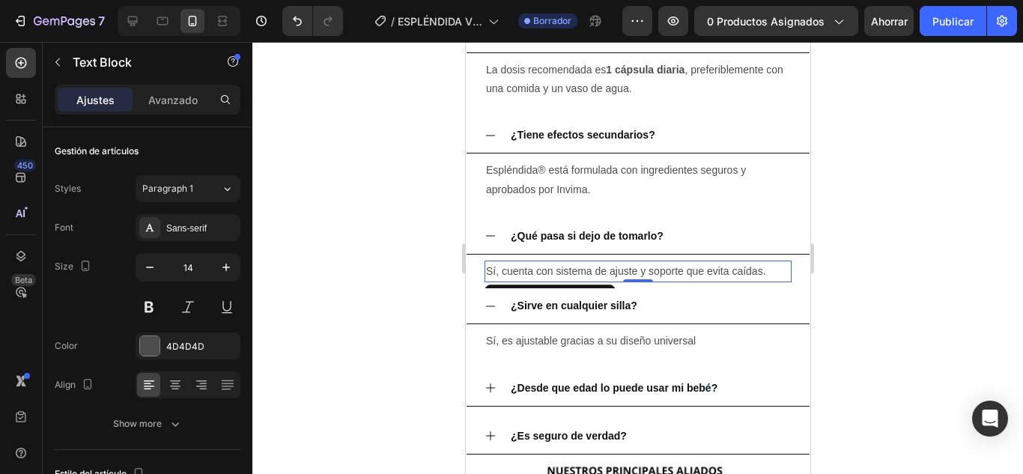
click at [675, 268] on p "Sí, cuenta con sistema de ajuste y soporte que evita caídas." at bounding box center [637, 271] width 304 height 19
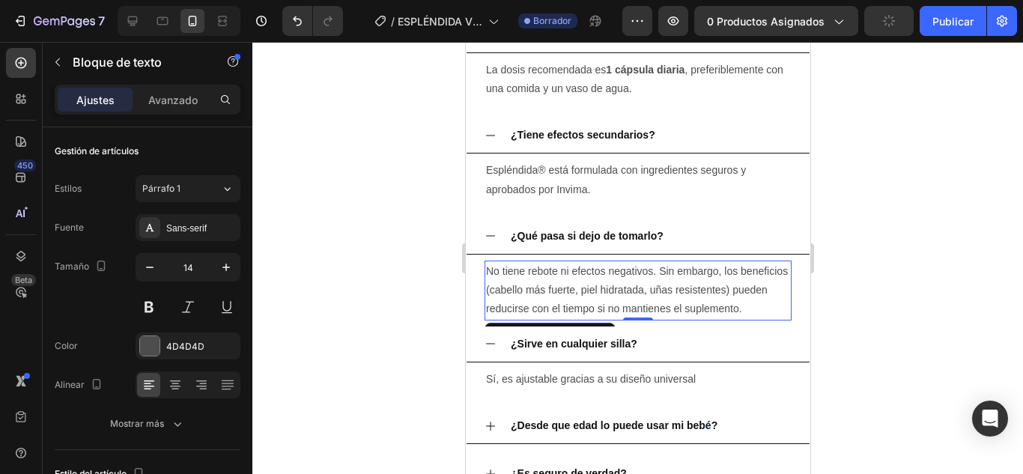
click at [913, 314] on div at bounding box center [637, 258] width 771 height 432
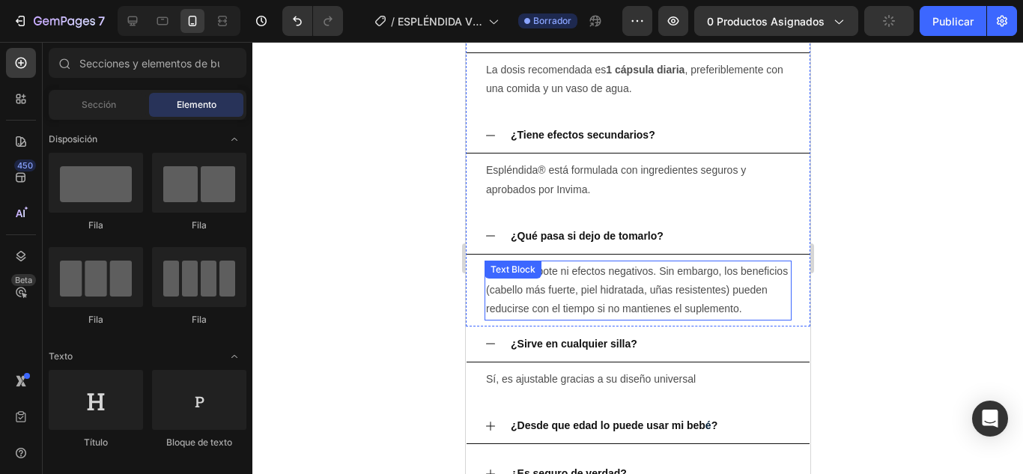
scroll to position [4827, 0]
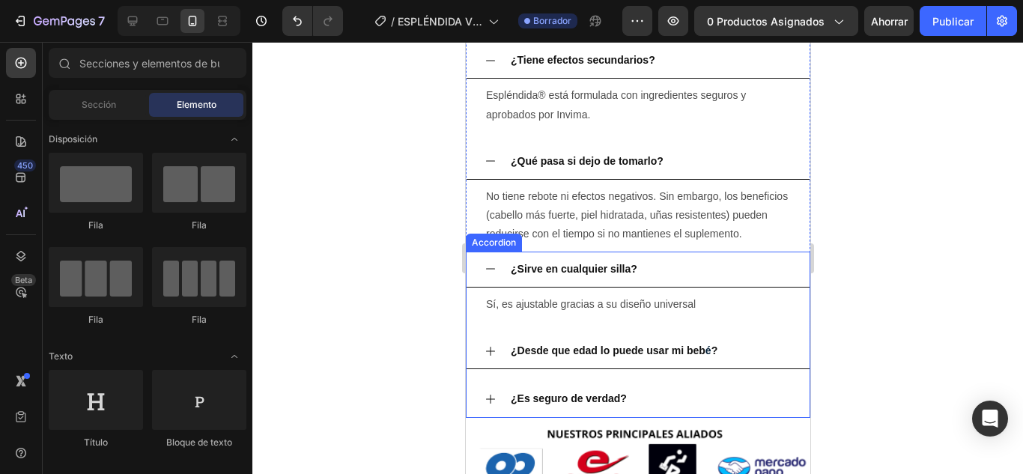
click at [563, 275] on strong "¿Sirve en cualquier silla?" at bounding box center [573, 269] width 127 height 12
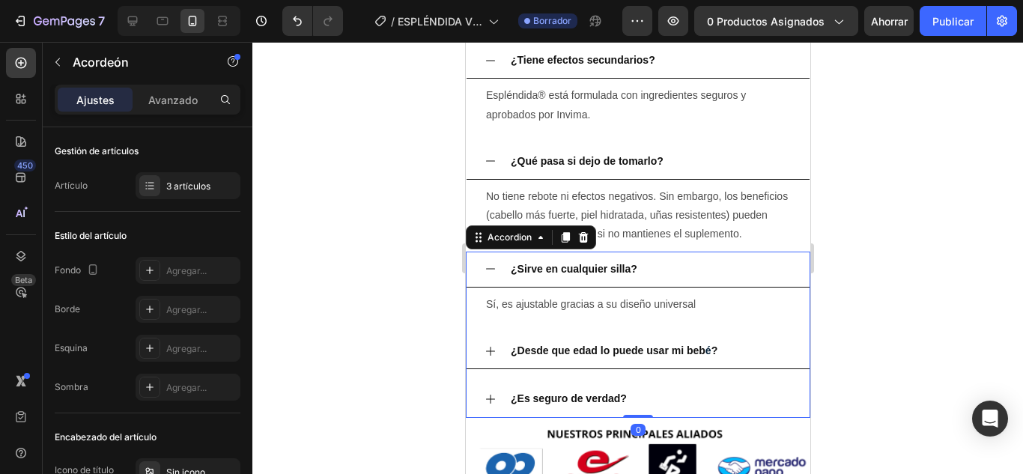
click at [571, 275] on strong "¿Sirve en cualquier silla?" at bounding box center [573, 269] width 127 height 12
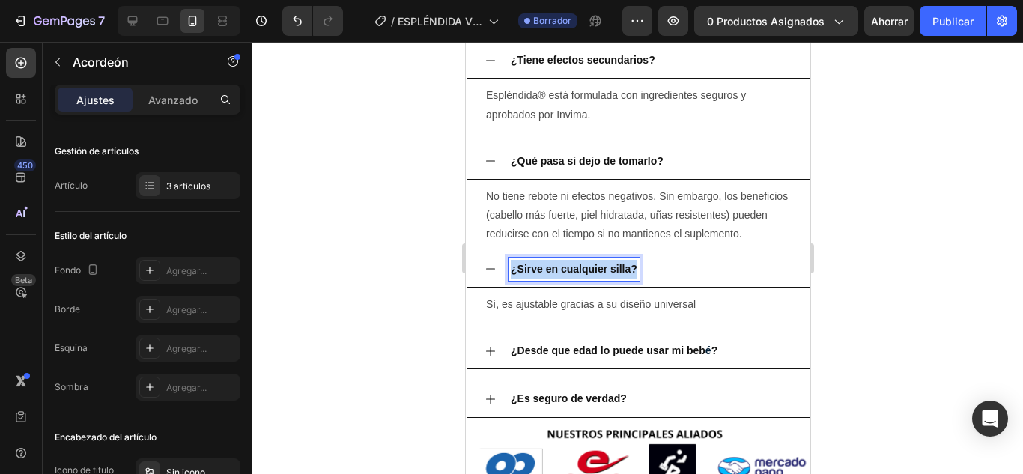
click at [571, 275] on strong "¿Sirve en cualquier silla?" at bounding box center [573, 269] width 127 height 12
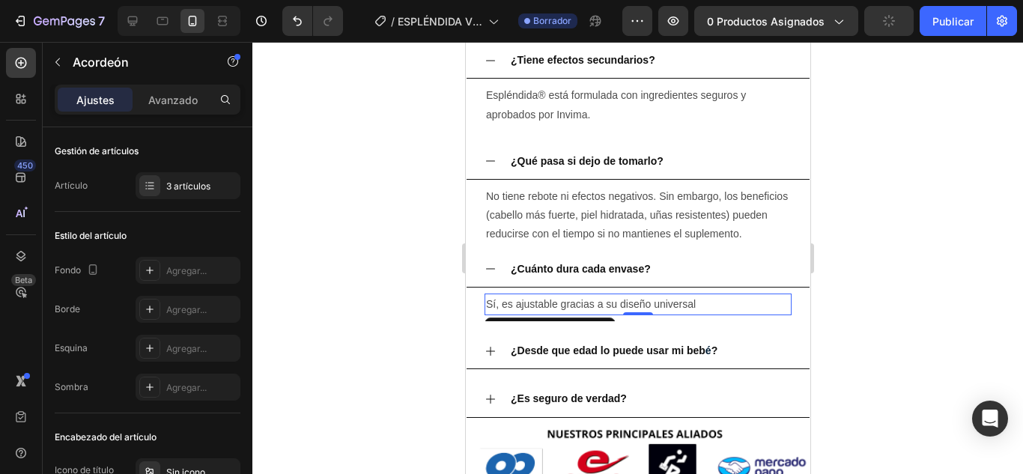
click at [530, 314] on p "Sí, es ajustable gracias a su diseño universal" at bounding box center [637, 304] width 304 height 19
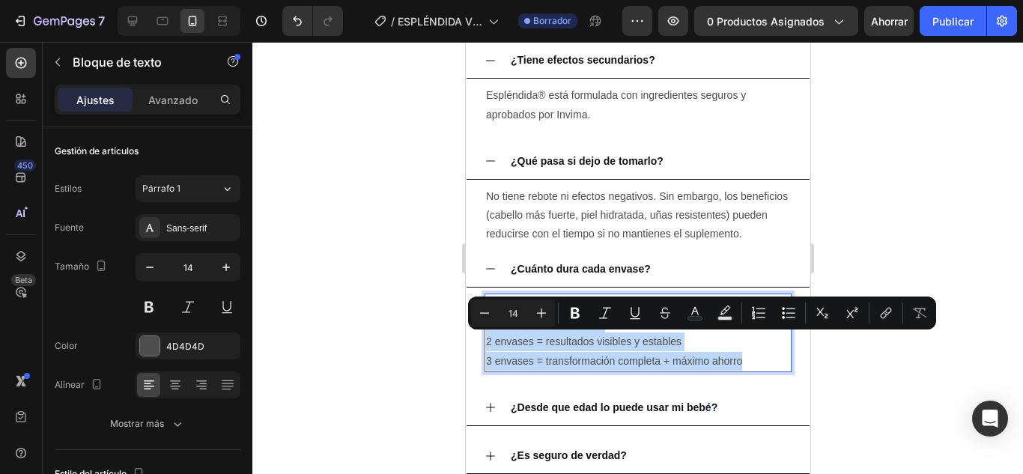
drag, startPoint x: 748, startPoint y: 381, endPoint x: 485, endPoint y: 342, distance: 265.7
click at [485, 342] on div "Cada envase trae 30 cápsulas = 30 días de tratamiento . 1 envase = prueba inici…" at bounding box center [637, 333] width 307 height 79
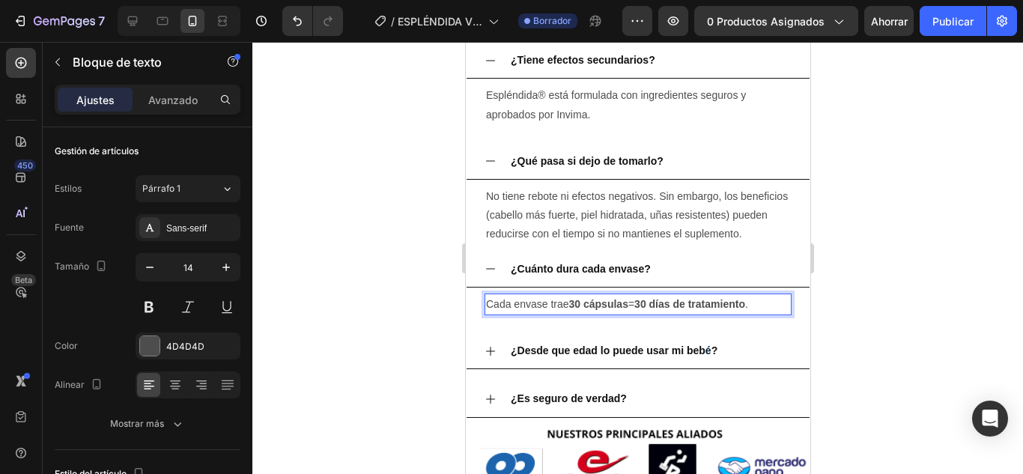
click at [888, 335] on div at bounding box center [637, 258] width 771 height 432
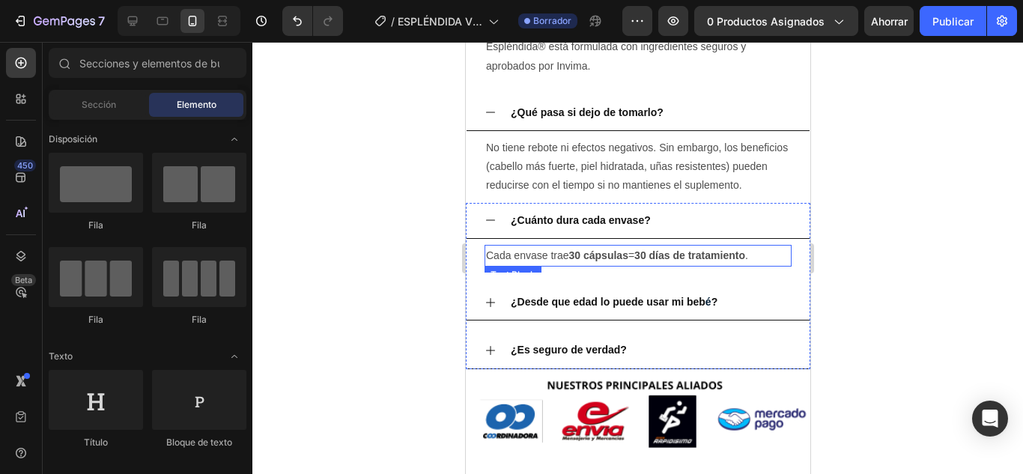
scroll to position [4902, 0]
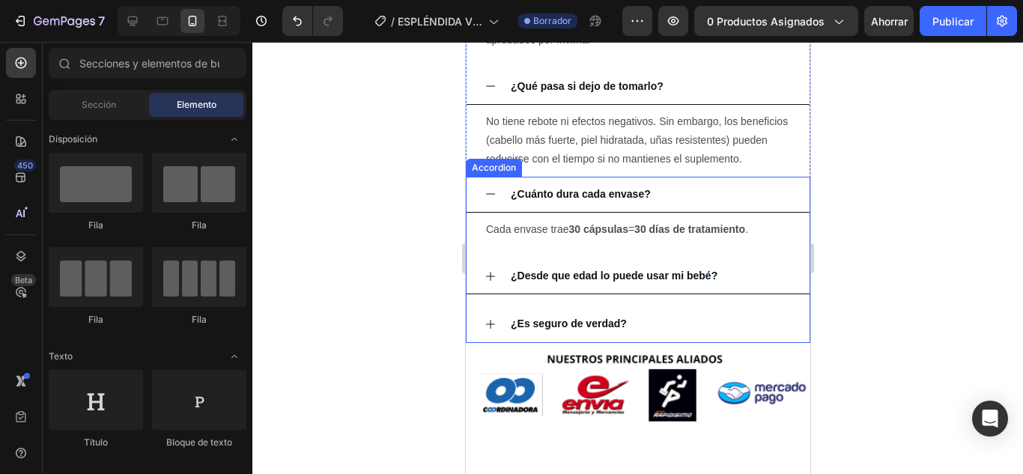
click at [599, 200] on strong "¿Cuánto dura cada envase?" at bounding box center [580, 194] width 140 height 12
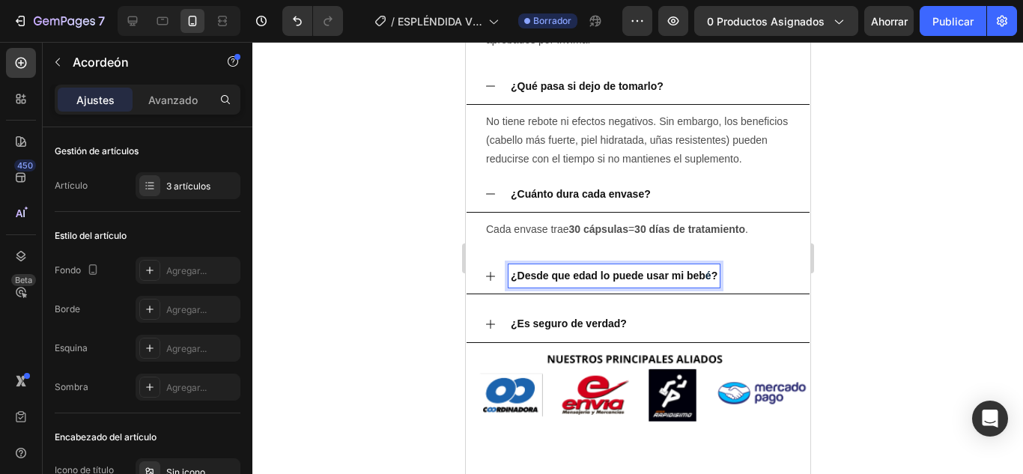
click at [592, 282] on strong "¿Desde que edad lo puede usar mi beb" at bounding box center [607, 276] width 195 height 12
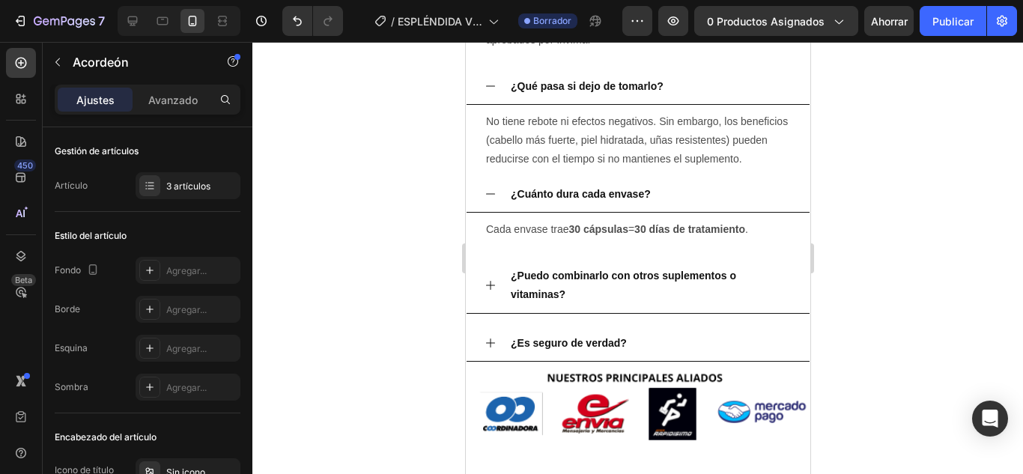
click at [496, 297] on div "¿Puedo combinarlo con otros suplementos o vitaminas?" at bounding box center [637, 285] width 343 height 55
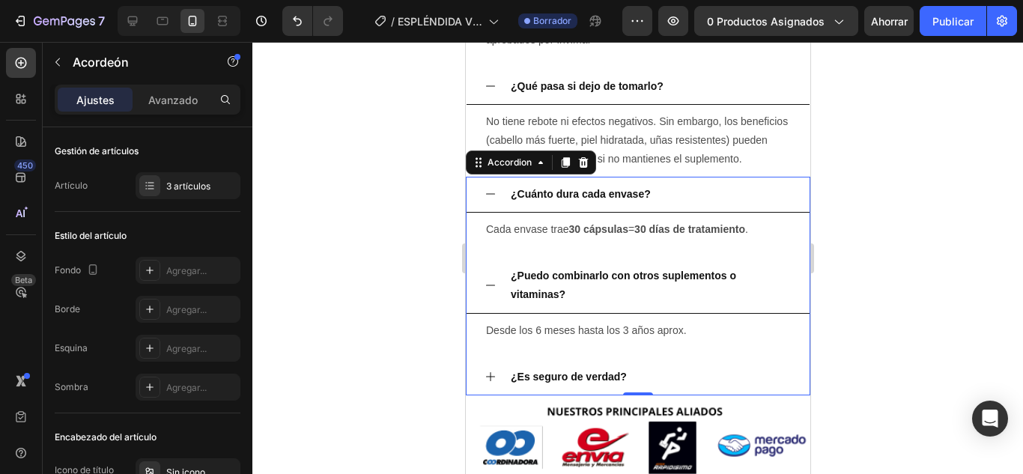
scroll to position [4977, 0]
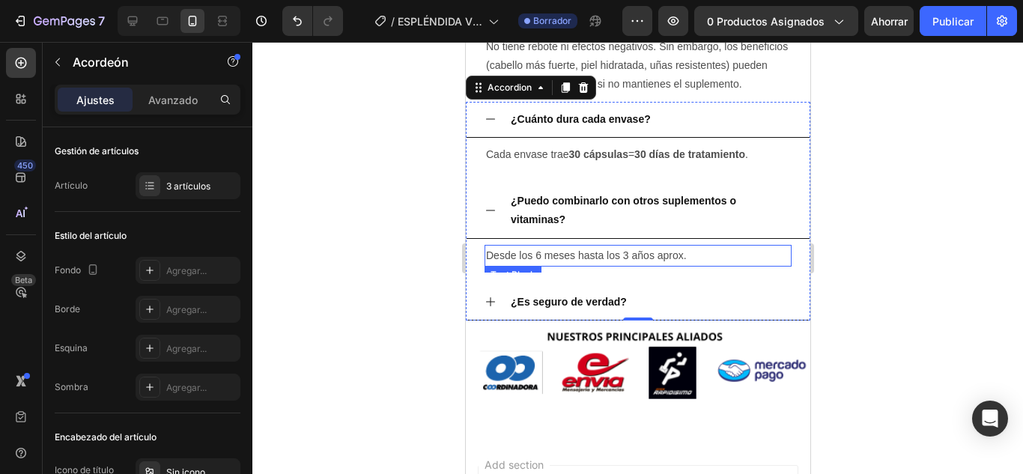
click at [582, 265] on p "Desde los 6 meses hasta los 3 años aprox." at bounding box center [637, 255] width 304 height 19
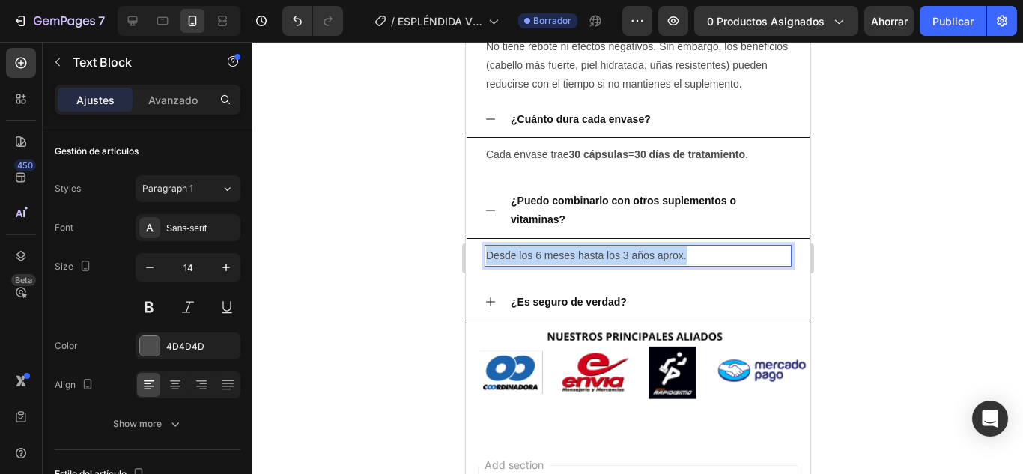
click at [582, 265] on p "Desde los 6 meses hasta los 3 años aprox." at bounding box center [637, 255] width 304 height 19
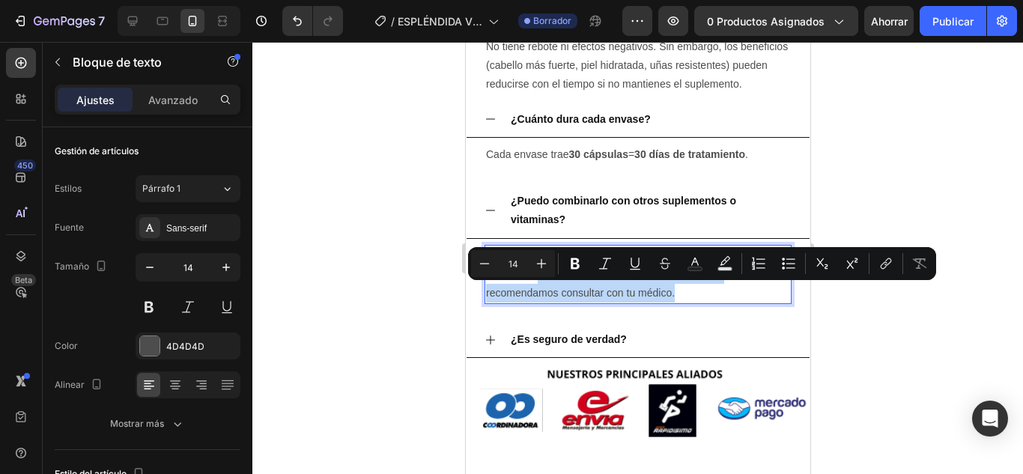
drag, startPoint x: 695, startPoint y: 312, endPoint x: 533, endPoint y: 288, distance: 162.7
click at [530, 291] on p "Sí, siempre y cuando no repitas altas dosis de los mismos nutrientes. Si tomas …" at bounding box center [637, 274] width 304 height 57
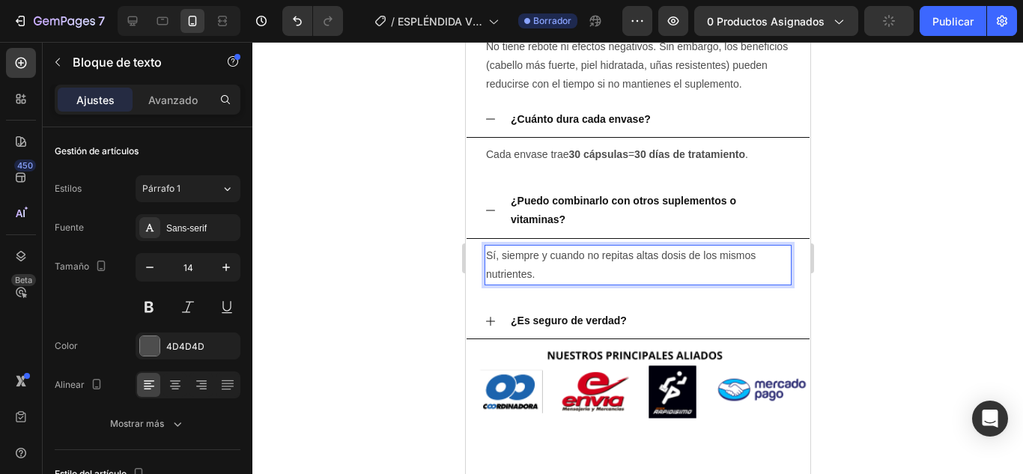
click at [889, 286] on div at bounding box center [637, 258] width 771 height 432
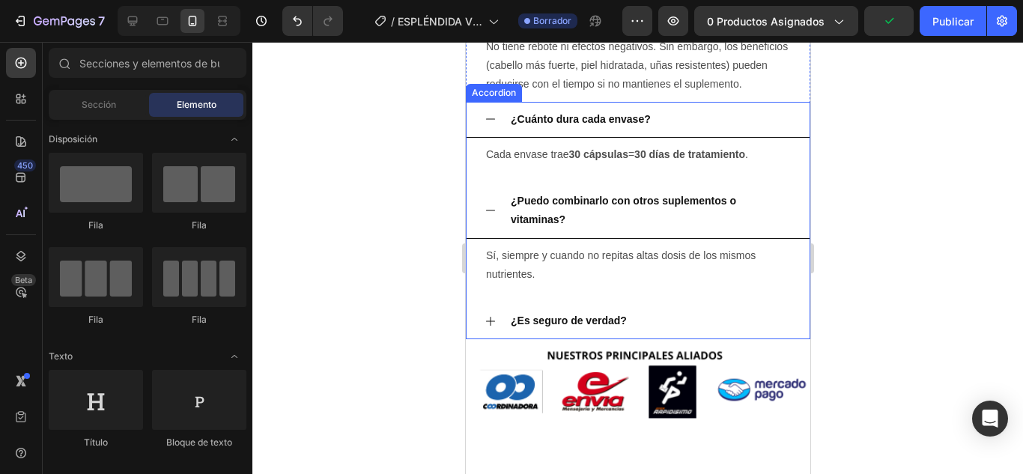
click at [491, 217] on icon at bounding box center [490, 211] width 12 height 12
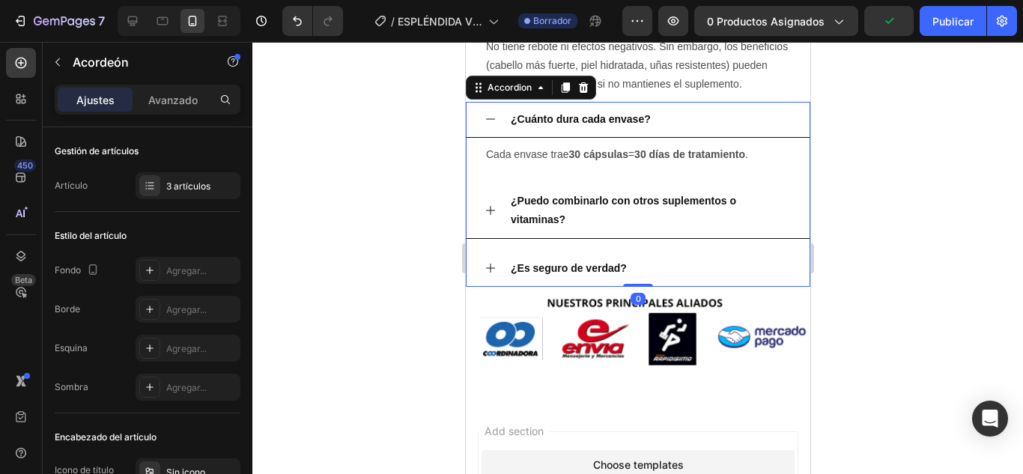
click at [490, 125] on icon at bounding box center [490, 119] width 12 height 12
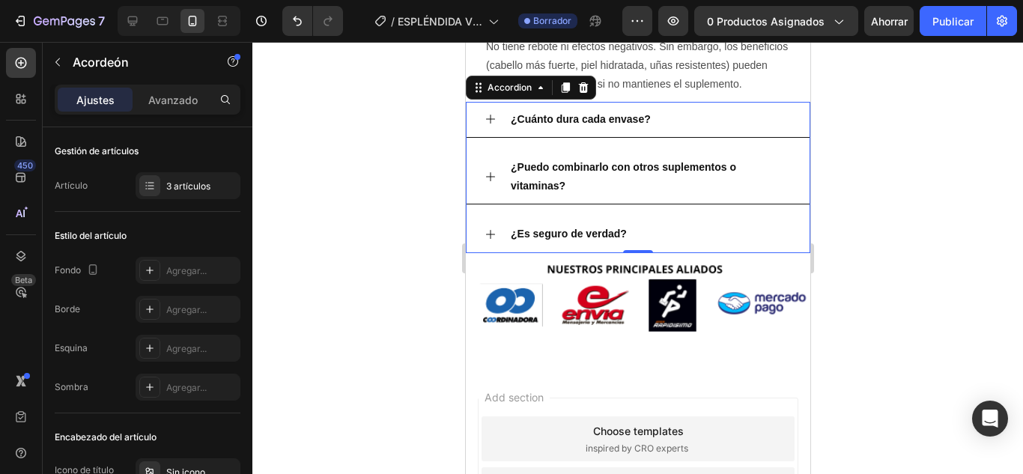
click at [492, 240] on icon at bounding box center [490, 235] width 12 height 12
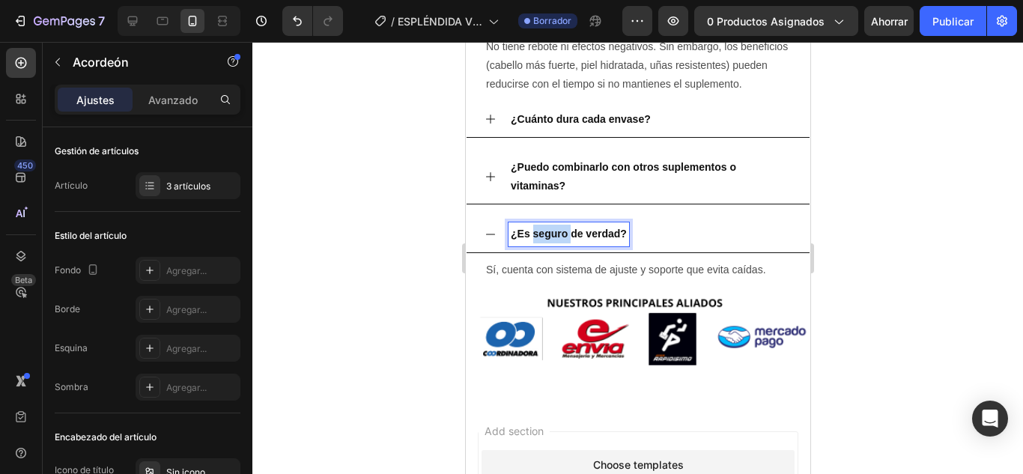
click at [563, 240] on strong "¿Es seguro de verdad?" at bounding box center [568, 234] width 116 height 12
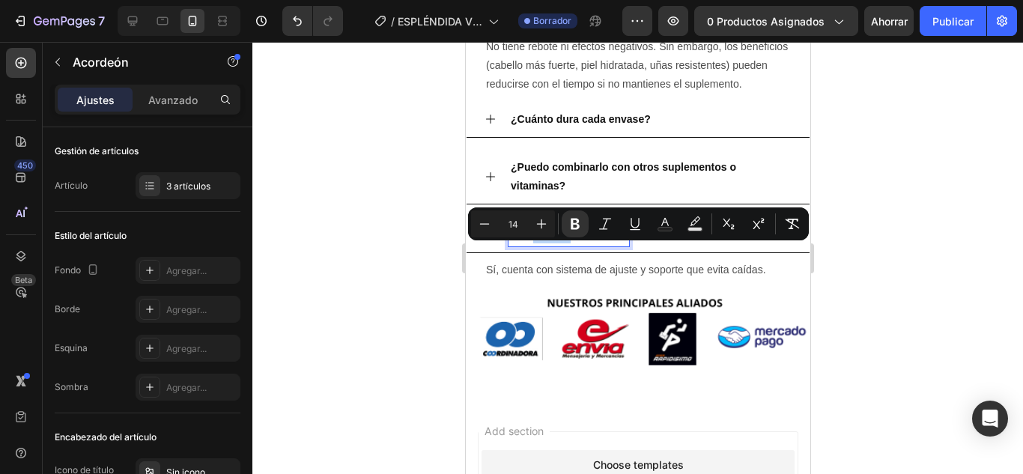
click at [563, 240] on strong "¿Es seguro de verdad?" at bounding box center [568, 234] width 116 height 12
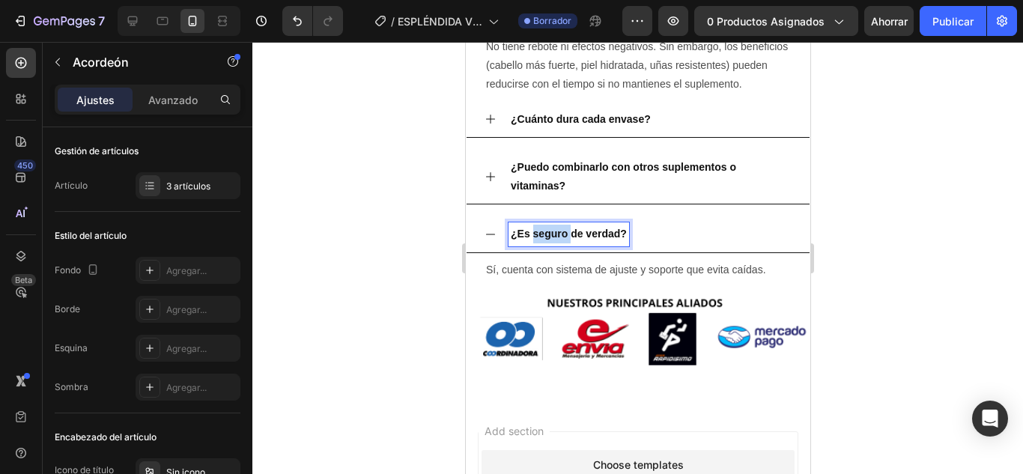
click at [563, 240] on strong "¿Es seguro de verdad?" at bounding box center [568, 234] width 116 height 12
drag, startPoint x: 841, startPoint y: 252, endPoint x: 268, endPoint y: 202, distance: 575.3
click at [841, 252] on div at bounding box center [637, 258] width 771 height 432
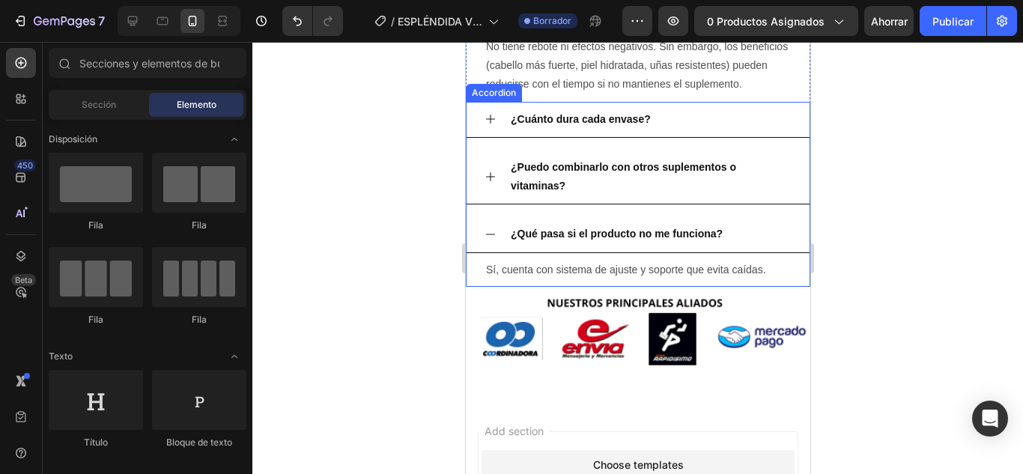
click at [758, 243] on div "¿Qué pasa si el producto no me funciona?" at bounding box center [649, 234] width 283 height 23
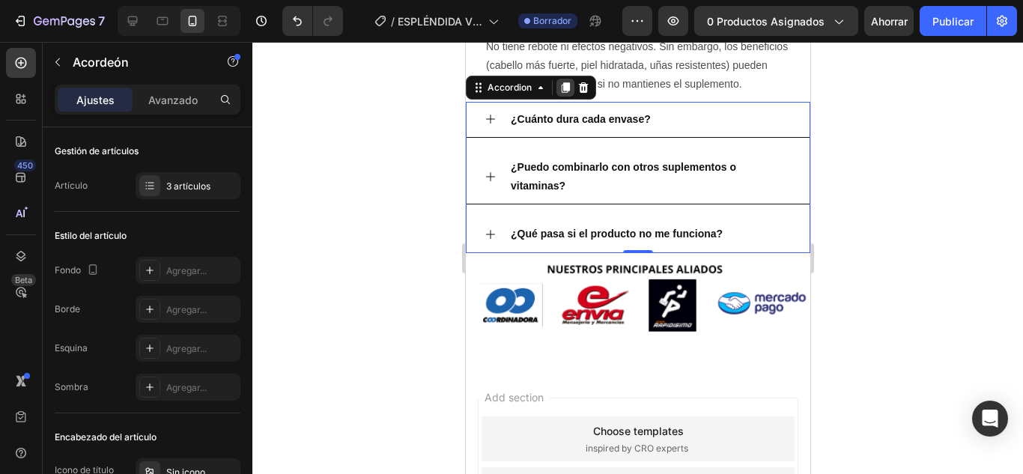
click at [569, 94] on icon at bounding box center [565, 88] width 12 height 12
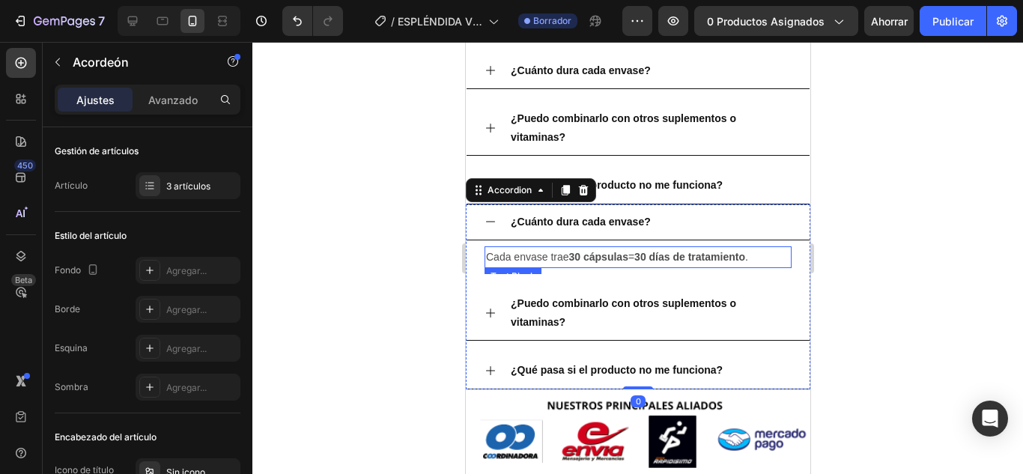
scroll to position [5052, 0]
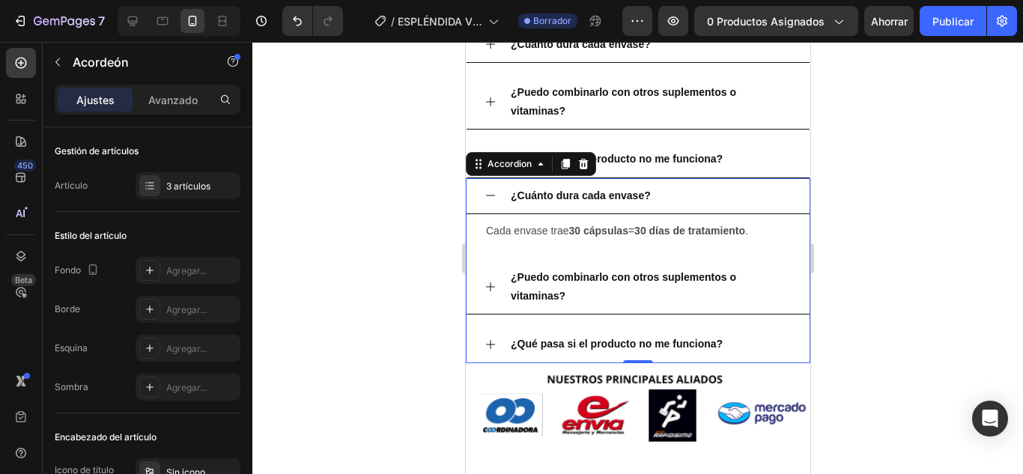
click at [918, 240] on div at bounding box center [637, 258] width 771 height 432
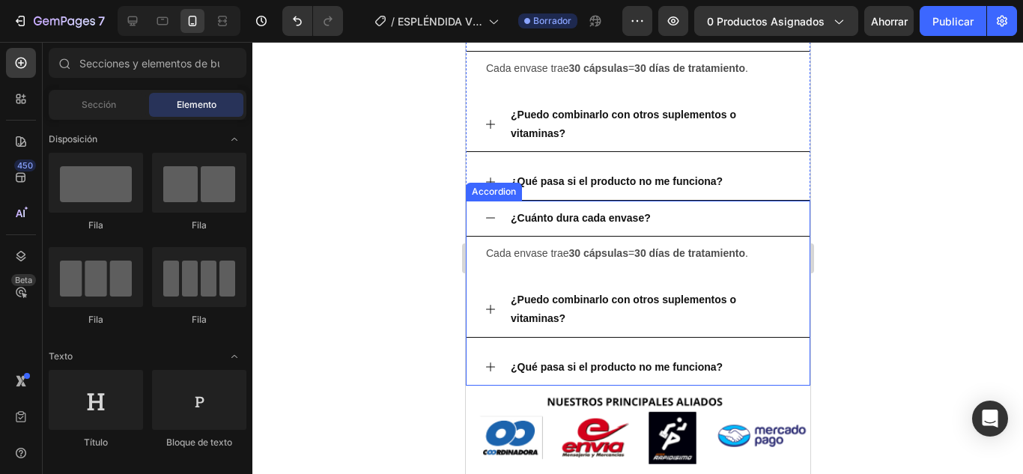
scroll to position [4902, 0]
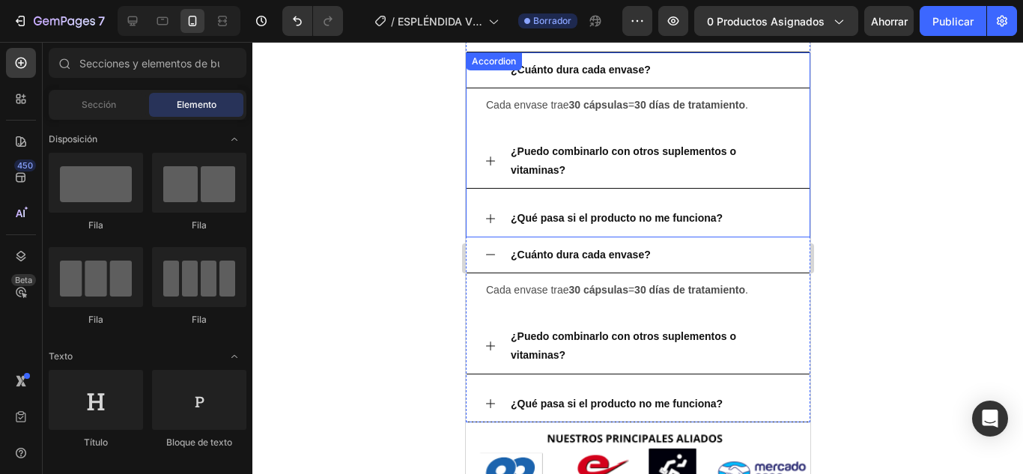
click at [486, 158] on icon at bounding box center [490, 161] width 12 height 12
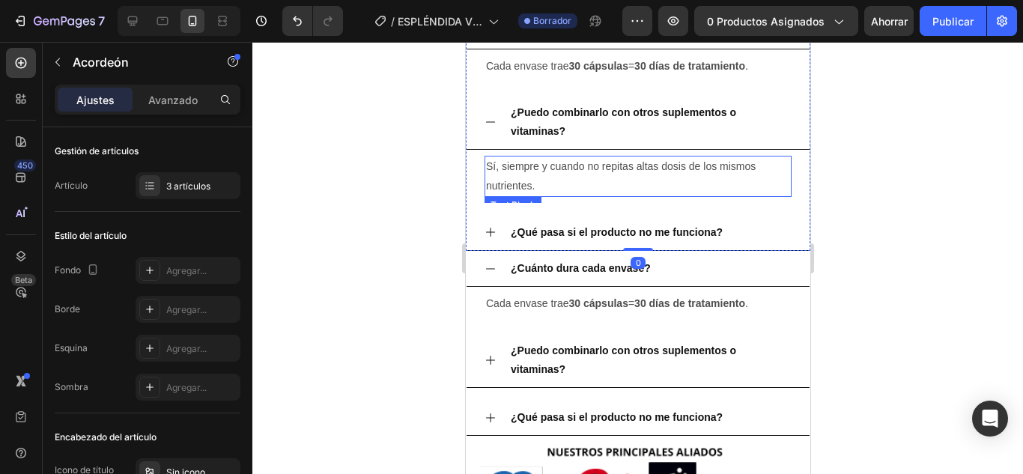
scroll to position [4977, 0]
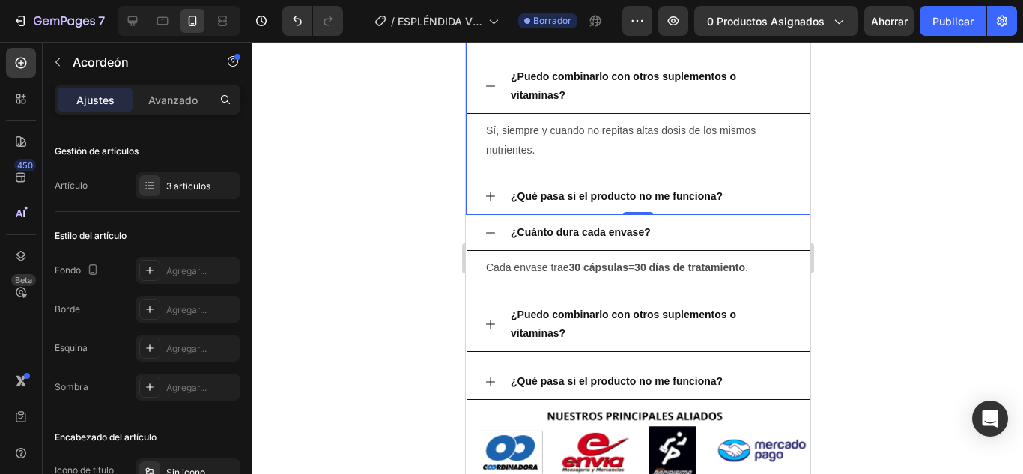
click at [491, 197] on icon at bounding box center [489, 196] width 9 height 9
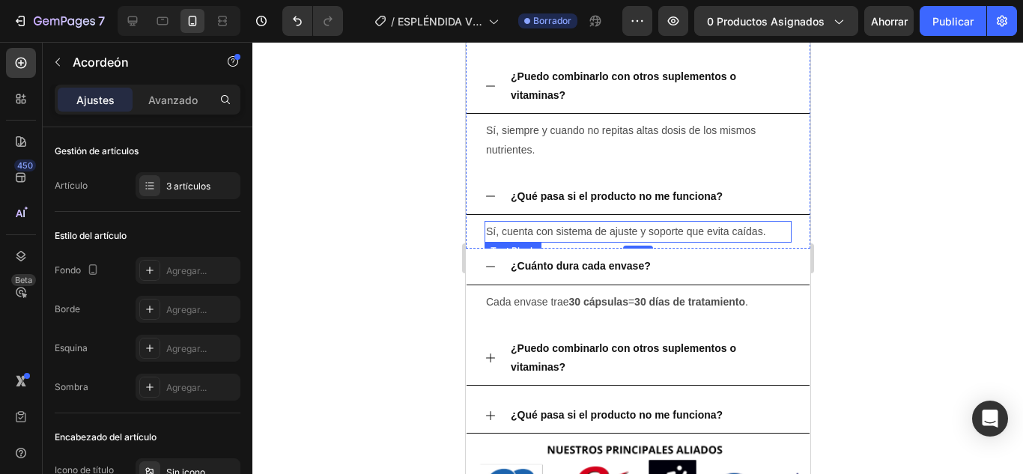
click at [584, 234] on p "Sí, cuenta con sistema de ajuste y soporte que evita caídas." at bounding box center [637, 232] width 304 height 19
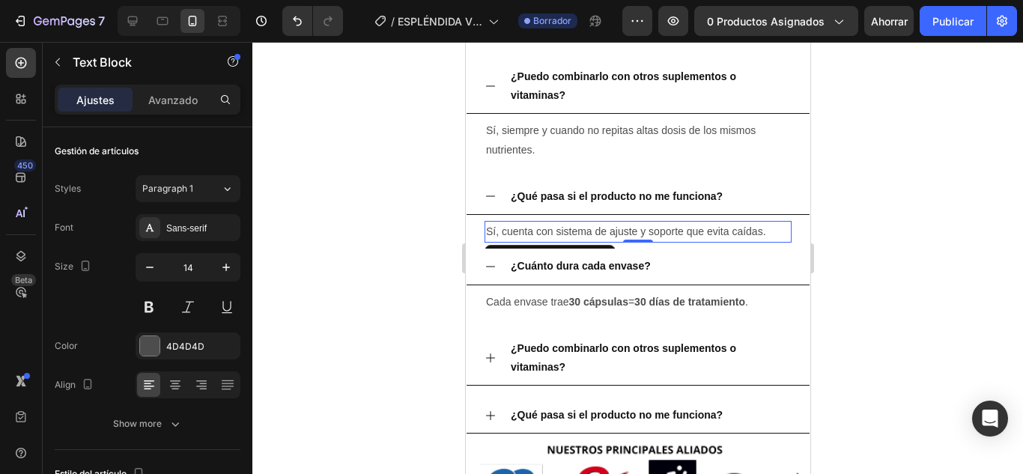
click at [584, 234] on p "Sí, cuenta con sistema de ajuste y soporte que evita caídas." at bounding box center [637, 232] width 304 height 19
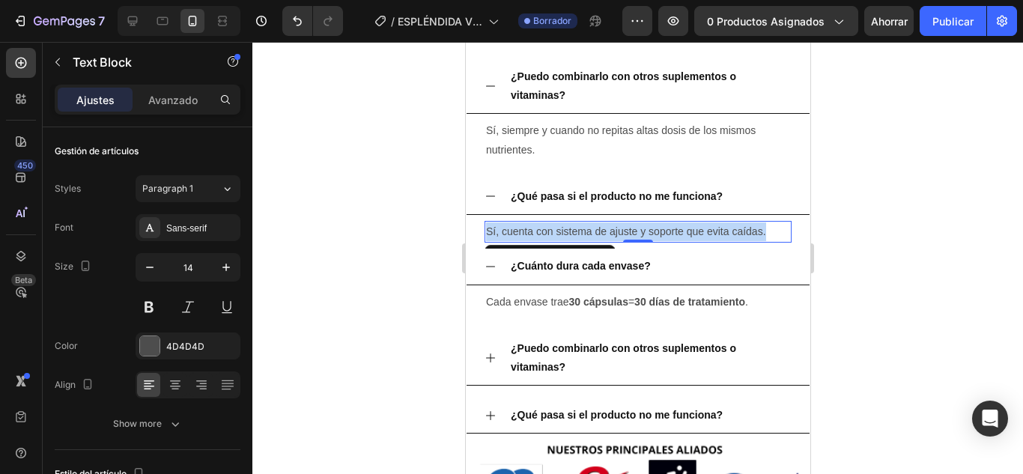
click at [584, 234] on p "Sí, cuenta con sistema de ajuste y soporte que evita caídas." at bounding box center [637, 232] width 304 height 19
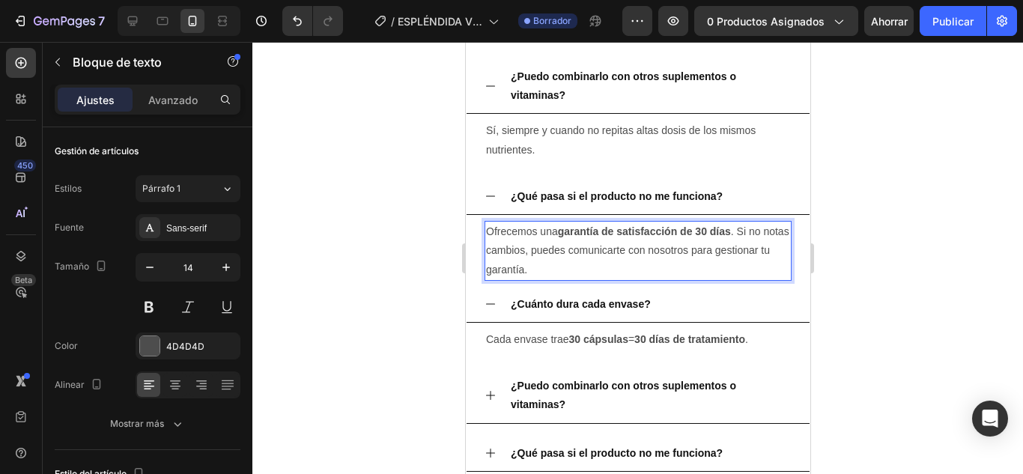
click at [707, 232] on strong "garantía de satisfacción de 30 días" at bounding box center [643, 232] width 173 height 12
click at [887, 282] on div at bounding box center [637, 258] width 771 height 432
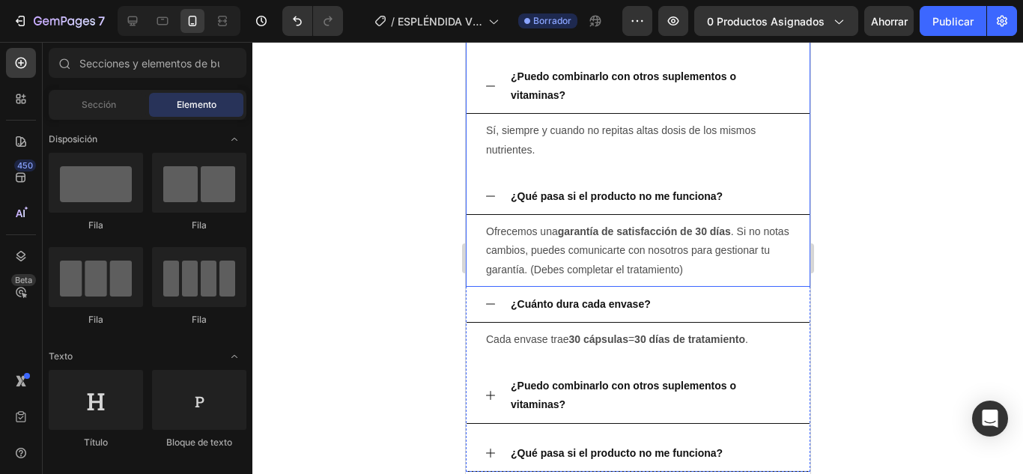
click at [489, 199] on icon at bounding box center [490, 196] width 12 height 12
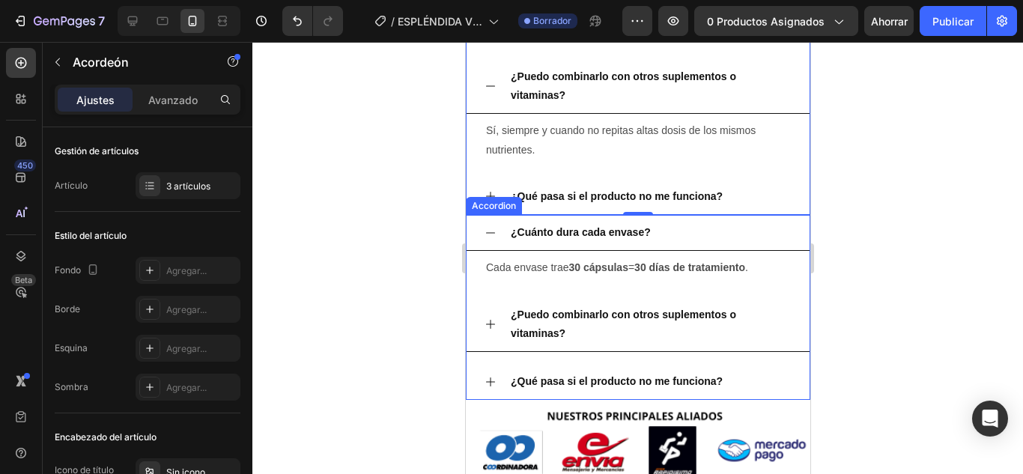
click at [601, 234] on strong "¿Cuánto dura cada envase?" at bounding box center [580, 232] width 140 height 12
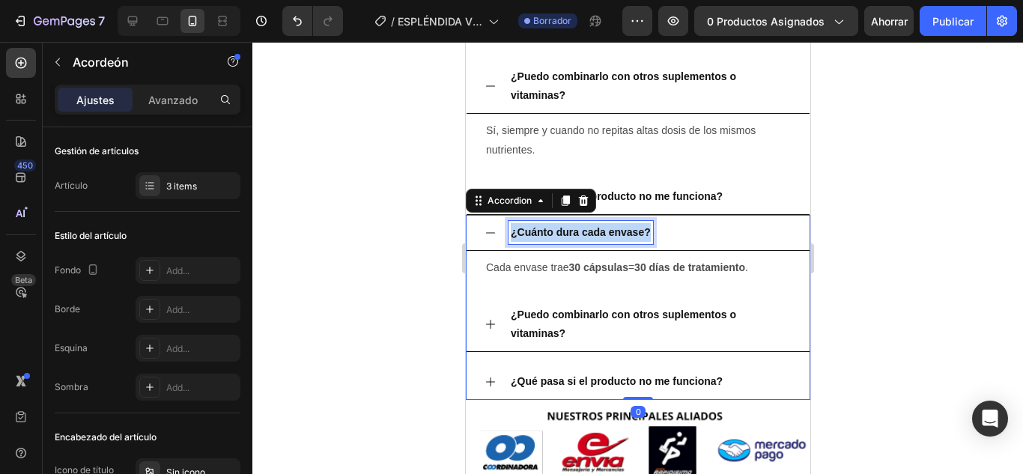
click at [601, 234] on strong "¿Cuánto dura cada envase?" at bounding box center [580, 232] width 140 height 12
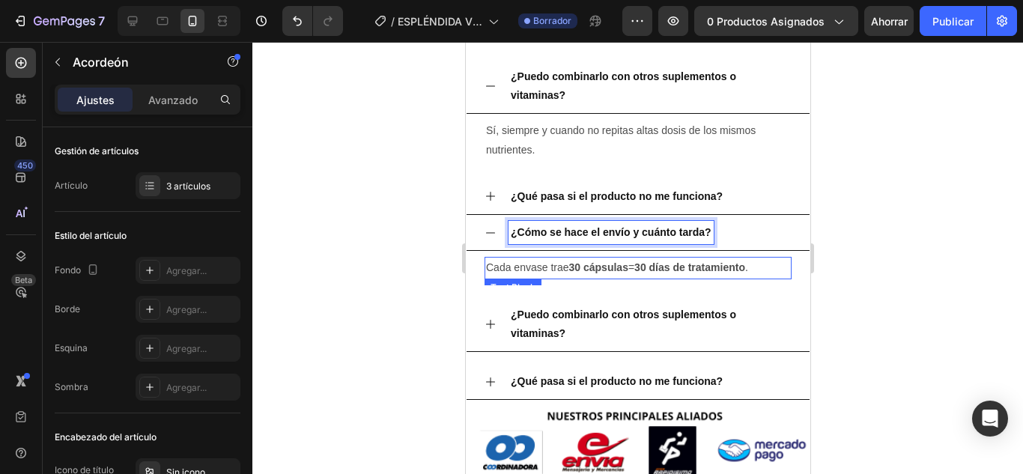
click at [595, 269] on strong "30 cápsulas" at bounding box center [598, 267] width 59 height 12
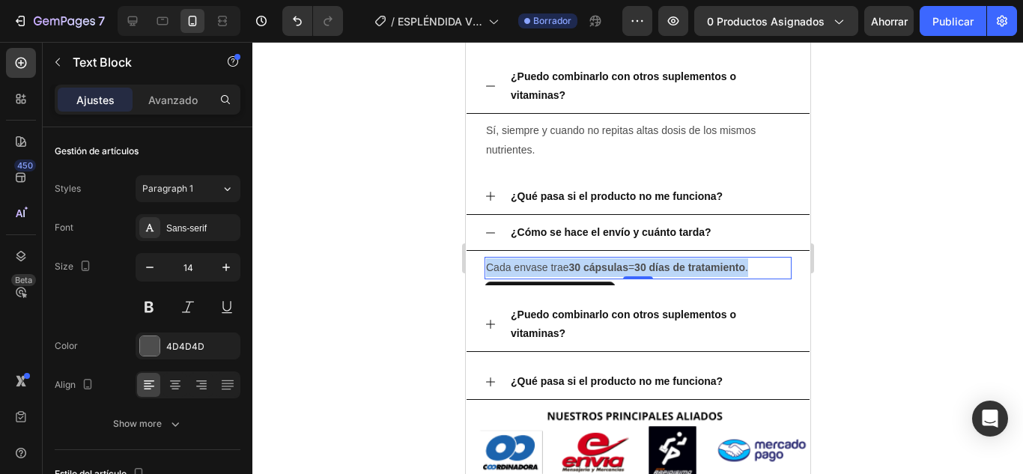
click at [595, 269] on strong "30 cápsulas" at bounding box center [598, 267] width 59 height 12
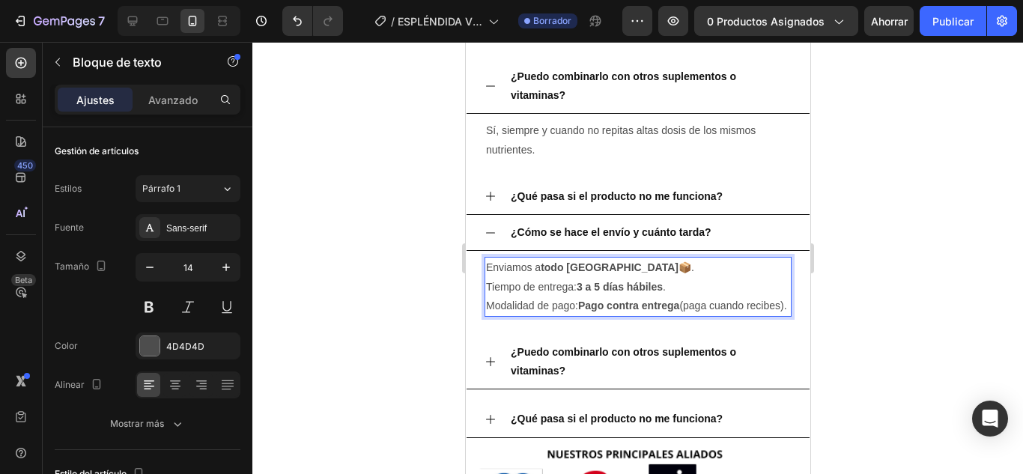
click at [585, 267] on strong "todo Colombia" at bounding box center [609, 267] width 138 height 12
click at [542, 270] on p "Enviamos a todo Colombia 📦." at bounding box center [637, 267] width 304 height 19
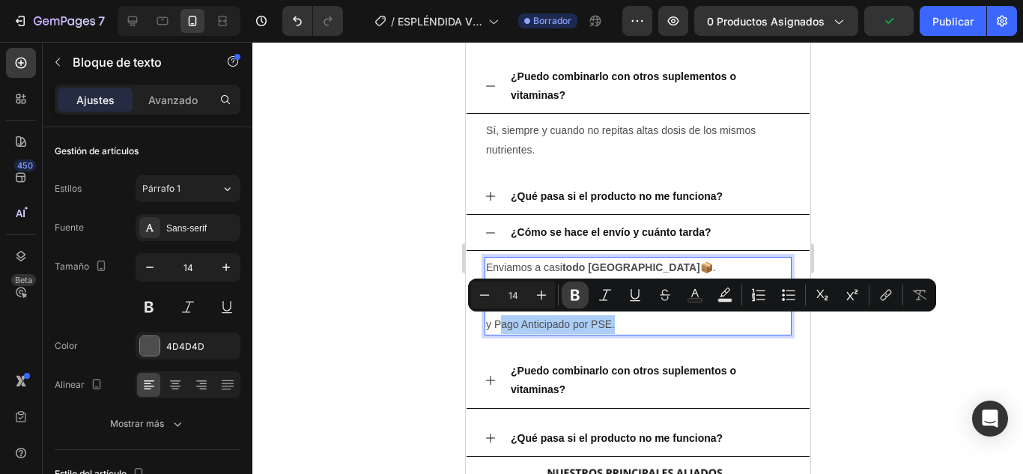
click at [567, 300] on button "Atrevido" at bounding box center [575, 295] width 27 height 27
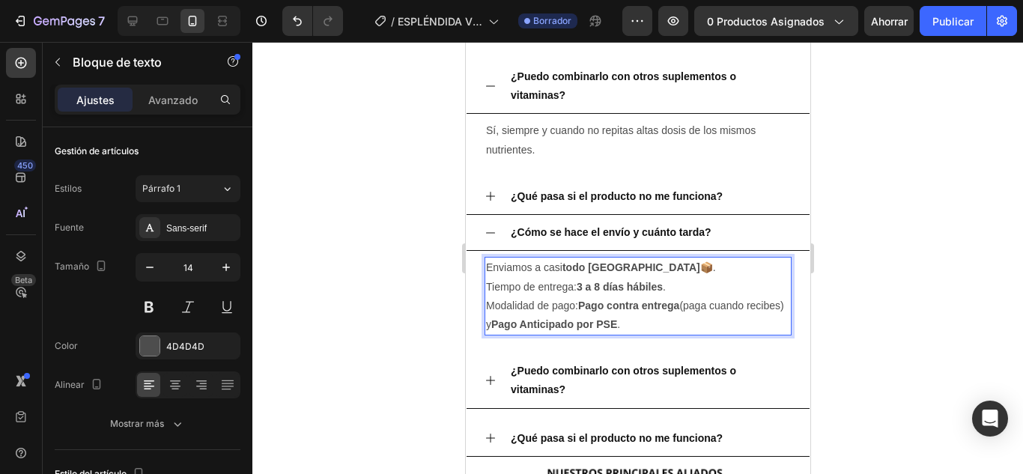
click at [880, 307] on div at bounding box center [637, 258] width 771 height 432
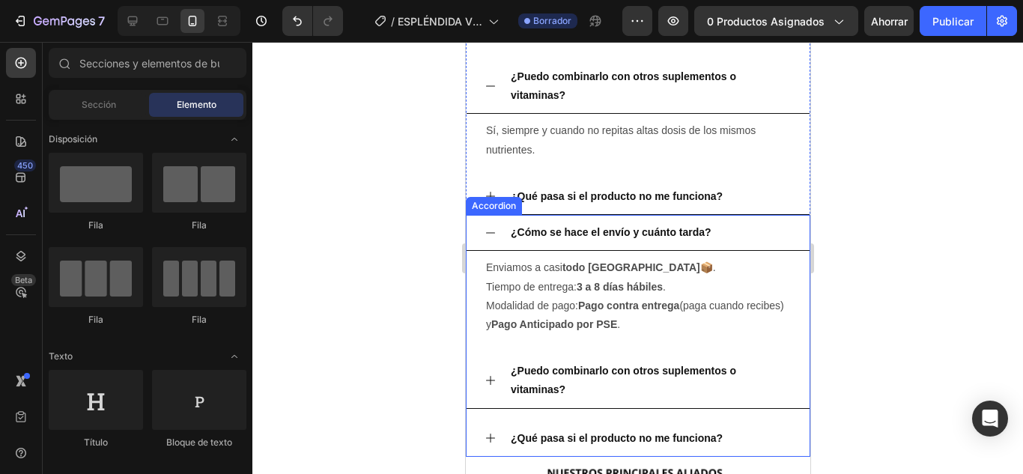
scroll to position [5052, 0]
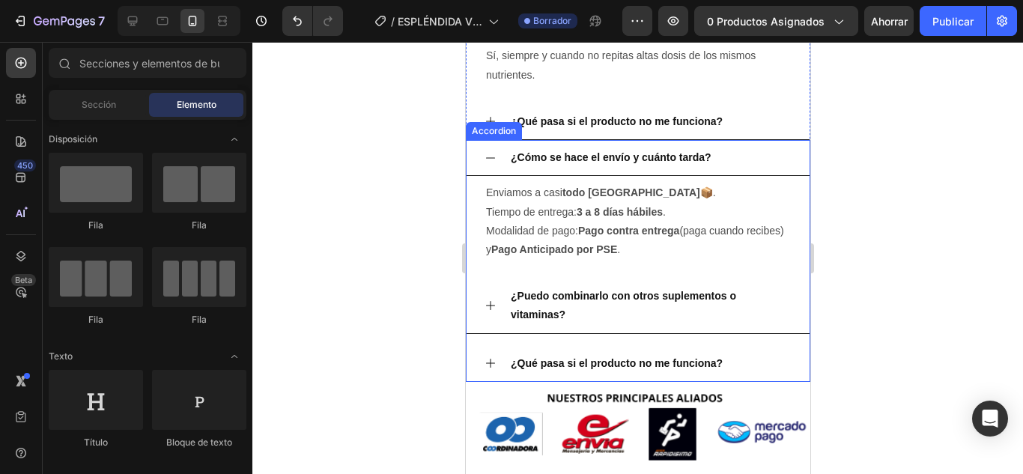
click at [618, 304] on p "¿Puedo combinarlo con otros suplementos o vitaminas?" at bounding box center [649, 305] width 279 height 37
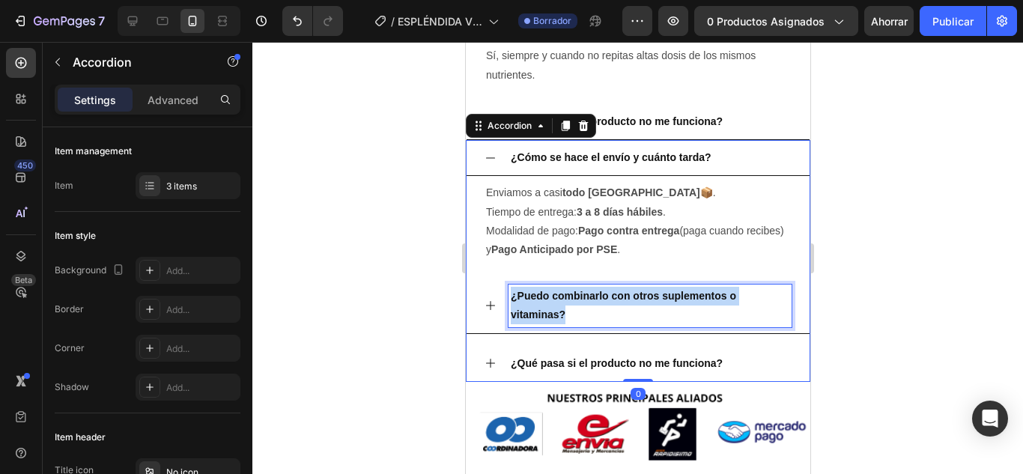
click at [618, 304] on p "¿Puedo combinarlo con otros suplementos o vitaminas?" at bounding box center [649, 305] width 279 height 37
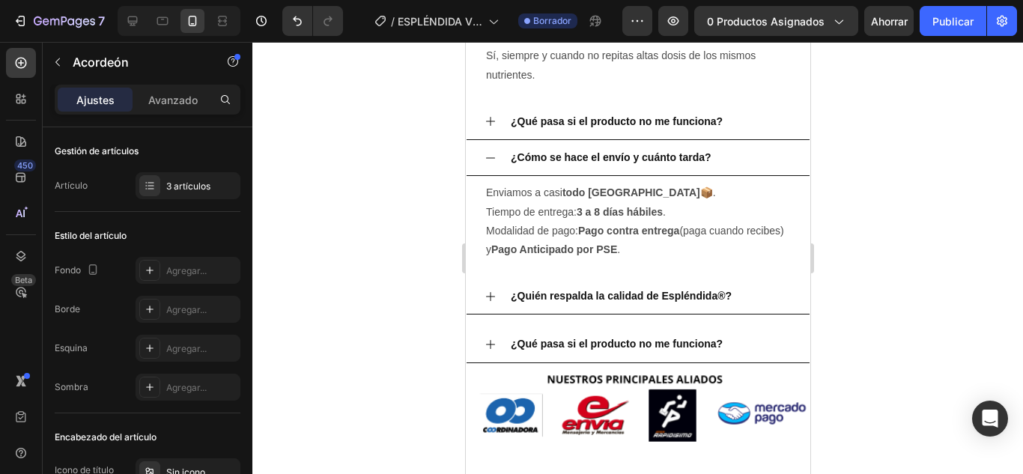
click at [497, 299] on div "¿Quién respalda la calidad de Espléndida®?" at bounding box center [637, 297] width 343 height 36
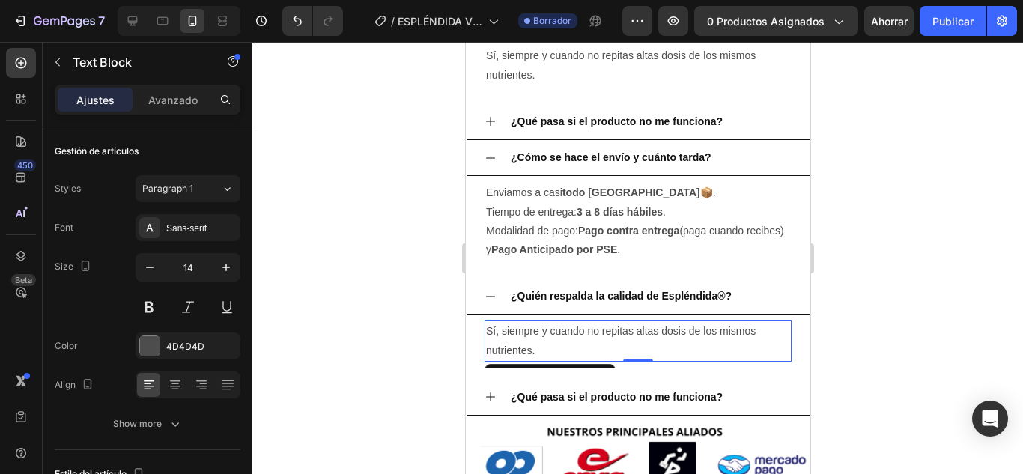
click at [539, 333] on p "Sí, siempre y cuando no repitas altas dosis de los mismos nutrientes." at bounding box center [637, 340] width 304 height 37
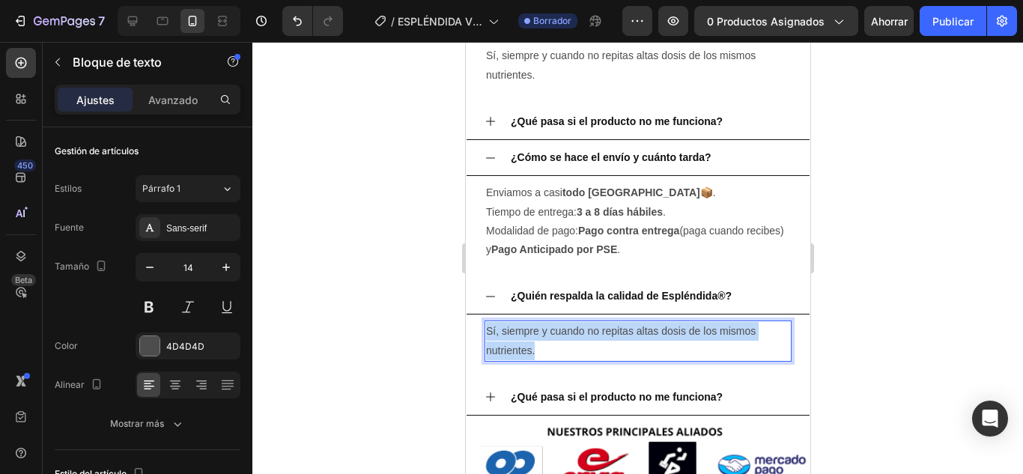
click at [539, 333] on p "Sí, siempre y cuando no repitas altas dosis de los mismos nutrientes." at bounding box center [637, 340] width 304 height 37
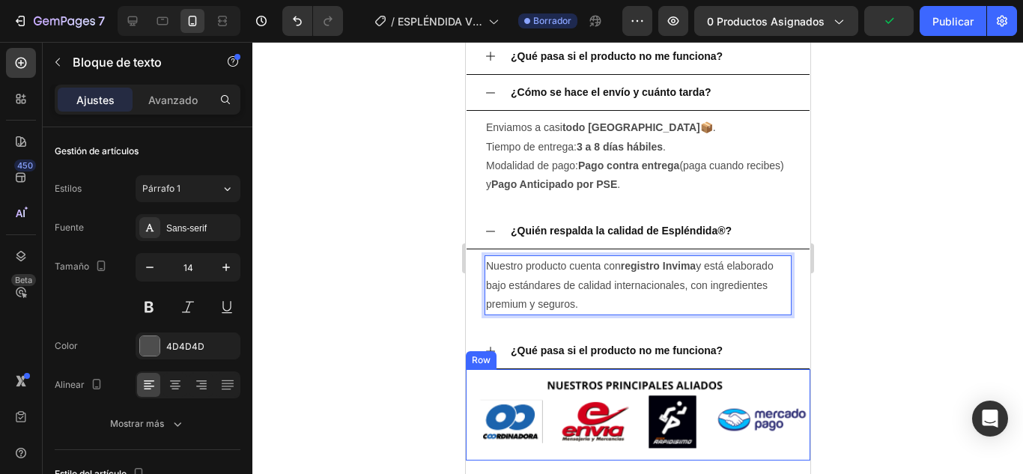
scroll to position [5127, 0]
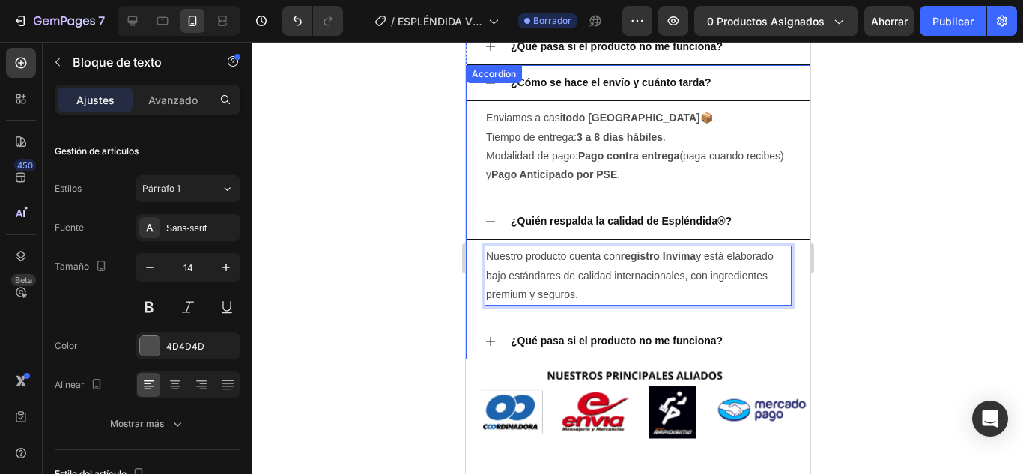
click at [614, 214] on p "¿Quién respalda la calidad de Espléndida®?" at bounding box center [620, 221] width 221 height 19
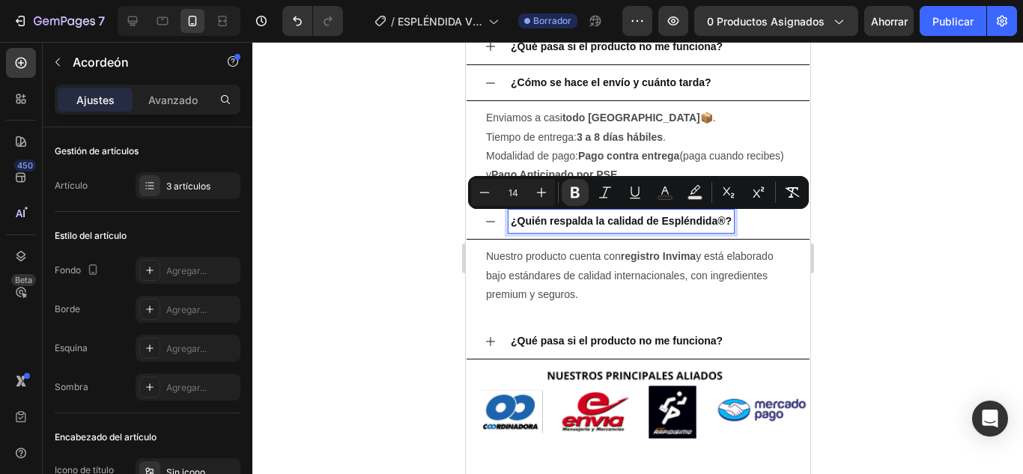
click at [543, 330] on div "¿Qué pasa si el producto no me funciona?" at bounding box center [616, 341] width 217 height 23
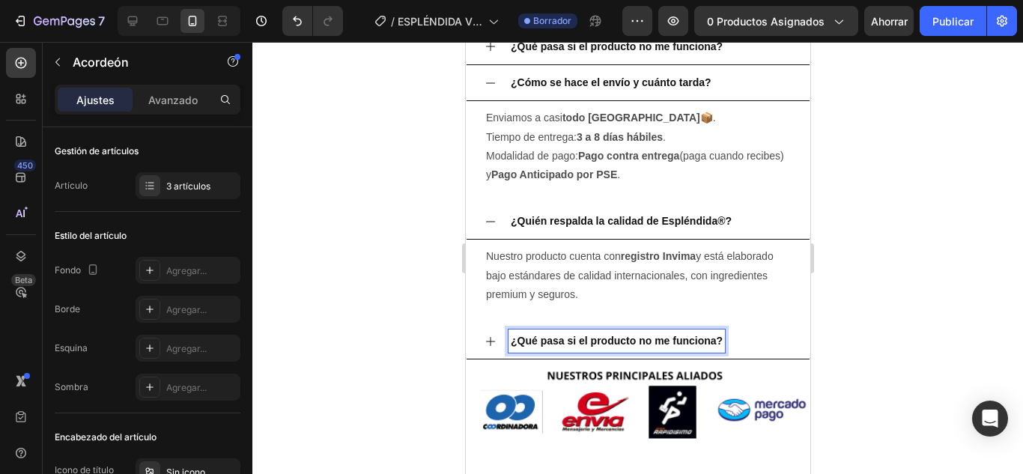
click at [563, 335] on strong "¿Qué pasa si el producto no me funciona?" at bounding box center [616, 341] width 212 height 12
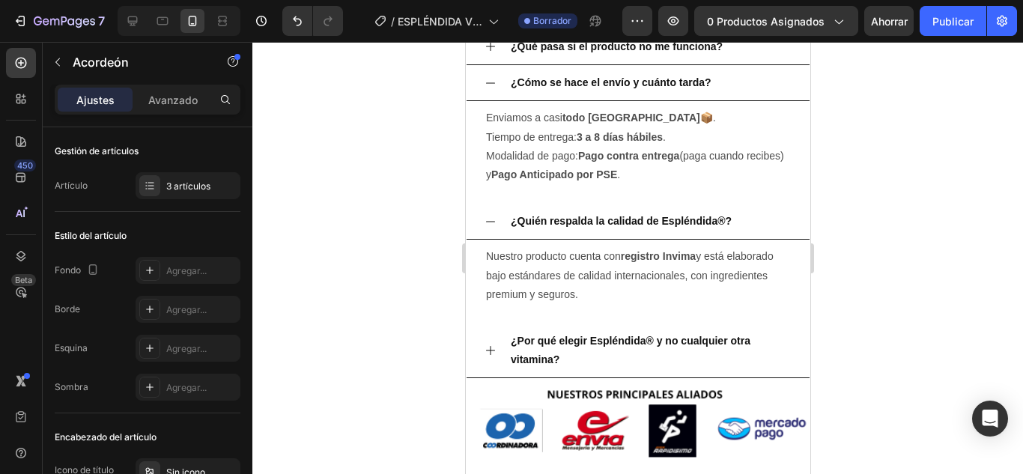
click at [494, 354] on icon at bounding box center [490, 351] width 12 height 12
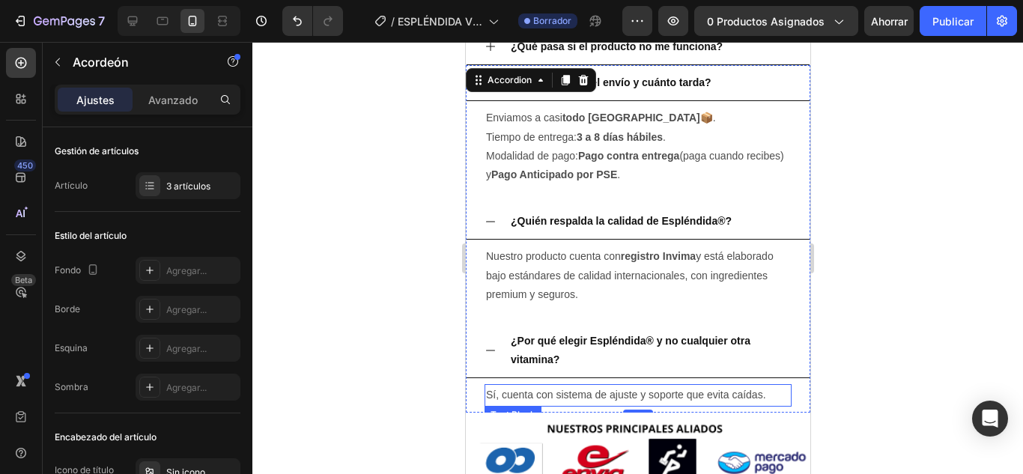
click at [571, 396] on p "Sí, cuenta con sistema de ajuste y soporte que evita caídas." at bounding box center [637, 395] width 304 height 19
click at [570, 396] on p "Sí, cuenta con sistema de ajuste y soporte que evita caídas." at bounding box center [637, 395] width 304 height 19
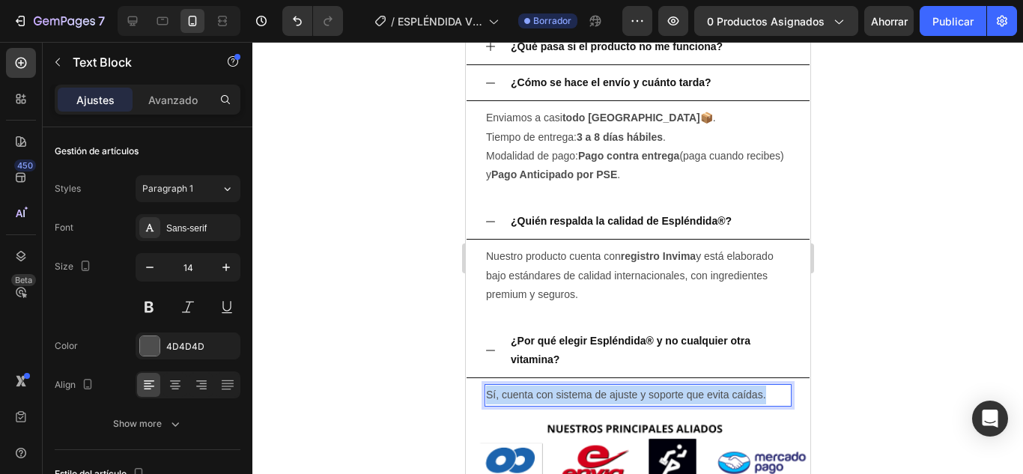
click at [570, 397] on p "Sí, cuenta con sistema de ajuste y soporte que evita caídas." at bounding box center [637, 395] width 304 height 19
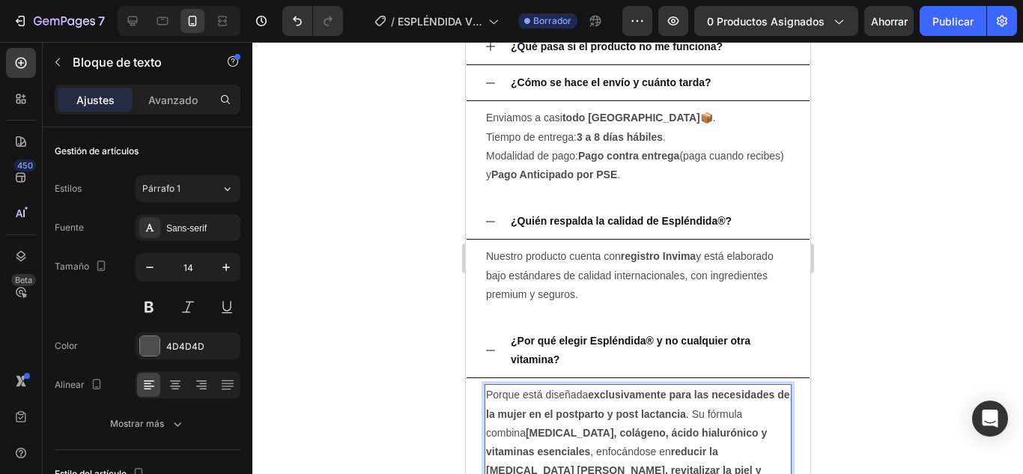
scroll to position [5163, 0]
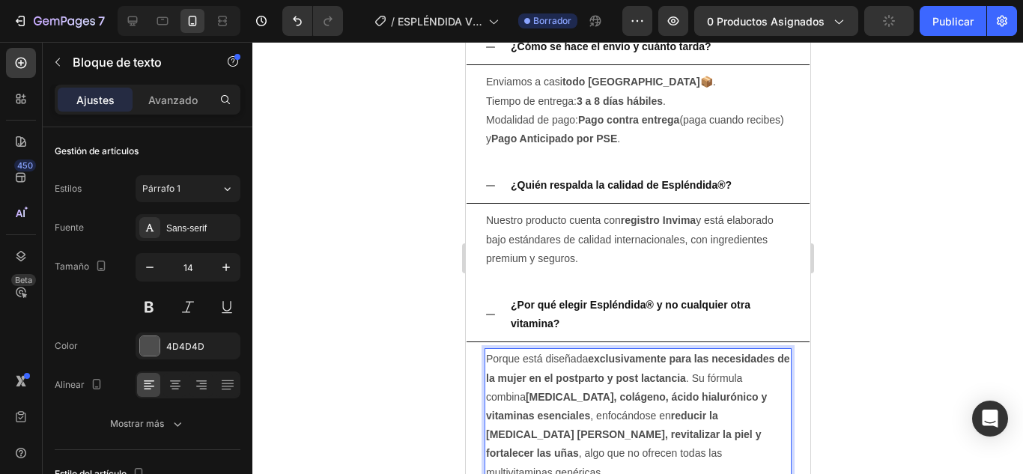
click at [874, 312] on div at bounding box center [637, 258] width 771 height 432
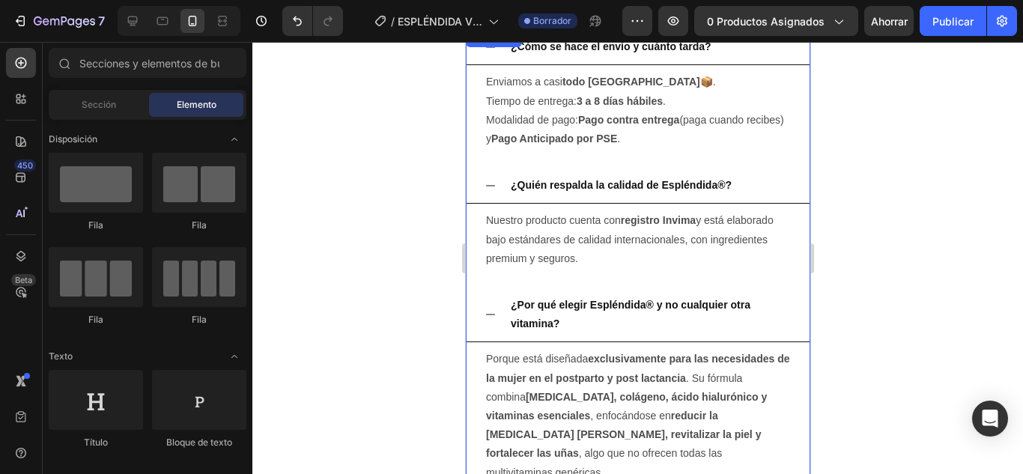
click at [494, 314] on icon at bounding box center [490, 315] width 12 height 12
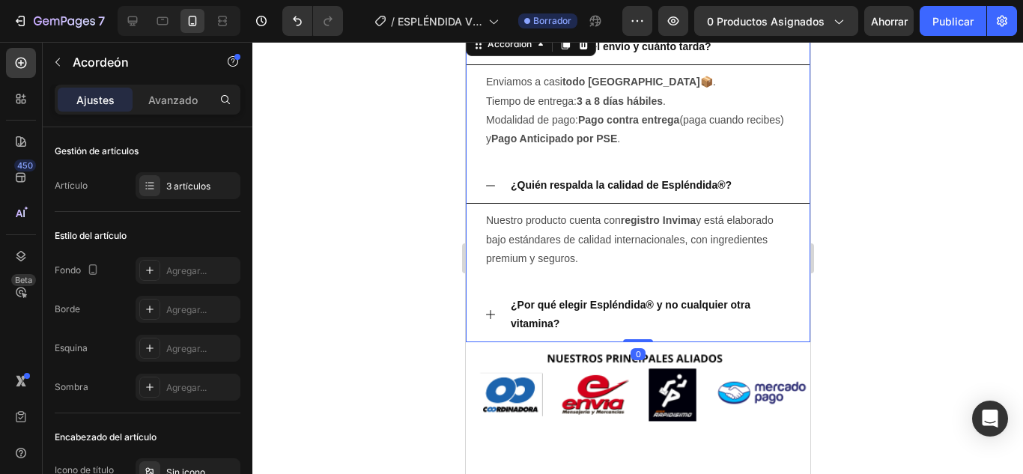
click at [491, 188] on icon at bounding box center [490, 186] width 12 height 12
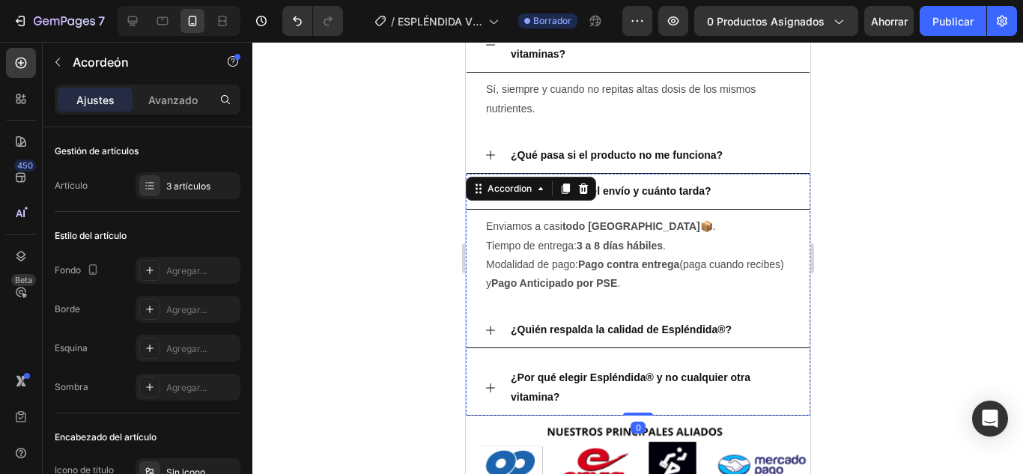
scroll to position [5013, 0]
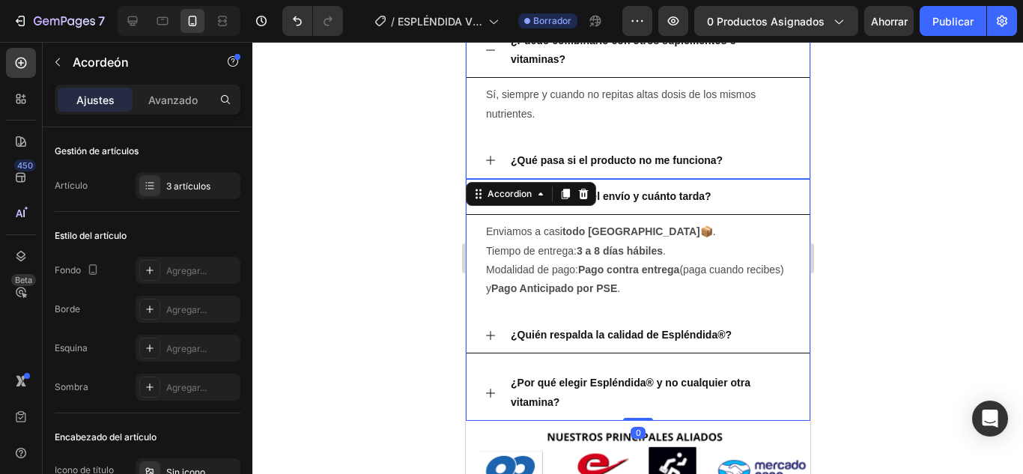
click at [418, 194] on div at bounding box center [637, 258] width 771 height 432
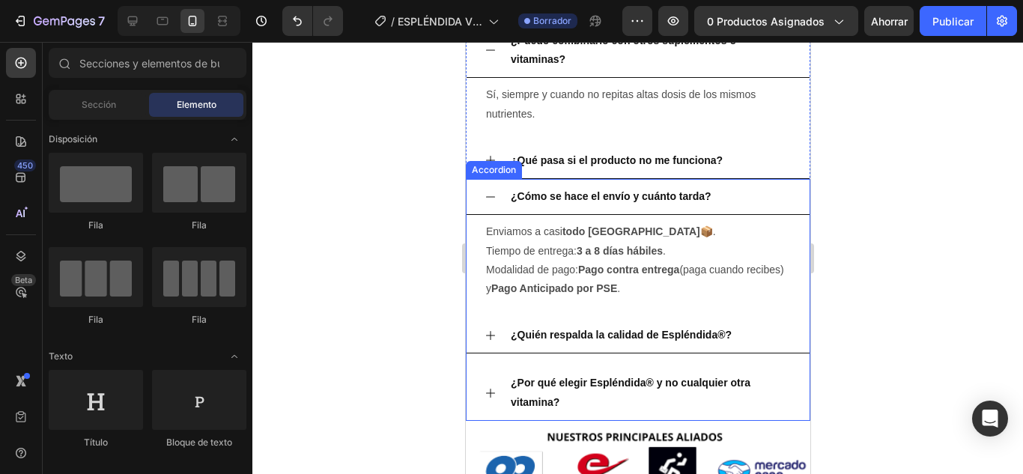
click at [486, 196] on icon at bounding box center [490, 197] width 12 height 12
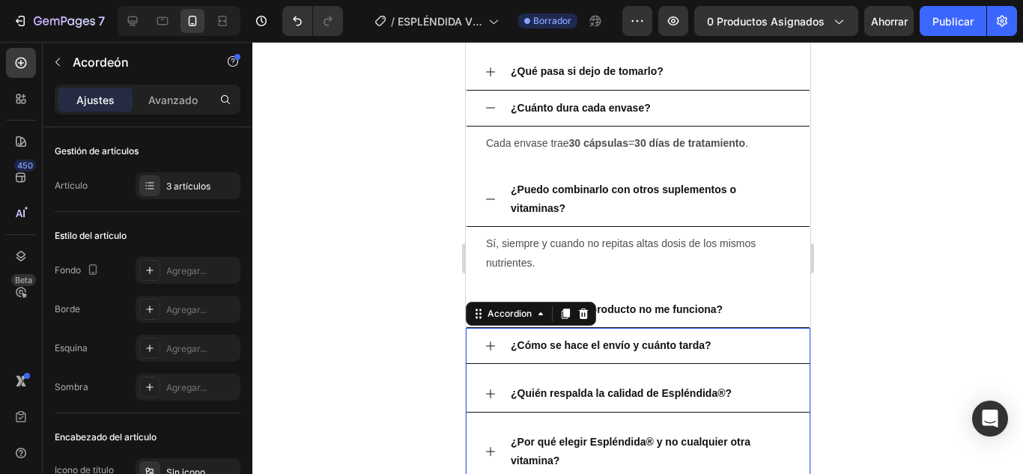
scroll to position [4863, 0]
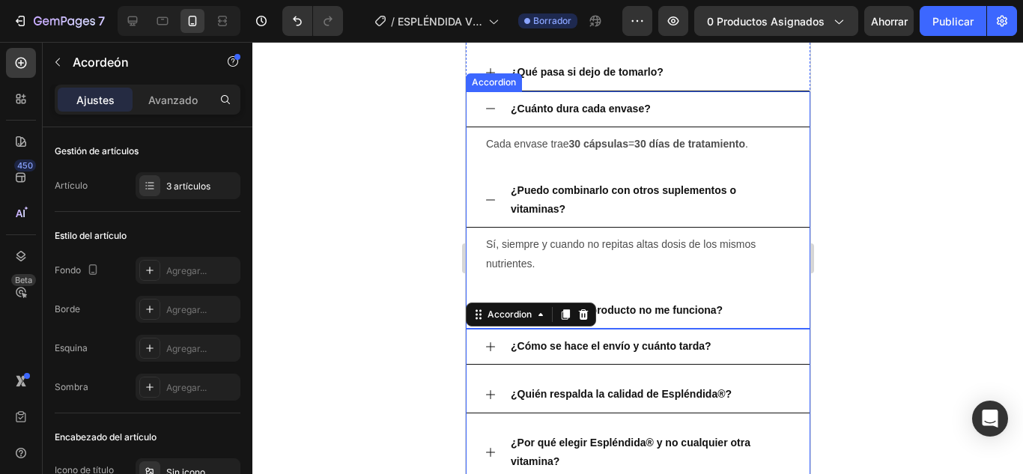
click at [485, 205] on icon at bounding box center [490, 200] width 12 height 12
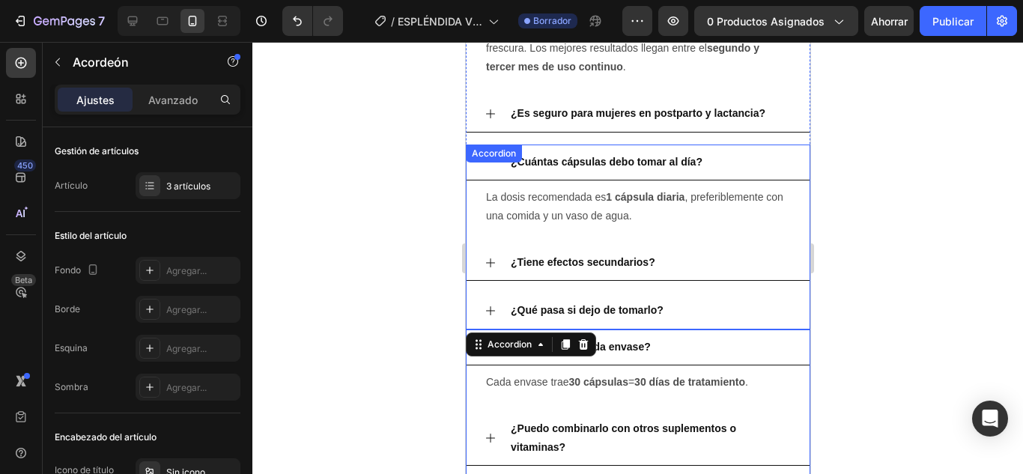
scroll to position [4563, 0]
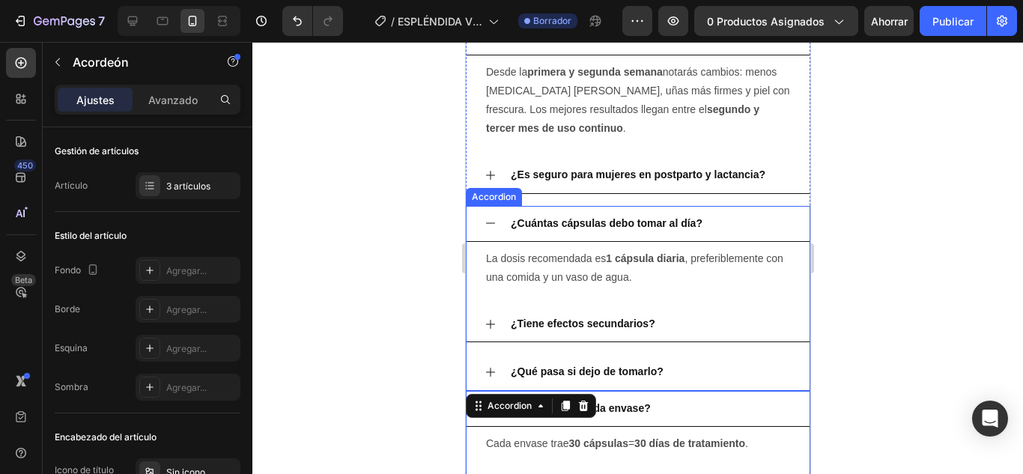
click at [492, 223] on icon at bounding box center [489, 223] width 9 height 1
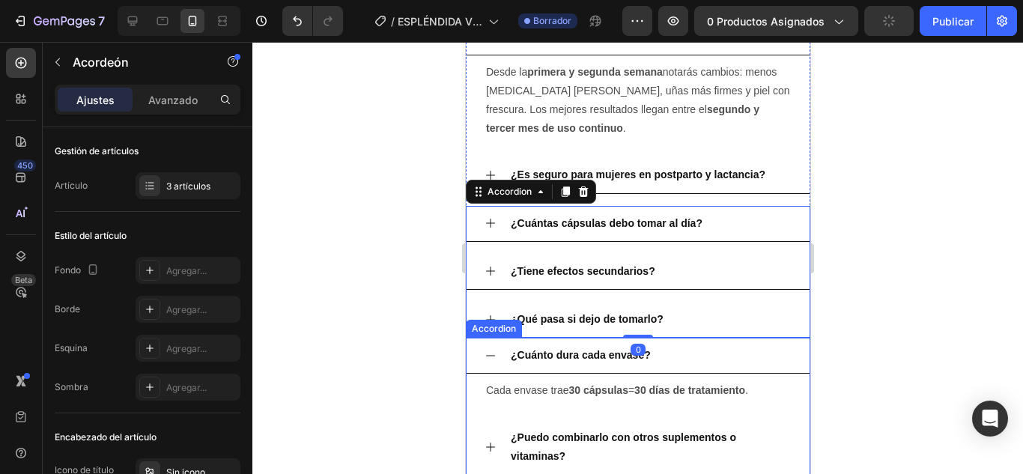
click at [487, 357] on icon at bounding box center [490, 356] width 12 height 12
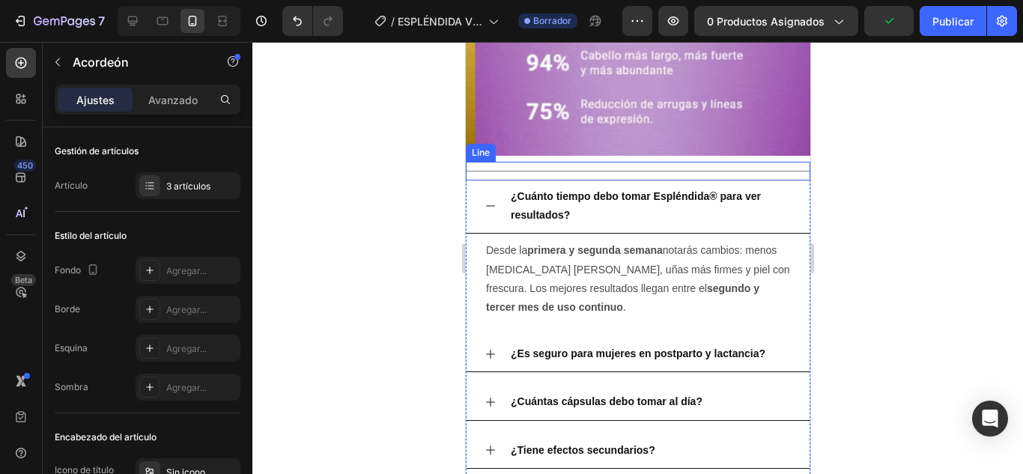
scroll to position [4414, 0]
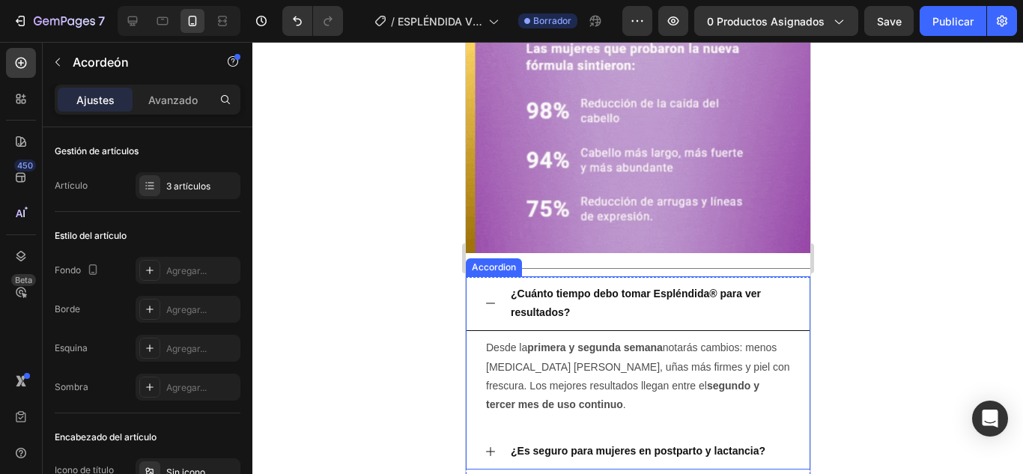
click at [485, 297] on icon at bounding box center [490, 303] width 12 height 12
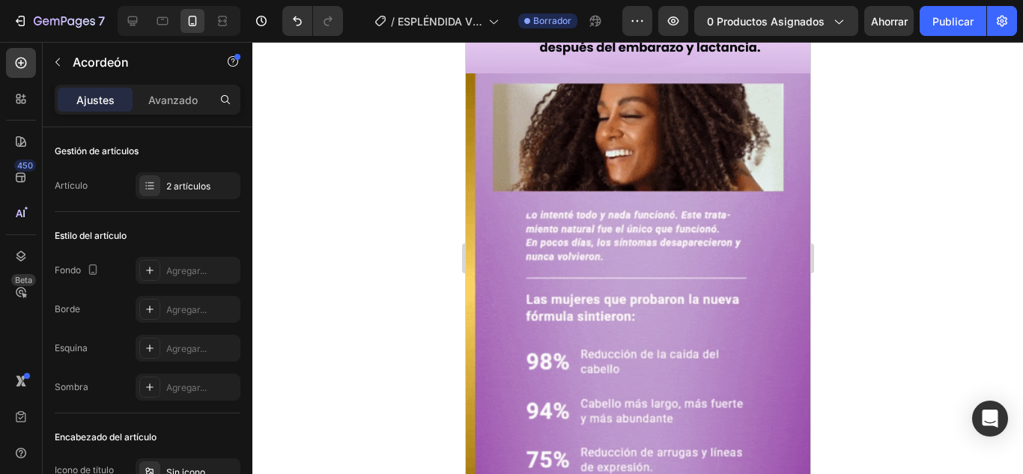
scroll to position [4189, 0]
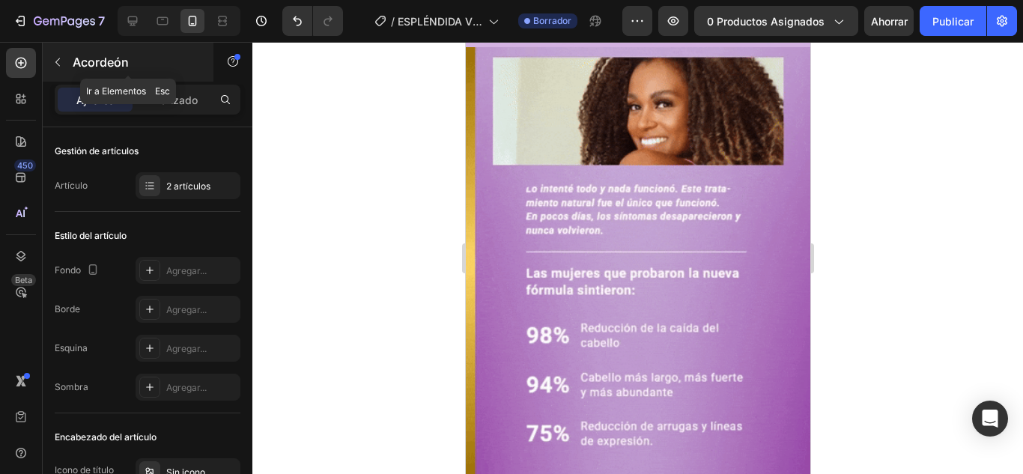
click at [55, 58] on icon "button" at bounding box center [58, 62] width 12 height 12
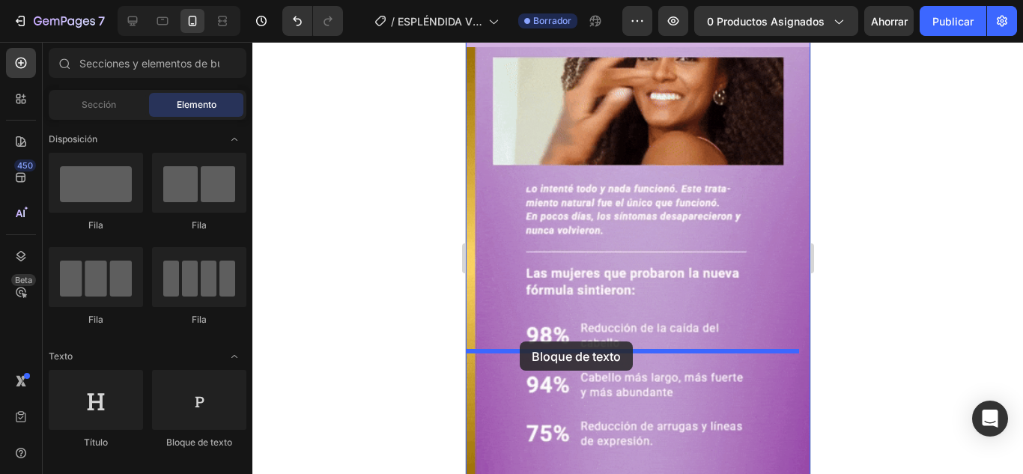
drag, startPoint x: 674, startPoint y: 438, endPoint x: 519, endPoint y: 342, distance: 182.7
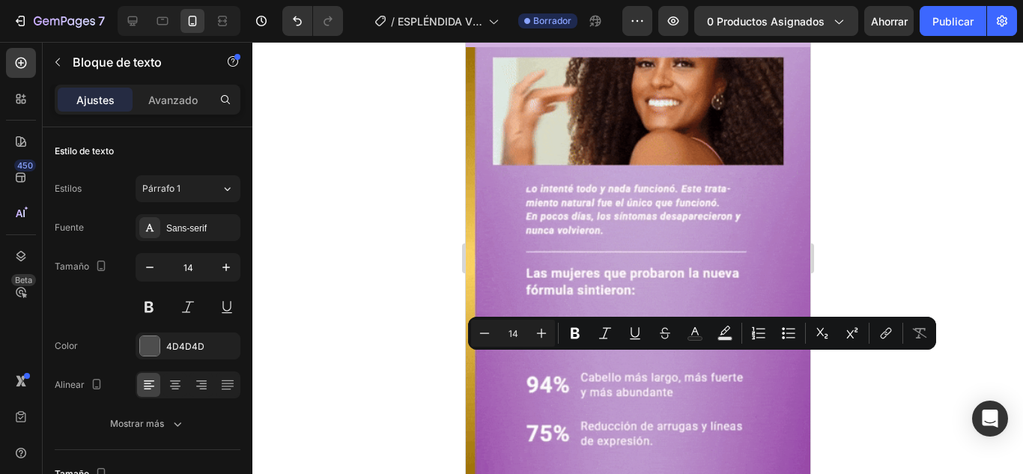
drag, startPoint x: 623, startPoint y: 360, endPoint x: 409, endPoint y: 365, distance: 213.6
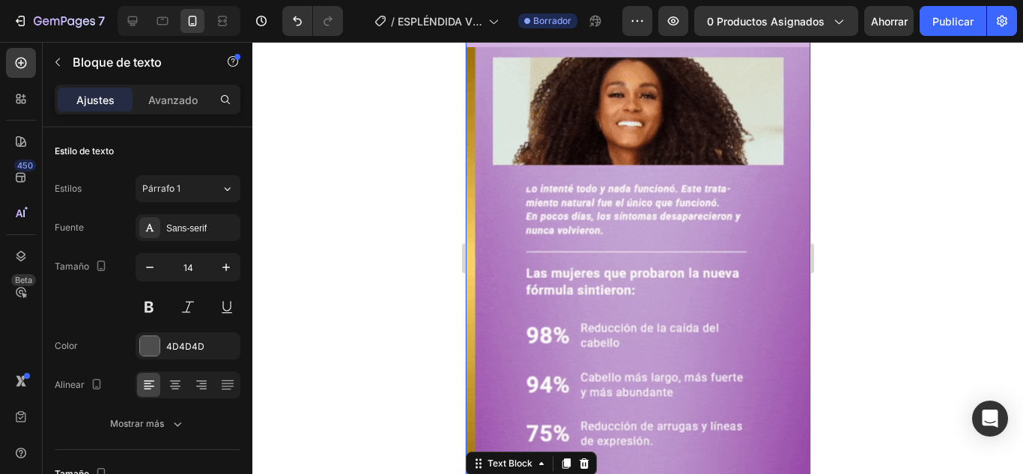
click at [399, 375] on div at bounding box center [637, 258] width 771 height 432
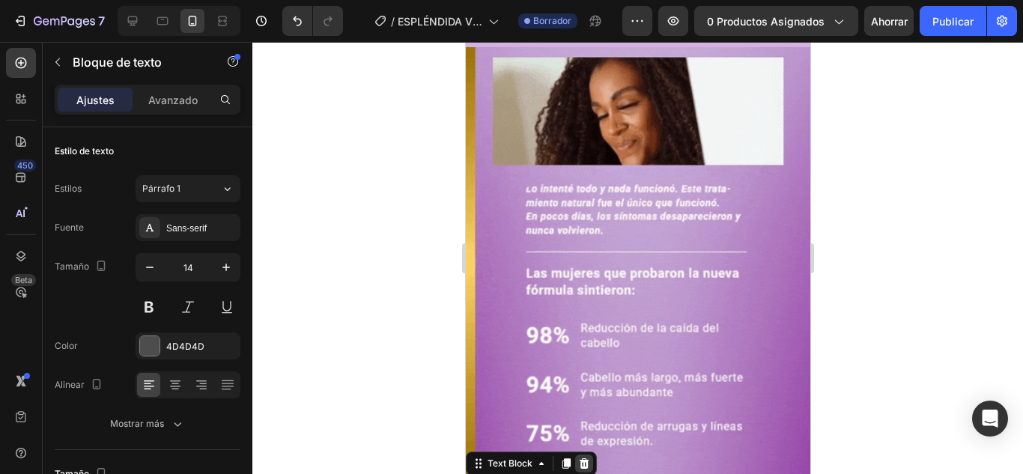
click at [587, 459] on icon at bounding box center [584, 464] width 10 height 10
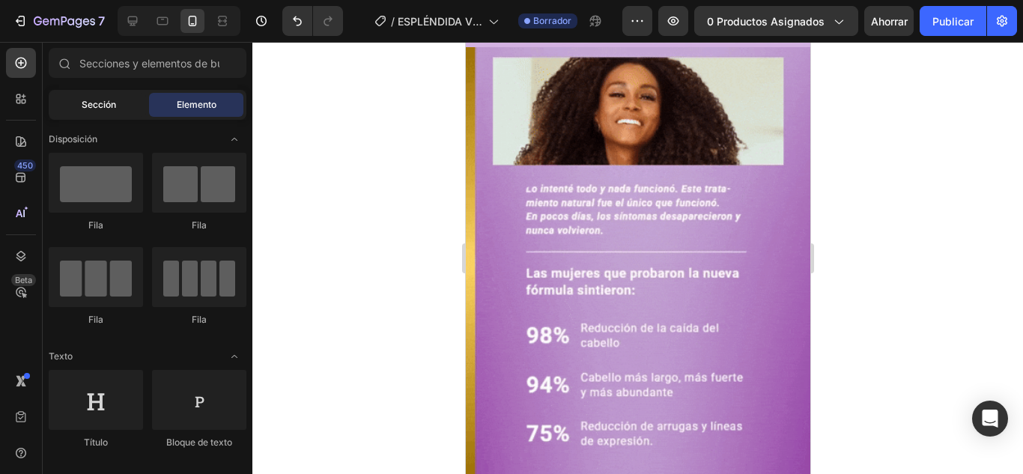
click at [112, 95] on div "Sección" at bounding box center [99, 105] width 94 height 24
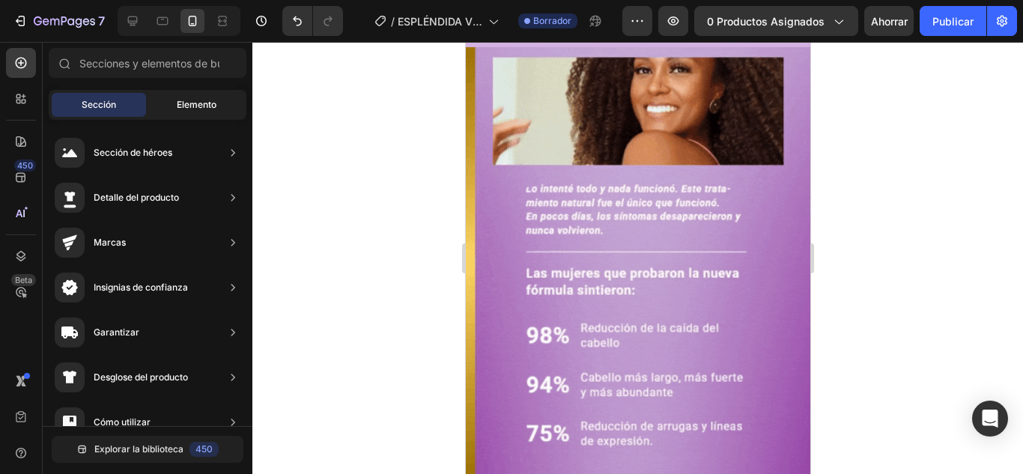
click at [189, 99] on font "Elemento" at bounding box center [197, 104] width 40 height 11
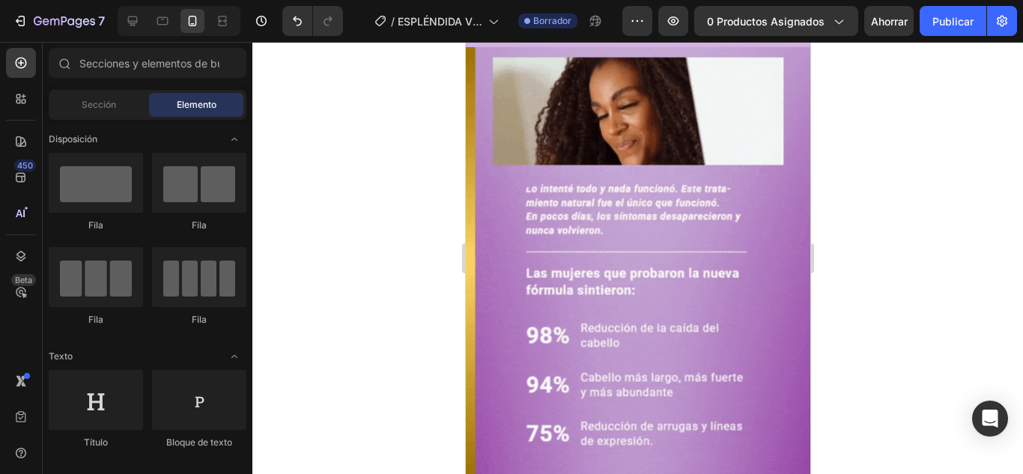
scroll to position [75, 0]
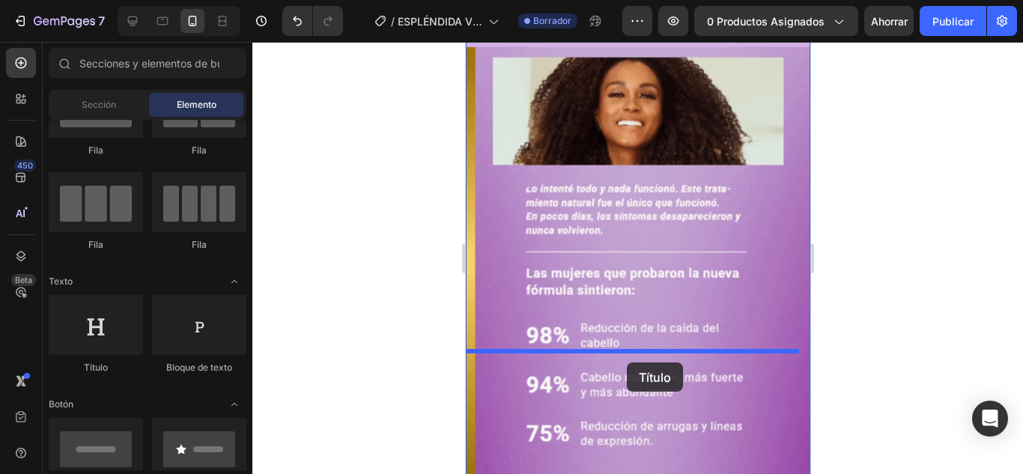
drag, startPoint x: 578, startPoint y: 388, endPoint x: 624, endPoint y: 363, distance: 52.3
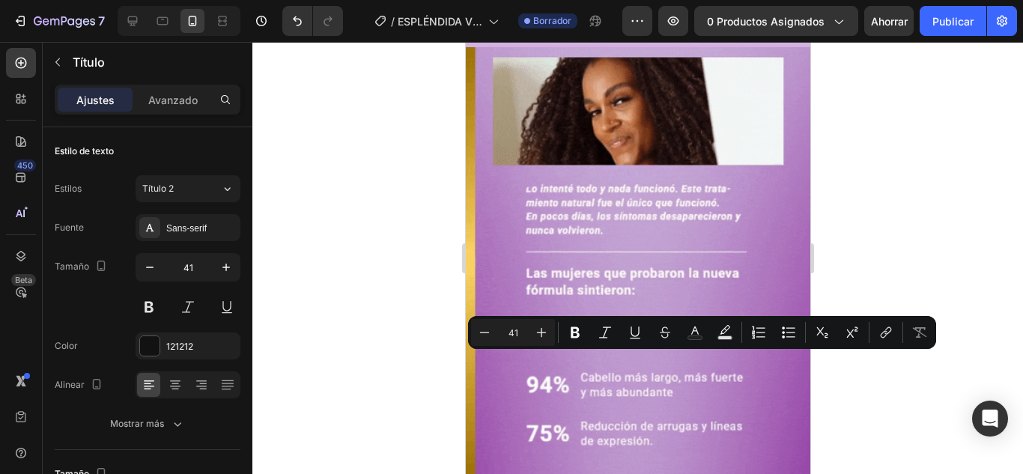
drag, startPoint x: 626, startPoint y: 410, endPoint x: 473, endPoint y: 373, distance: 157.2
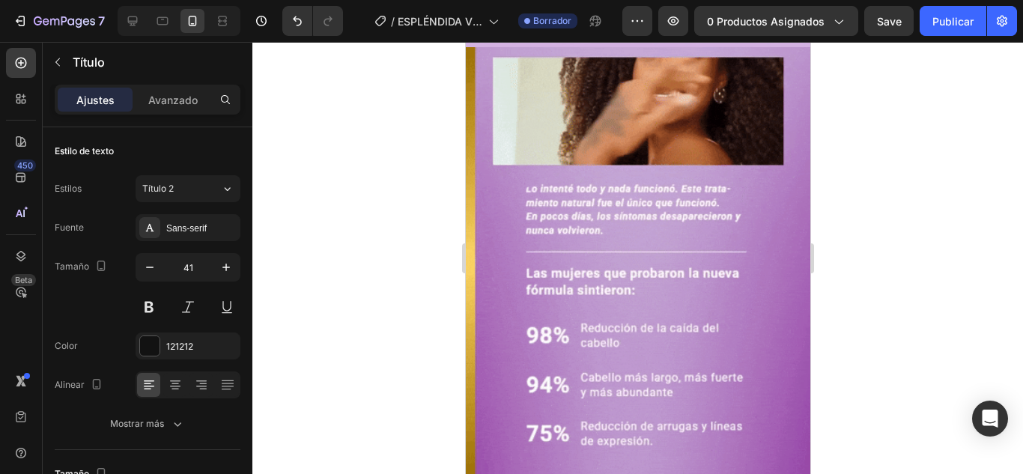
drag, startPoint x: 673, startPoint y: 411, endPoint x: 829, endPoint y: 374, distance: 160.1
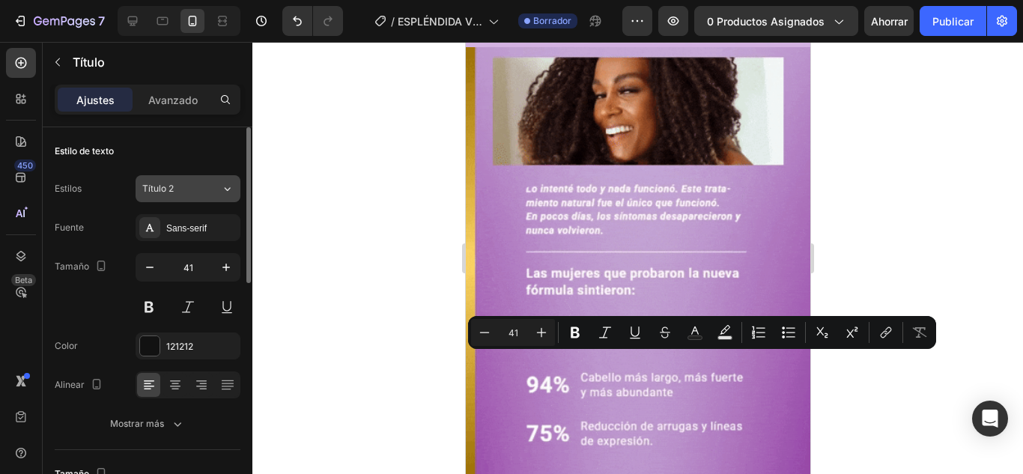
click at [211, 184] on div "Título 2" at bounding box center [181, 188] width 79 height 13
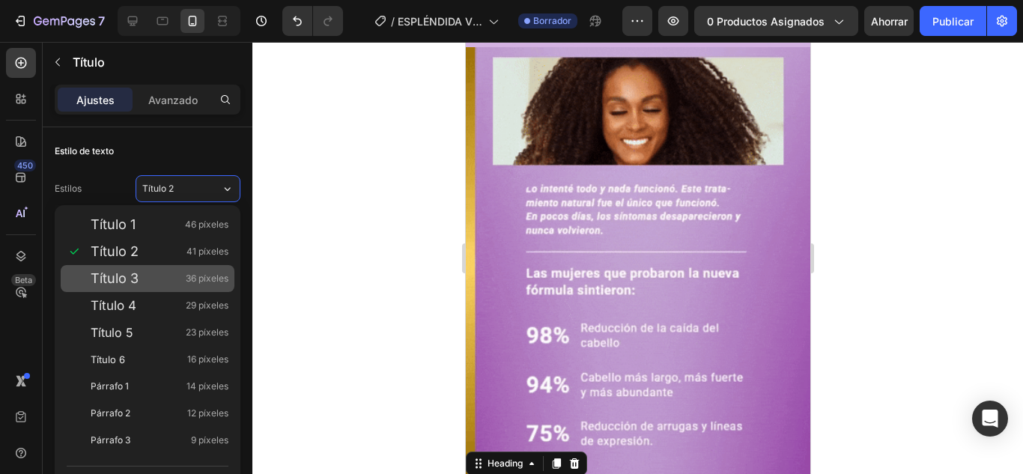
click at [210, 280] on font "36 píxeles" at bounding box center [207, 278] width 43 height 11
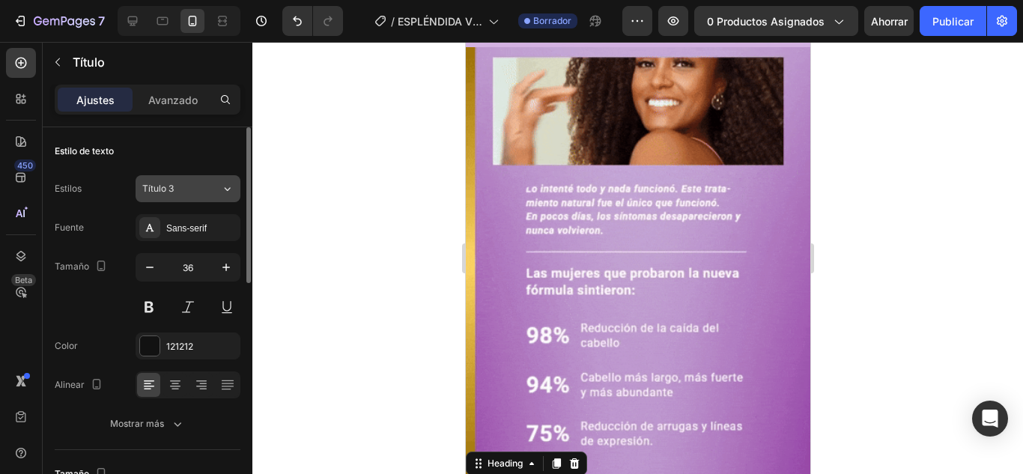
click at [229, 187] on icon at bounding box center [227, 188] width 13 height 15
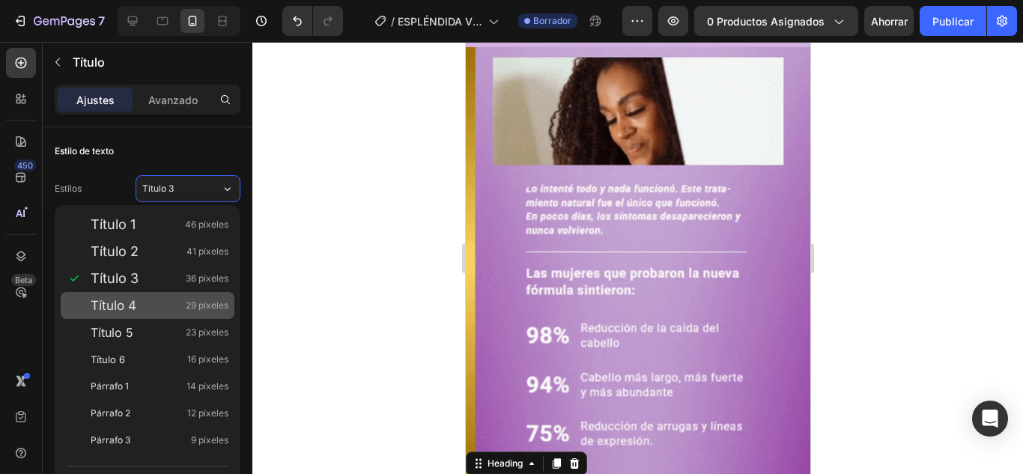
click at [205, 300] on font "29 píxeles" at bounding box center [207, 305] width 43 height 11
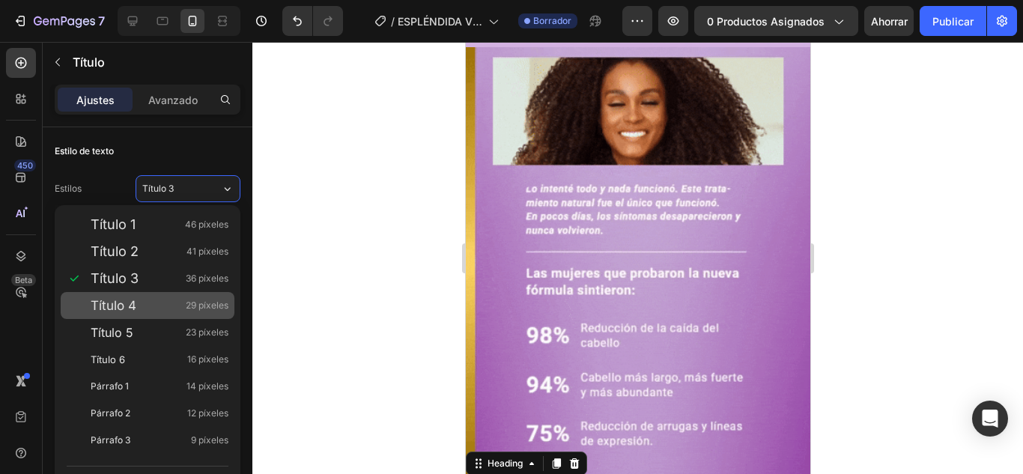
type input "29"
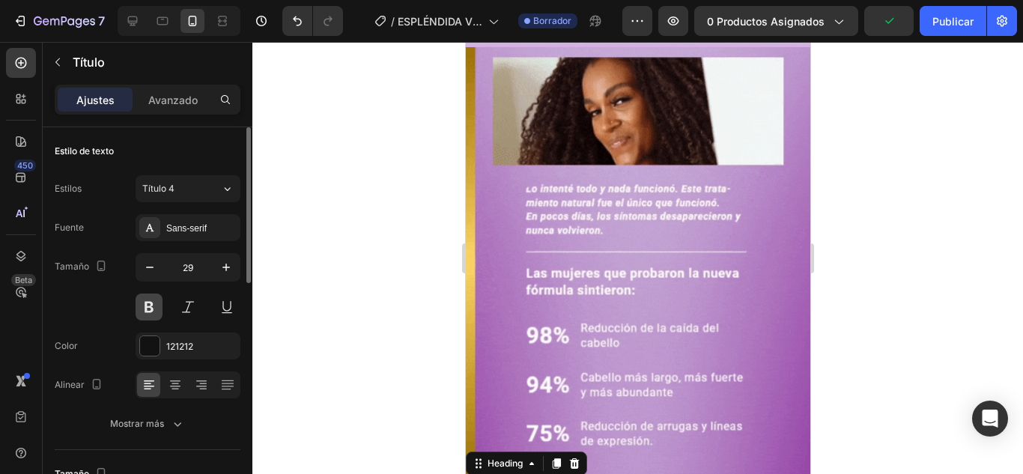
click at [154, 310] on button at bounding box center [149, 307] width 27 height 27
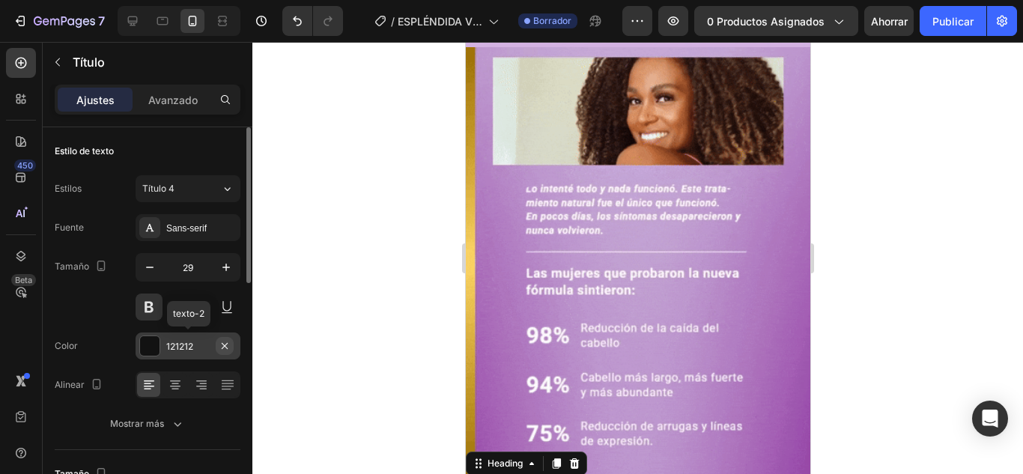
click at [221, 348] on icon "button" at bounding box center [225, 346] width 12 height 12
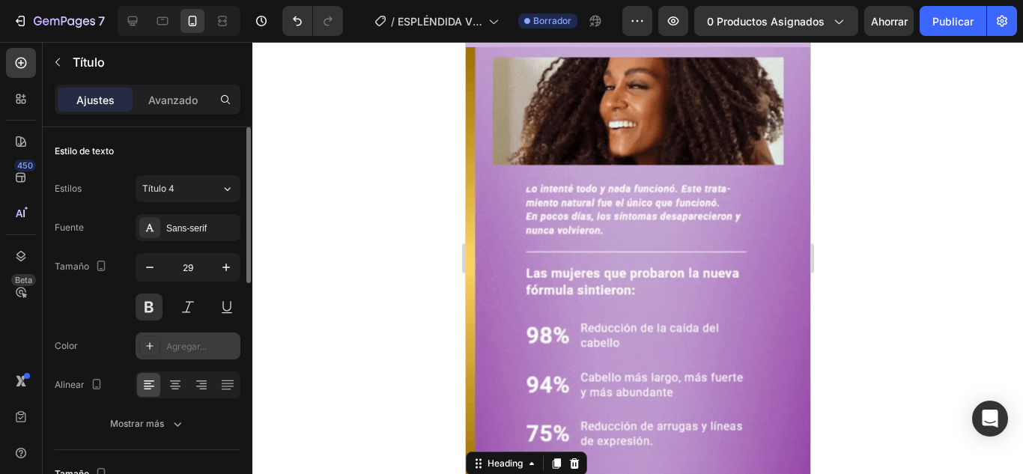
click at [163, 355] on div "Agregar..." at bounding box center [188, 346] width 105 height 27
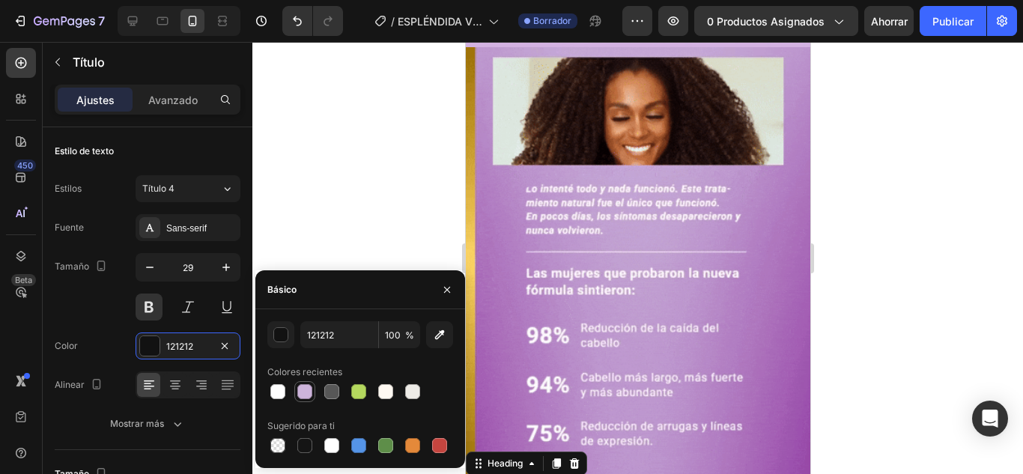
click at [312, 390] on div at bounding box center [305, 392] width 18 height 18
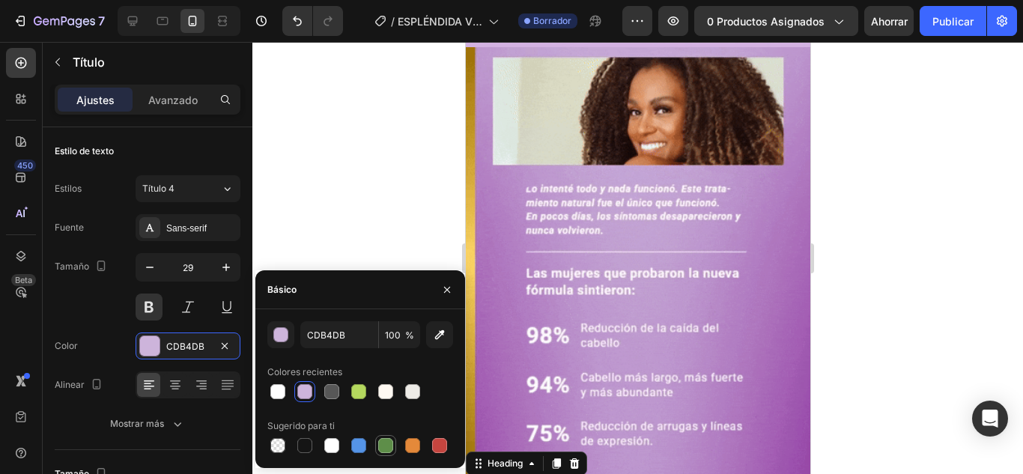
click at [387, 450] on div at bounding box center [385, 445] width 15 height 15
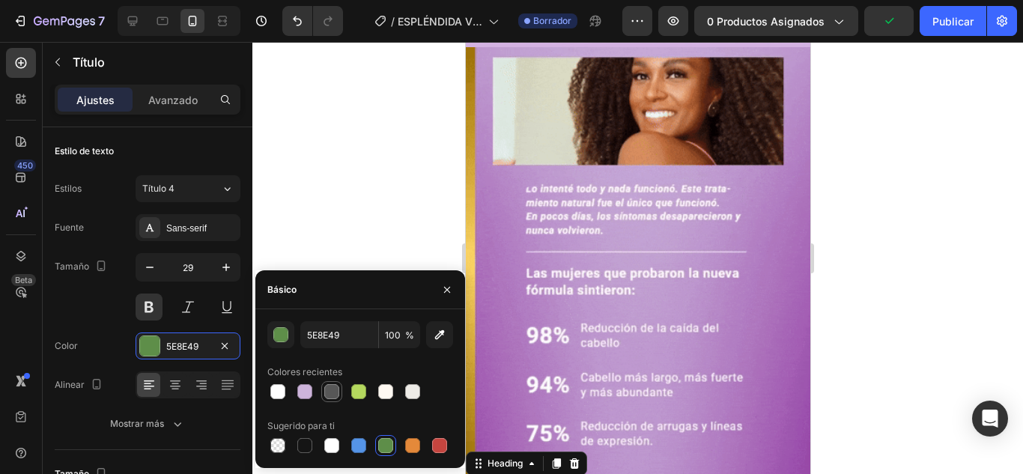
click at [335, 394] on div at bounding box center [331, 391] width 15 height 15
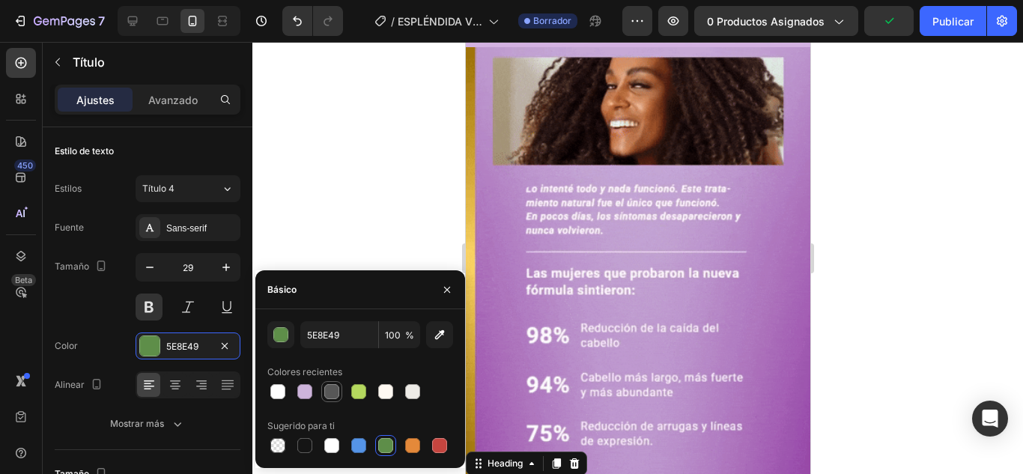
type input "575757"
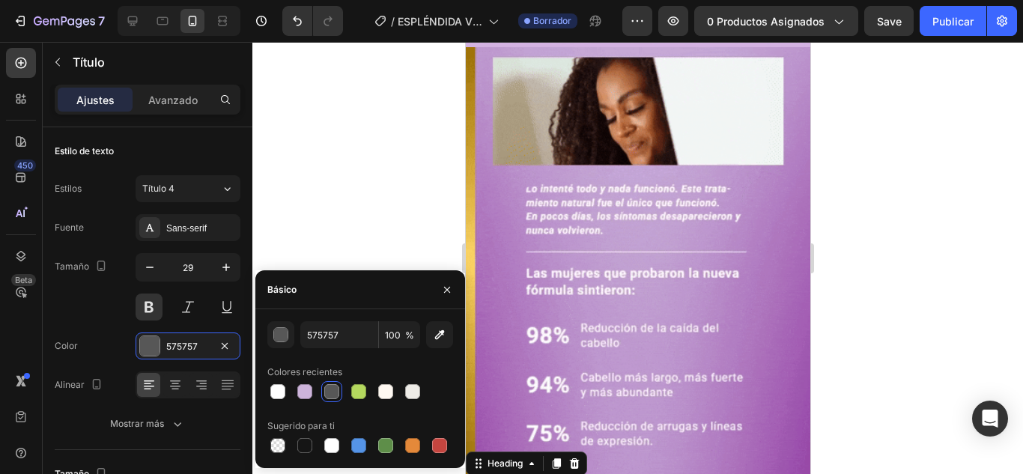
click at [915, 357] on div at bounding box center [637, 258] width 771 height 432
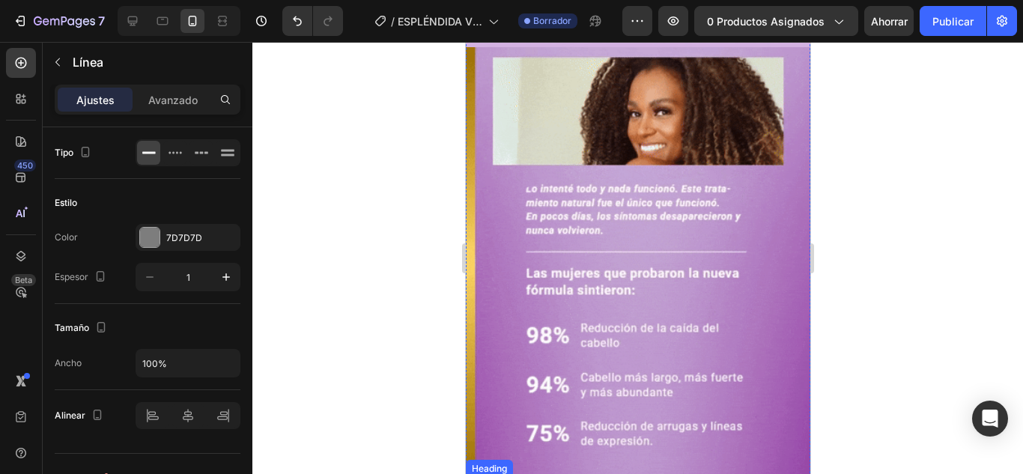
click at [840, 347] on div at bounding box center [637, 258] width 771 height 432
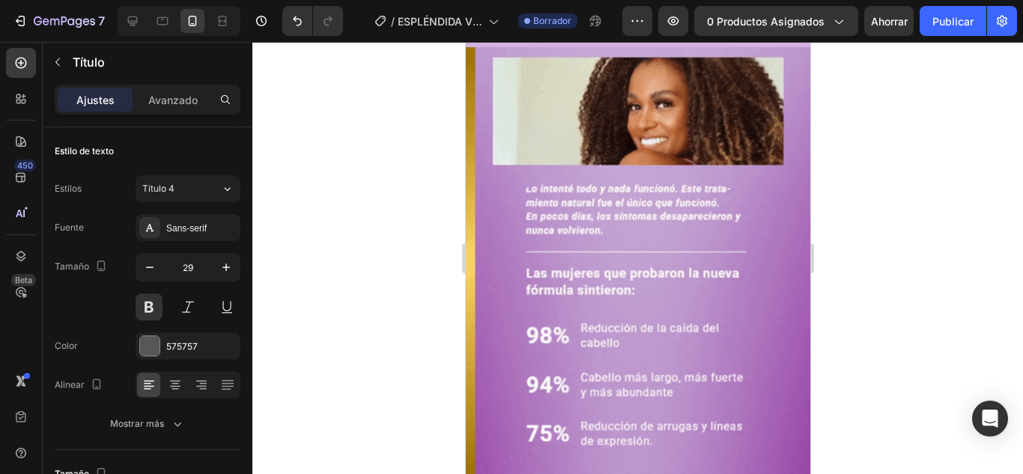
drag, startPoint x: 649, startPoint y: 372, endPoint x: 653, endPoint y: 400, distance: 28.7
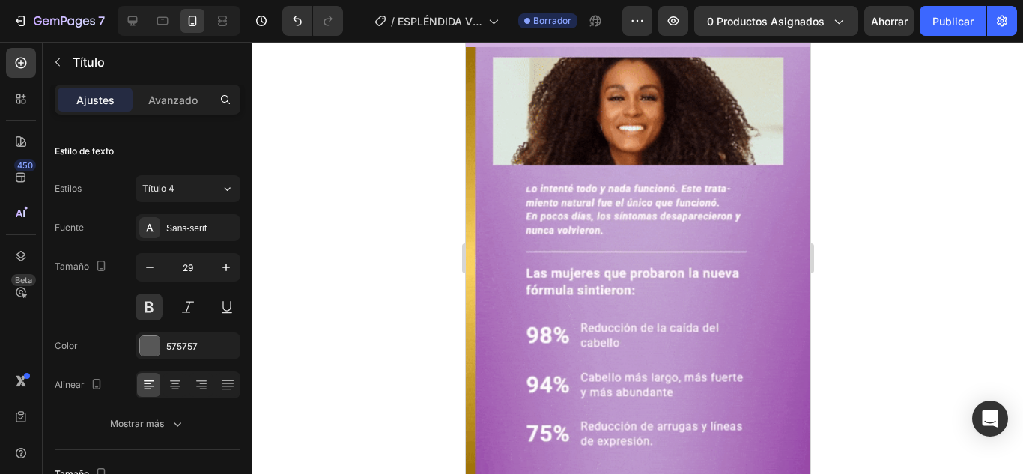
click at [932, 390] on div at bounding box center [637, 258] width 771 height 432
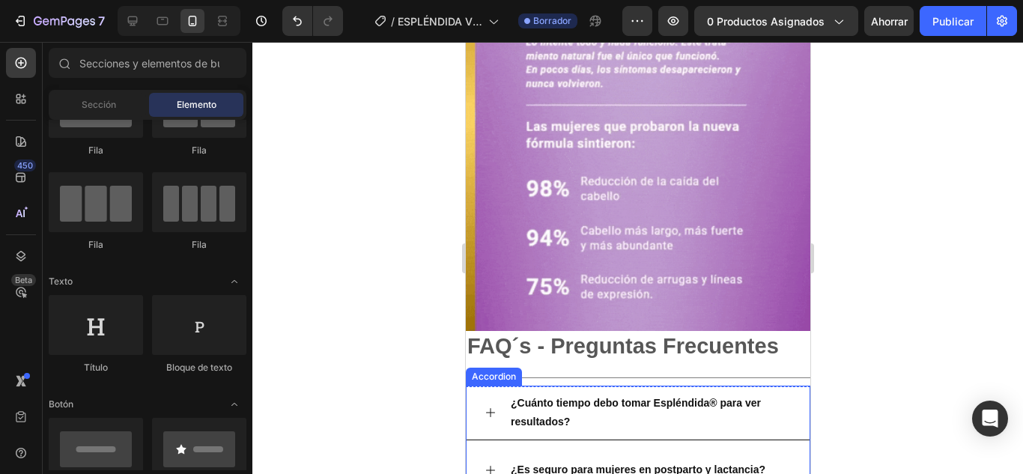
scroll to position [4339, 0]
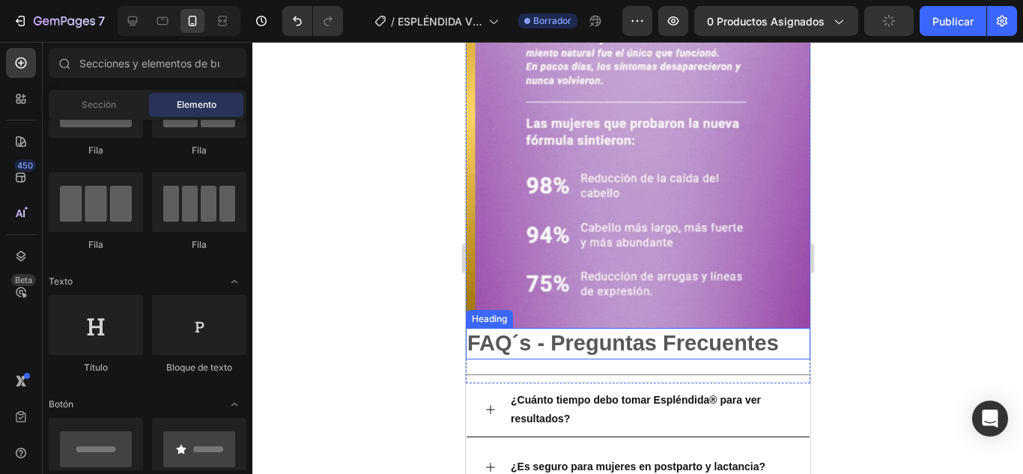
click at [715, 330] on p "FAQ´s - Preguntas Frecuentes" at bounding box center [638, 344] width 342 height 28
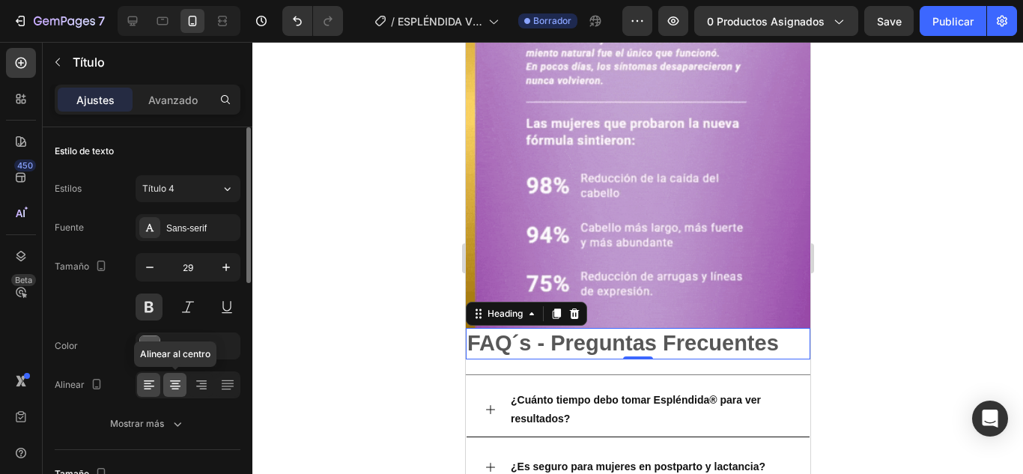
click at [178, 388] on icon at bounding box center [175, 385] width 15 height 15
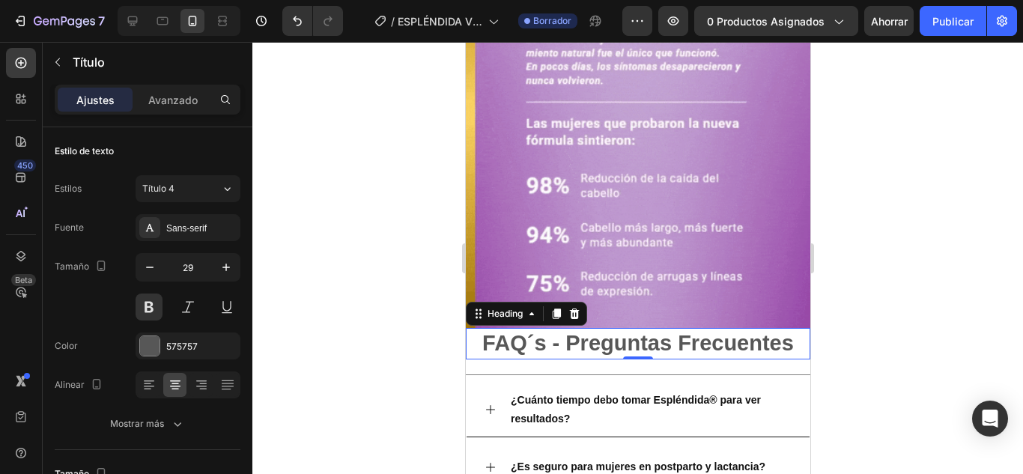
click at [894, 237] on div at bounding box center [637, 258] width 771 height 432
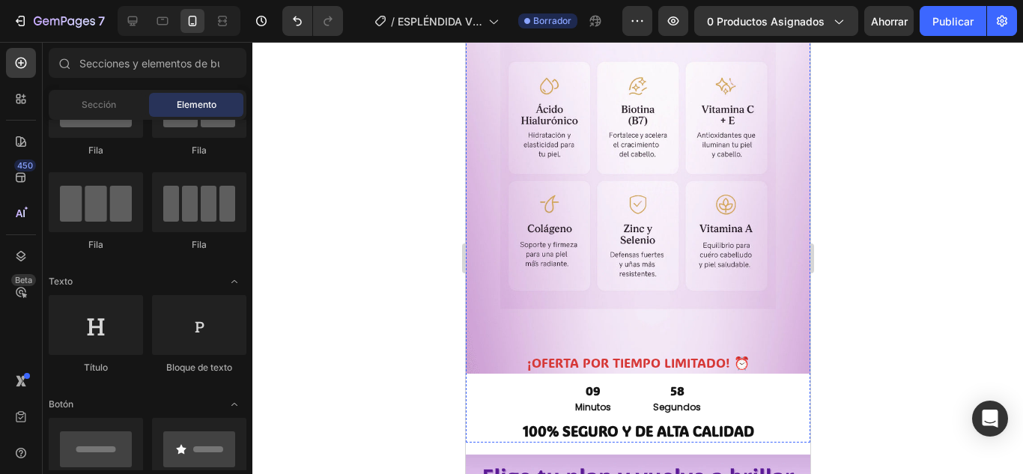
scroll to position [3377, 0]
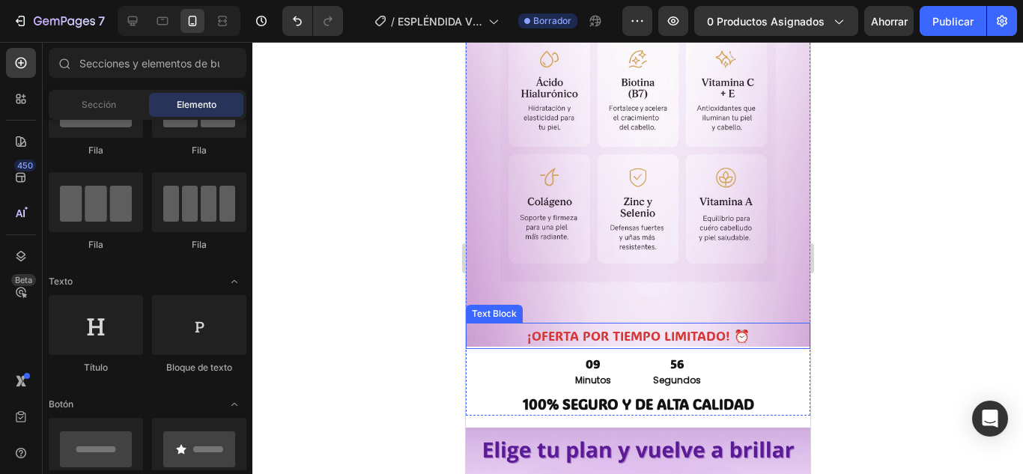
click at [685, 324] on p "¡OFERTA POR TIEMPO LIMITADO! ⏰" at bounding box center [638, 335] width 342 height 23
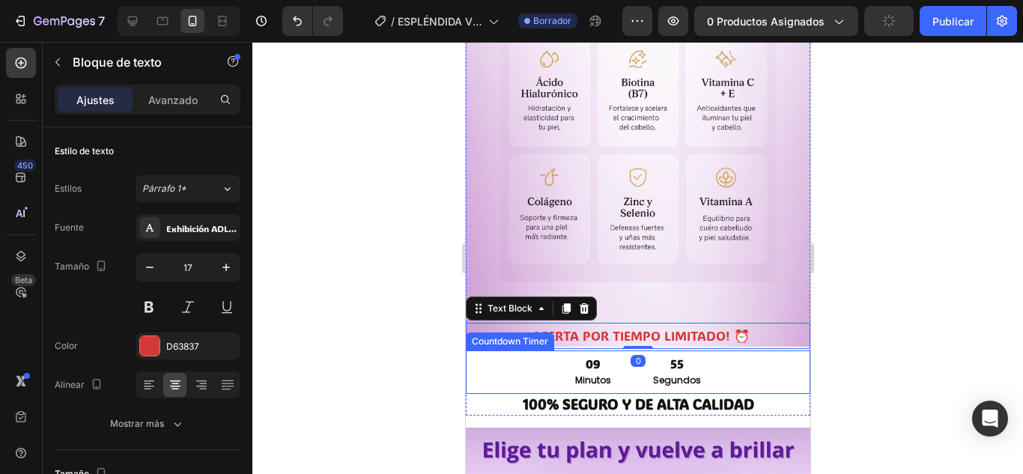
click at [654, 372] on p "Segundos" at bounding box center [677, 380] width 48 height 16
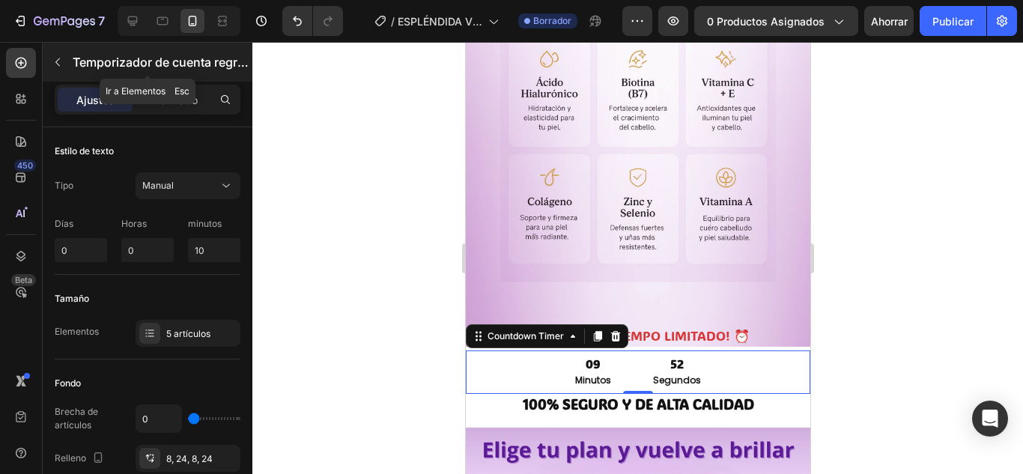
click at [52, 57] on icon "button" at bounding box center [58, 62] width 12 height 12
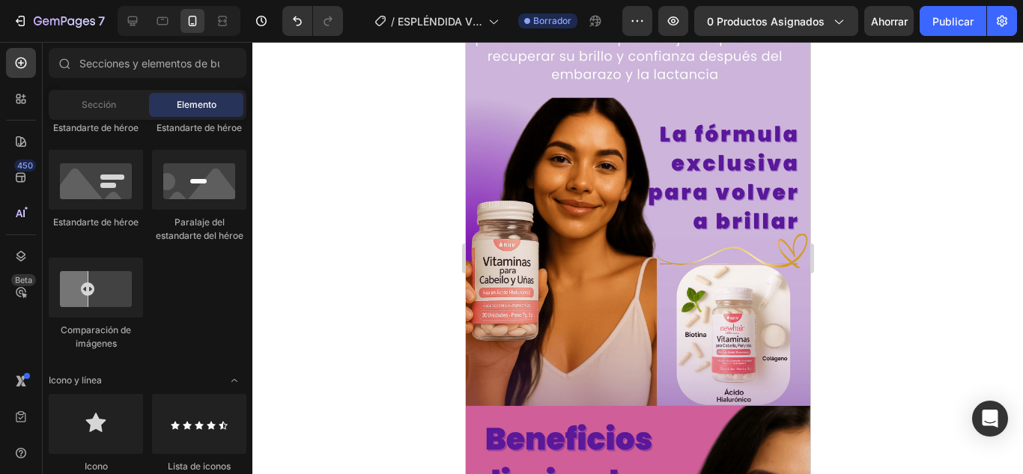
scroll to position [1205, 0]
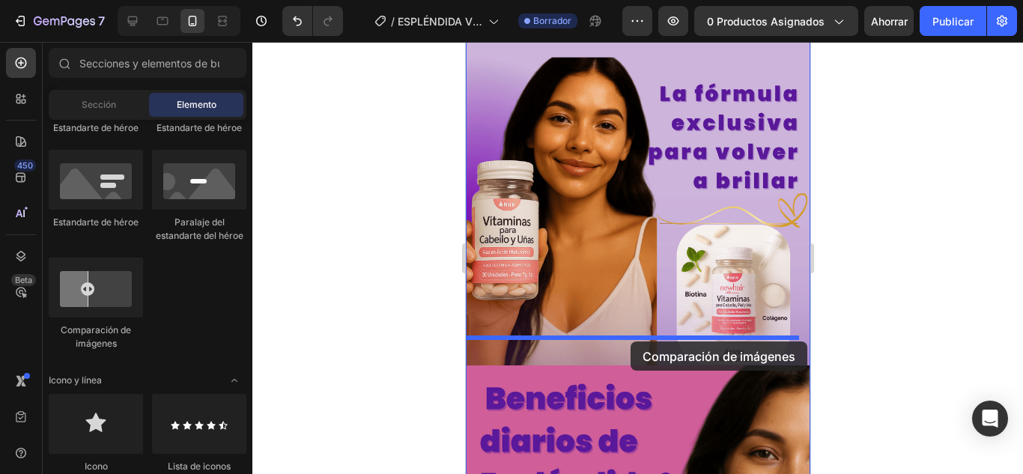
drag, startPoint x: 559, startPoint y: 336, endPoint x: 630, endPoint y: 342, distance: 71.4
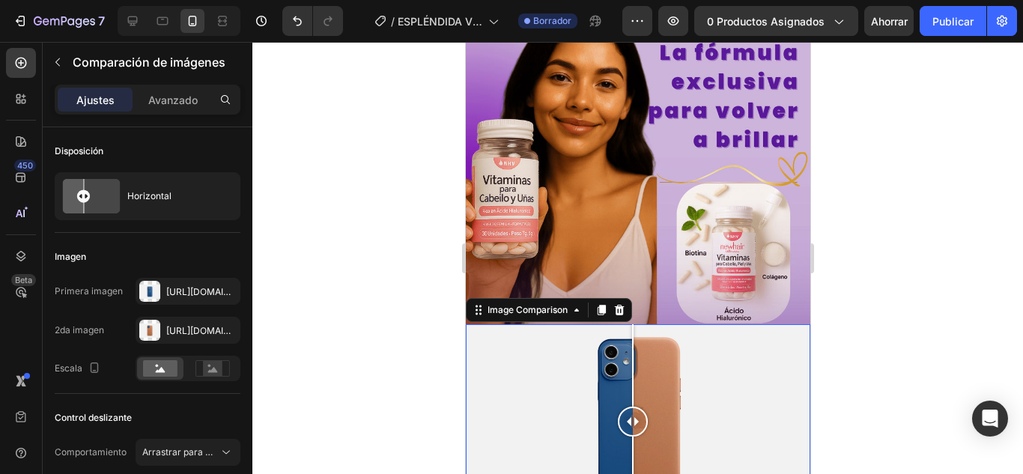
scroll to position [1280, 0]
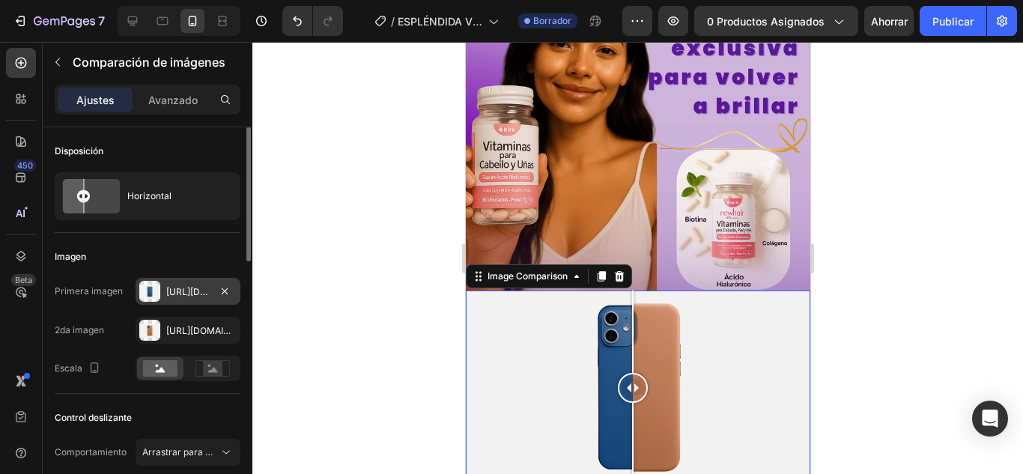
click at [193, 292] on font "https://cdn.Shopify.Com/s/files/1/2005/9307/files/image_compare_before.Png" at bounding box center [214, 291] width 97 height 11
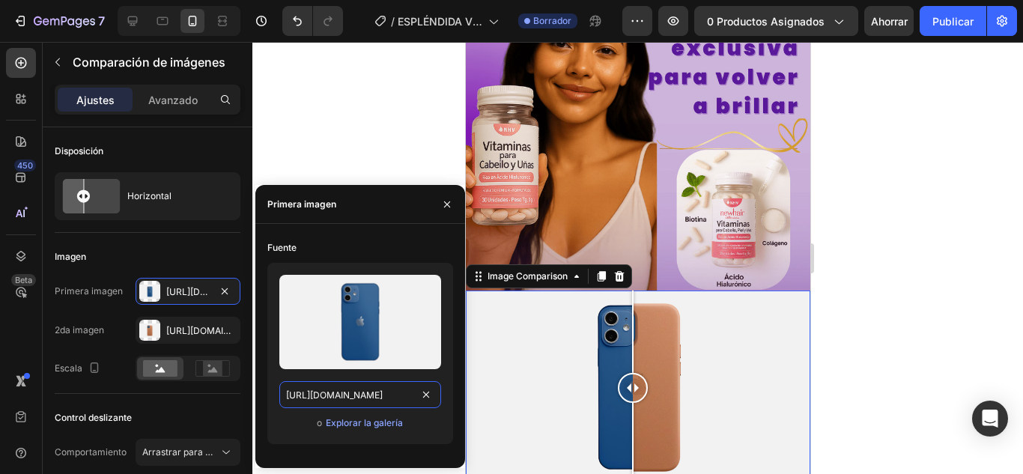
click at [387, 403] on input "https://cdn.shopify.com/s/files/1/2005/9307/files/image_compare_before.png" at bounding box center [360, 394] width 162 height 27
paste input "0778/7603/5618/files/img_1_ad.png?v=1756343215"
type input "https://cdn.shopify.com/s/files/1/0778/7603/5618/files/img_1_ad.png?v=1756343215"
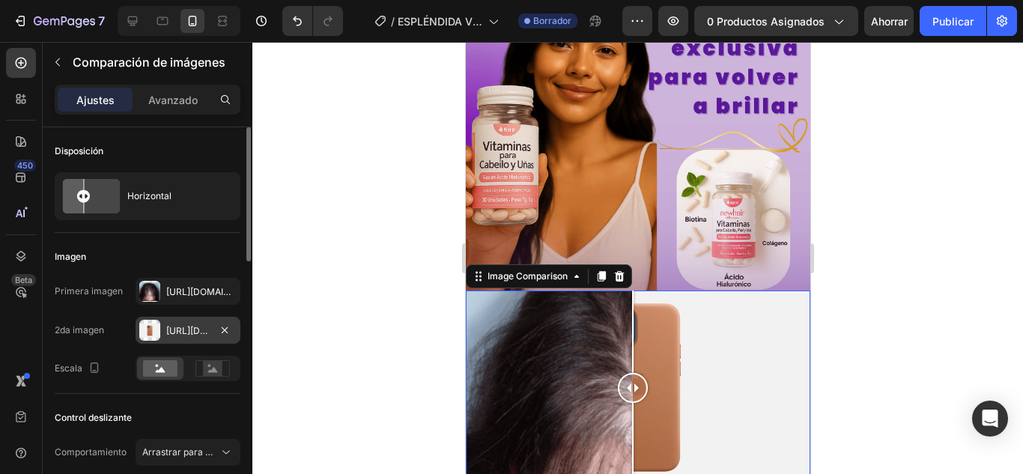
scroll to position [0, 0]
click at [184, 327] on font "https://cdn.Shopify.Com/s/files/1/2005/9307/files/image_compare_after.Png" at bounding box center [214, 330] width 97 height 11
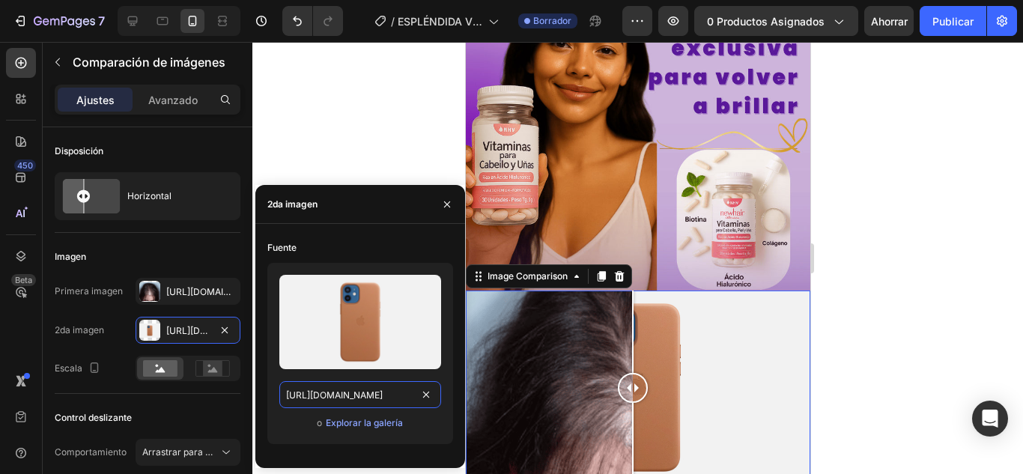
click at [330, 387] on input "https://cdn.shopify.com/s/files/1/2005/9307/files/image_compare_after.png" at bounding box center [360, 394] width 162 height 27
paste input "0778/7603/5618/files/img_2_ad.png?v=1756343214"
type input "https://cdn.shopify.com/s/files/1/0778/7603/5618/files/img_2_ad.png?v=1756343214"
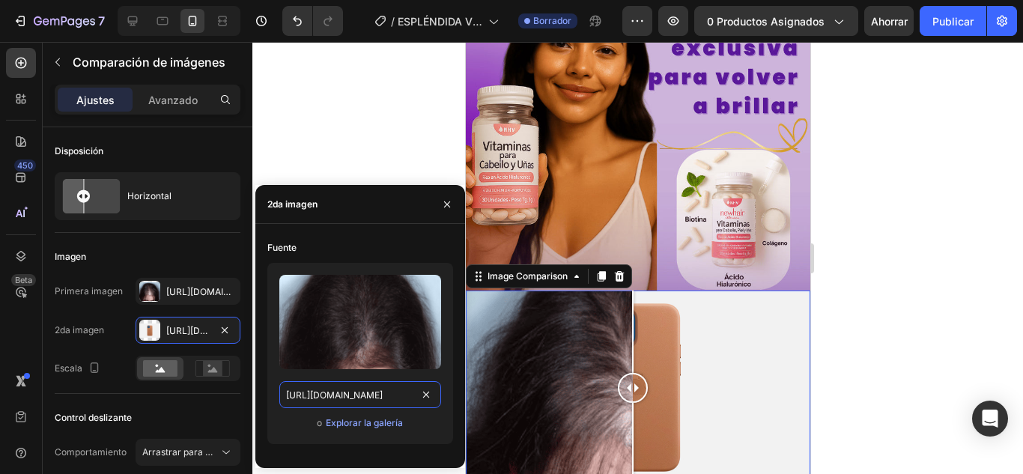
scroll to position [0, 235]
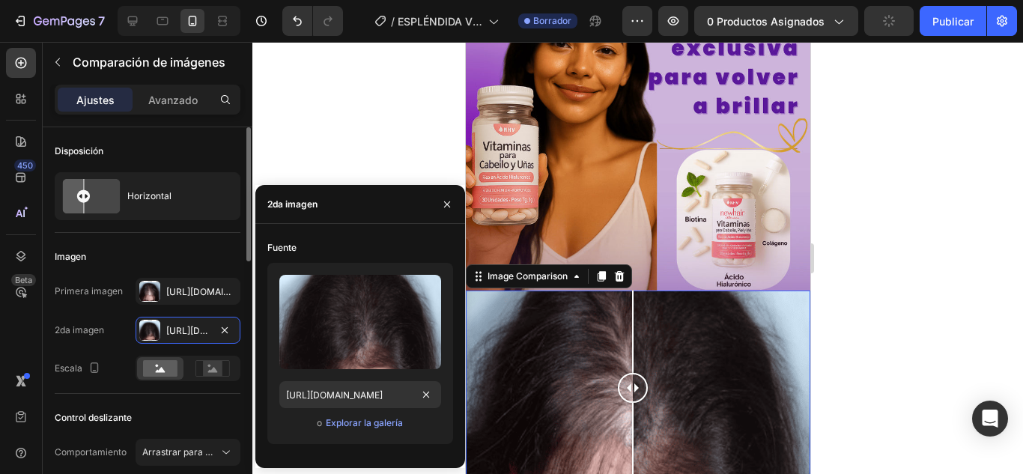
click at [181, 260] on div "Imagen" at bounding box center [148, 257] width 186 height 24
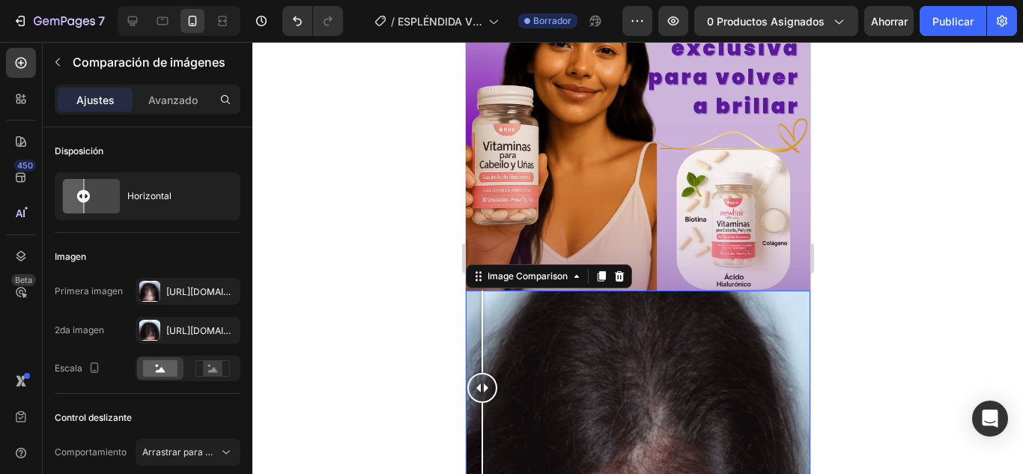
drag, startPoint x: 636, startPoint y: 358, endPoint x: 453, endPoint y: 387, distance: 185.1
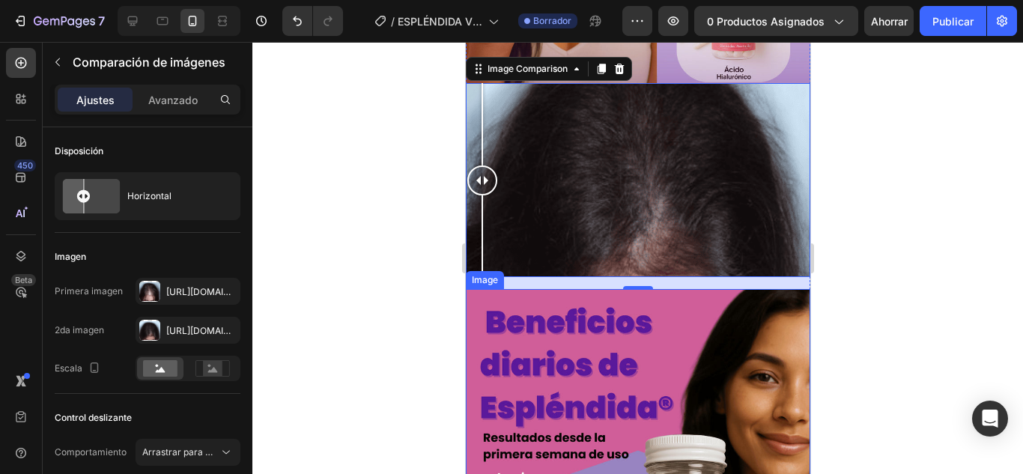
scroll to position [1504, 0]
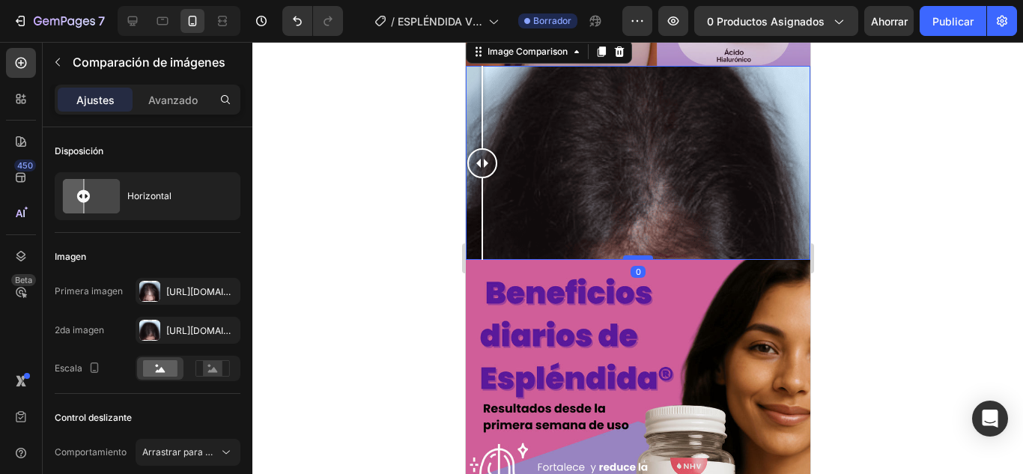
drag, startPoint x: 640, startPoint y: 235, endPoint x: 1453, endPoint y: 375, distance: 825.5
click at [638, 255] on div at bounding box center [638, 257] width 30 height 4
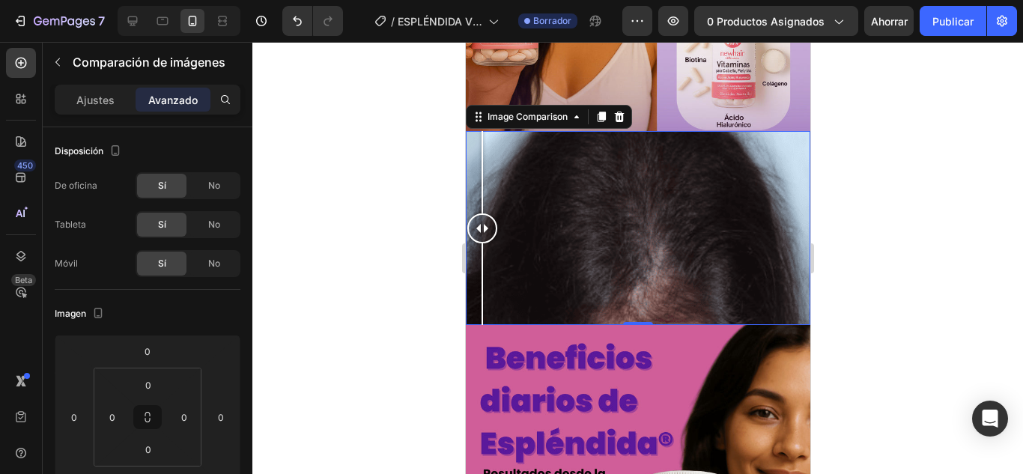
scroll to position [1355, 0]
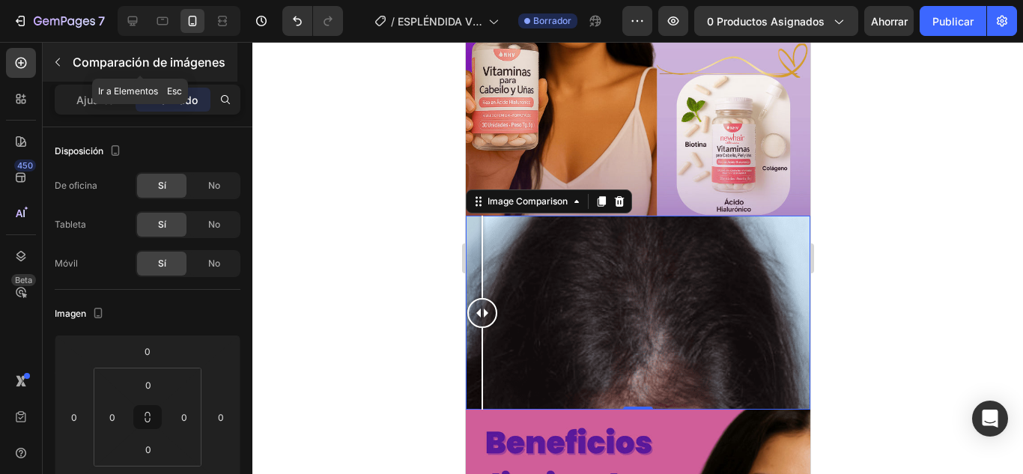
click at [55, 61] on icon "button" at bounding box center [58, 62] width 12 height 12
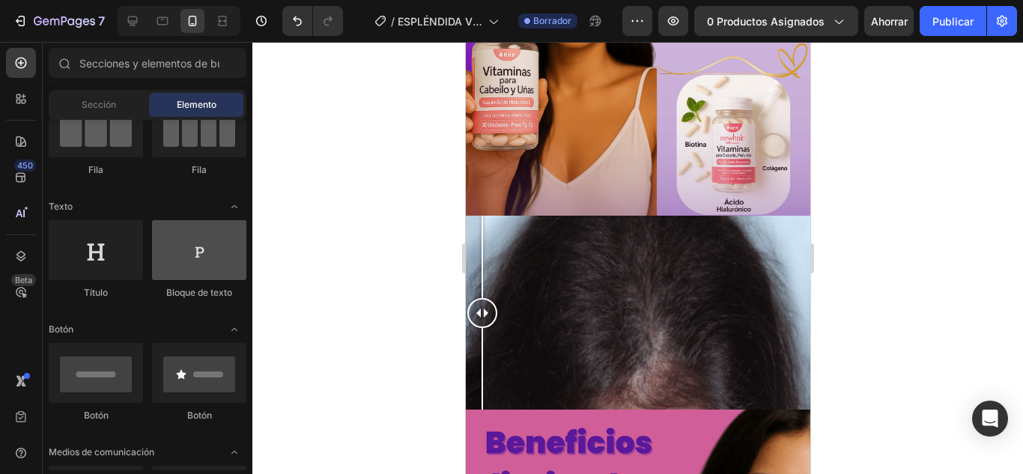
scroll to position [0, 0]
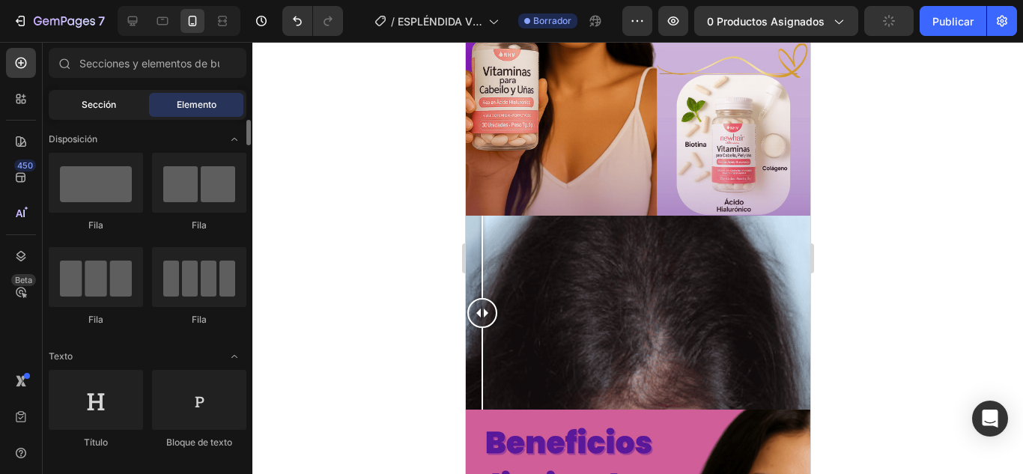
click at [103, 104] on font "Sección" at bounding box center [99, 104] width 34 height 11
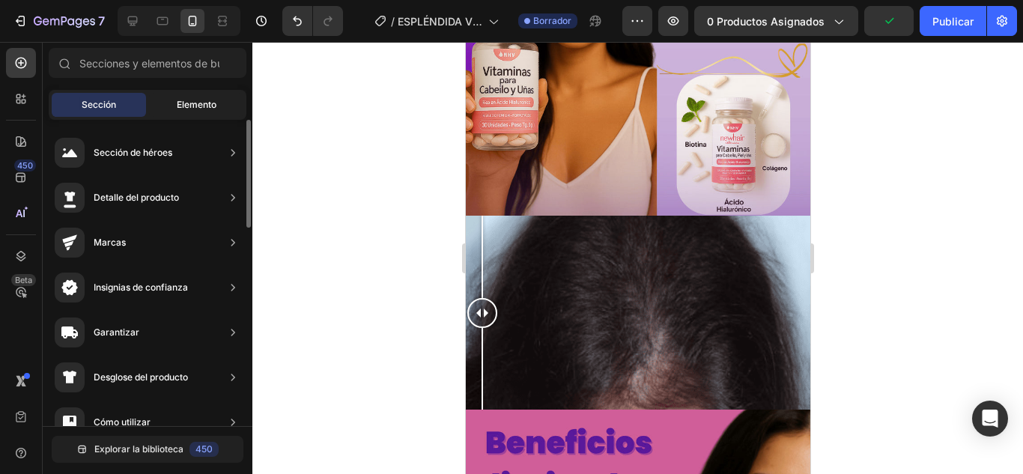
click at [190, 107] on font "Elemento" at bounding box center [197, 104] width 40 height 11
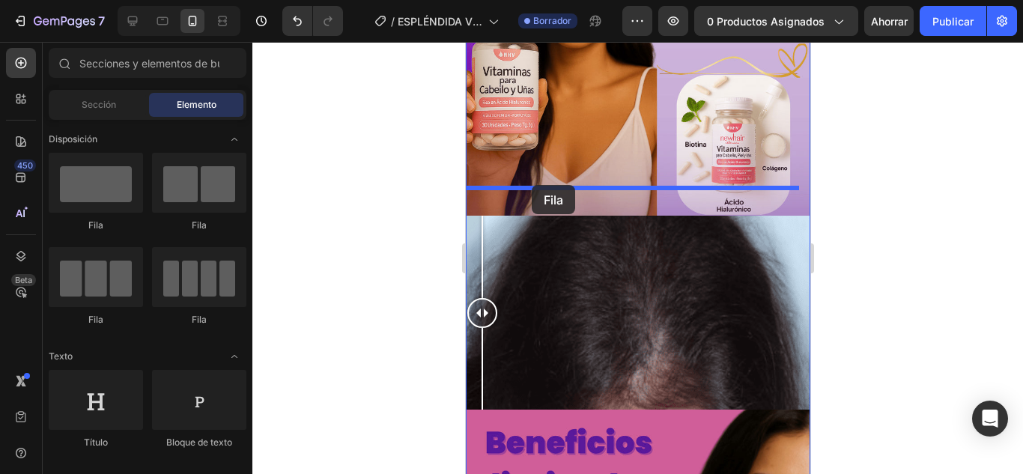
drag, startPoint x: 564, startPoint y: 236, endPoint x: 530, endPoint y: 187, distance: 60.3
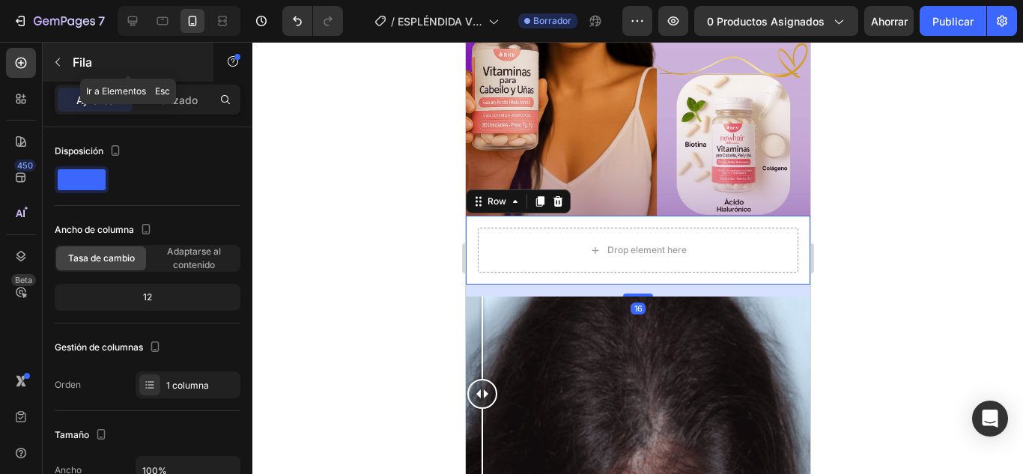
click at [58, 61] on icon "button" at bounding box center [57, 62] width 4 height 8
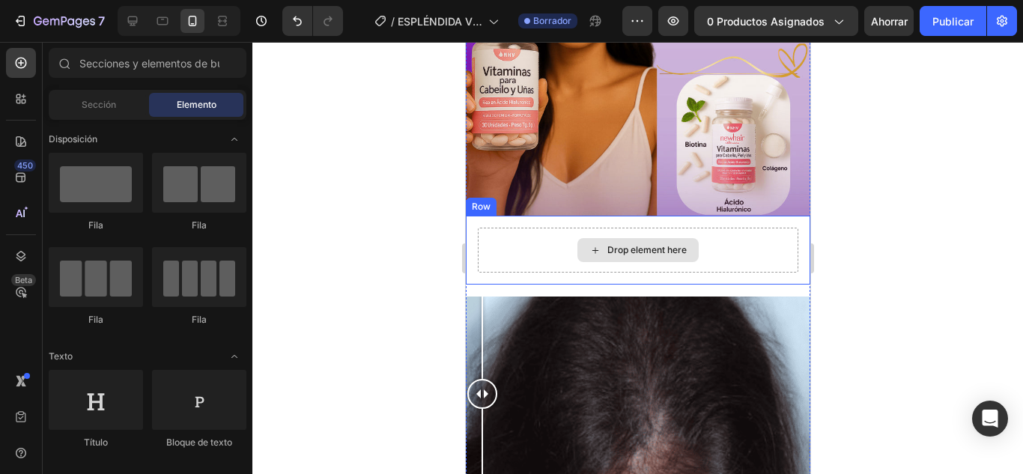
click at [660, 244] on div "Drop element here" at bounding box center [646, 250] width 79 height 12
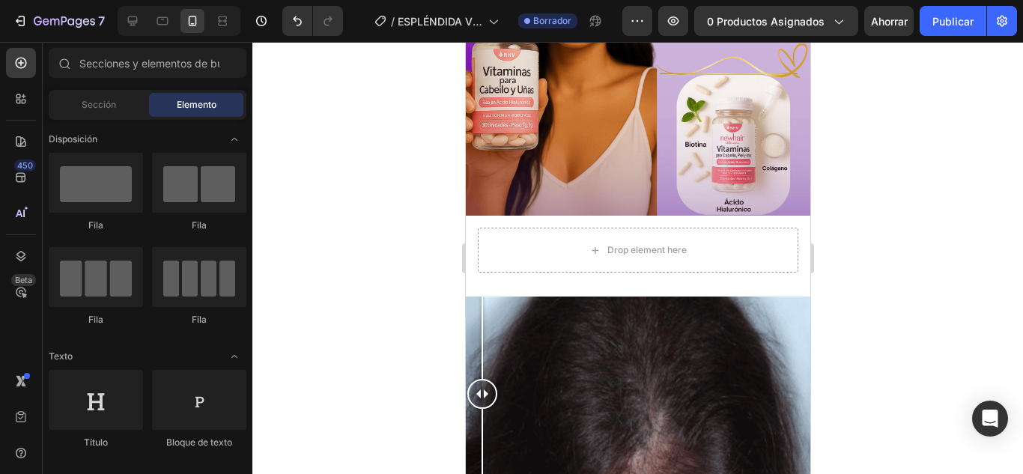
scroll to position [75, 0]
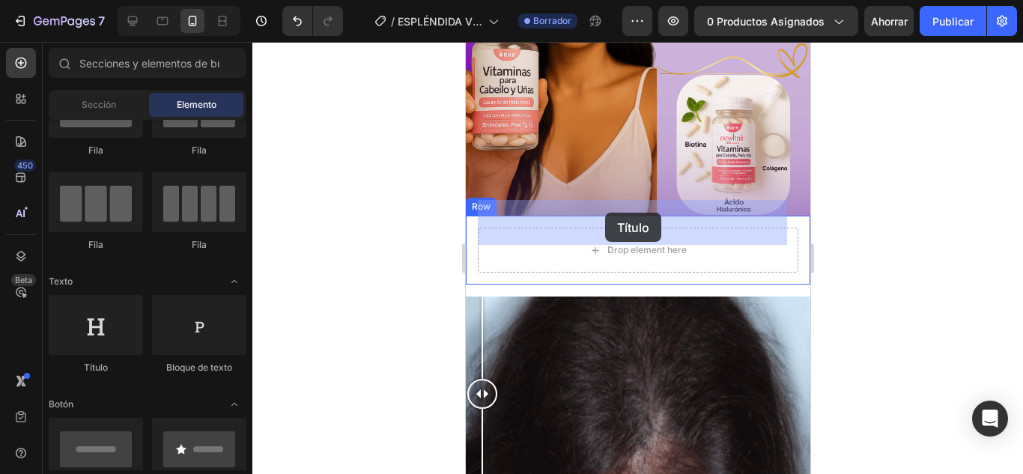
drag, startPoint x: 904, startPoint y: 309, endPoint x: 605, endPoint y: 213, distance: 314.9
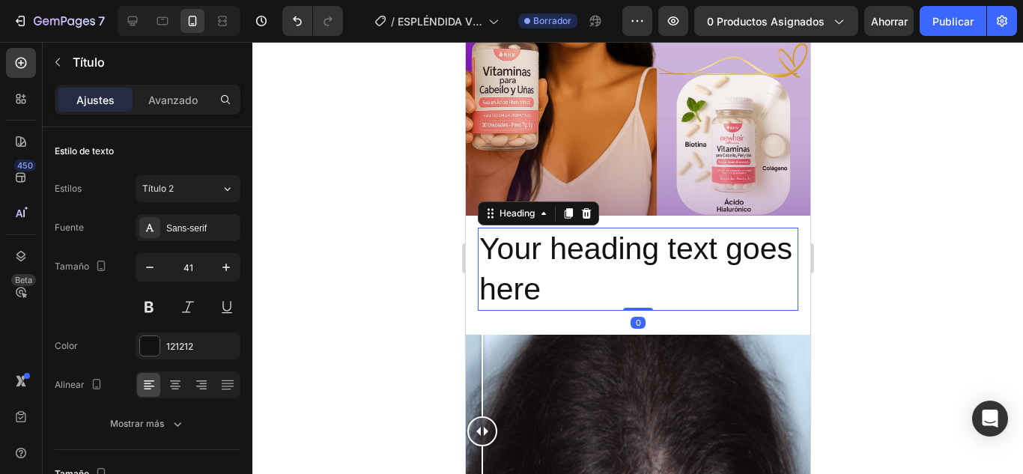
click at [587, 257] on h2 "Your heading text goes here" at bounding box center [637, 269] width 321 height 83
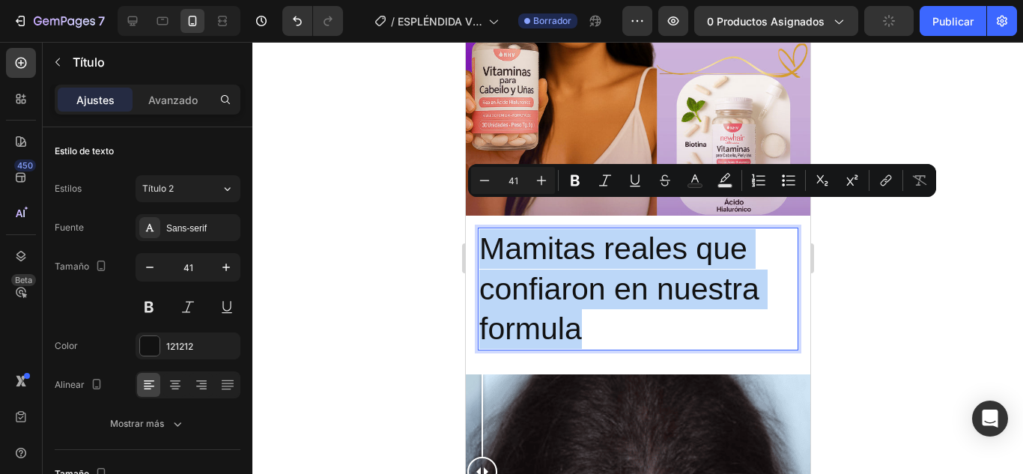
drag, startPoint x: 634, startPoint y: 311, endPoint x: 925, endPoint y: 249, distance: 298.0
click at [634, 229] on p "Mamitas reales que confiaron en nuestra formula" at bounding box center [638, 289] width 318 height 120
click at [680, 267] on p "Mamitas reales que confiaron en nuestra formula" at bounding box center [638, 289] width 318 height 120
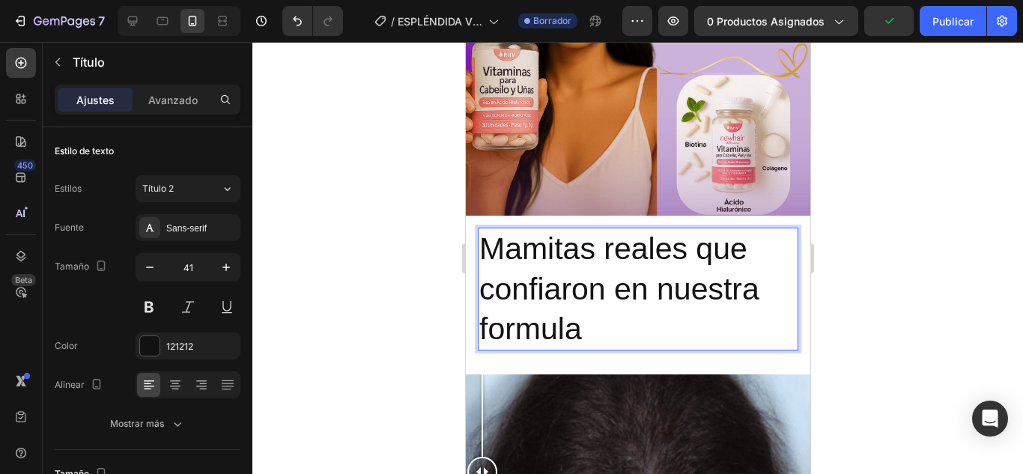
click at [655, 229] on p "Mamitas reales que confiaron en nuestra formula" at bounding box center [638, 289] width 318 height 120
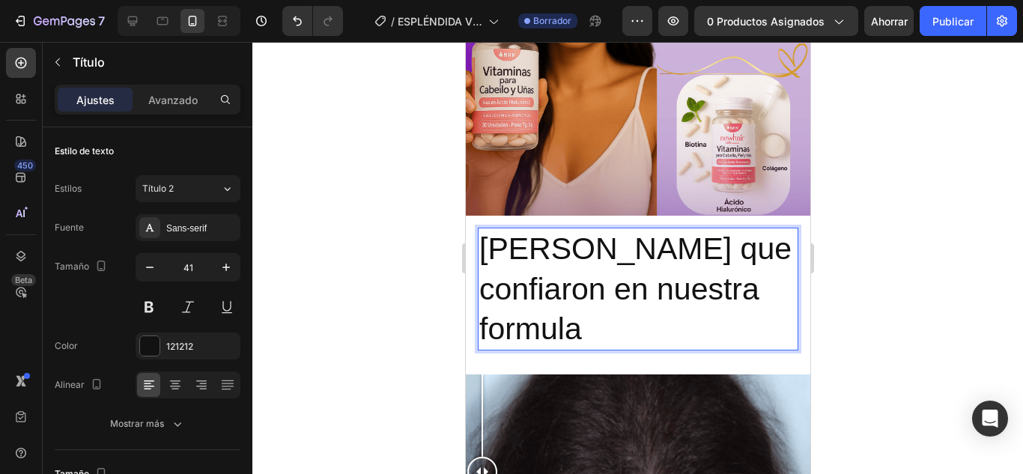
click at [533, 309] on p "Mamitas que confiaron en nuestra formula" at bounding box center [638, 289] width 318 height 120
click at [465, 42] on lt-span "f ó rmula" at bounding box center [465, 42] width 0 height 0
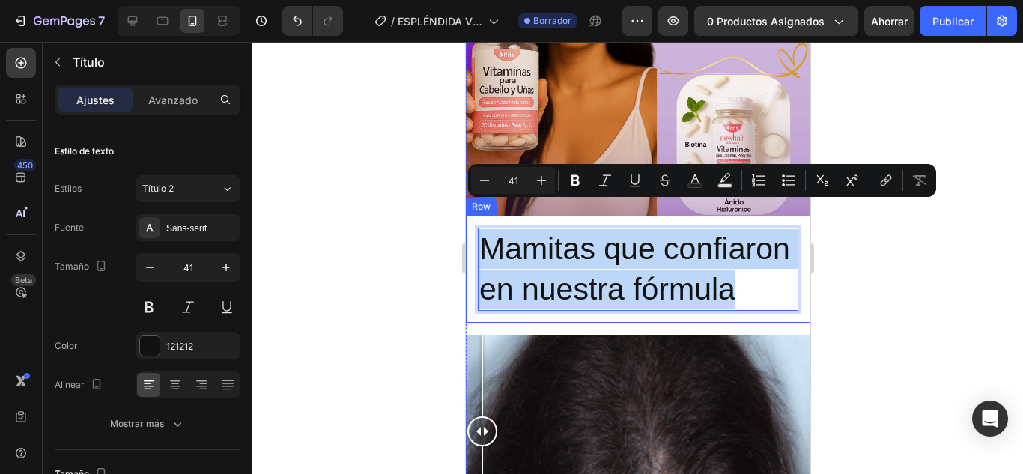
drag, startPoint x: 601, startPoint y: 301, endPoint x: 476, endPoint y: 217, distance: 151.1
click at [476, 217] on div "Mamitas que confiaron en nuestra fórmula Heading 0 Row" at bounding box center [637, 269] width 345 height 107
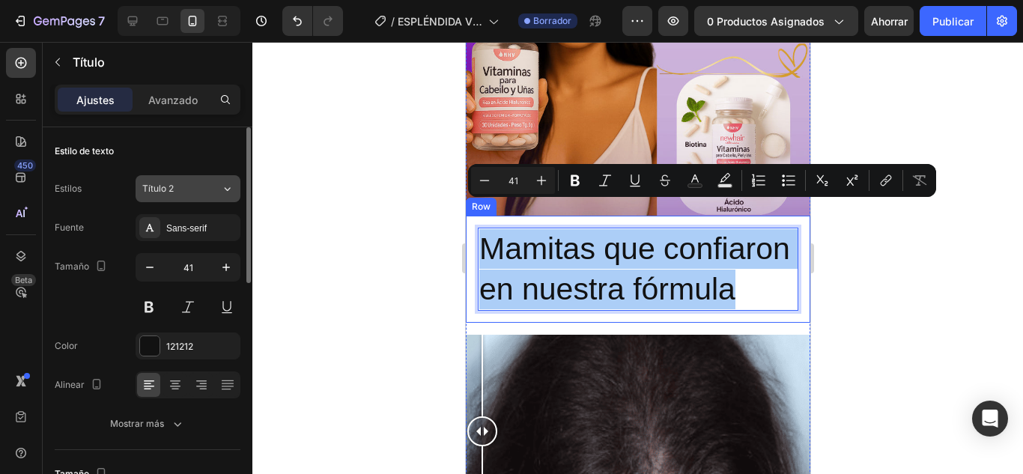
click at [181, 188] on div "Título 2" at bounding box center [172, 188] width 61 height 13
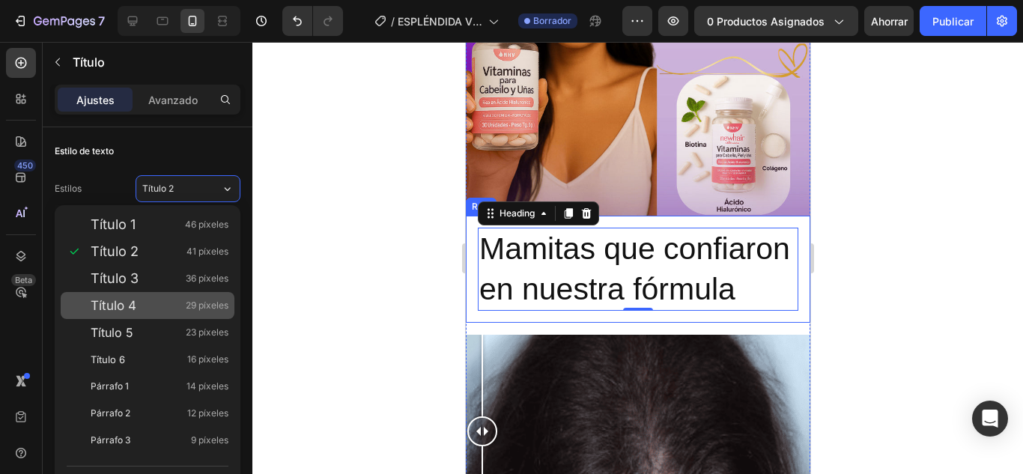
click at [171, 294] on div "Título 4 29 píxeles" at bounding box center [148, 305] width 174 height 27
type input "29"
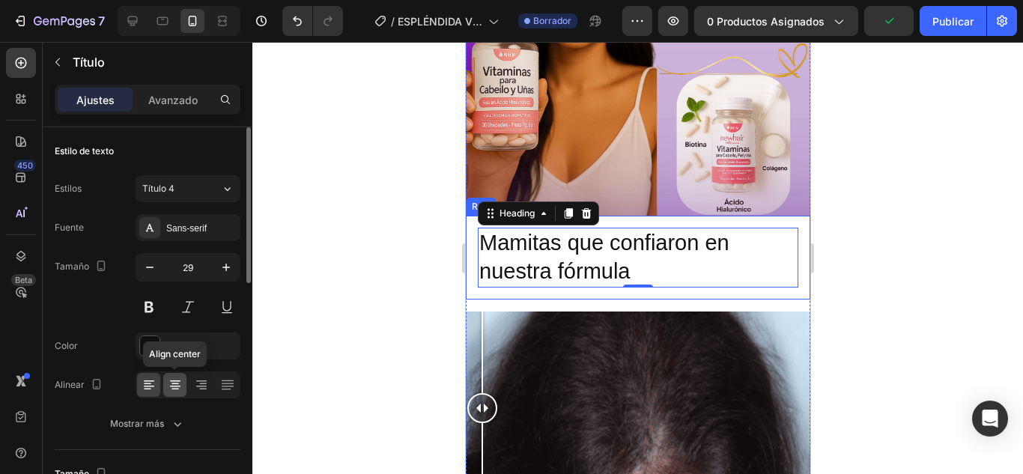
click at [181, 378] on icon at bounding box center [175, 385] width 15 height 15
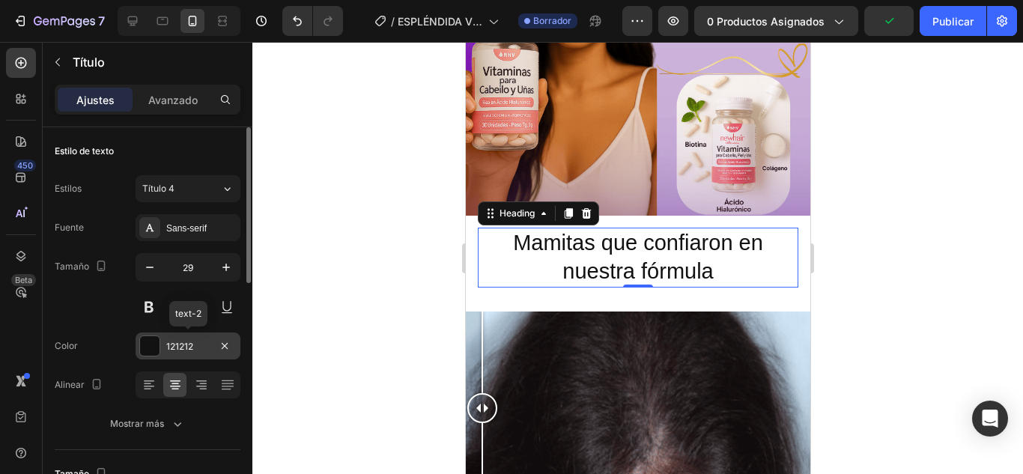
click at [163, 349] on div "121212" at bounding box center [188, 346] width 105 height 27
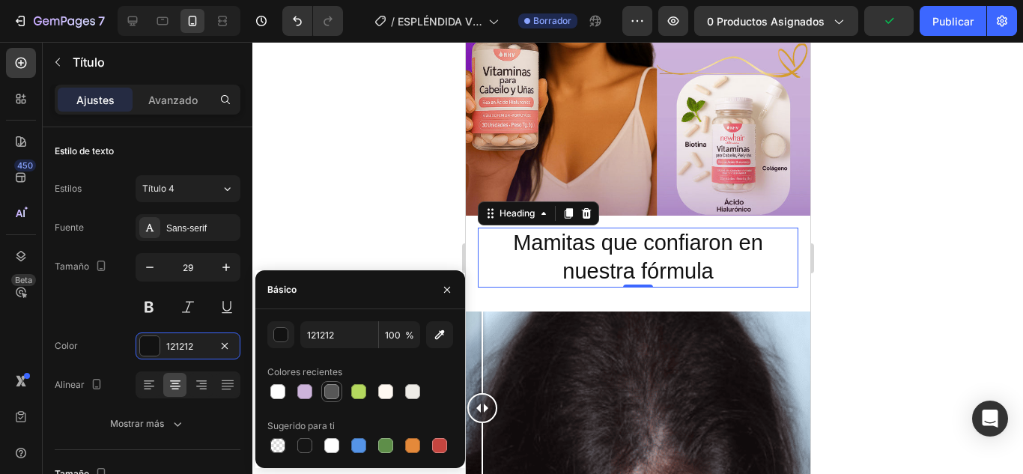
click at [336, 390] on div at bounding box center [331, 391] width 15 height 15
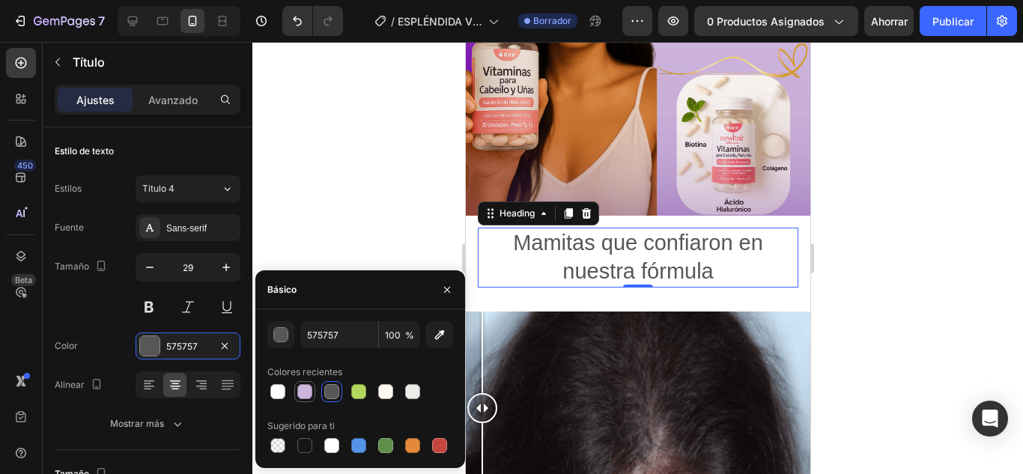
click at [304, 398] on div at bounding box center [304, 391] width 15 height 15
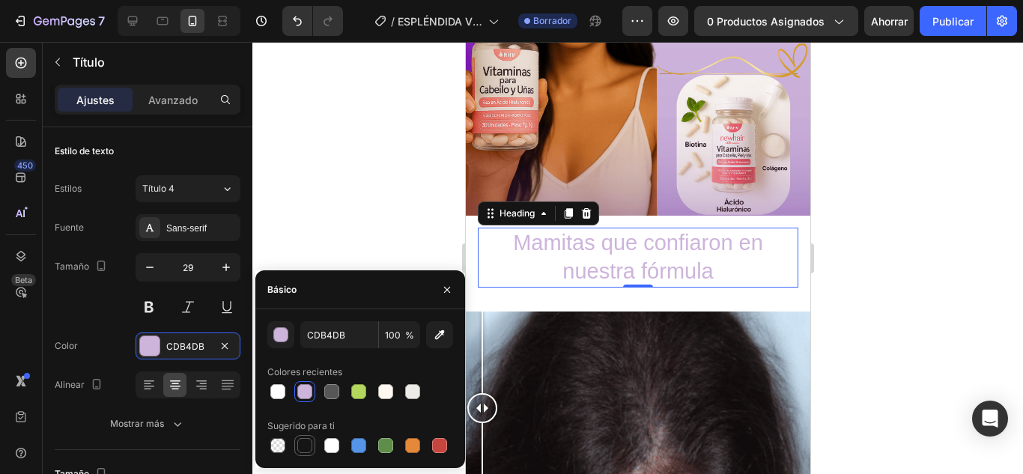
click at [305, 446] on div at bounding box center [304, 445] width 15 height 15
type input "151515"
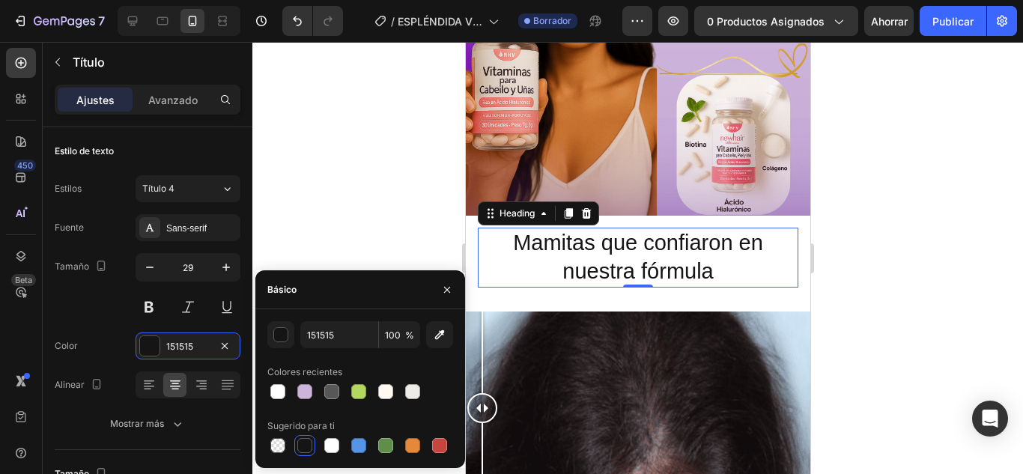
click at [381, 251] on div at bounding box center [637, 258] width 771 height 432
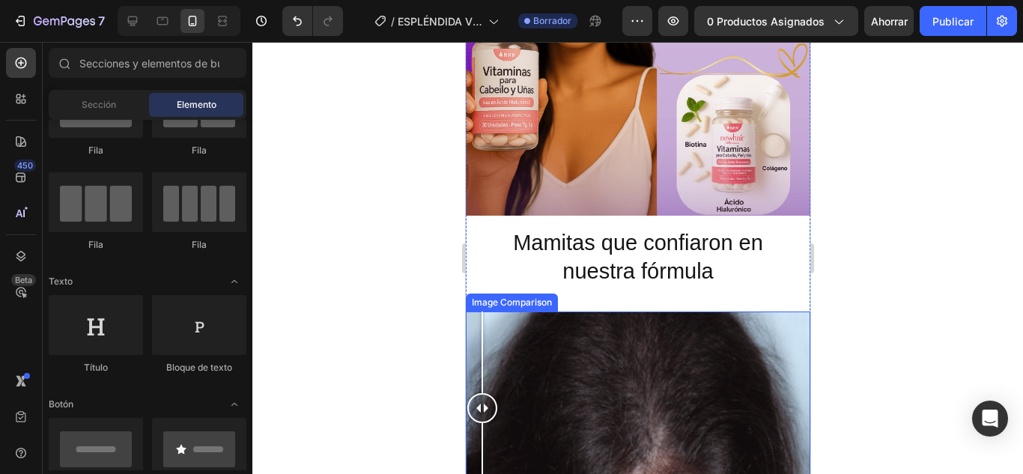
click at [682, 312] on div at bounding box center [637, 409] width 345 height 194
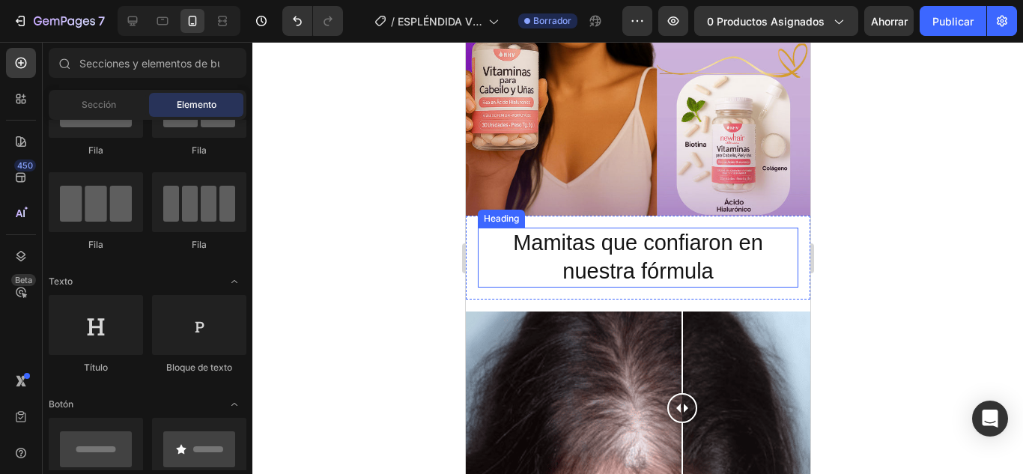
click at [720, 248] on p "Mamitas que confiaron en nuestra fórmula" at bounding box center [638, 257] width 318 height 56
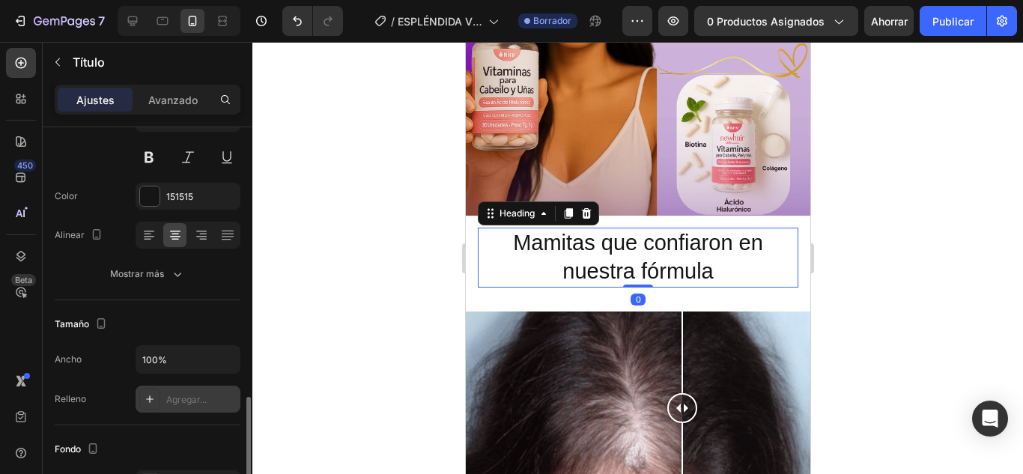
scroll to position [300, 0]
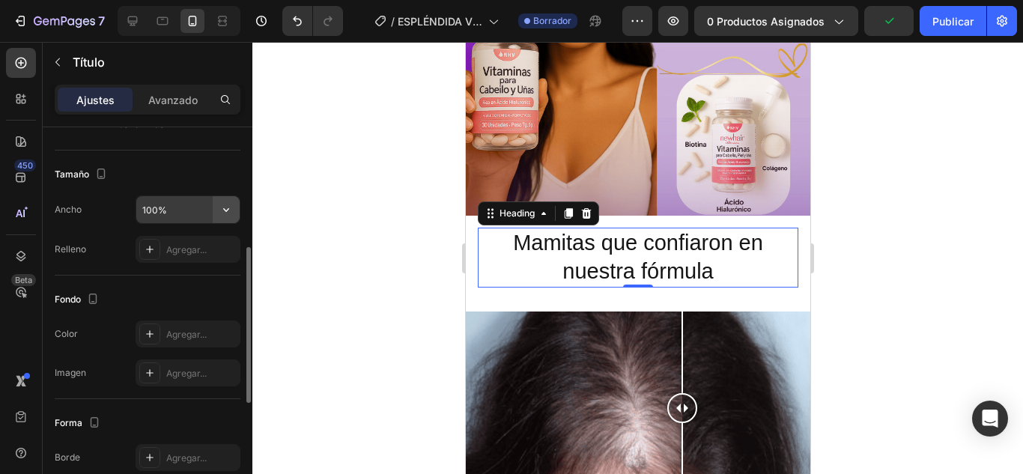
click at [225, 214] on icon "button" at bounding box center [226, 209] width 15 height 15
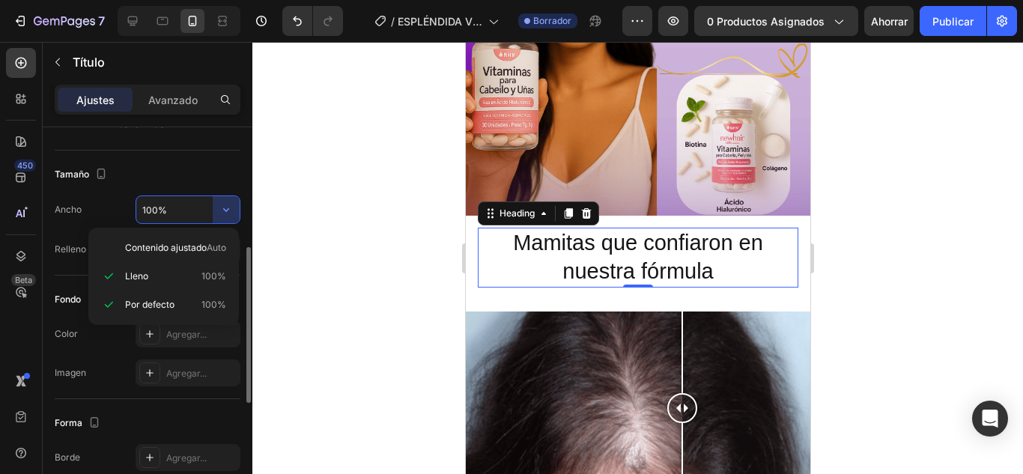
click at [126, 402] on div "Forma Borde Agregar... Esquina Agregar... Sombra Agregar..." at bounding box center [148, 480] width 186 height 163
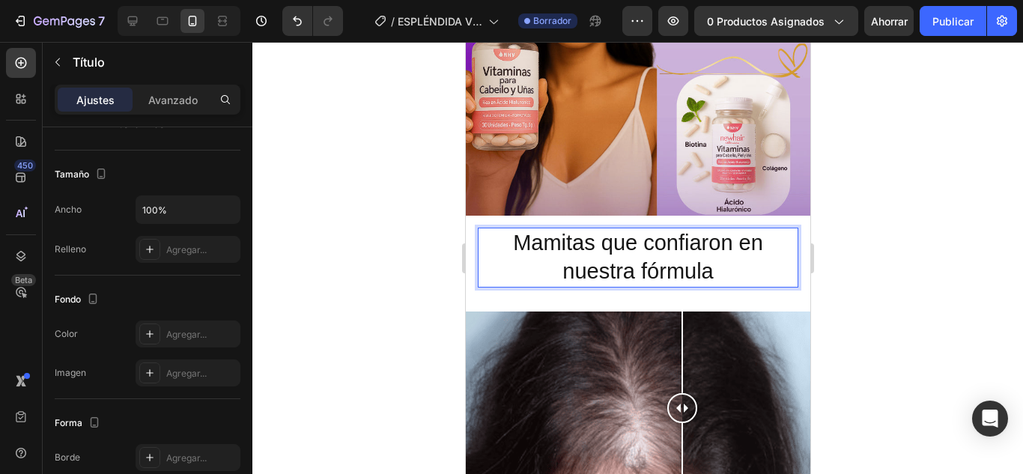
click at [721, 238] on p "Mamitas que confiaron en nuestra fórmula" at bounding box center [638, 257] width 318 height 56
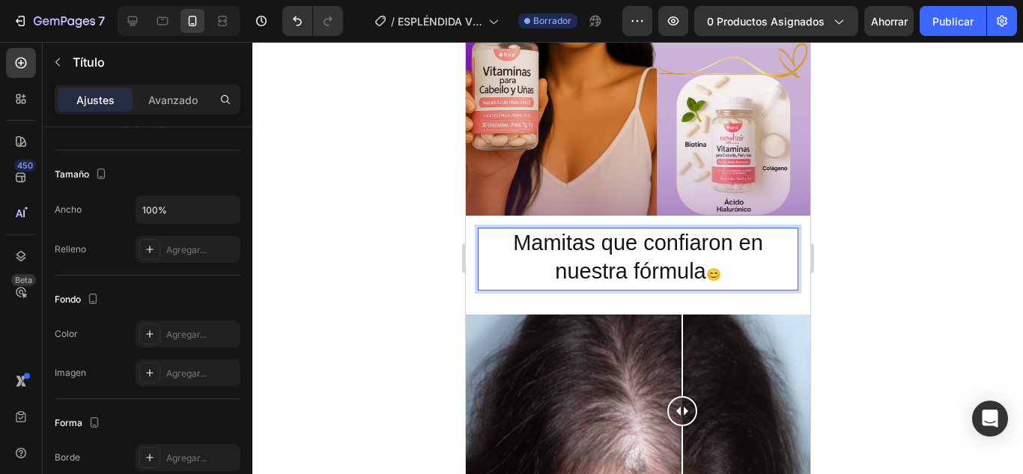
click at [887, 254] on div at bounding box center [637, 258] width 771 height 432
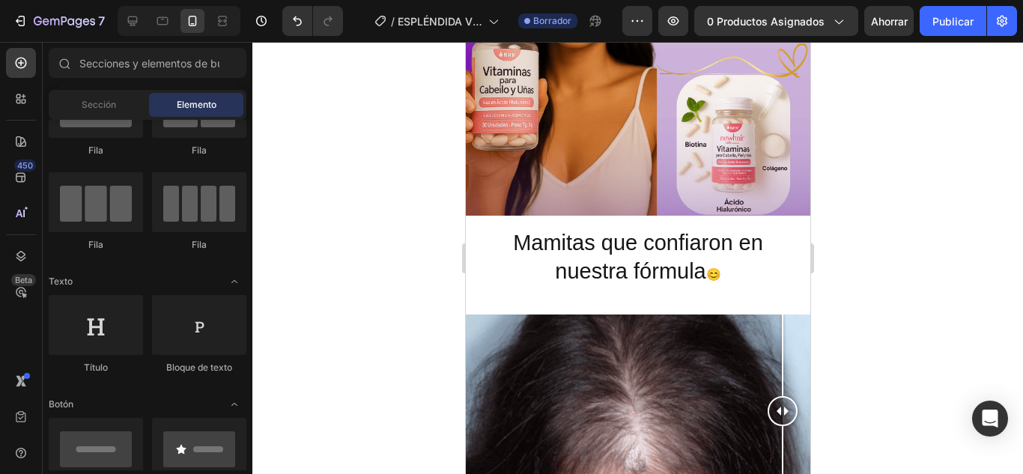
drag, startPoint x: 682, startPoint y: 375, endPoint x: 721, endPoint y: 300, distance: 84.8
click at [797, 415] on div at bounding box center [637, 412] width 345 height 194
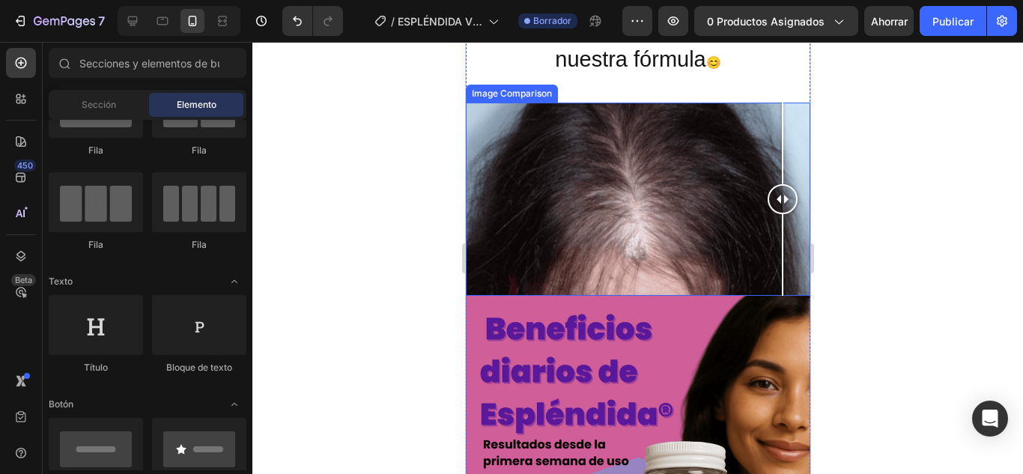
scroll to position [1579, 0]
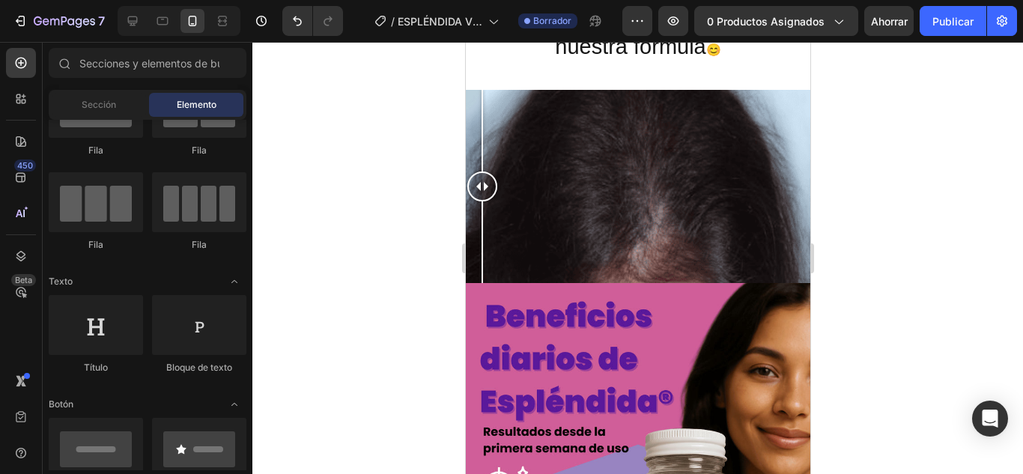
drag, startPoint x: 775, startPoint y: 157, endPoint x: 449, endPoint y: 251, distance: 340.0
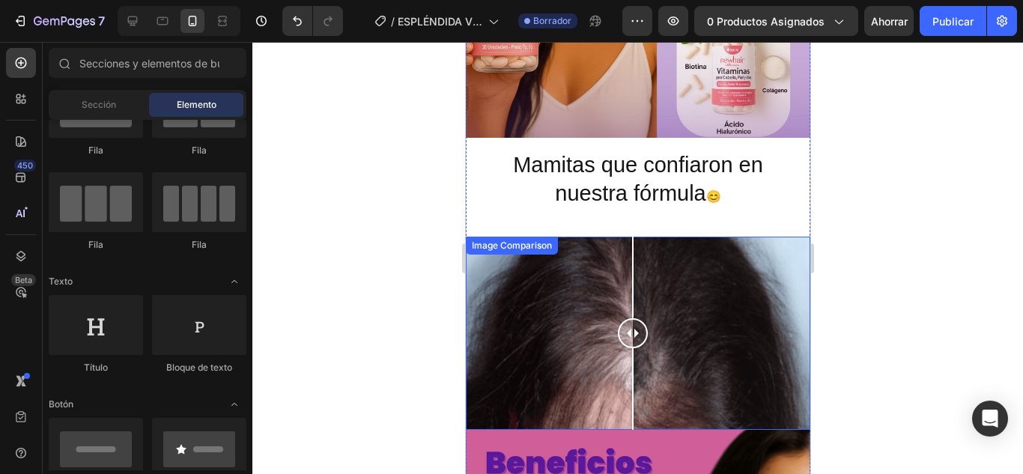
scroll to position [1424, 0]
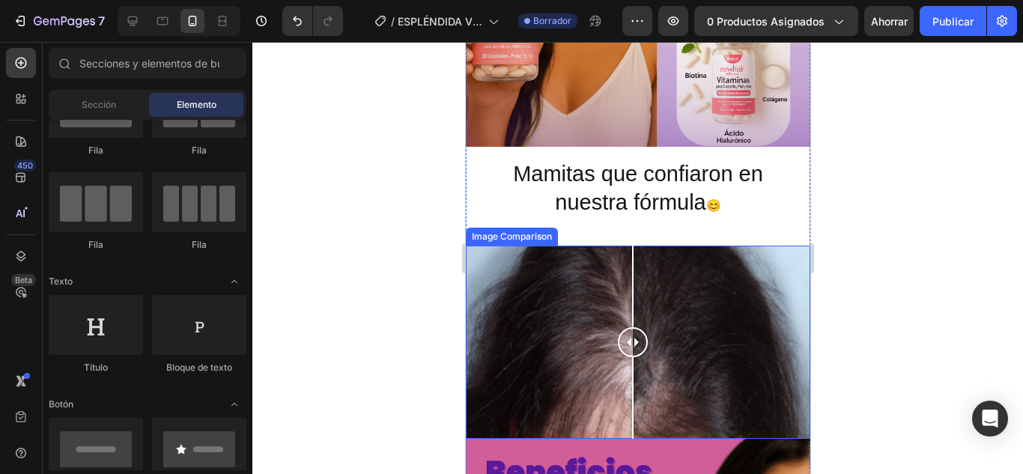
click at [732, 280] on div at bounding box center [637, 343] width 345 height 194
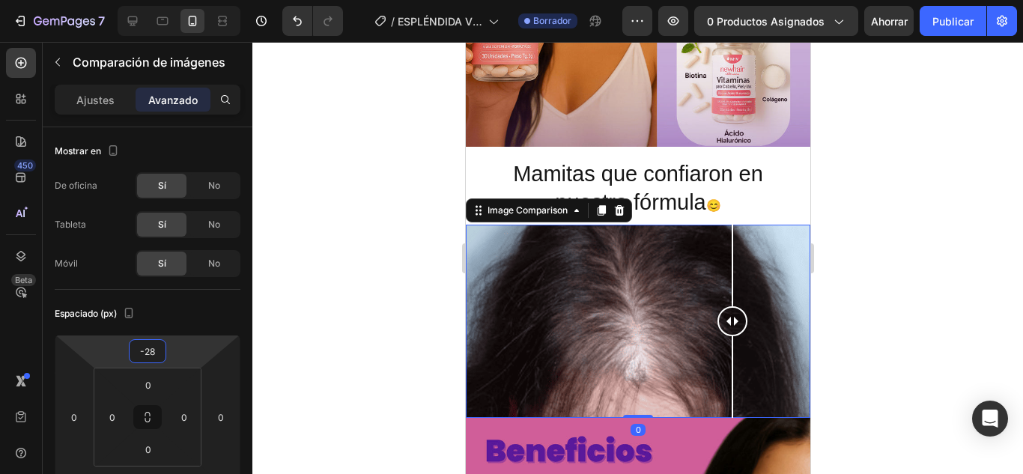
type input "-36"
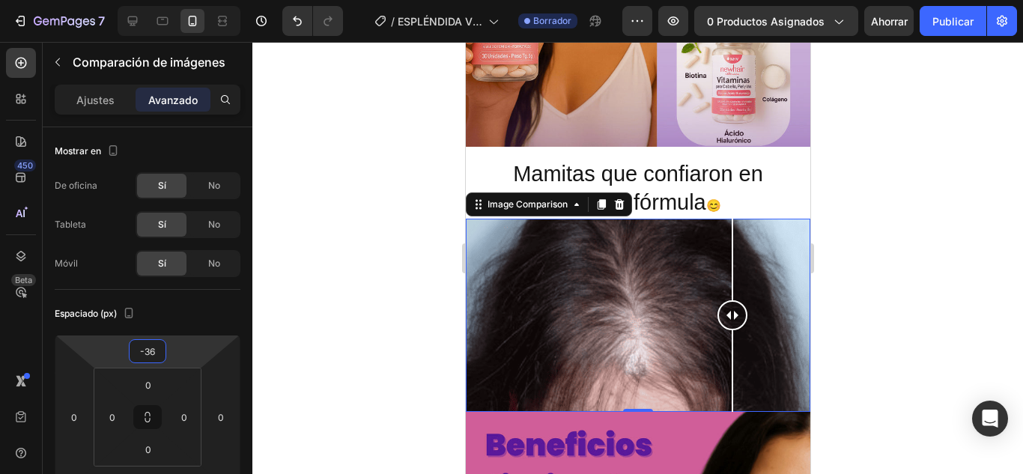
drag, startPoint x: 167, startPoint y: 353, endPoint x: 187, endPoint y: 366, distance: 23.7
click at [187, 0] on html "7 Version history / ESPLÉNDIDA VITAMINAS Borrador Avance 0 productos asignados …" at bounding box center [511, 0] width 1023 height 0
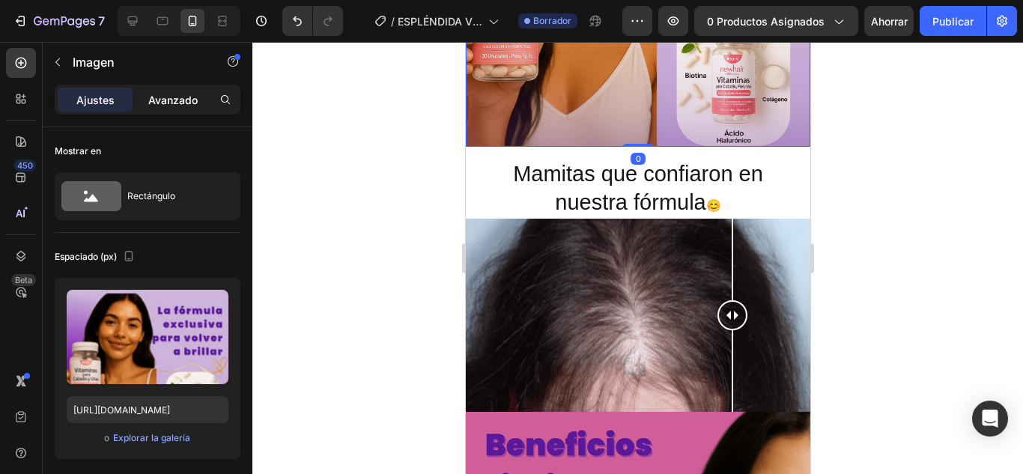
click at [167, 94] on font "Avanzado" at bounding box center [172, 100] width 49 height 13
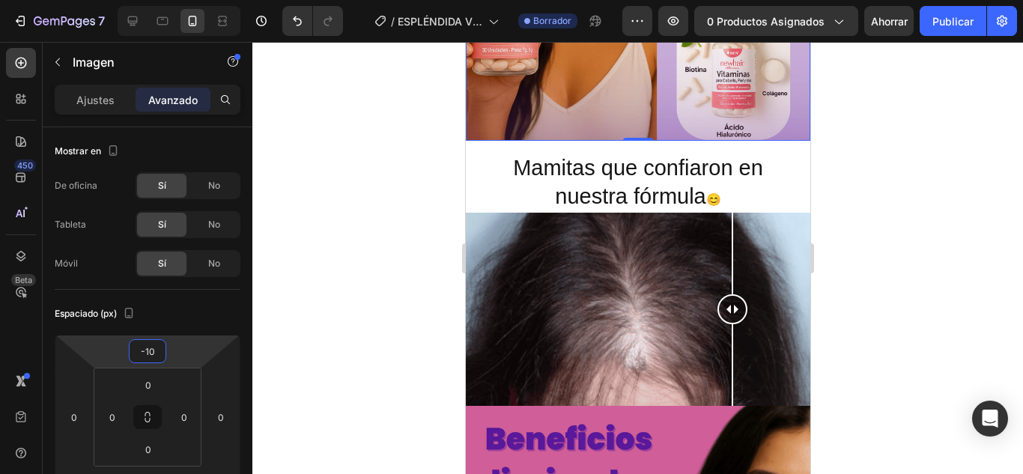
type input "-4"
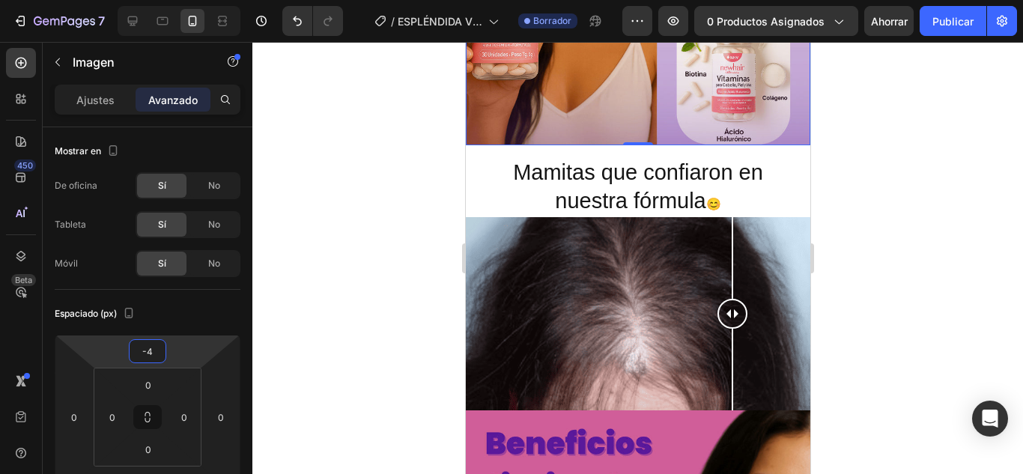
drag, startPoint x: 180, startPoint y: 345, endPoint x: 169, endPoint y: 346, distance: 10.5
click at [169, 0] on html "7 Version history / ESPLÉNDIDA VITAMINAS Borrador Avance 0 productos asignados …" at bounding box center [511, 0] width 1023 height 0
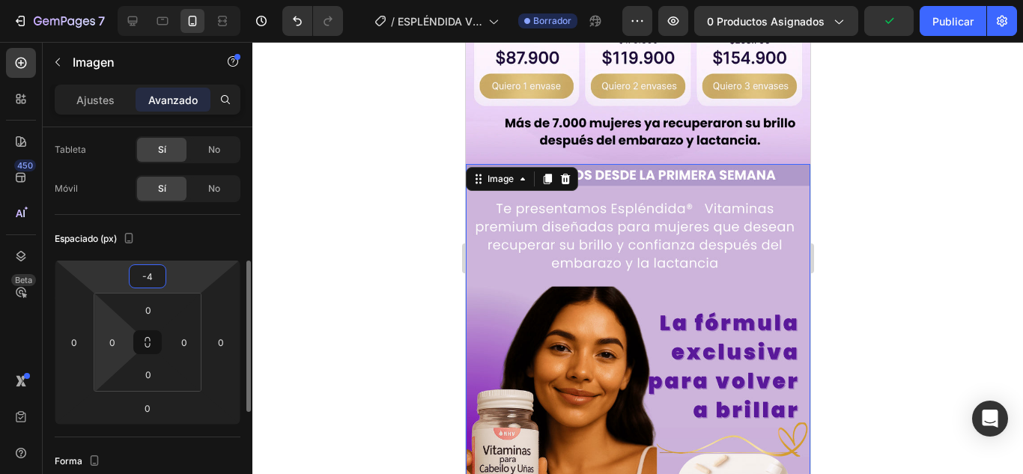
scroll to position [150, 0]
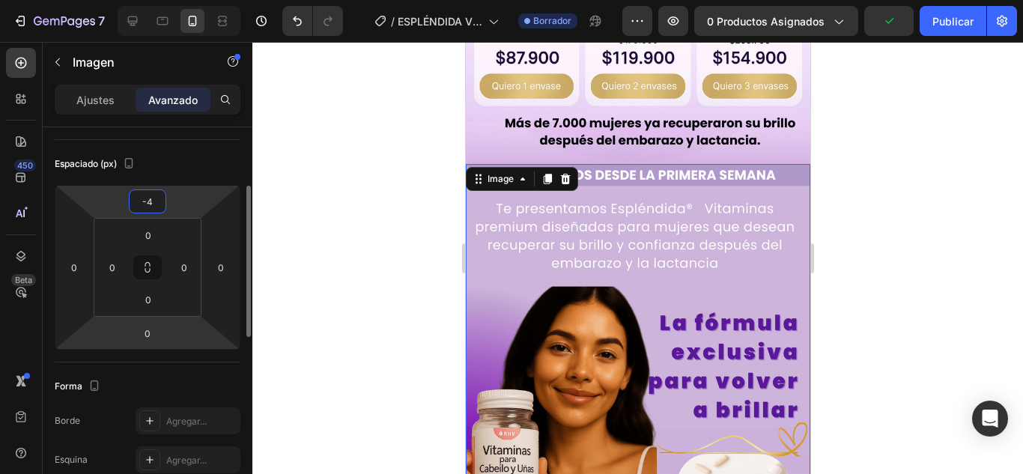
click at [197, 0] on html "7 Version history / ESPLÉNDIDA VITAMINAS Borrador Avance 0 productos asignados …" at bounding box center [511, 0] width 1023 height 0
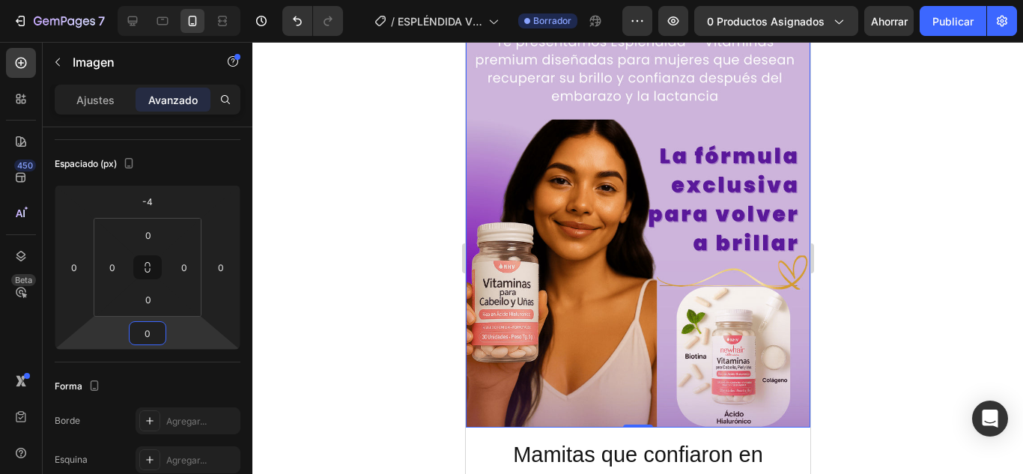
scroll to position [1199, 0]
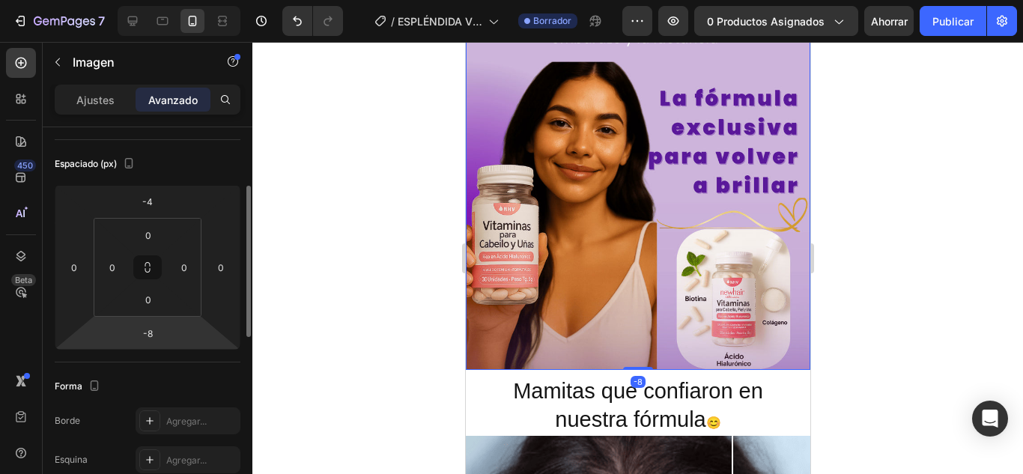
drag, startPoint x: 182, startPoint y: 339, endPoint x: 218, endPoint y: 343, distance: 36.2
click at [181, 0] on html "7 Version history / ESPLÉNDIDA VITAMINAS Borrador Avance 0 productos asignados …" at bounding box center [511, 0] width 1023 height 0
type input "-10"
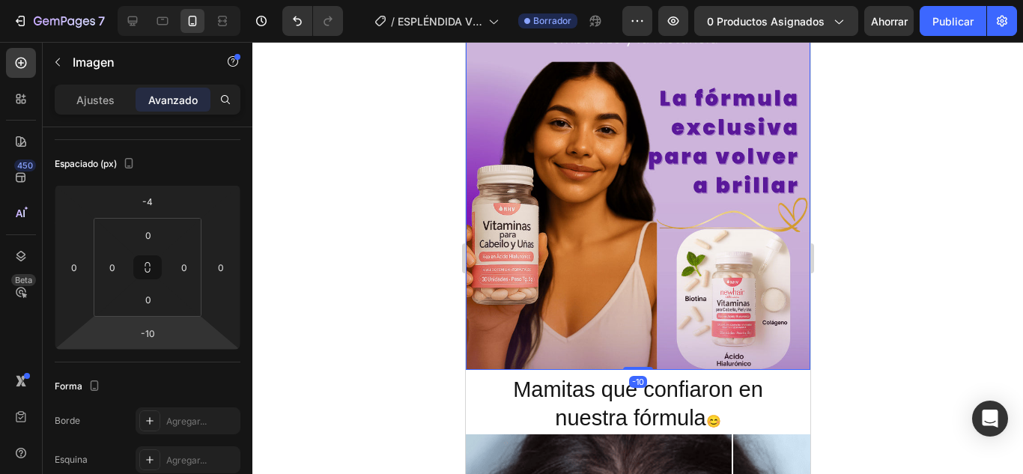
click at [914, 299] on div at bounding box center [637, 258] width 771 height 432
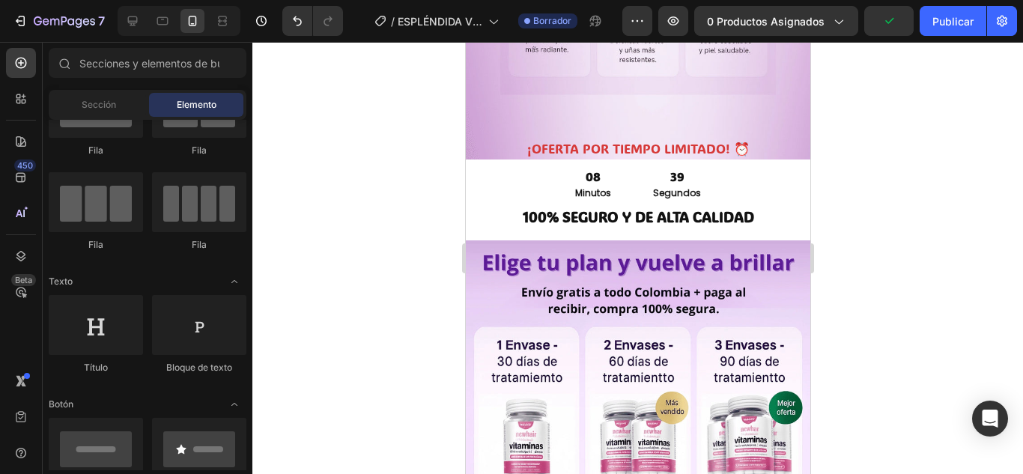
scroll to position [3746, 0]
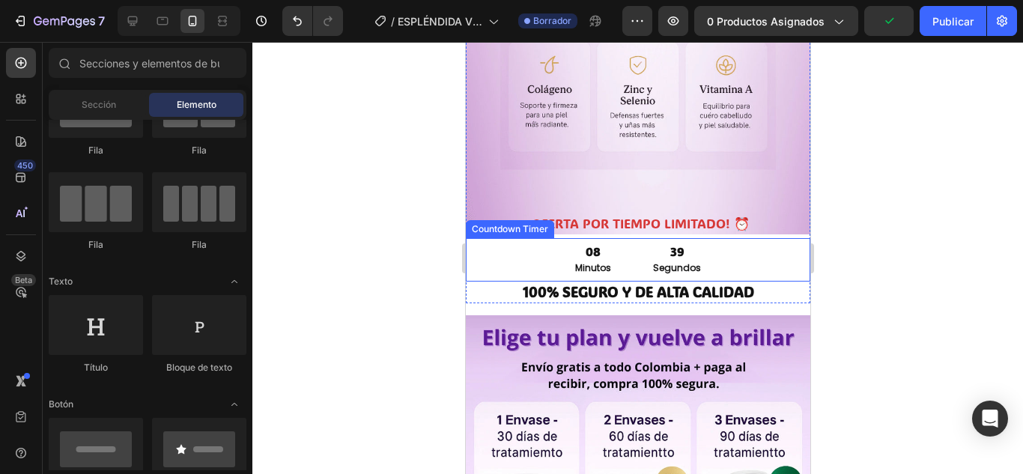
click at [721, 238] on div "08 Minutos 39 Segundos" at bounding box center [637, 259] width 345 height 43
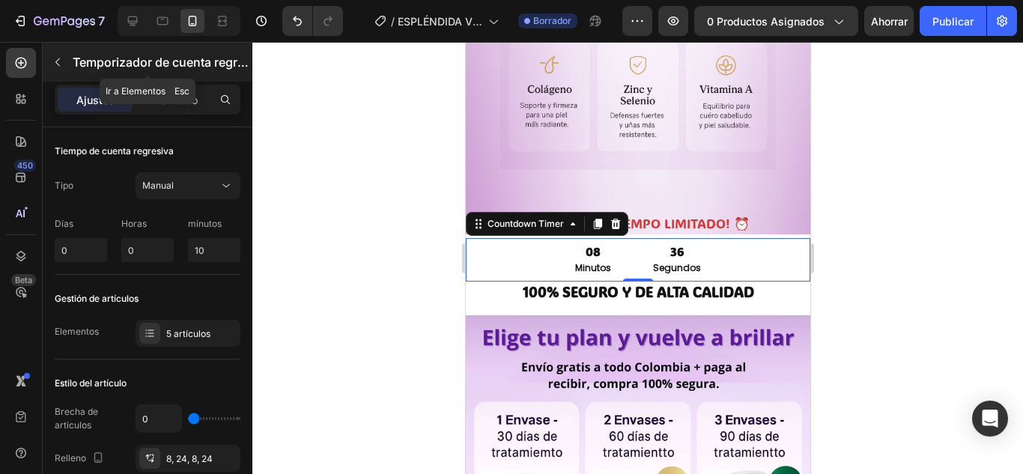
click at [58, 61] on icon "button" at bounding box center [58, 62] width 12 height 12
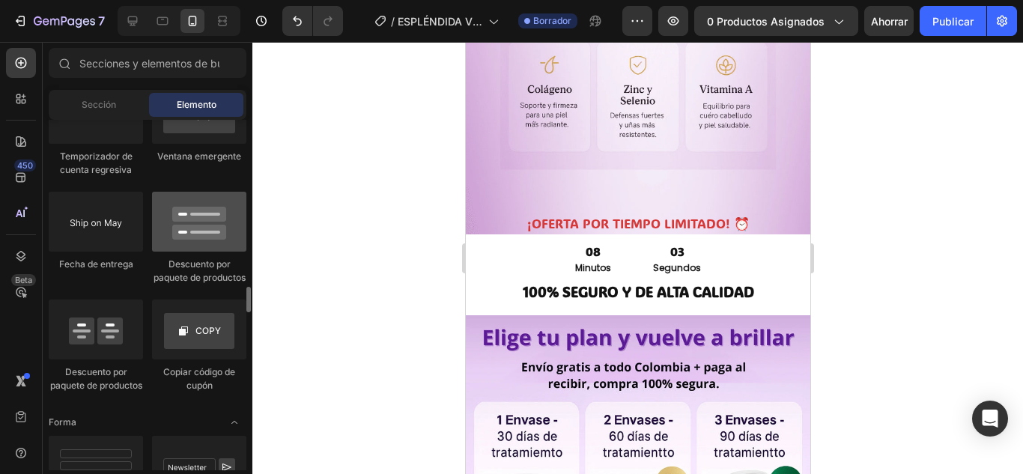
scroll to position [3297, 0]
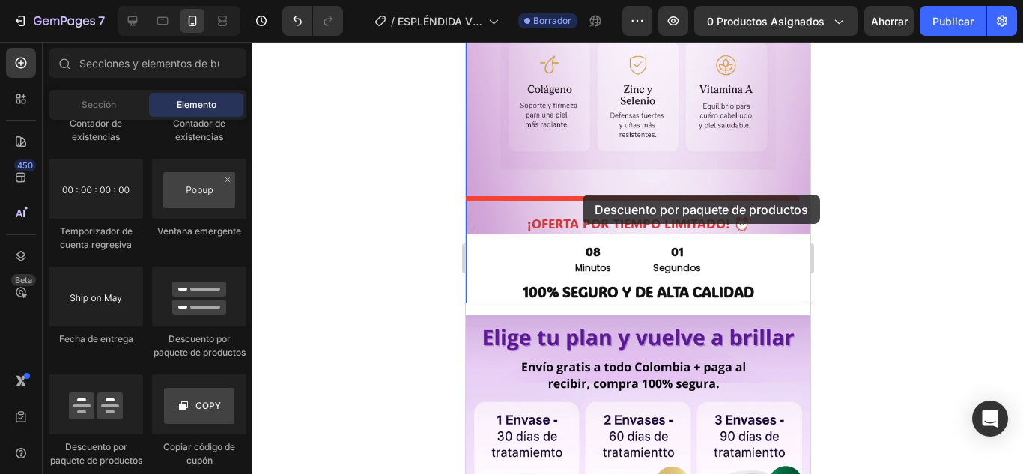
drag, startPoint x: 686, startPoint y: 341, endPoint x: 582, endPoint y: 195, distance: 179.4
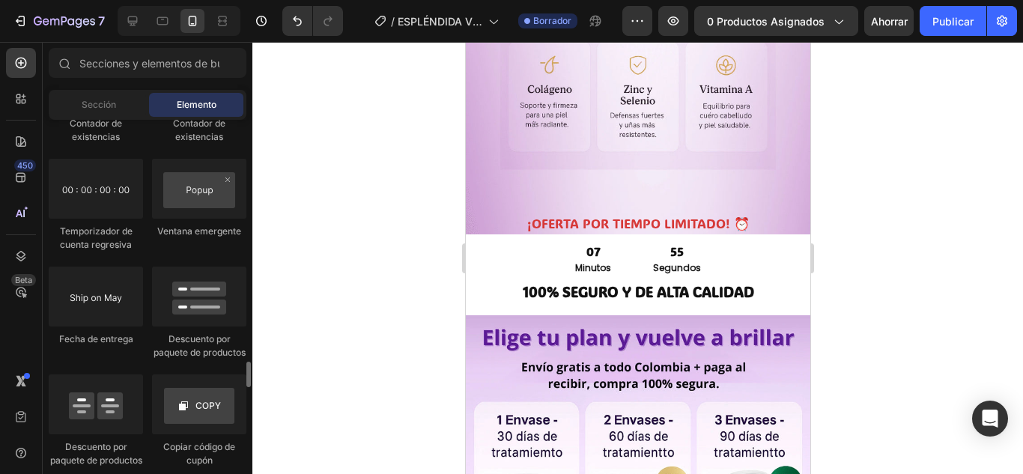
scroll to position [3222, 0]
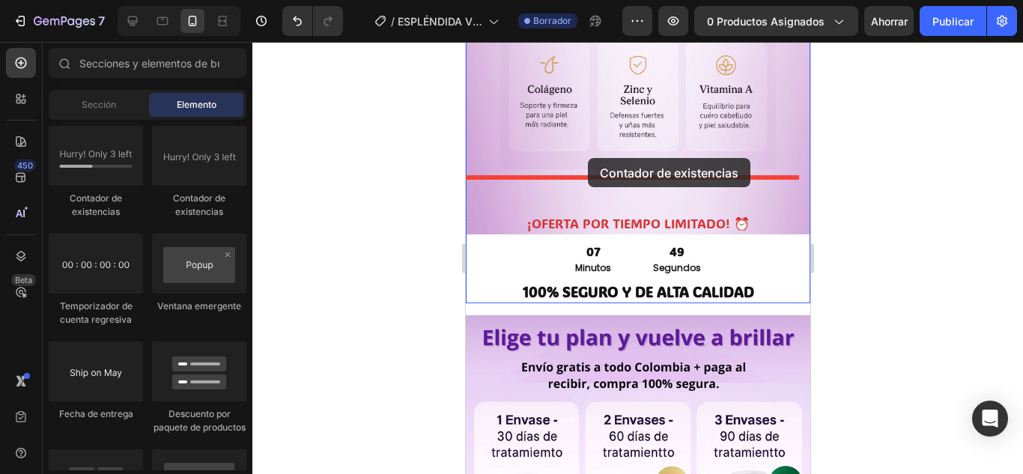
drag, startPoint x: 571, startPoint y: 207, endPoint x: 587, endPoint y: 158, distance: 51.4
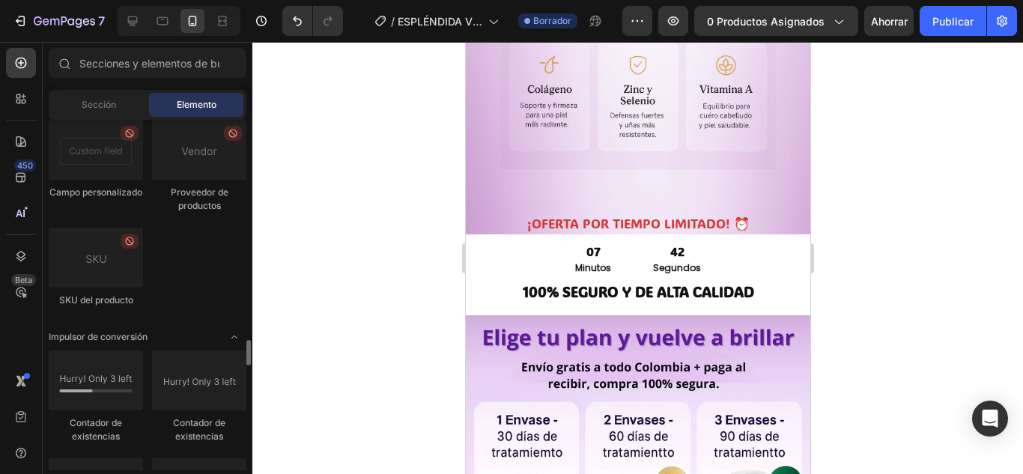
scroll to position [3147, 0]
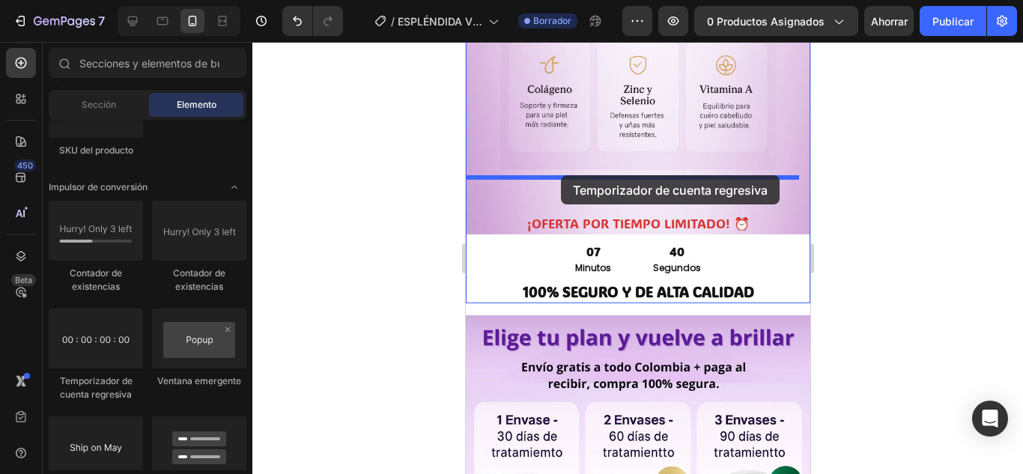
drag, startPoint x: 569, startPoint y: 384, endPoint x: 560, endPoint y: 175, distance: 208.5
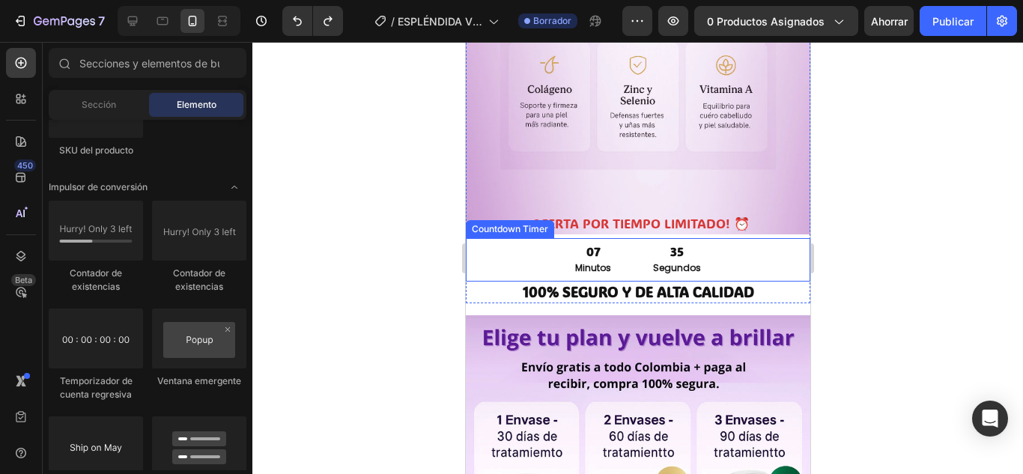
click at [682, 260] on p "Segundos" at bounding box center [677, 268] width 48 height 16
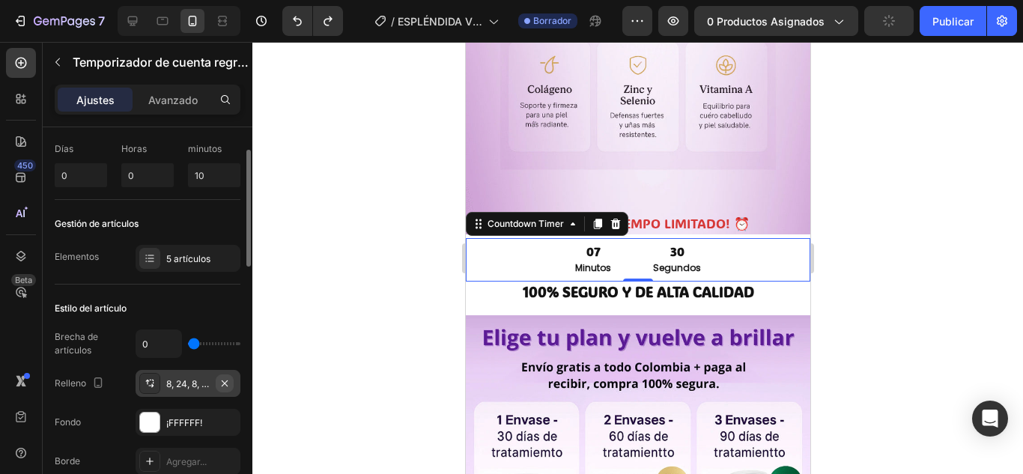
scroll to position [150, 0]
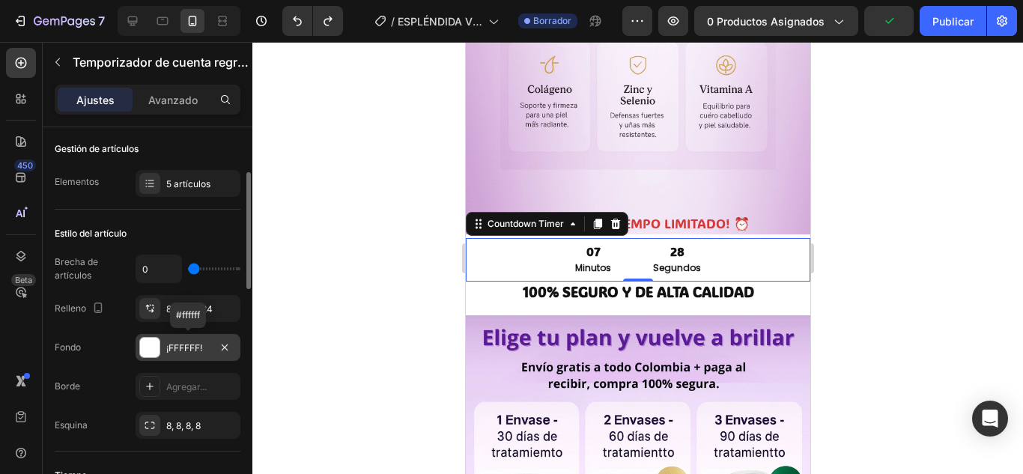
click at [154, 342] on div at bounding box center [149, 347] width 19 height 19
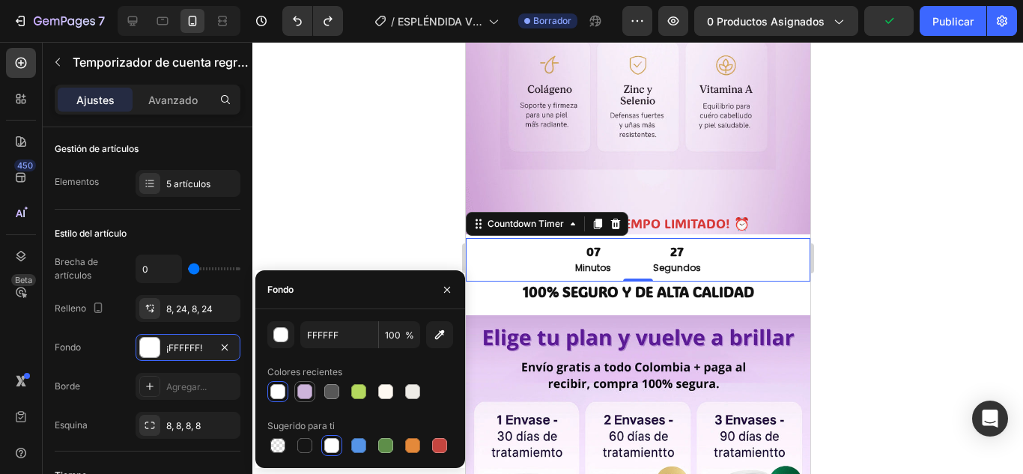
click at [306, 393] on div at bounding box center [304, 391] width 15 height 15
type input "CDB4DB"
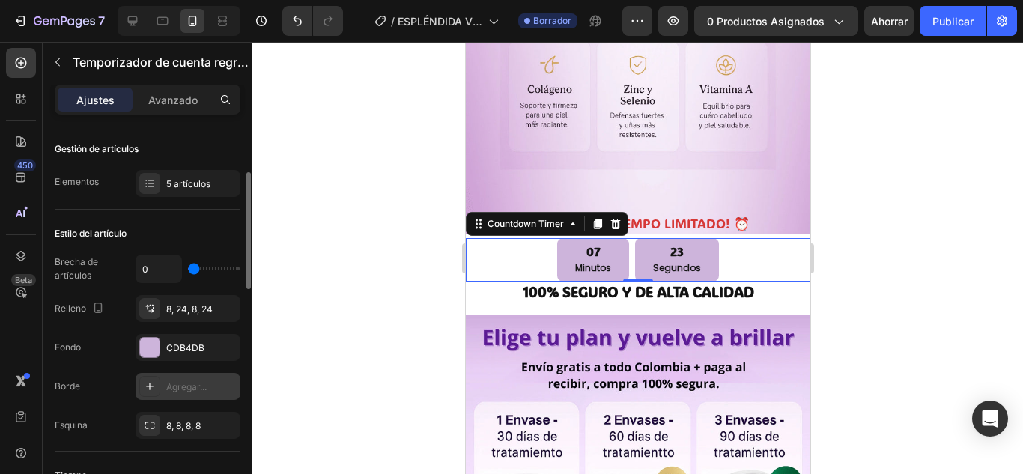
click at [150, 390] on icon at bounding box center [150, 387] width 12 height 12
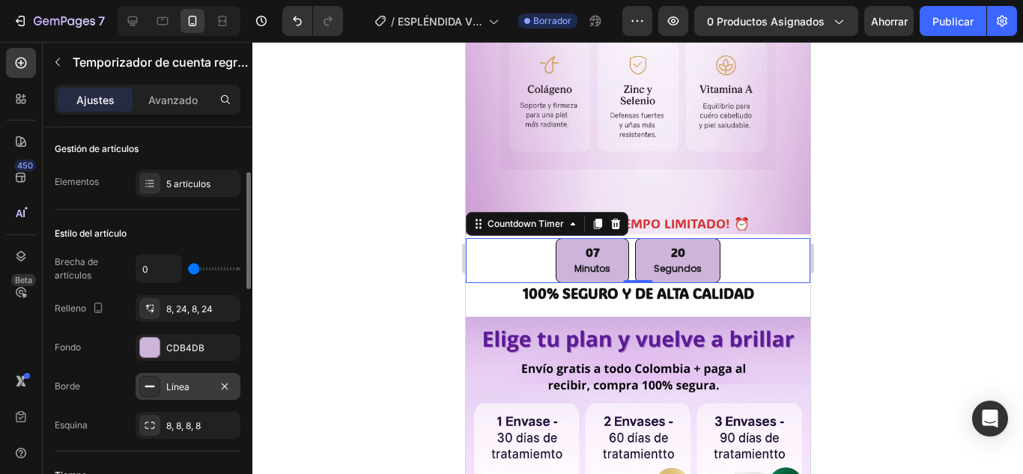
click at [195, 288] on div "Brecha de artículos 0 Relleno 8, 24, 8, 24 Fondo CDB4DB Borde Línea Esquina 8, …" at bounding box center [148, 347] width 186 height 184
click at [216, 230] on div "Estilo del artículo" at bounding box center [148, 234] width 186 height 24
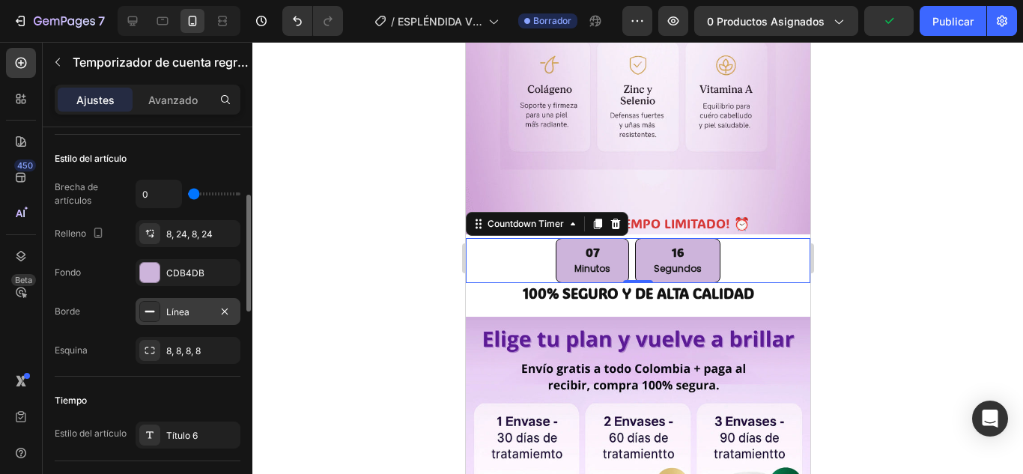
scroll to position [300, 0]
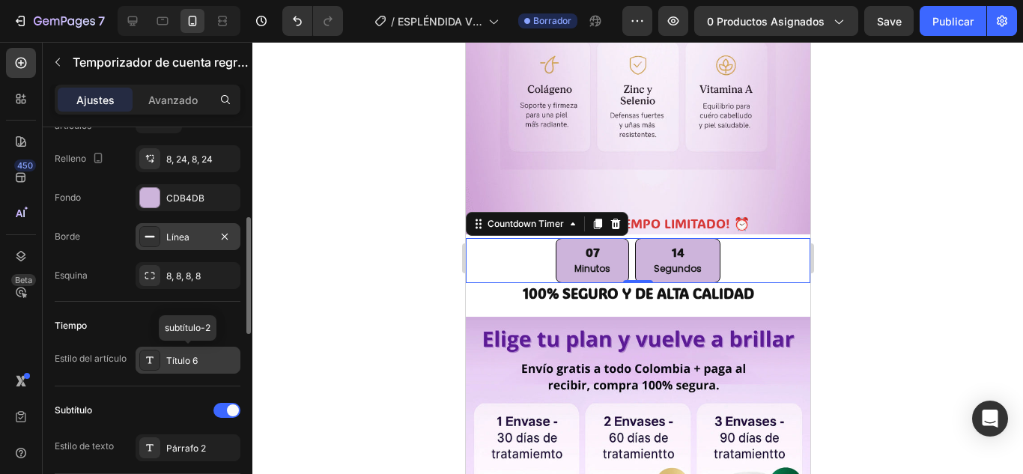
click at [202, 366] on div "Título 6" at bounding box center [201, 360] width 70 height 13
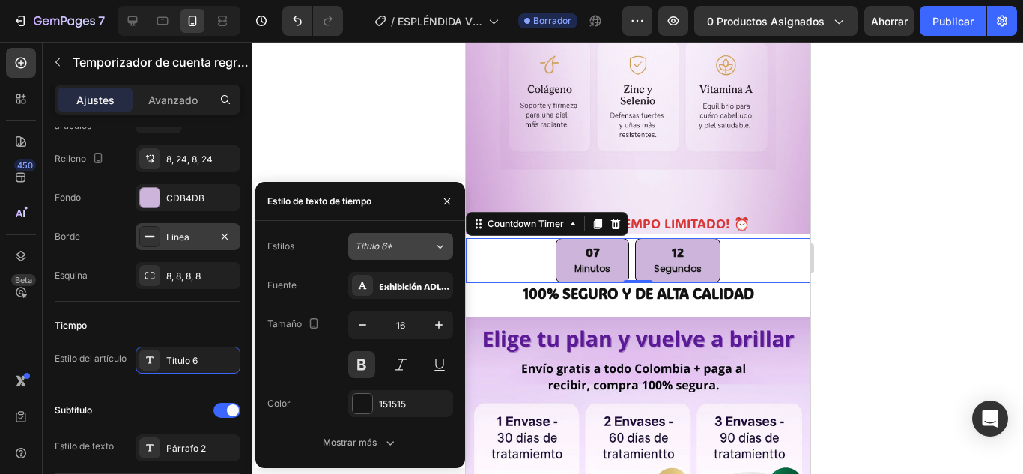
click at [409, 253] on button "Título 6*" at bounding box center [400, 246] width 105 height 27
click at [306, 370] on div "Tamaño 16" at bounding box center [360, 344] width 186 height 67
click at [404, 289] on font "Exhibición ADLaM" at bounding box center [417, 286] width 76 height 12
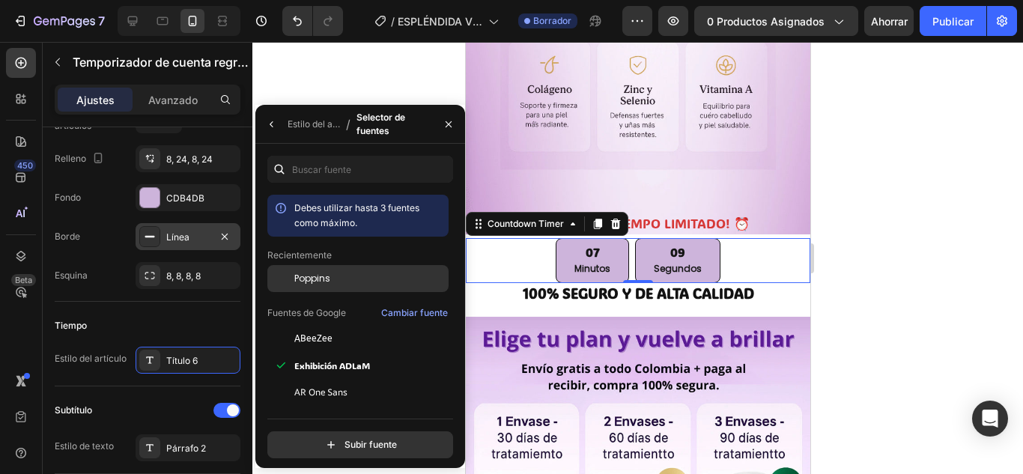
click at [393, 379] on div "Poppins" at bounding box center [357, 392] width 181 height 27
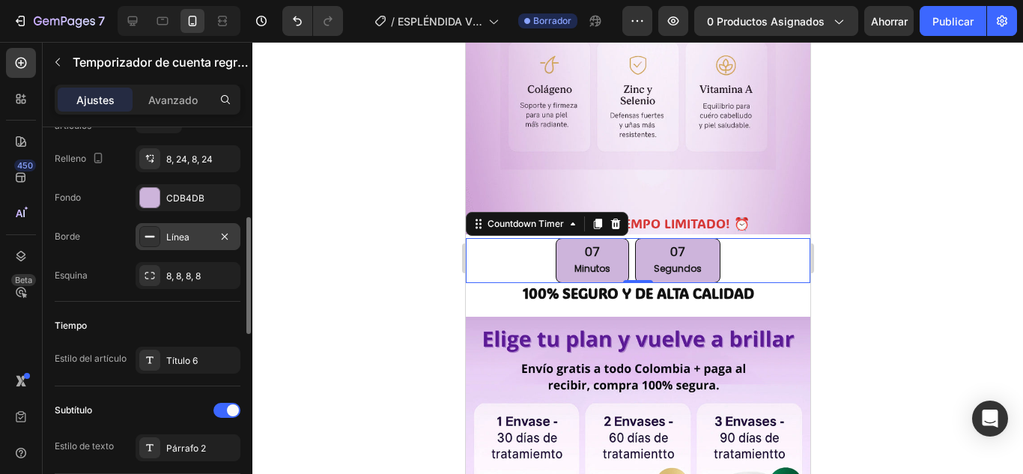
click at [197, 312] on div "Tiempo Estilo del artículo Título 6" at bounding box center [148, 344] width 186 height 85
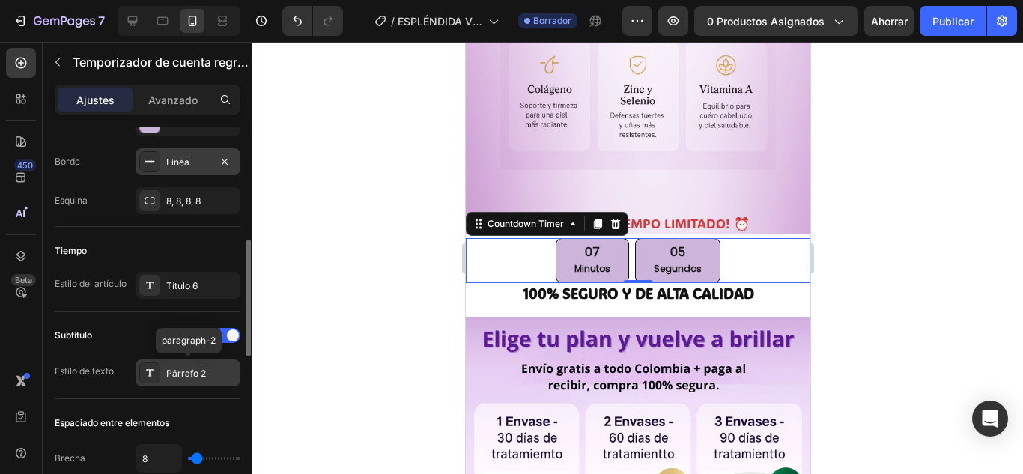
click at [211, 373] on div "Párrafo 2" at bounding box center [201, 373] width 70 height 13
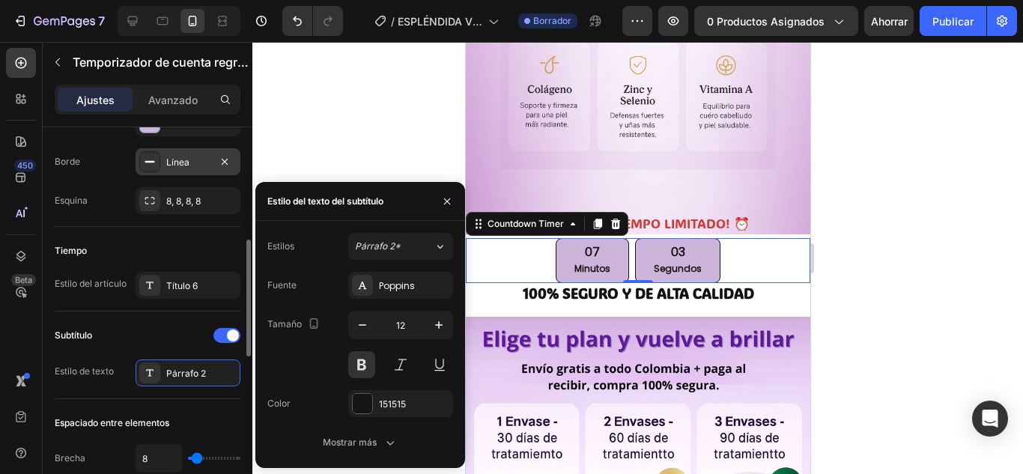
click at [109, 328] on div "Subtítulo" at bounding box center [148, 336] width 186 height 24
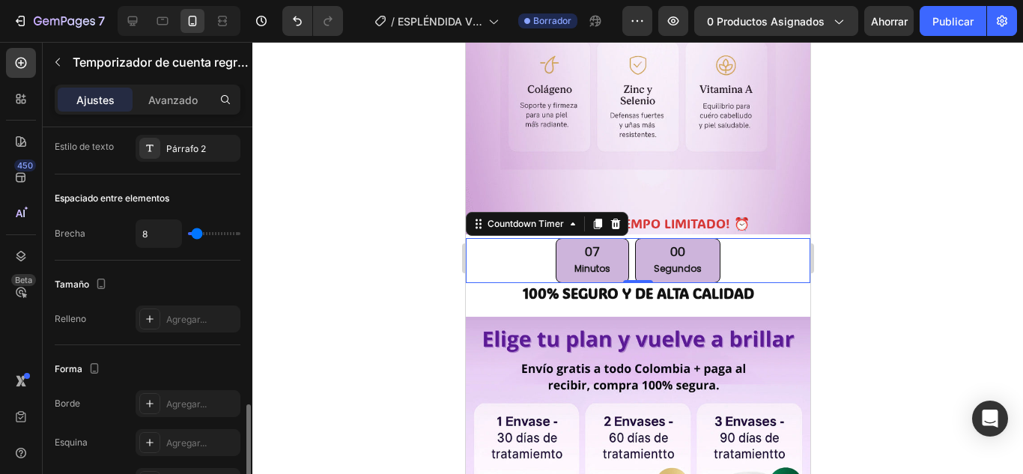
scroll to position [674, 0]
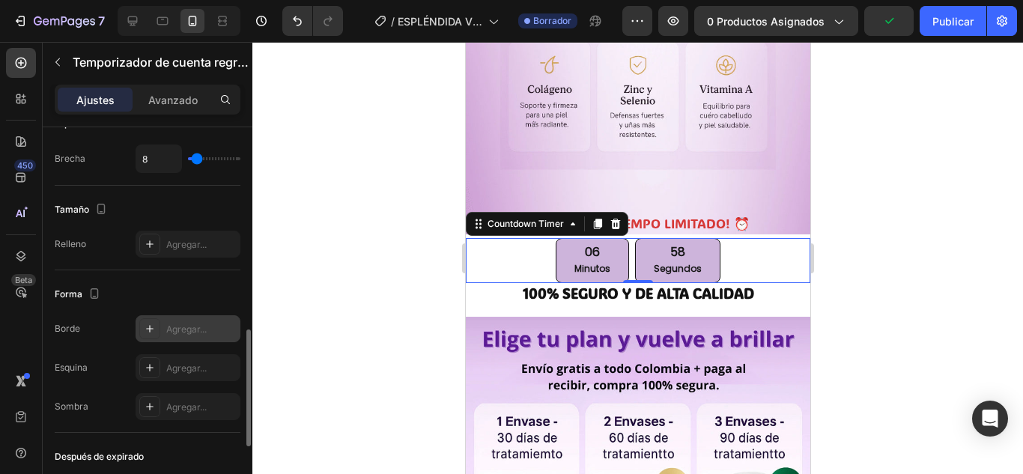
click at [216, 327] on div "Agregar..." at bounding box center [201, 329] width 70 height 13
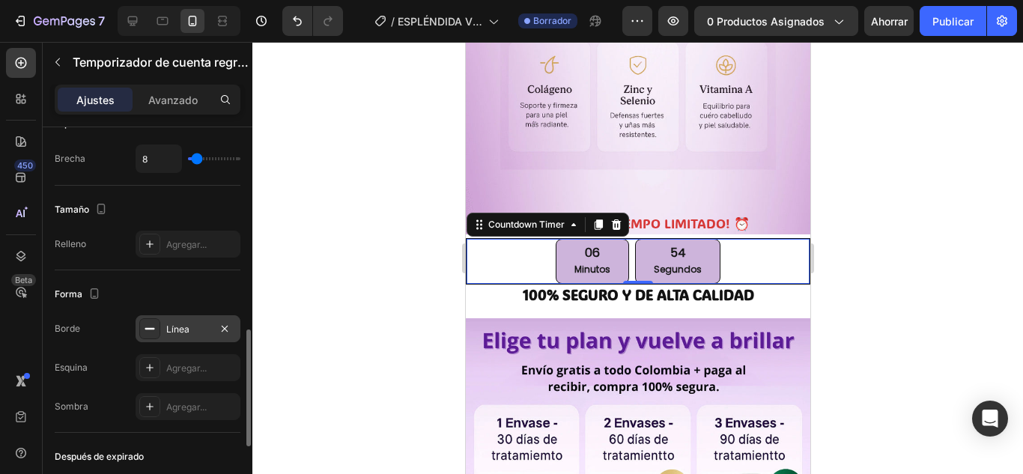
click at [190, 288] on div "Forma" at bounding box center [148, 294] width 186 height 24
click at [219, 329] on icon "button" at bounding box center [225, 329] width 12 height 12
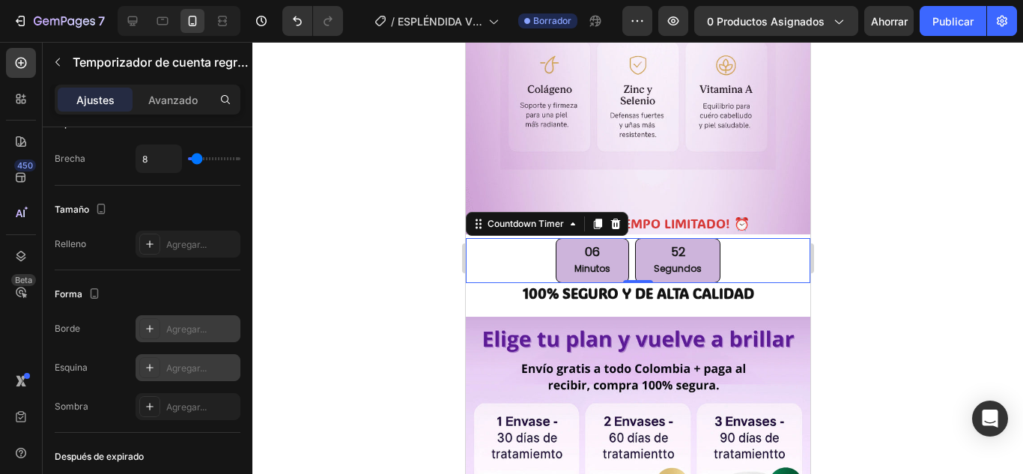
click at [202, 375] on div "Agregar..." at bounding box center [201, 368] width 70 height 13
click at [199, 303] on div "Forma" at bounding box center [148, 294] width 186 height 24
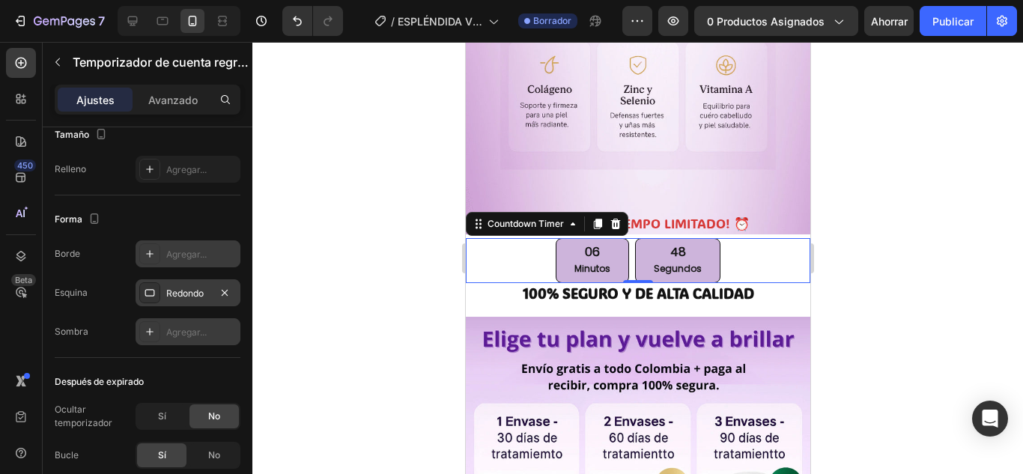
click at [196, 327] on font "Agregar..." at bounding box center [186, 332] width 40 height 11
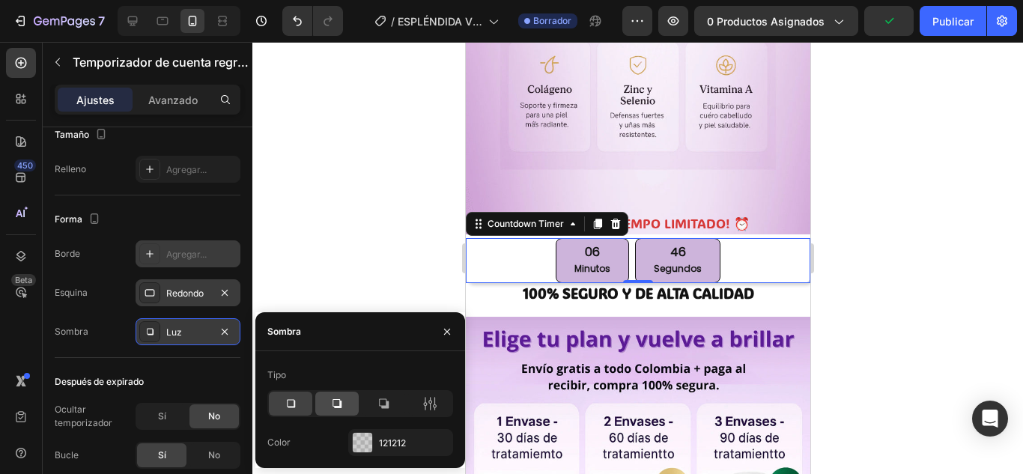
click at [333, 401] on icon at bounding box center [337, 403] width 15 height 15
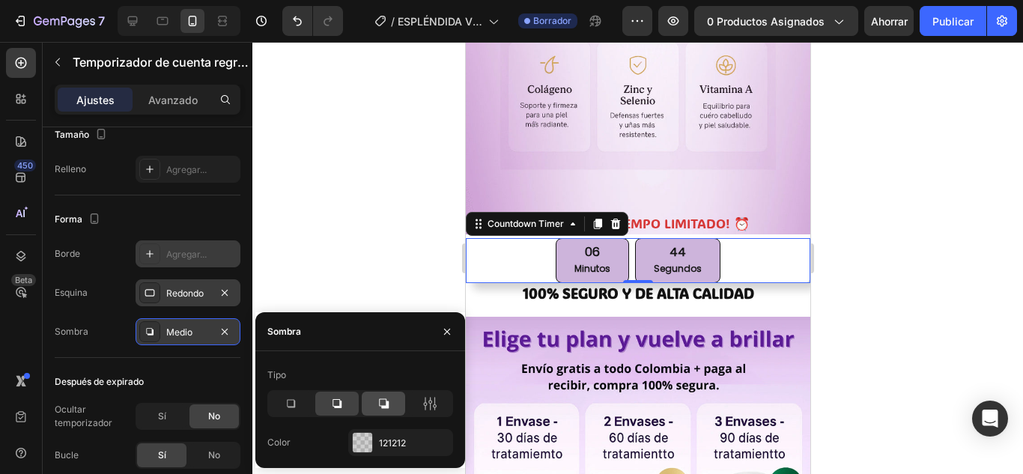
click at [387, 408] on icon at bounding box center [384, 404] width 10 height 10
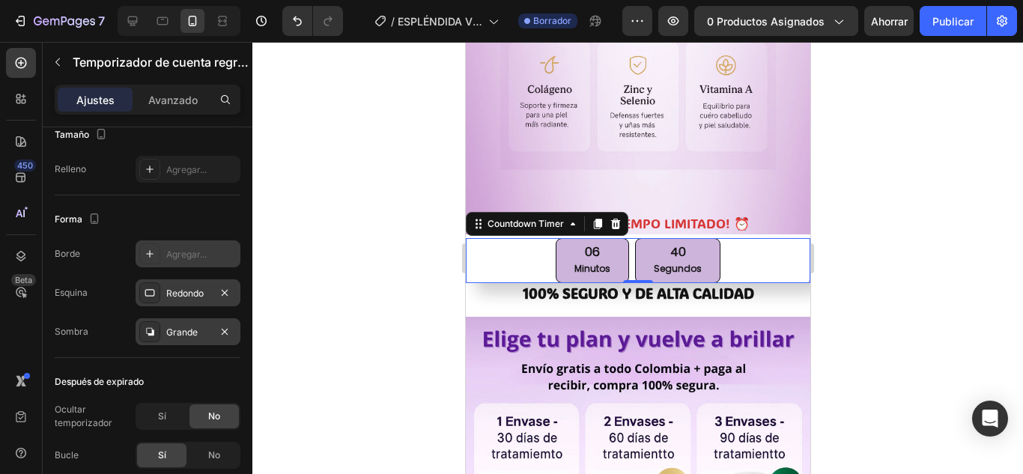
click at [122, 330] on div "Sombra Grande" at bounding box center [148, 331] width 186 height 27
click at [127, 328] on div "Sombra Grande" at bounding box center [148, 331] width 186 height 27
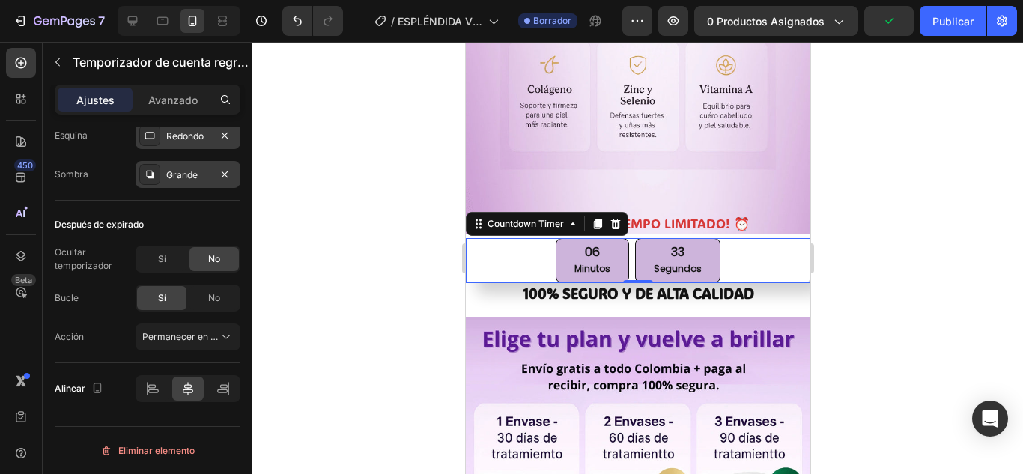
scroll to position [682, 0]
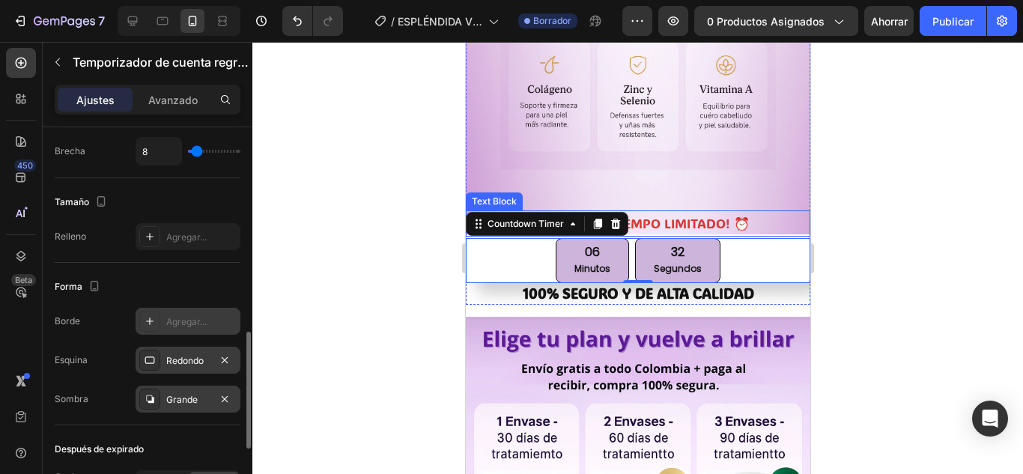
click at [702, 212] on p "¡OFERTA POR TIEMPO LIMITADO! ⏰" at bounding box center [638, 223] width 342 height 23
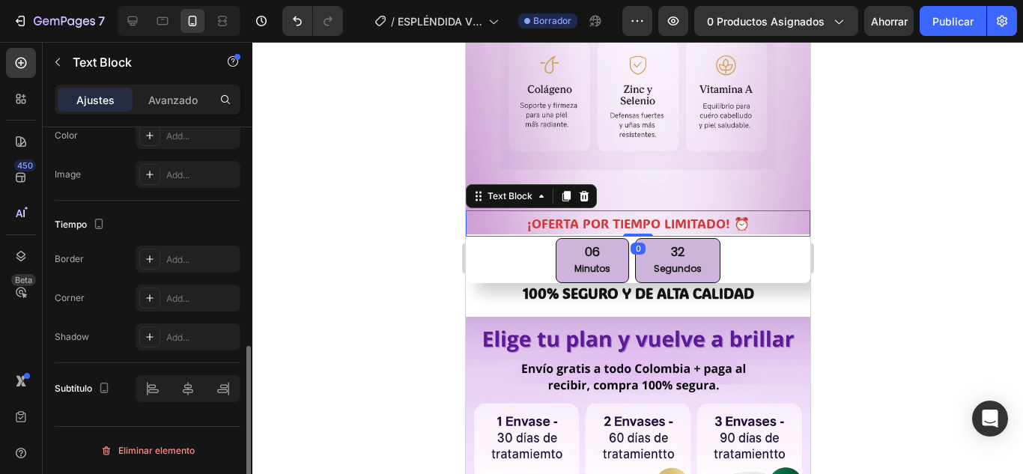
scroll to position [0, 0]
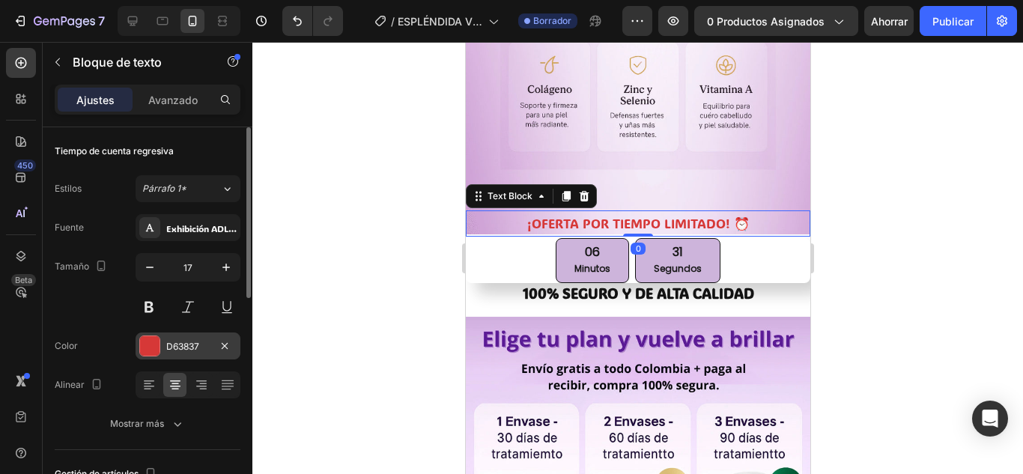
click at [145, 350] on div at bounding box center [149, 345] width 19 height 19
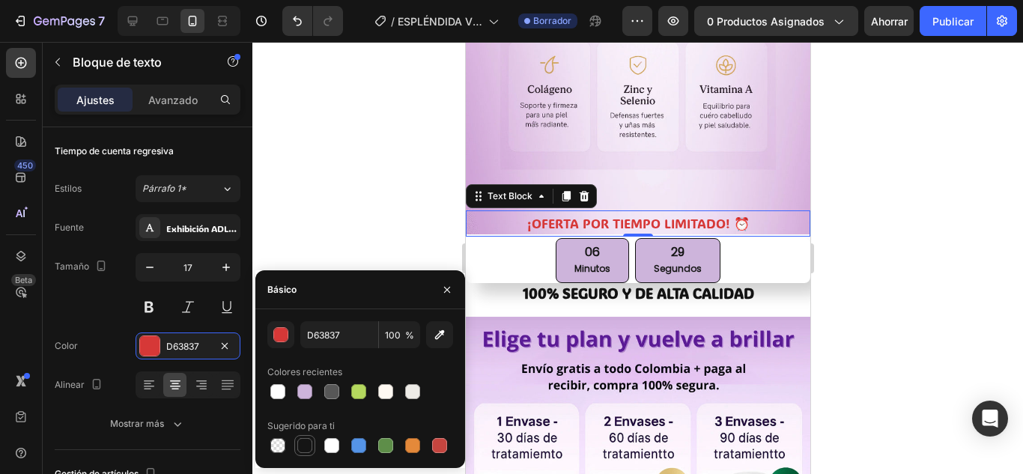
click at [300, 447] on div at bounding box center [304, 445] width 15 height 15
type input "151515"
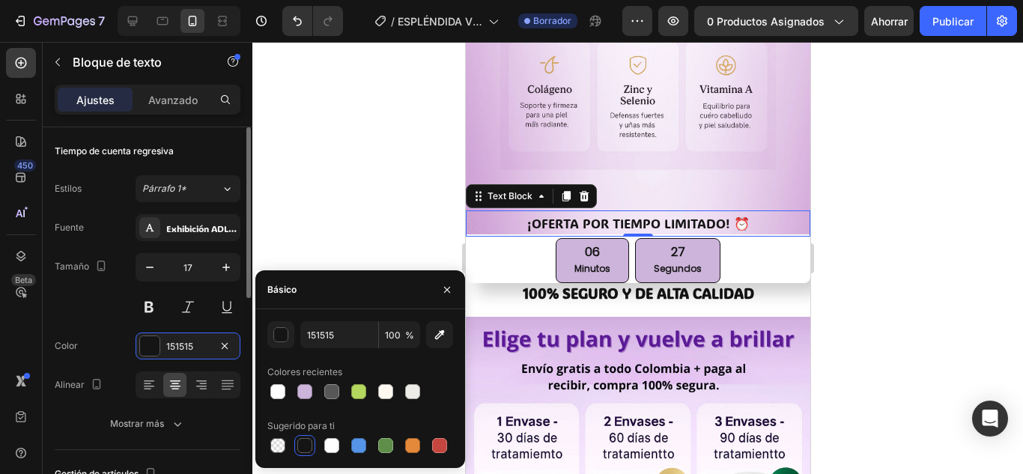
click at [229, 154] on div "Tiempo de cuenta regresiva" at bounding box center [148, 151] width 186 height 24
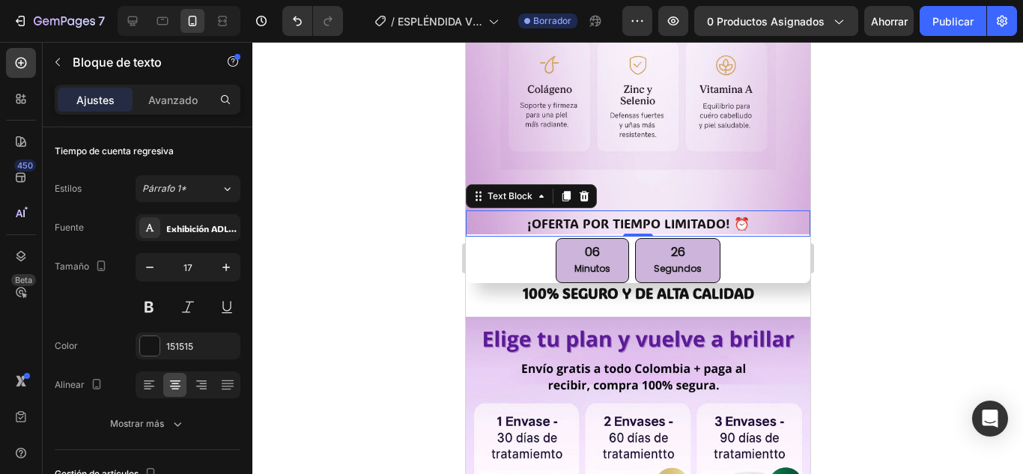
click at [895, 238] on div at bounding box center [637, 258] width 771 height 432
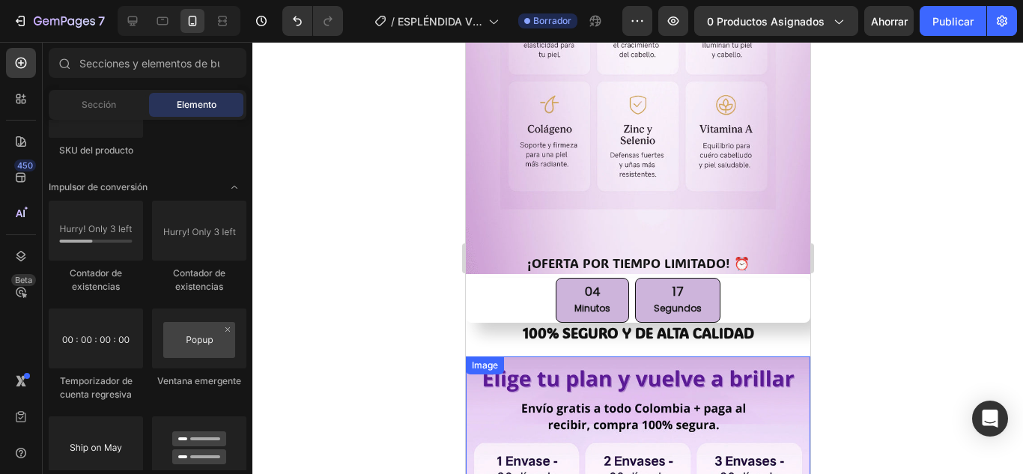
scroll to position [3671, 0]
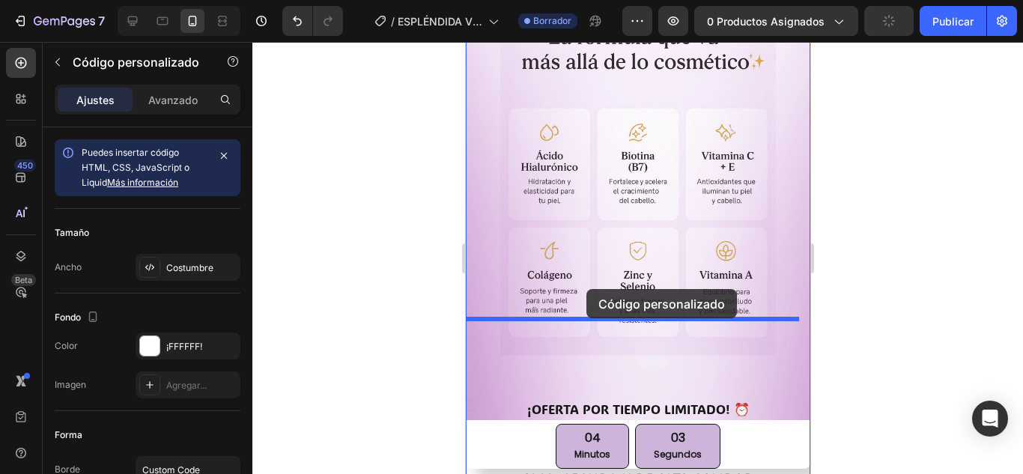
scroll to position [3602, 0]
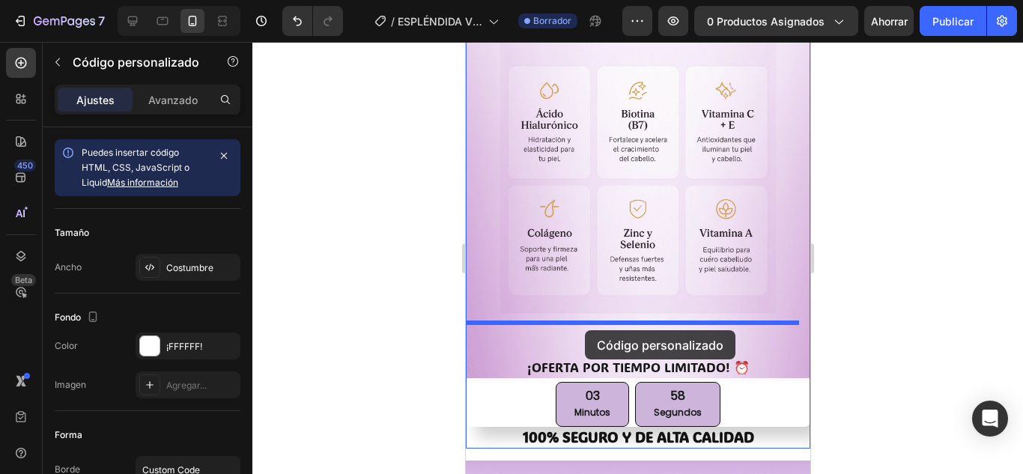
drag, startPoint x: 727, startPoint y: 127, endPoint x: 584, endPoint y: 330, distance: 248.4
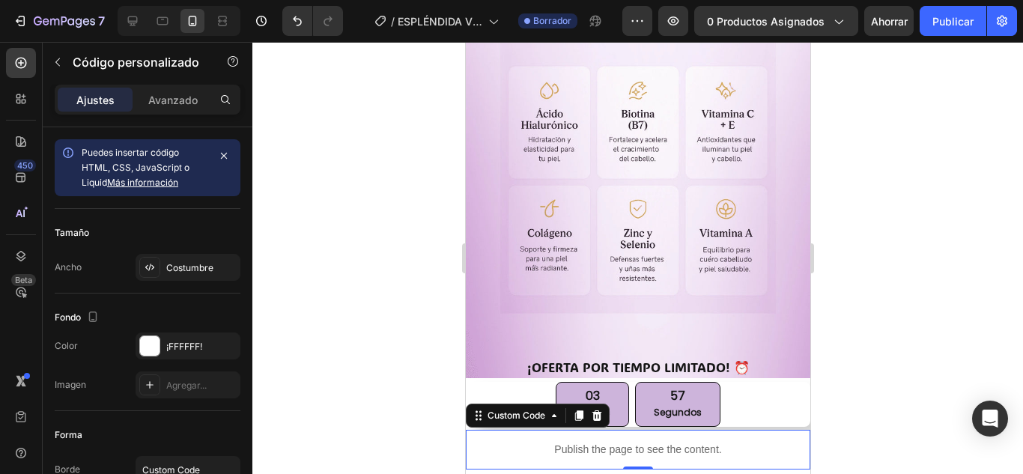
click at [920, 232] on div at bounding box center [637, 258] width 771 height 432
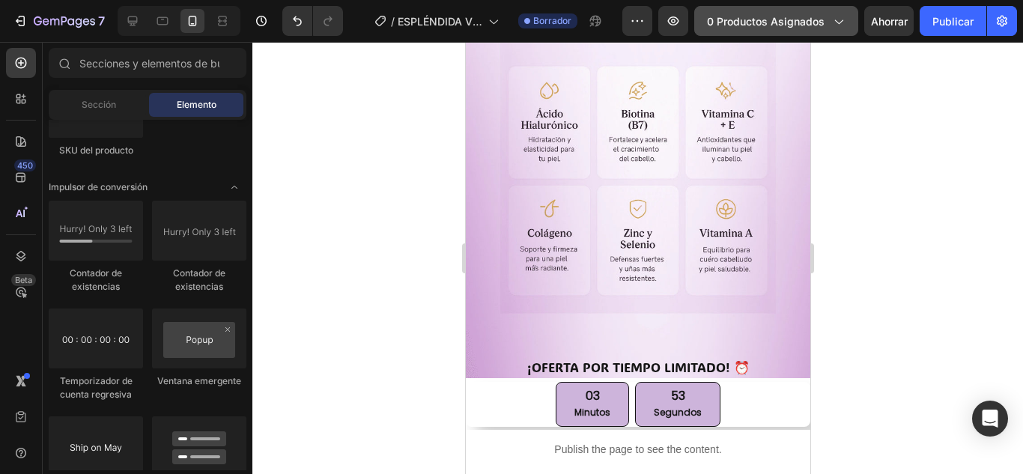
click at [769, 18] on font "0 productos asignados" at bounding box center [766, 21] width 118 height 13
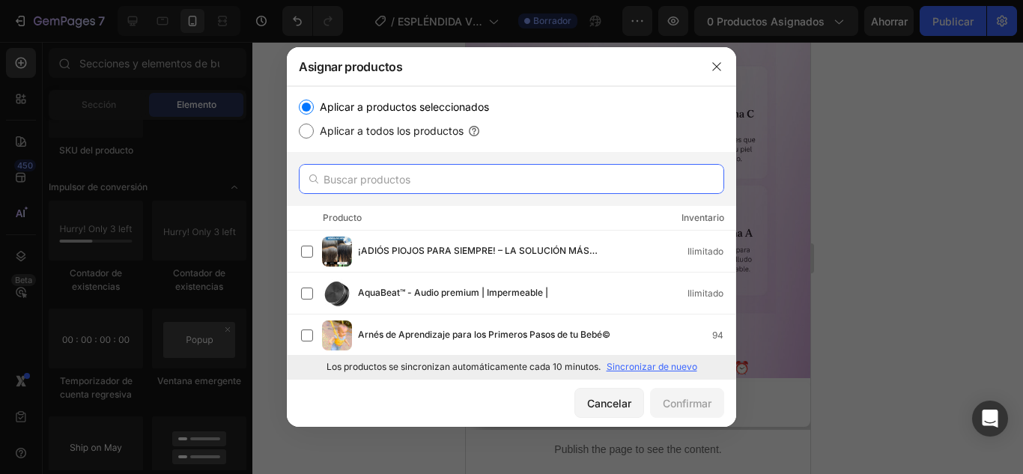
click at [458, 191] on input "text" at bounding box center [512, 179] width 426 height 30
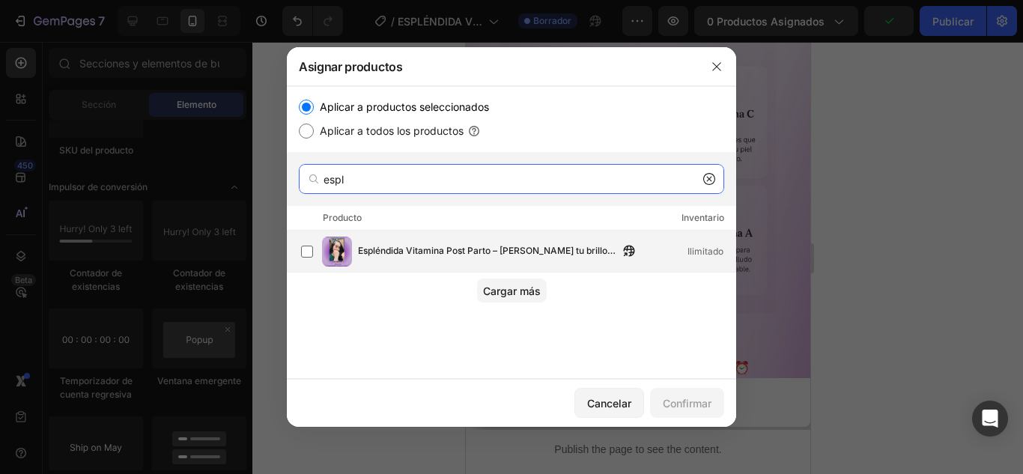
type input "espl"
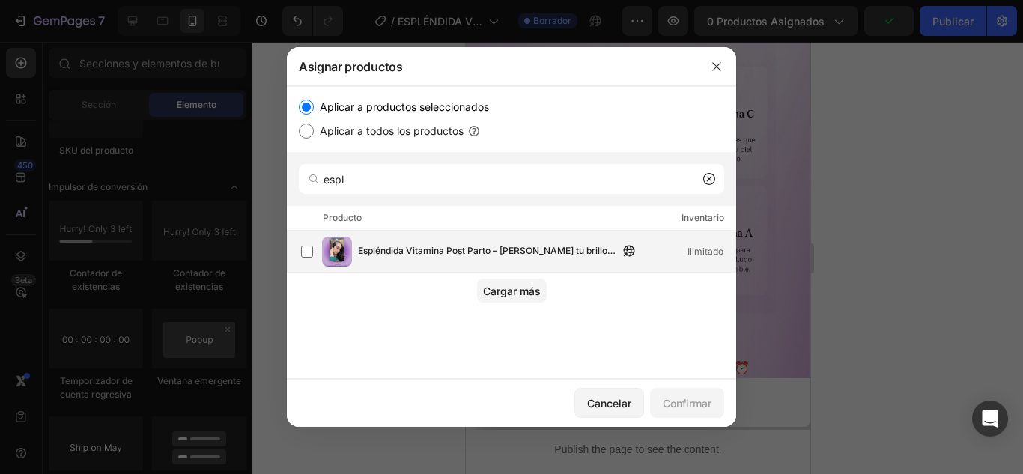
click at [680, 255] on div "Espléndida Vitamina Post Parto – Renace tu brillo después de ser mamá Ilimitado" at bounding box center [547, 251] width 378 height 16
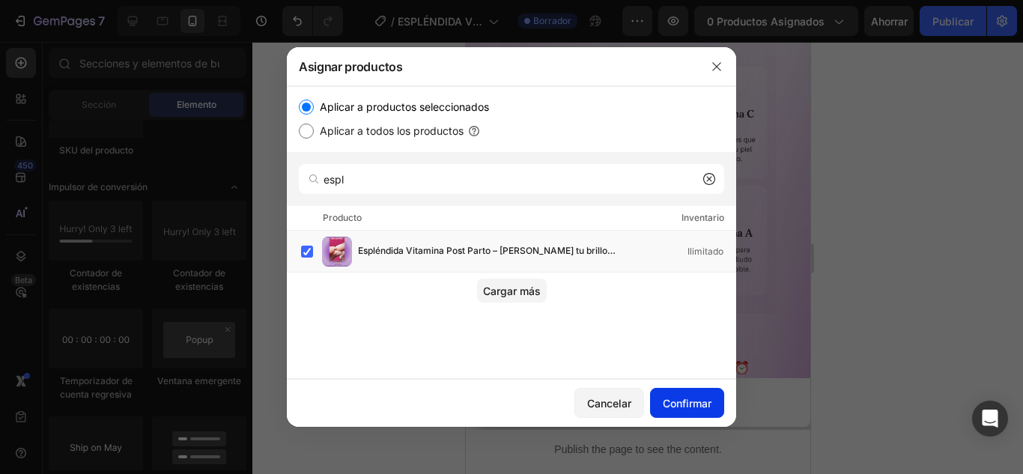
click at [696, 398] on font "Confirmar" at bounding box center [687, 403] width 49 height 13
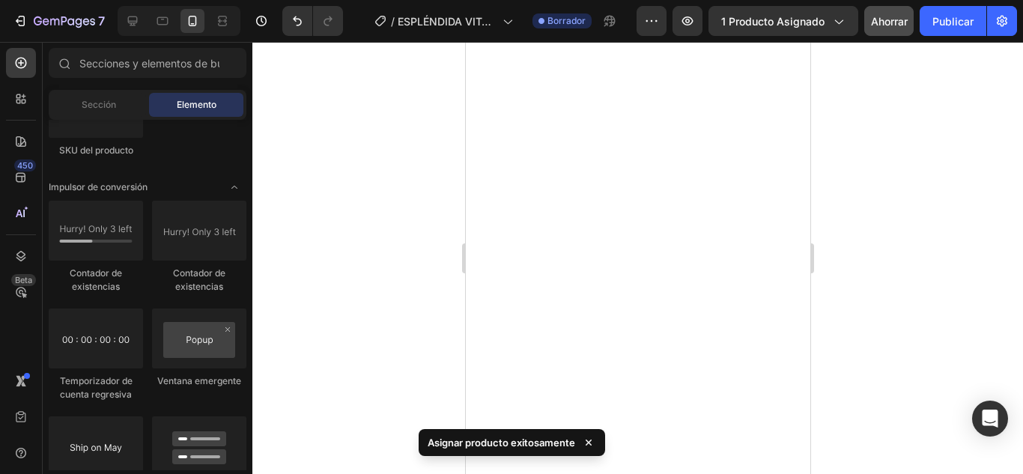
scroll to position [0, 0]
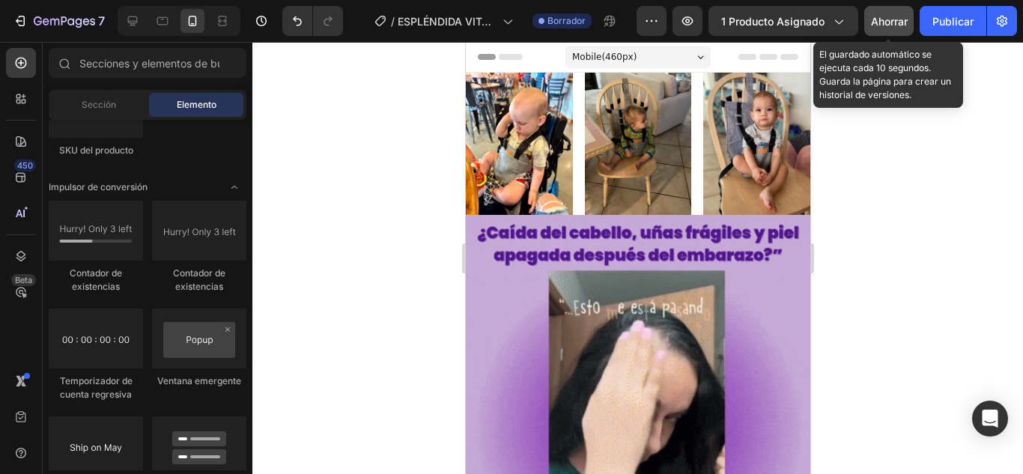
click at [886, 26] on font "Ahorrar" at bounding box center [889, 21] width 37 height 13
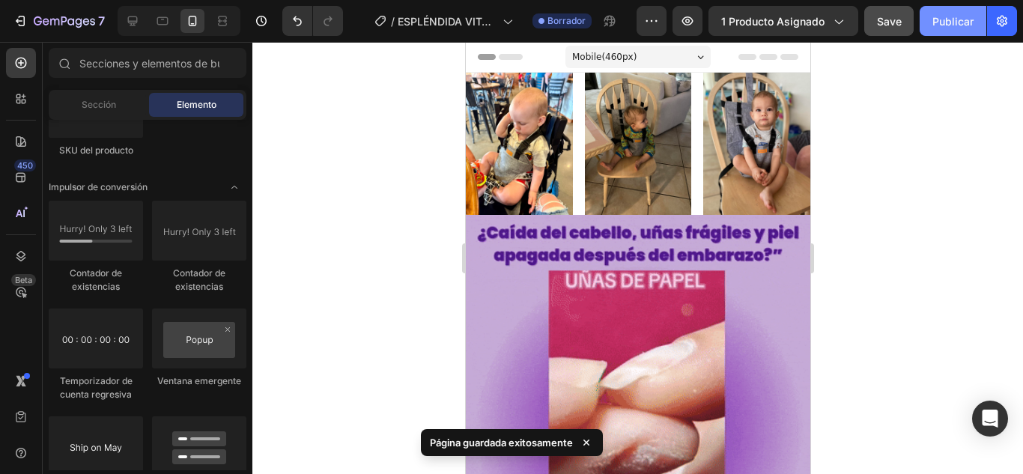
click at [968, 28] on font "Publicar" at bounding box center [953, 21] width 41 height 16
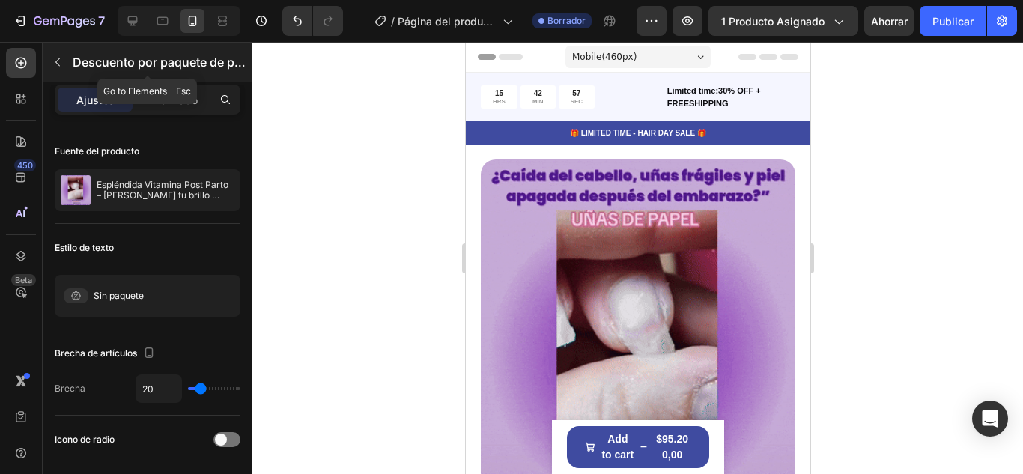
scroll to position [1049, 0]
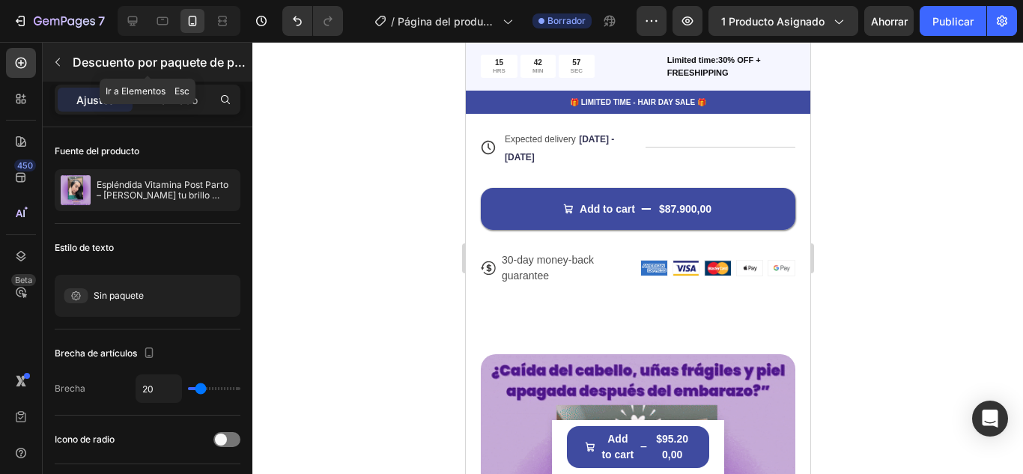
click at [56, 55] on button "button" at bounding box center [58, 62] width 24 height 24
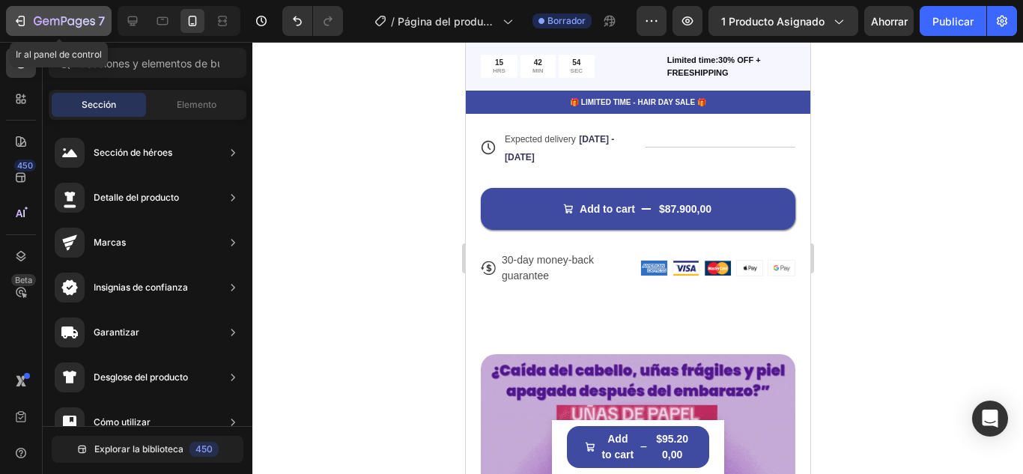
click at [62, 17] on icon "button" at bounding box center [64, 20] width 6 height 9
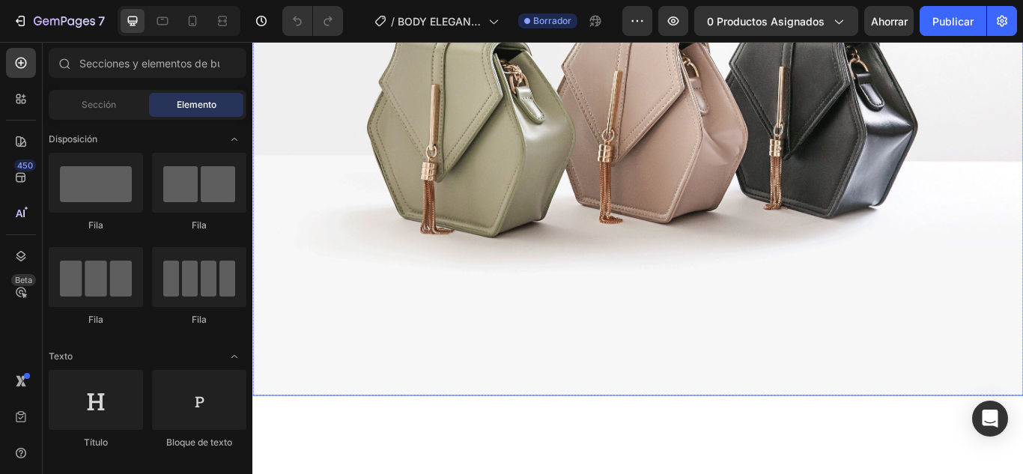
scroll to position [300, 0]
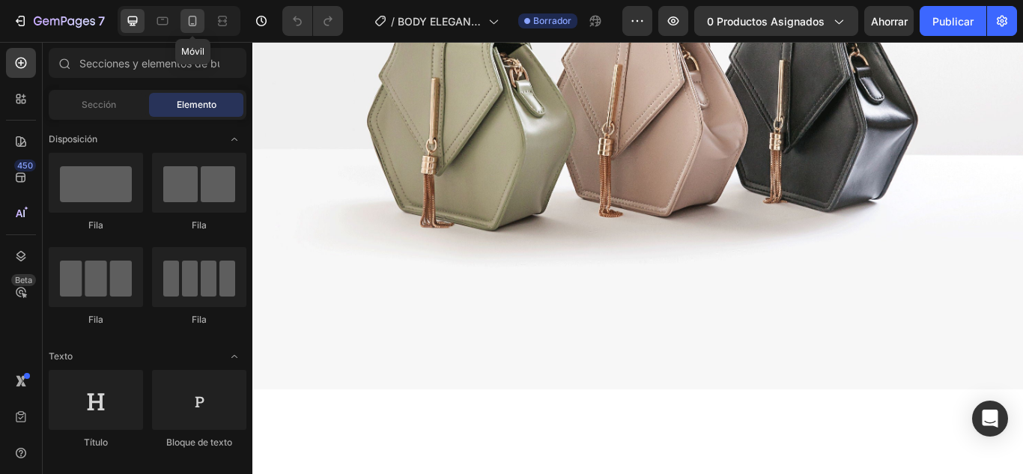
click at [187, 15] on icon at bounding box center [192, 20] width 15 height 15
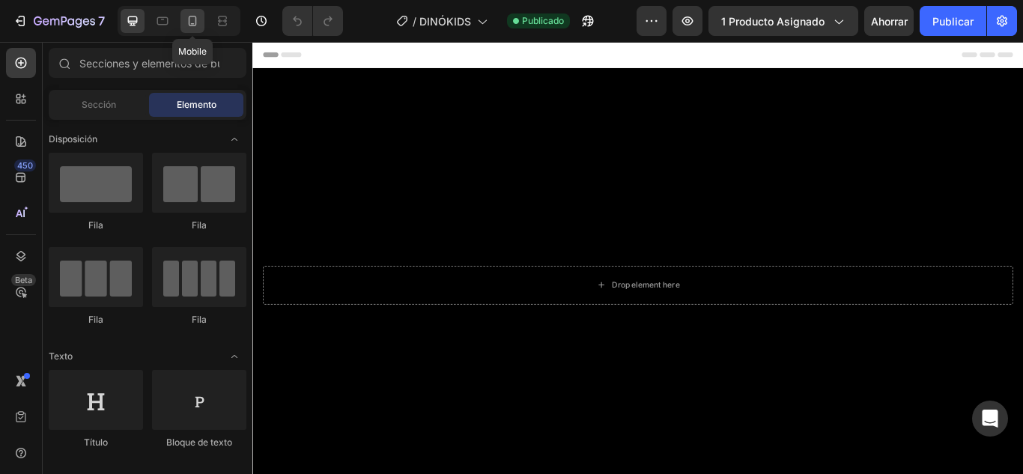
click at [199, 20] on icon at bounding box center [192, 20] width 15 height 15
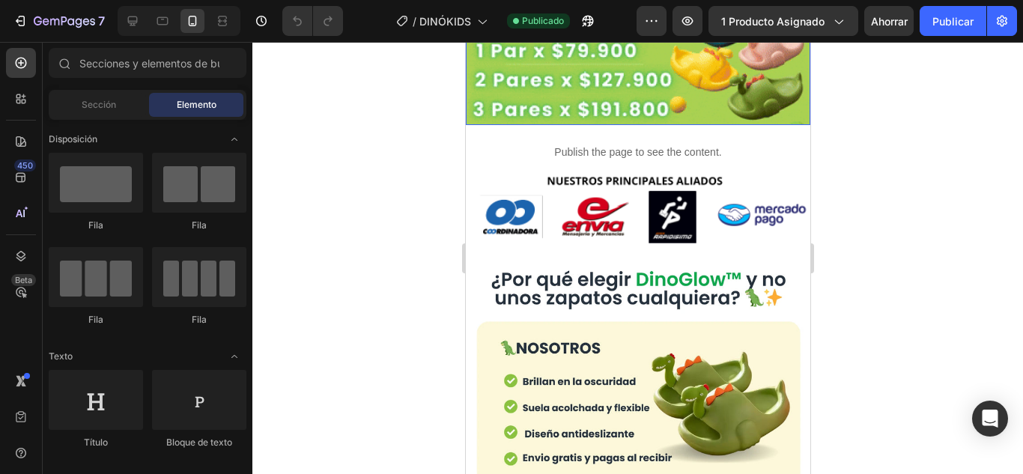
scroll to position [1537, 0]
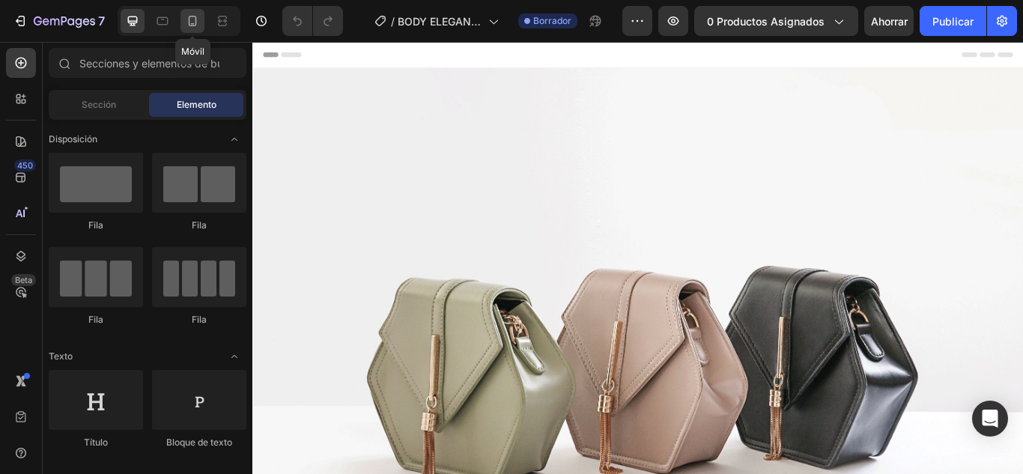
click at [197, 28] on div at bounding box center [193, 21] width 24 height 24
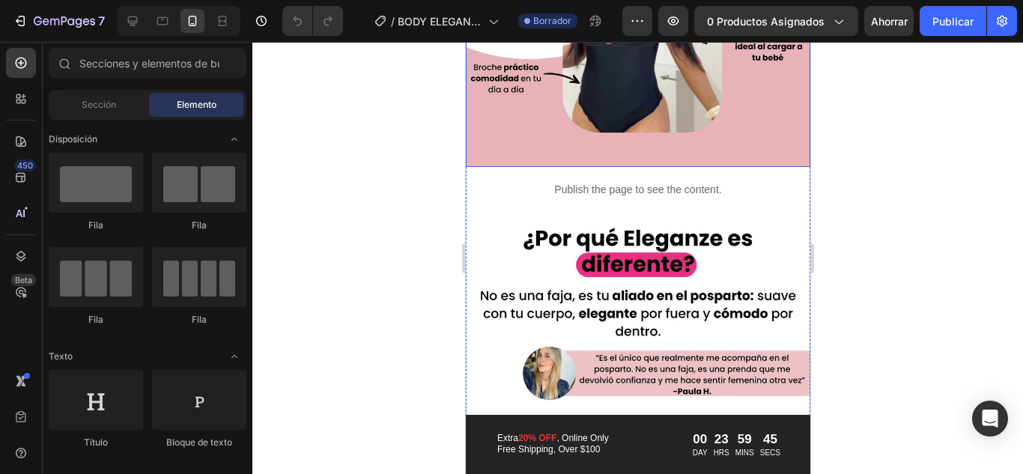
scroll to position [1723, 0]
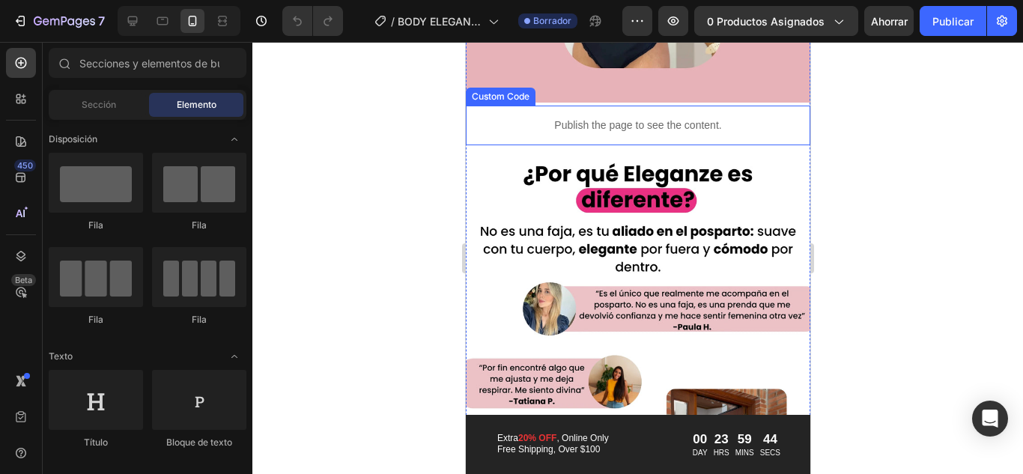
click at [767, 118] on p "Publish the page to see the content." at bounding box center [637, 126] width 345 height 16
